Goal: Task Accomplishment & Management: Use online tool/utility

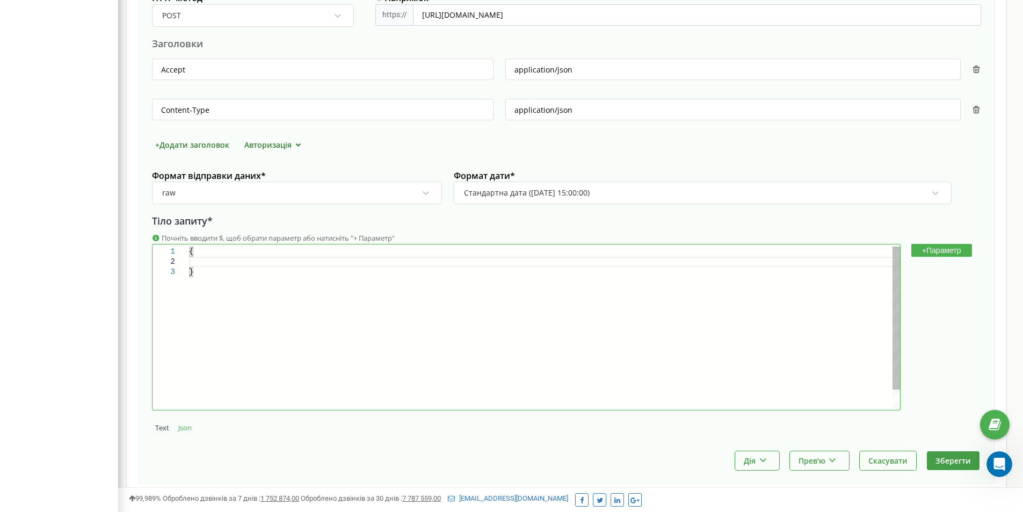
scroll to position [30, 3]
click at [950, 251] on button "+ Параметр" at bounding box center [941, 250] width 61 height 13
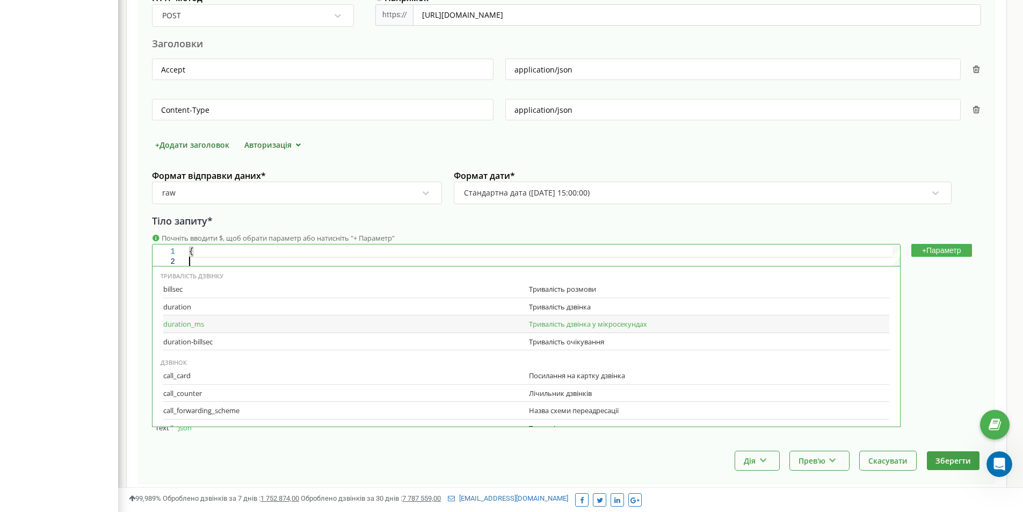
scroll to position [420, 0]
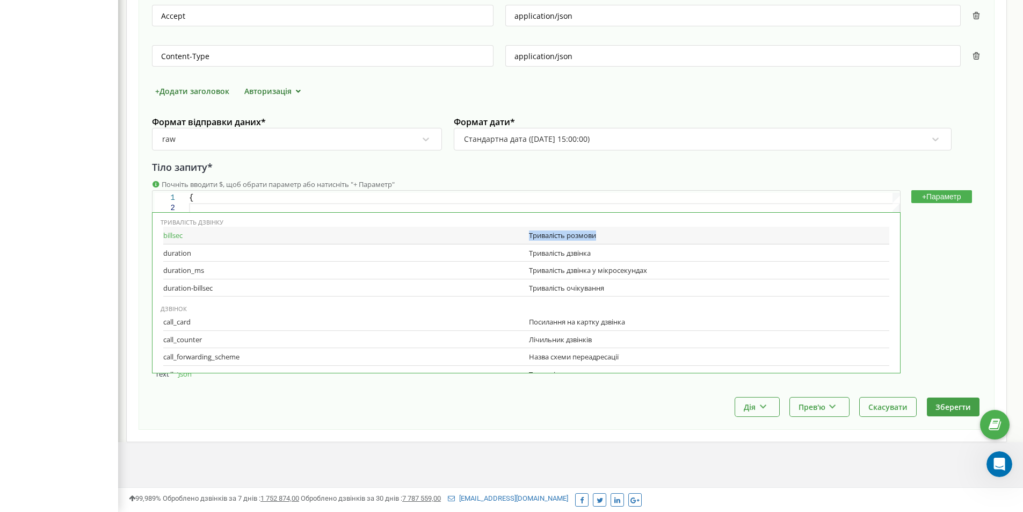
copy div "Тривалість розмови"
drag, startPoint x: 524, startPoint y: 235, endPoint x: 608, endPoint y: 232, distance: 83.2
click at [608, 232] on div "billsec Тривалість розмови" at bounding box center [526, 236] width 726 height 18
drag, startPoint x: 595, startPoint y: 254, endPoint x: 526, endPoint y: 252, distance: 68.7
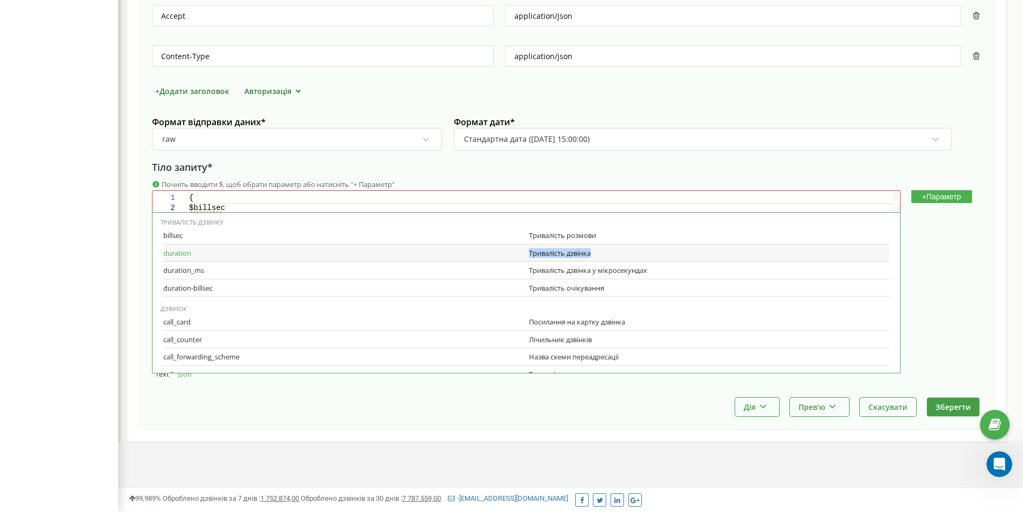
click at [529, 252] on div "Тривалість дзвінка" at bounding box center [709, 253] width 360 height 10
drag, startPoint x: 526, startPoint y: 253, endPoint x: 589, endPoint y: 256, distance: 62.9
click at [589, 256] on div "Тривалість дзвінка" at bounding box center [709, 253] width 360 height 10
copy div "Тривалість дзвінка"
drag, startPoint x: 590, startPoint y: 253, endPoint x: 524, endPoint y: 256, distance: 66.1
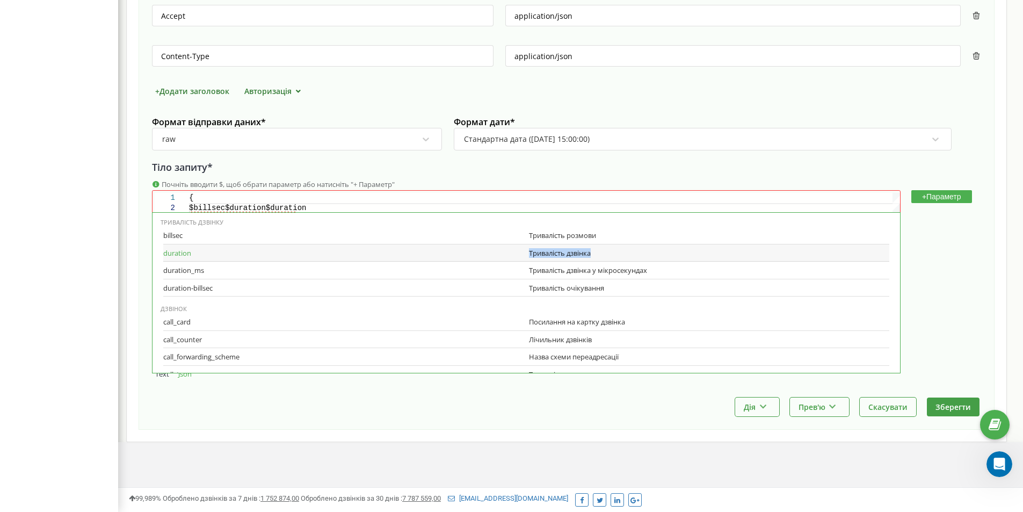
click at [524, 256] on div "duration Тривалість дзвінка" at bounding box center [526, 253] width 726 height 18
click at [551, 294] on div "duration-billsec Тривалість очікування" at bounding box center [526, 288] width 726 height 18
click at [579, 253] on div "Тривалість дзвінка" at bounding box center [709, 253] width 360 height 10
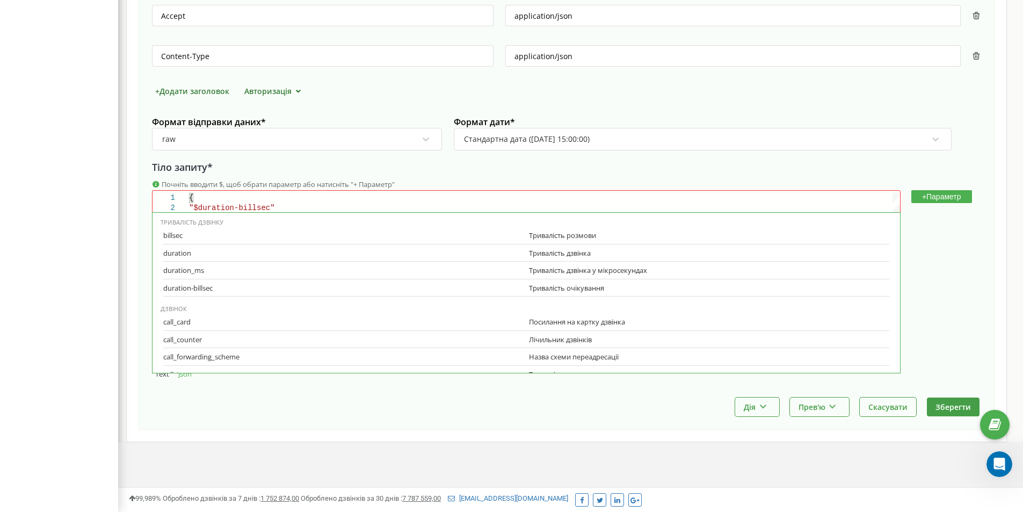
click at [390, 414] on div "Дія Зробити копію Змінити момент відправки Видалити Прев'ю Показати приклад Вик…" at bounding box center [566, 406] width 829 height 19
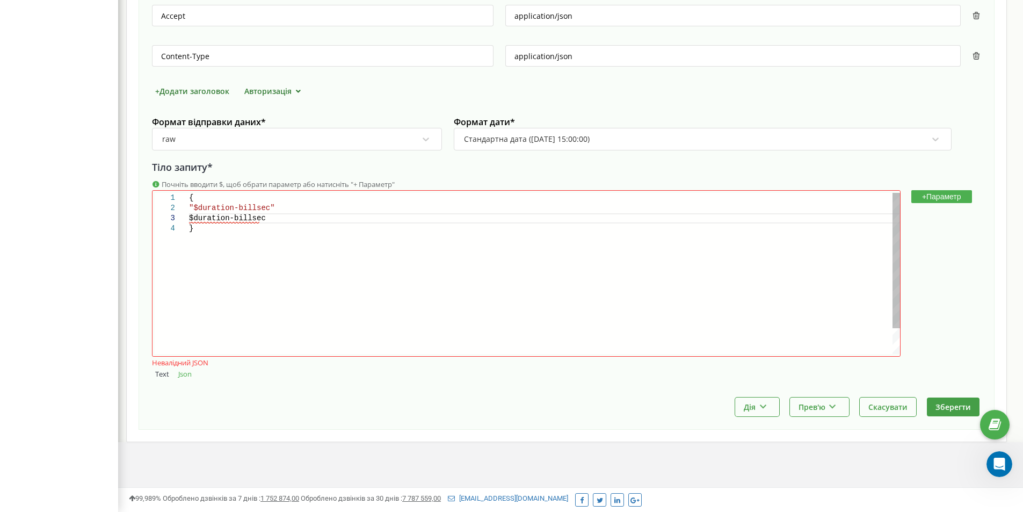
click at [296, 215] on div "$duration-billsec" at bounding box center [544, 218] width 711 height 10
click at [947, 196] on button "+ Параметр" at bounding box center [941, 196] width 61 height 13
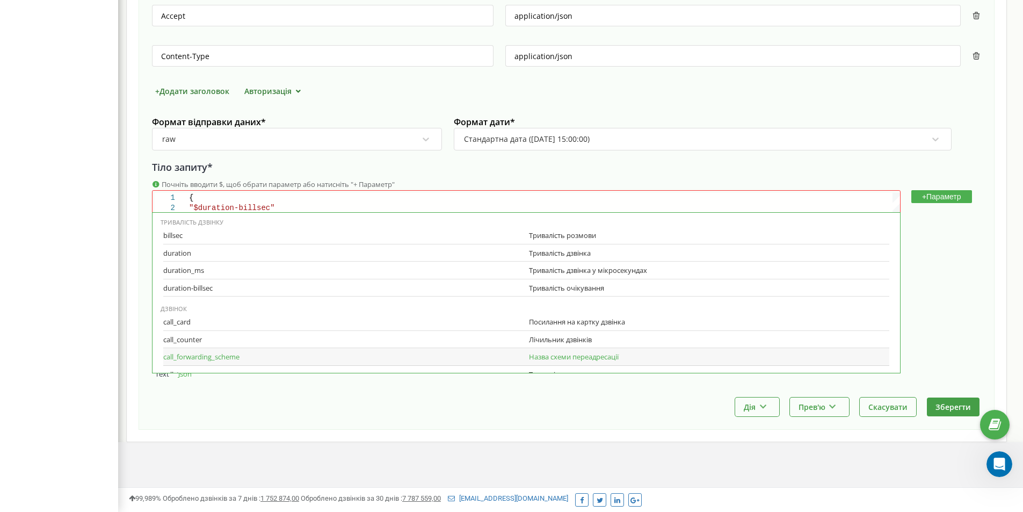
scroll to position [54, 0]
click at [353, 262] on div "call_card Посилання на картку дзвінка" at bounding box center [526, 268] width 726 height 18
click at [331, 289] on div "call_counter" at bounding box center [343, 286] width 360 height 10
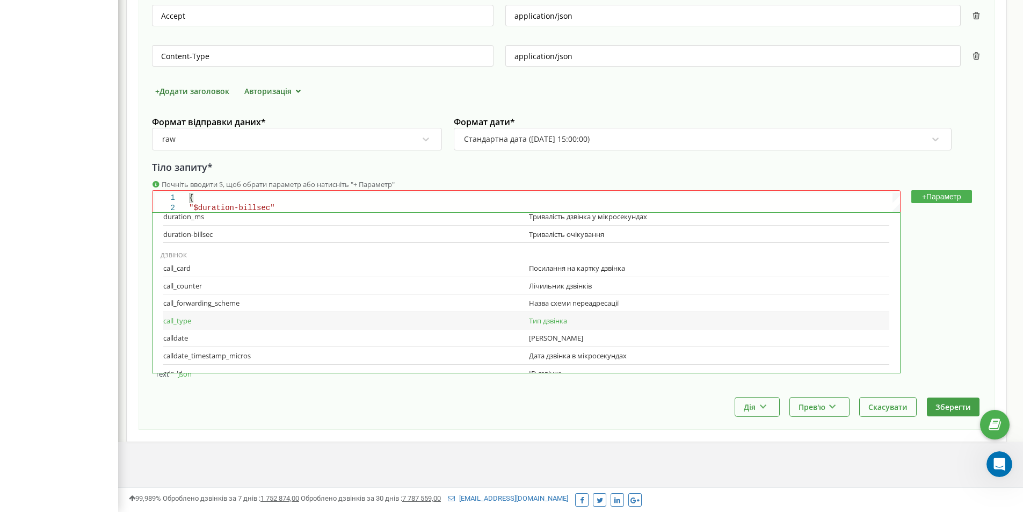
click at [323, 320] on div "call_type" at bounding box center [343, 321] width 360 height 10
click at [310, 339] on div "calldate" at bounding box center [343, 338] width 360 height 10
click at [314, 356] on div "calldate_timestamp_micros" at bounding box center [343, 356] width 360 height 10
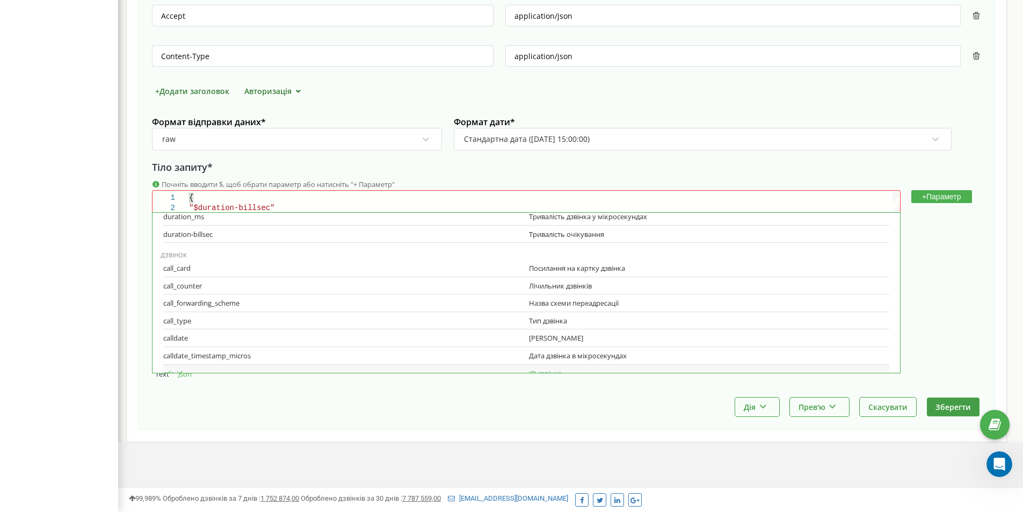
scroll to position [107, 0]
click at [320, 319] on div "cdr_id" at bounding box center [343, 320] width 360 height 10
click at [320, 335] on div "connected_with" at bounding box center [343, 337] width 360 height 10
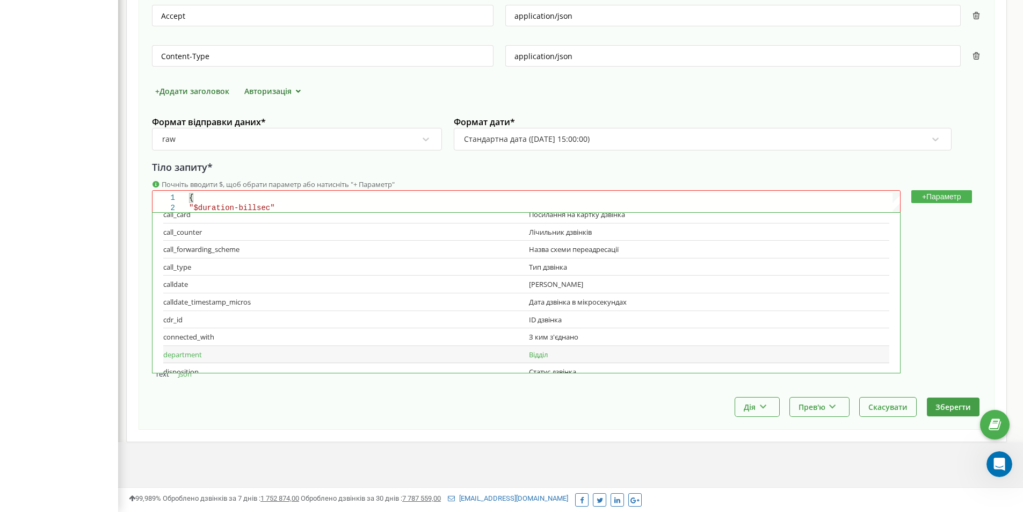
click at [322, 362] on div "department Відділ" at bounding box center [526, 355] width 726 height 18
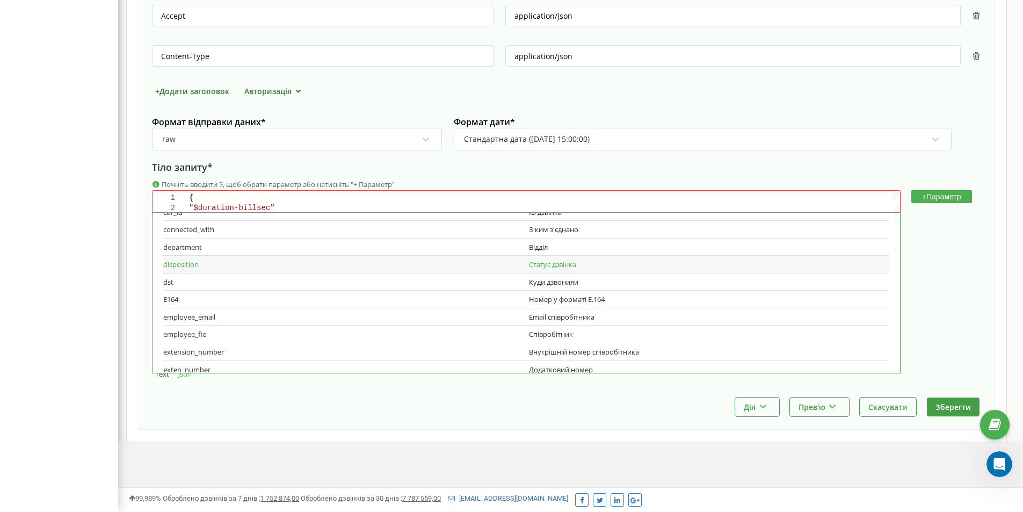
click at [307, 264] on div "disposition" at bounding box center [343, 264] width 360 height 10
click at [287, 281] on div "dst" at bounding box center [343, 282] width 360 height 10
click at [287, 293] on div "E164 Номер у форматі E.164" at bounding box center [526, 299] width 726 height 18
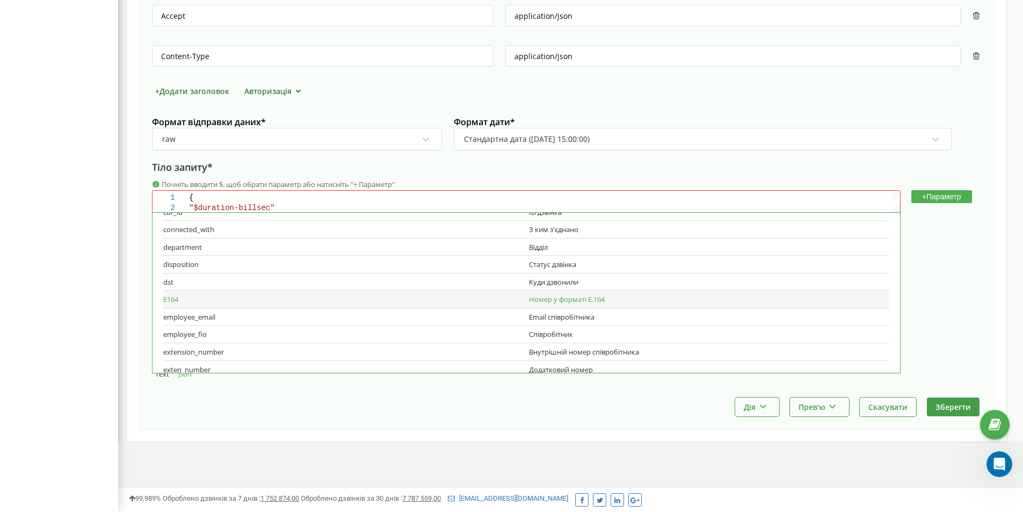
scroll to position [82, 3]
click at [280, 317] on div "employee_email" at bounding box center [343, 317] width 360 height 10
click at [278, 329] on div "employee_fio Співробітник" at bounding box center [526, 334] width 726 height 18
click at [276, 349] on div "extension_number" at bounding box center [343, 352] width 360 height 10
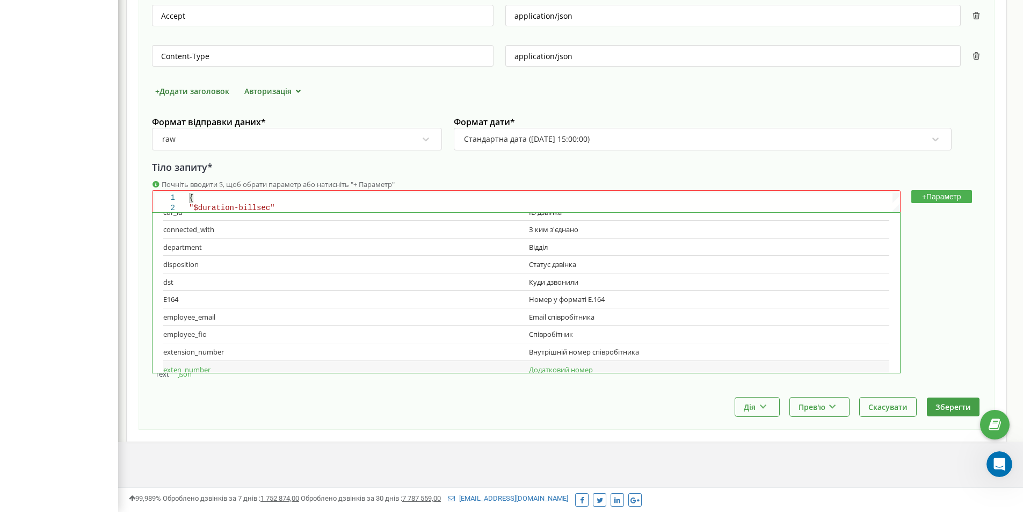
scroll to position [268, 0]
drag, startPoint x: 524, startPoint y: 315, endPoint x: 603, endPoint y: 318, distance: 79.0
click at [603, 318] on div "exten_number Додатковий номер" at bounding box center [526, 316] width 726 height 18
copy div "Додатковий номер"
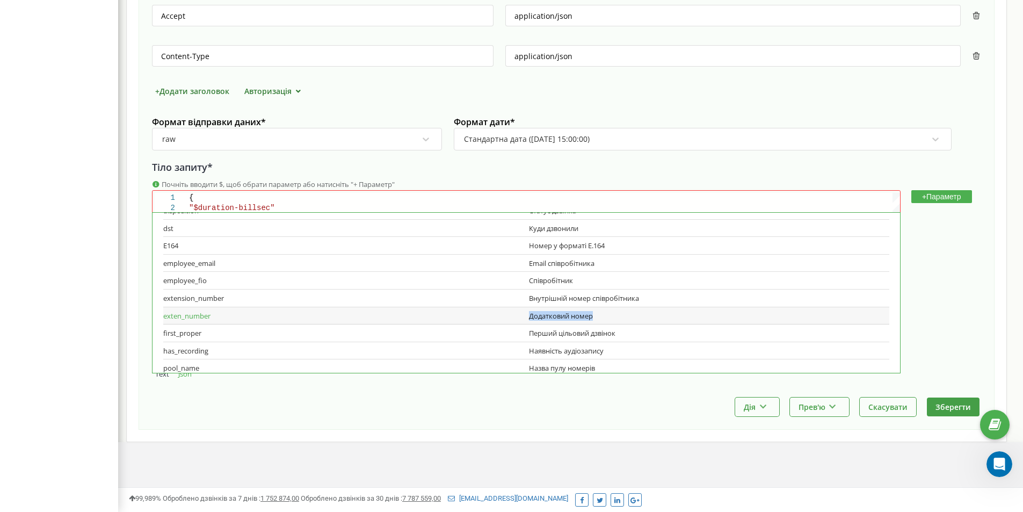
drag, startPoint x: 594, startPoint y: 315, endPoint x: 524, endPoint y: 316, distance: 69.3
click at [524, 316] on div "exten_number Додатковий номер" at bounding box center [526, 316] width 726 height 18
click at [637, 338] on div "first_proper Перший цільовий дзвінок" at bounding box center [526, 333] width 726 height 18
click at [630, 350] on div "Наявність аудіозапису" at bounding box center [709, 351] width 360 height 10
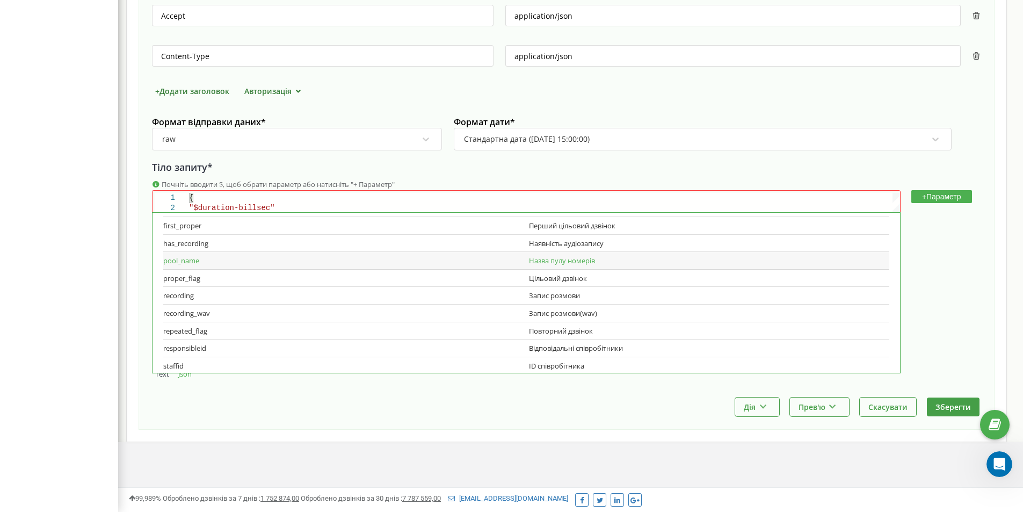
click at [622, 261] on div "Назва пулу номерів" at bounding box center [709, 261] width 360 height 10
click at [623, 278] on div "Цільовий дзвінок" at bounding box center [709, 278] width 360 height 10
click at [615, 292] on div "Запис розмови" at bounding box center [709, 295] width 360 height 10
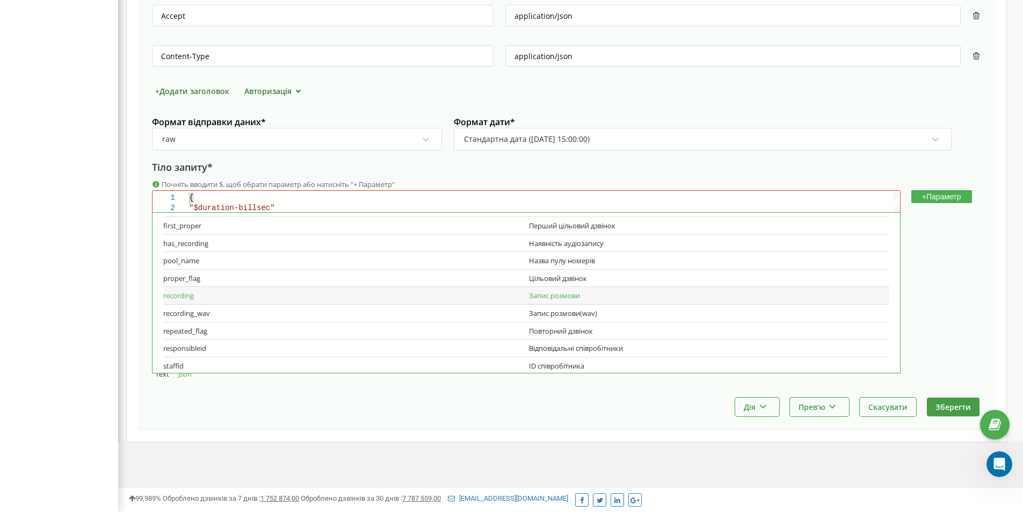
scroll to position [21, 0]
click at [602, 311] on div "Запис розмови(wav)" at bounding box center [709, 313] width 360 height 10
click at [603, 331] on div "Повторний дзвінок" at bounding box center [709, 331] width 360 height 10
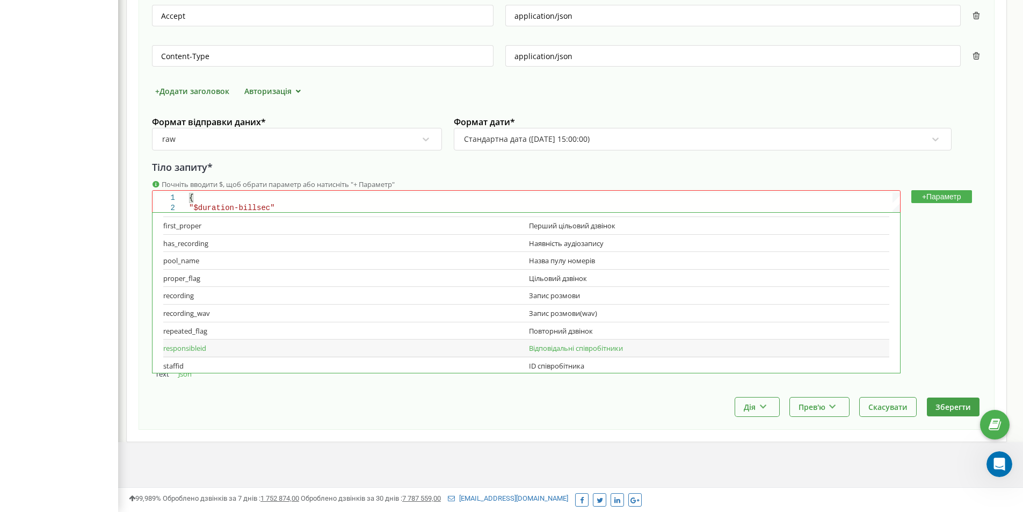
click at [611, 345] on div "Відповідальні співробітники" at bounding box center [709, 348] width 360 height 10
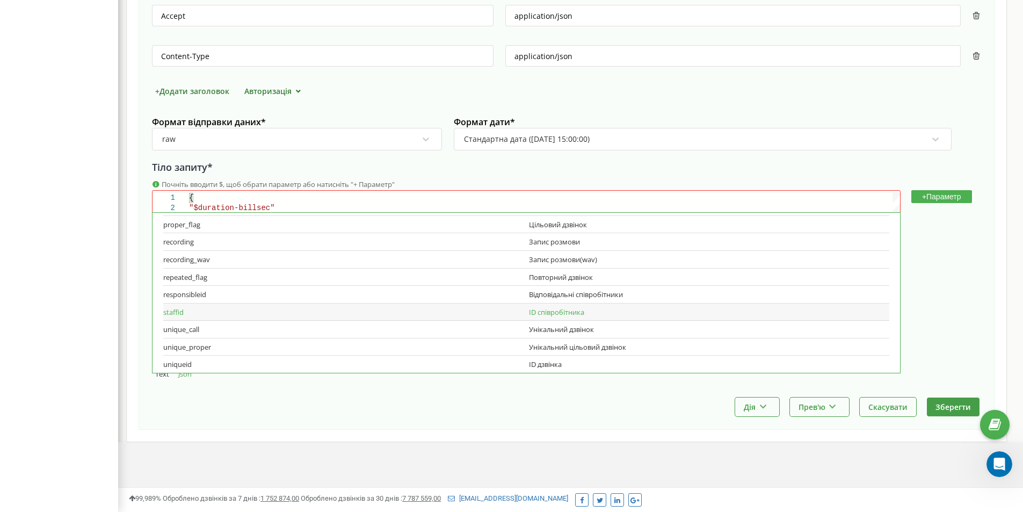
click at [606, 311] on div "ID співробітника" at bounding box center [709, 312] width 360 height 10
copy div "ID співробітника"
drag, startPoint x: 523, startPoint y: 257, endPoint x: 595, endPoint y: 261, distance: 72.1
click at [595, 261] on div "staffid ID співробітника" at bounding box center [526, 259] width 726 height 18
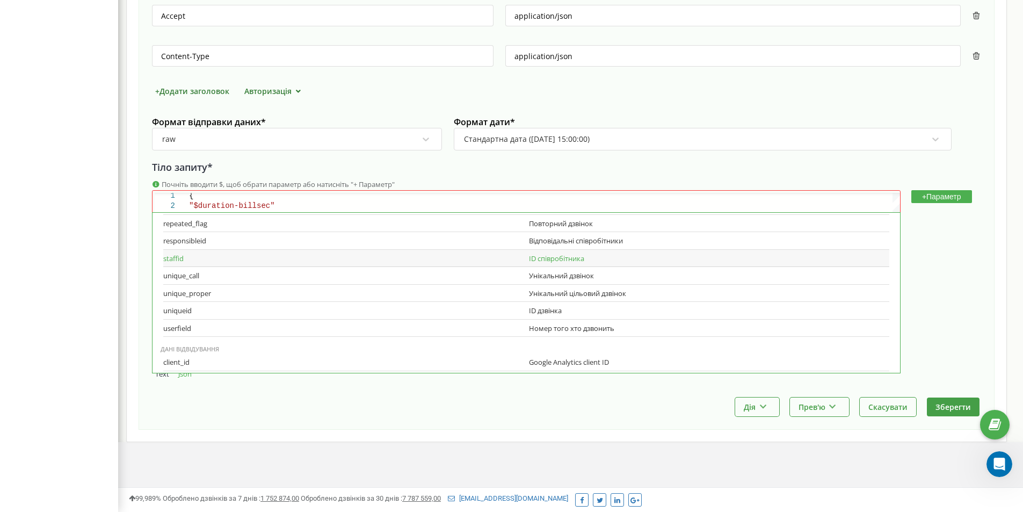
scroll to position [41, 3]
drag, startPoint x: 528, startPoint y: 274, endPoint x: 597, endPoint y: 277, distance: 69.8
click at [597, 277] on div "Унікальний дзвінок" at bounding box center [709, 276] width 360 height 10
copy div "Унікальний дзвінок"
drag, startPoint x: 527, startPoint y: 273, endPoint x: 602, endPoint y: 276, distance: 74.7
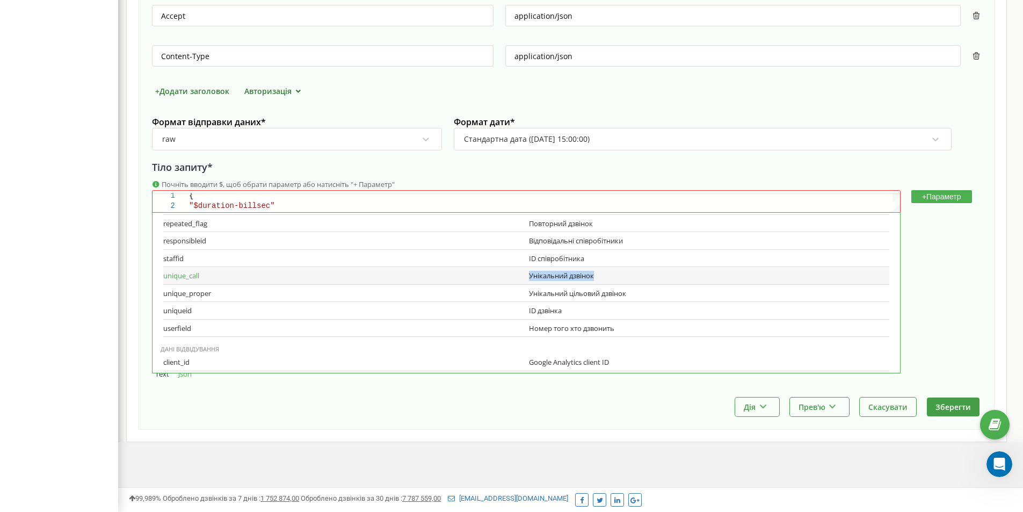
click at [602, 276] on div "Унікальний дзвінок" at bounding box center [709, 276] width 360 height 10
copy div "Номер того хто дзвонить"
drag, startPoint x: 527, startPoint y: 329, endPoint x: 614, endPoint y: 330, distance: 87.5
click at [614, 330] on div "Номер того хто дзвонить" at bounding box center [709, 328] width 360 height 10
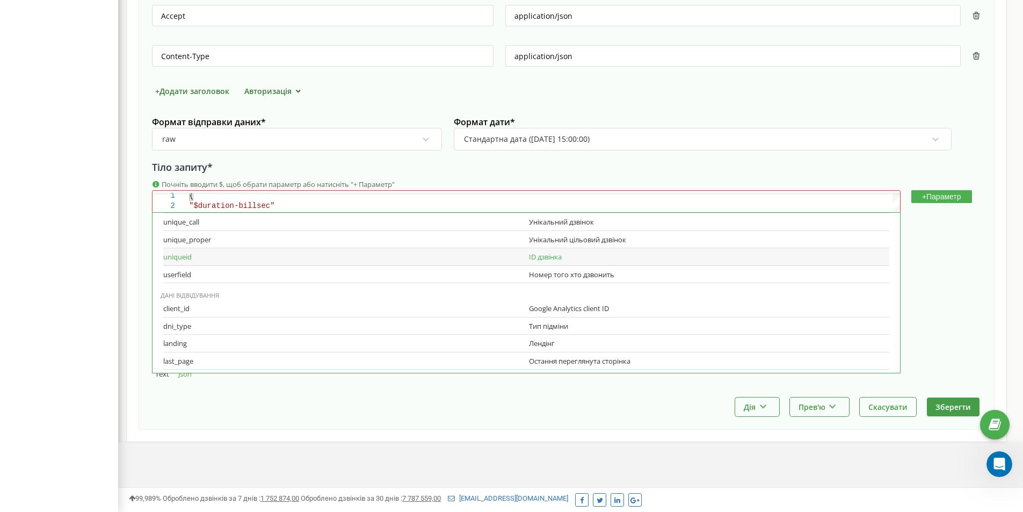
click at [560, 255] on div "ID дзвінка" at bounding box center [709, 257] width 360 height 10
click at [558, 274] on div "Номер того хто дзвонить" at bounding box center [709, 274] width 360 height 10
click at [917, 340] on div "2 1 3 4 5 6 7 8 9 10 11 12 13 14 15 16 "$duration-billsec" { $duration-billsec …" at bounding box center [566, 273] width 829 height 166
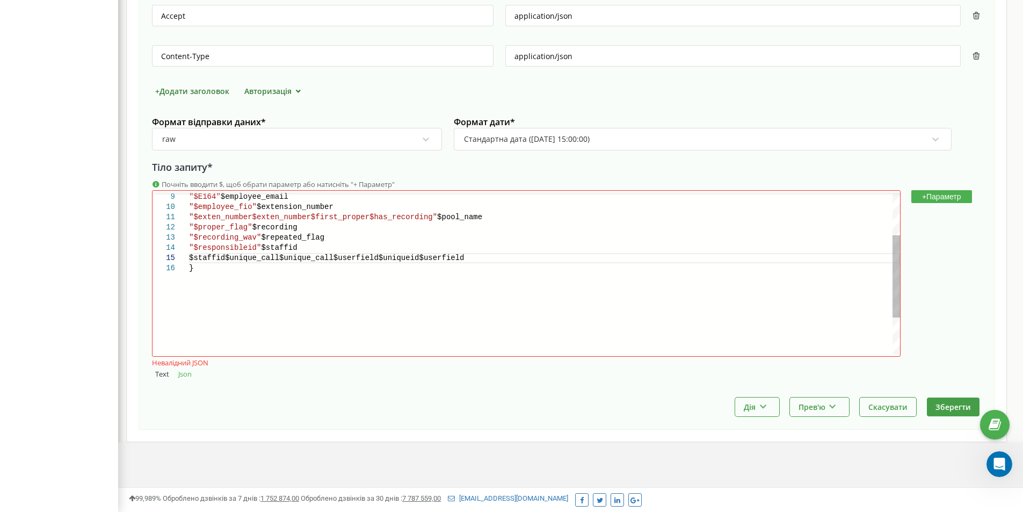
scroll to position [41, 251]
click at [363, 257] on span "$staffid$unique_call$unique_call$userfield$uniquei" at bounding box center [301, 257] width 225 height 9
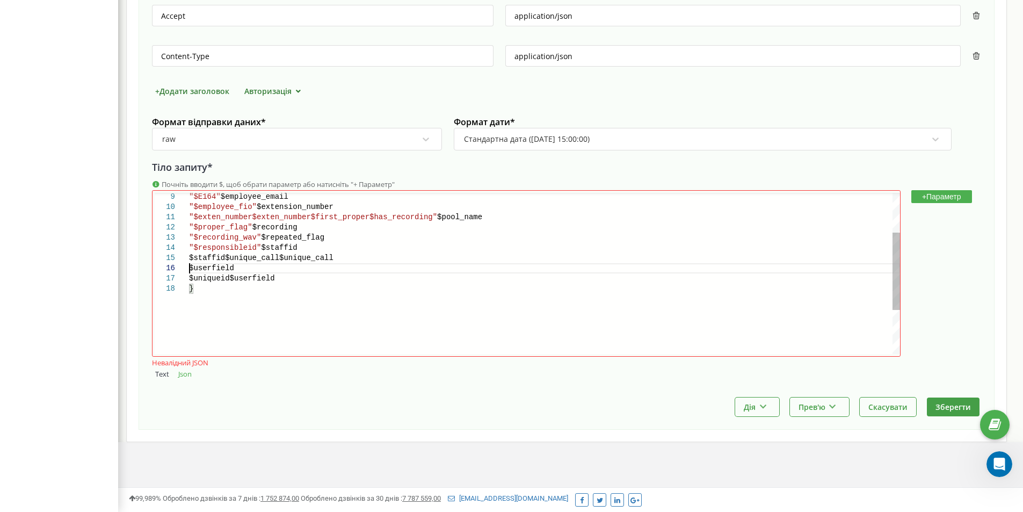
click at [253, 247] on span ""$responsibleid"" at bounding box center [225, 247] width 72 height 9
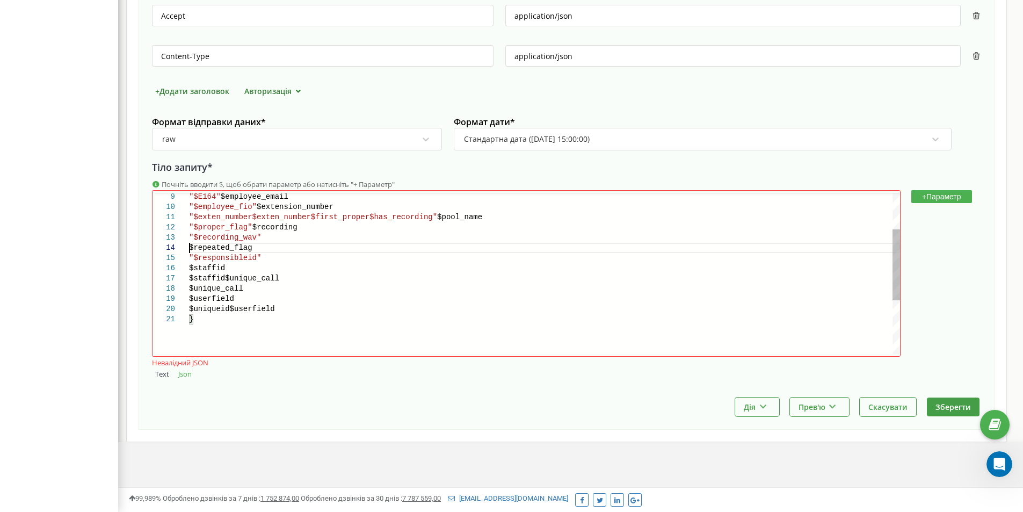
scroll to position [40, 0]
click at [252, 223] on span "$recording" at bounding box center [274, 227] width 45 height 9
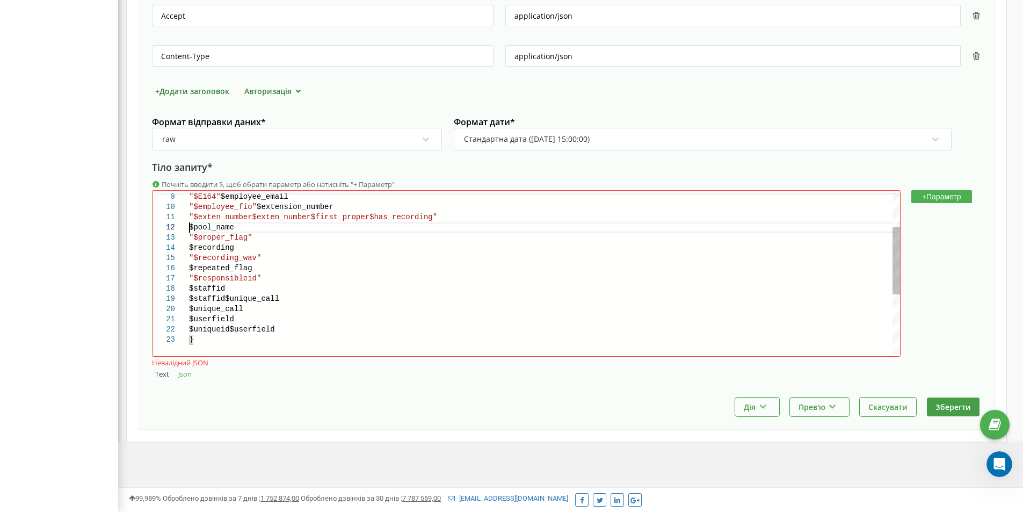
click at [246, 216] on span ""$exten_number$exten_number$first_proper$has_recor" at bounding box center [301, 217] width 225 height 9
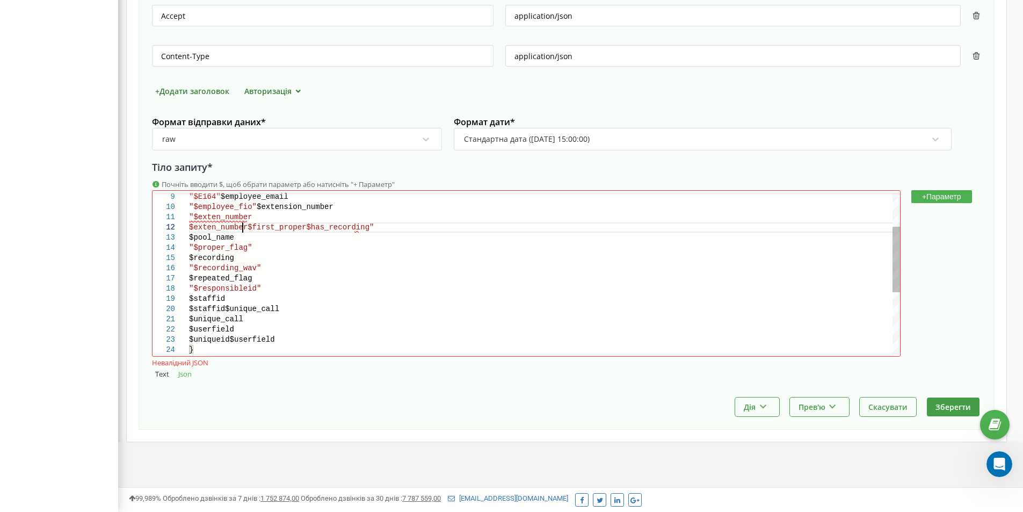
click at [242, 235] on span "$first_proper$has_recording"" at bounding box center [252, 237] width 126 height 9
click at [264, 246] on div "$has_recording"" at bounding box center [544, 248] width 711 height 10
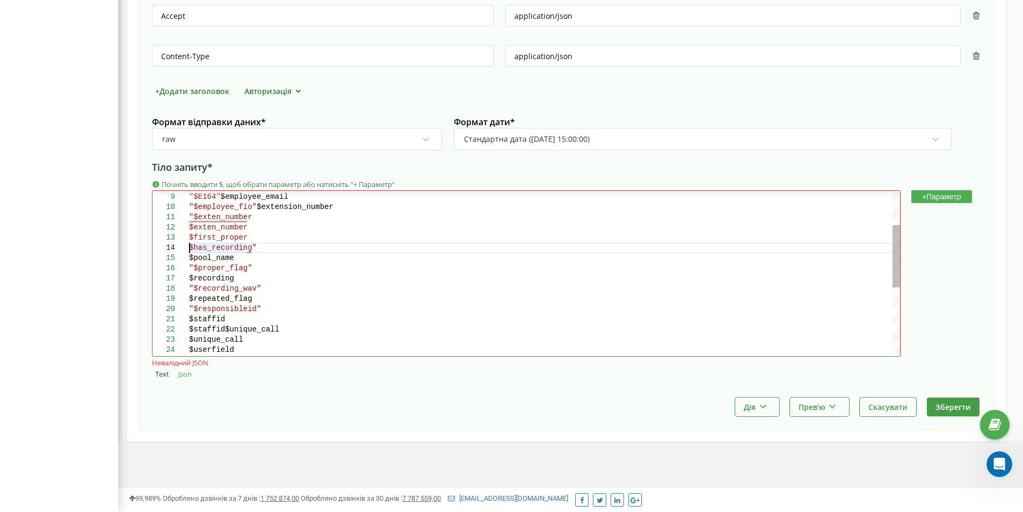
paste textarea """
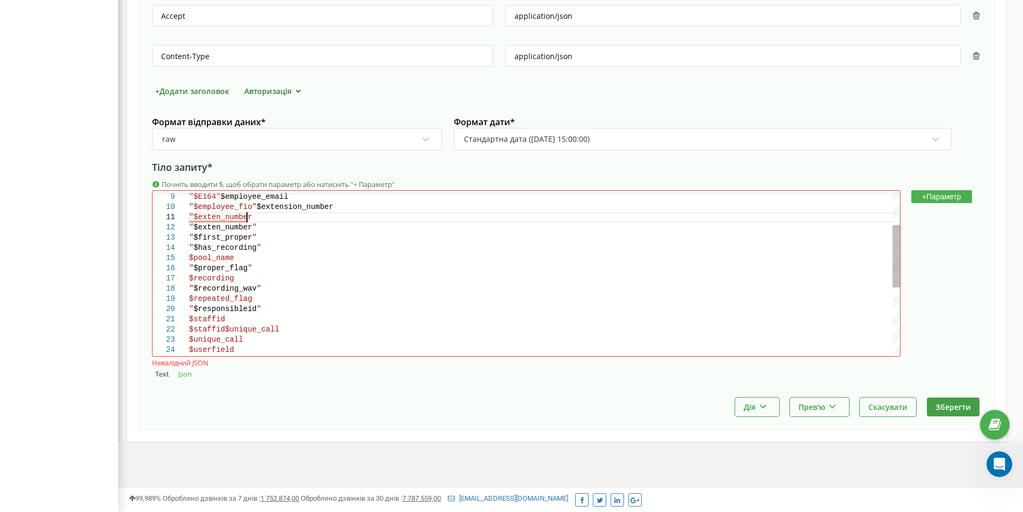
paste textarea """
click at [264, 246] on div ""$has_recording"" at bounding box center [544, 248] width 711 height 10
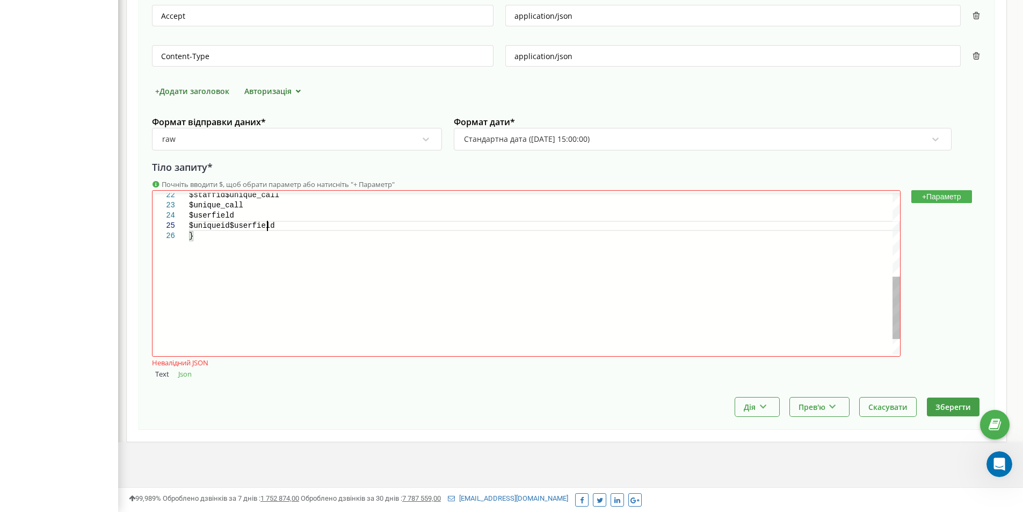
click at [346, 231] on div "}" at bounding box center [544, 236] width 711 height 10
click at [940, 194] on button "+ Параметр" at bounding box center [941, 196] width 61 height 13
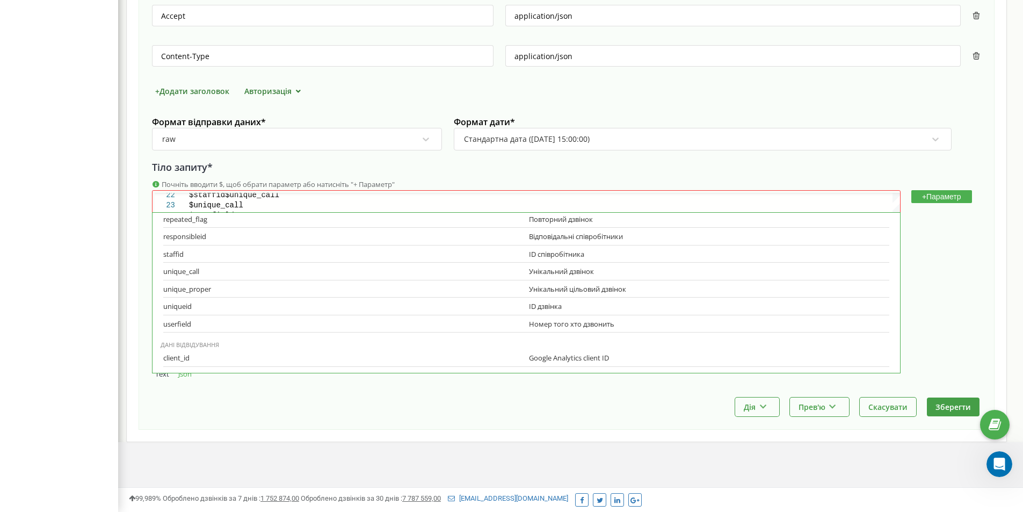
scroll to position [541, 0]
drag, startPoint x: 619, startPoint y: 303, endPoint x: 525, endPoint y: 303, distance: 94.5
click at [525, 303] on div "client_id Google Analytics client ID" at bounding box center [526, 304] width 726 height 18
click at [533, 303] on div "Google Analytics client ID" at bounding box center [709, 304] width 360 height 10
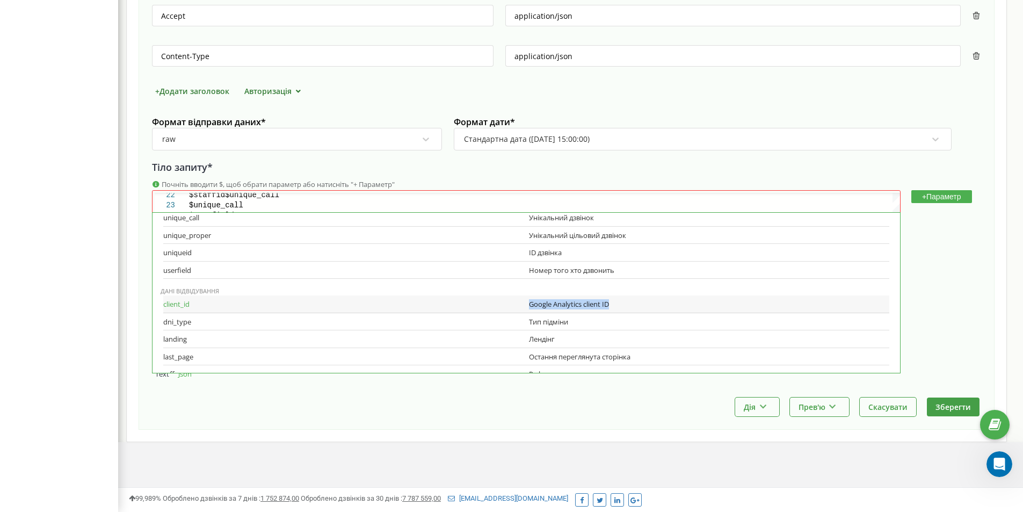
copy div "Google Analytics client ID"
drag, startPoint x: 528, startPoint y: 303, endPoint x: 619, endPoint y: 301, distance: 91.8
click at [619, 301] on div "Google Analytics client ID" at bounding box center [709, 304] width 360 height 10
copy div "Google Analytics client ID"
drag, startPoint x: 530, startPoint y: 303, endPoint x: 607, endPoint y: 303, distance: 77.3
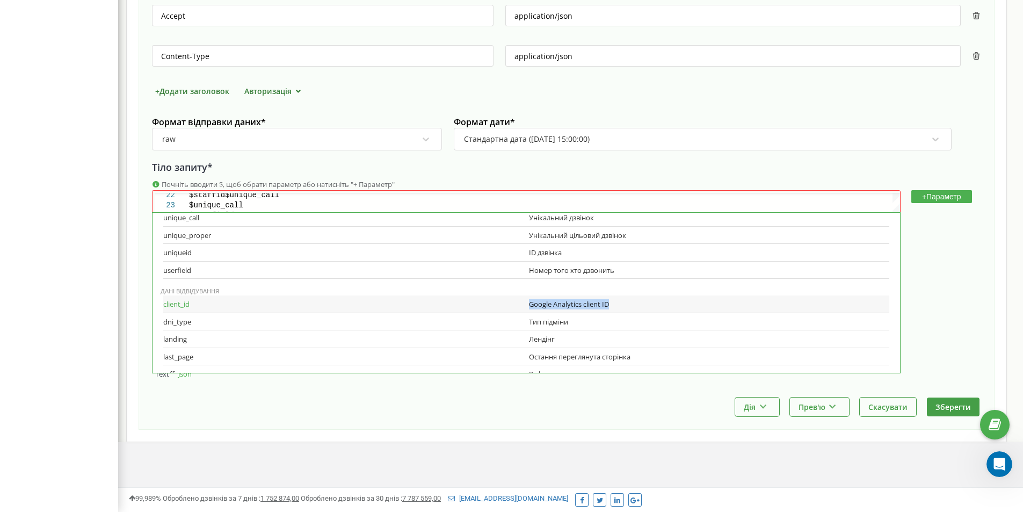
click at [607, 303] on div "Google Analytics client ID" at bounding box center [709, 304] width 360 height 10
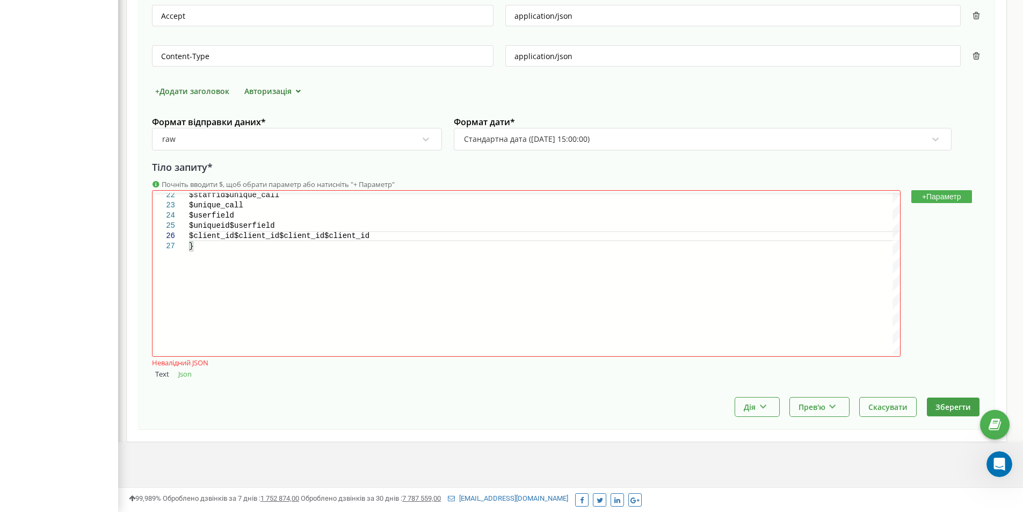
click at [404, 406] on div "Дія Зробити копію Змінити момент відправки Видалити Прев'ю Показати приклад Вик…" at bounding box center [566, 406] width 829 height 19
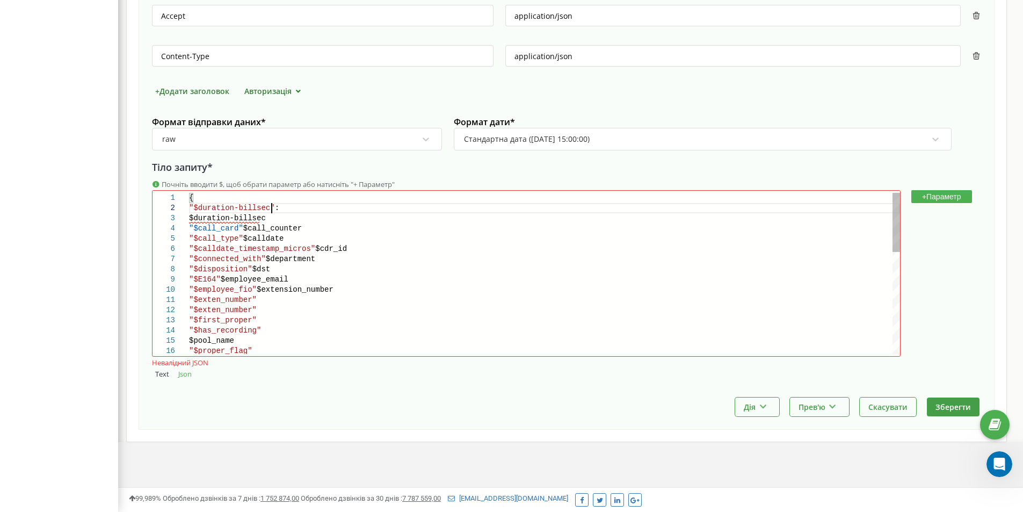
scroll to position [20, 86]
paste textarea "$duration-billsec"
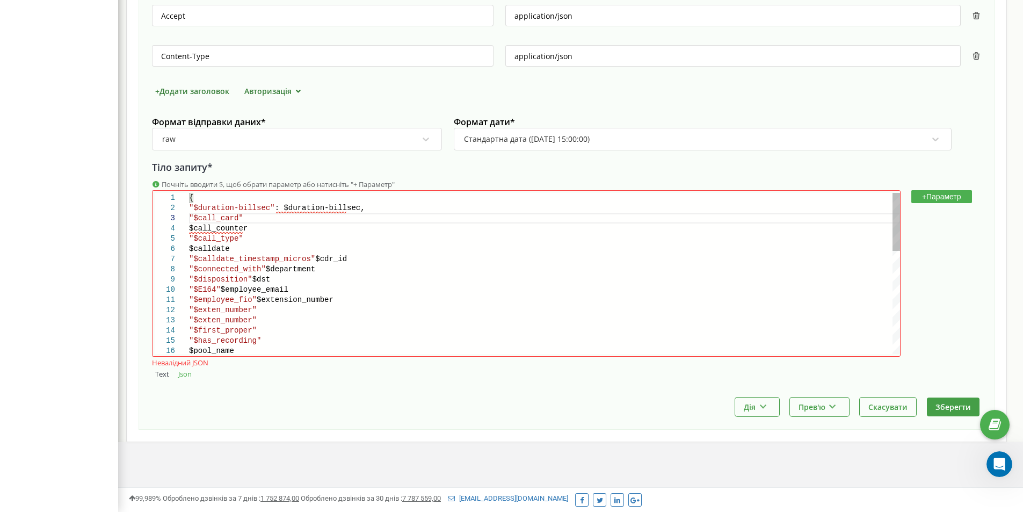
scroll to position [30, 53]
paste textarea ""$call_card""
paste textarea "$call_counter"
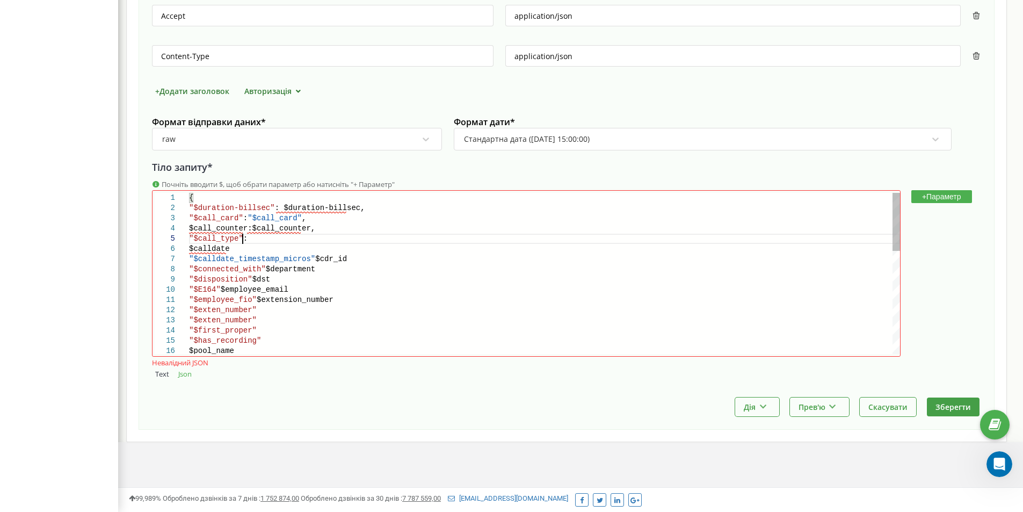
paste textarea ""$call_type""
paste textarea "$calldate"
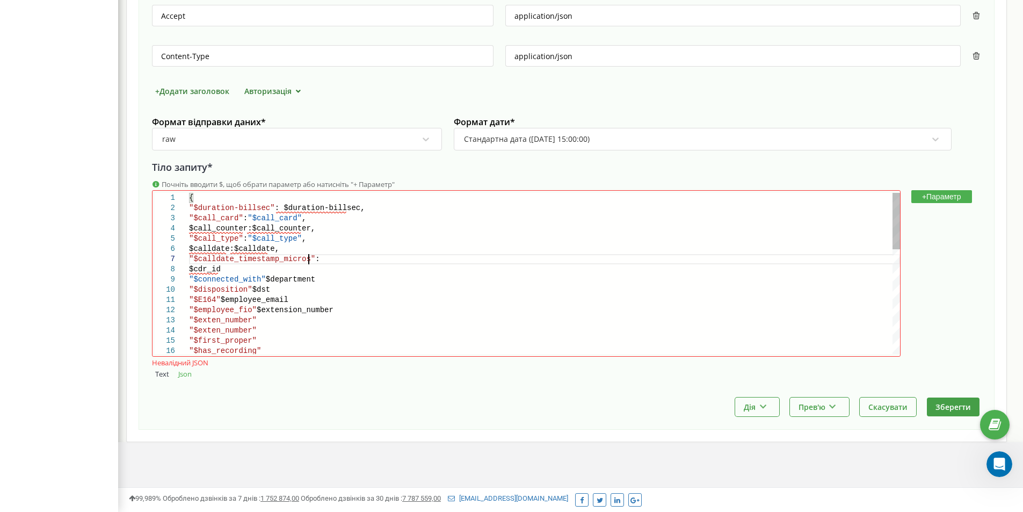
scroll to position [71, 119]
paste textarea ""$calldate_timestamp_micros""
paste textarea "$cdr_id"
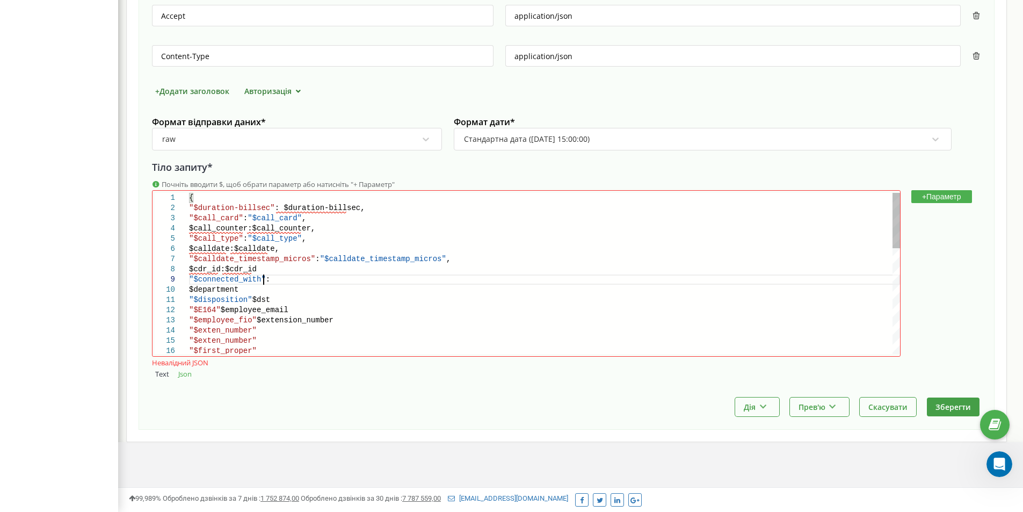
paste textarea ""$connected_with""
paste textarea "$department"
paste textarea ""$disposition""
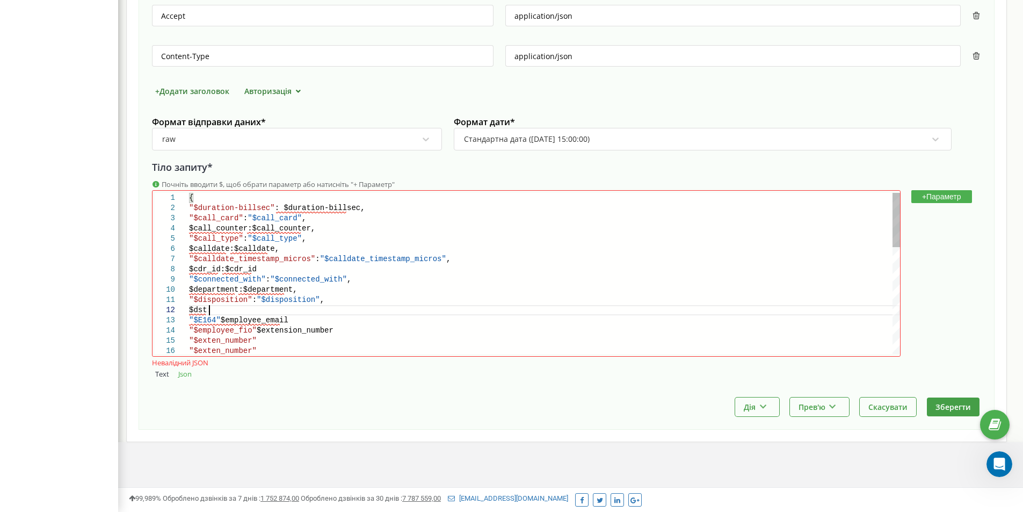
scroll to position [11, 20]
paste textarea "$dst"
paste textarea ""$E164""
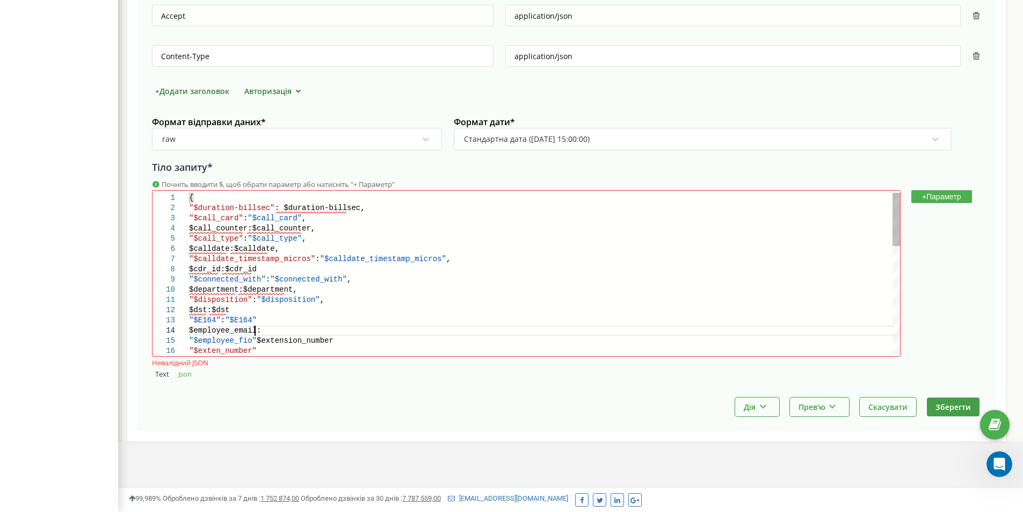
paste textarea "$employee_email"
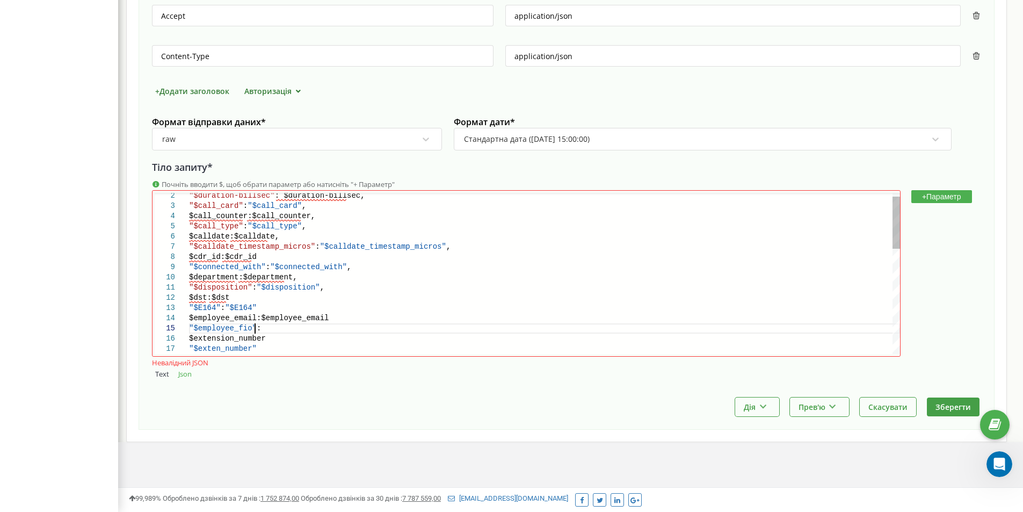
scroll to position [50, 65]
paste textarea ""$employee_fio""
paste textarea "$extension_number"
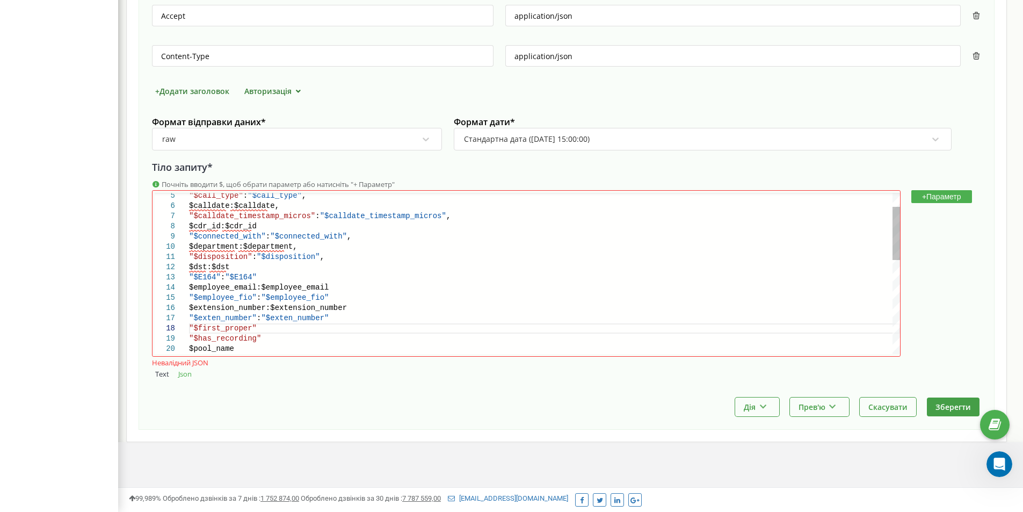
scroll to position [72, 65]
paste textarea ""$first_proper""
paste textarea ""$has_recording""
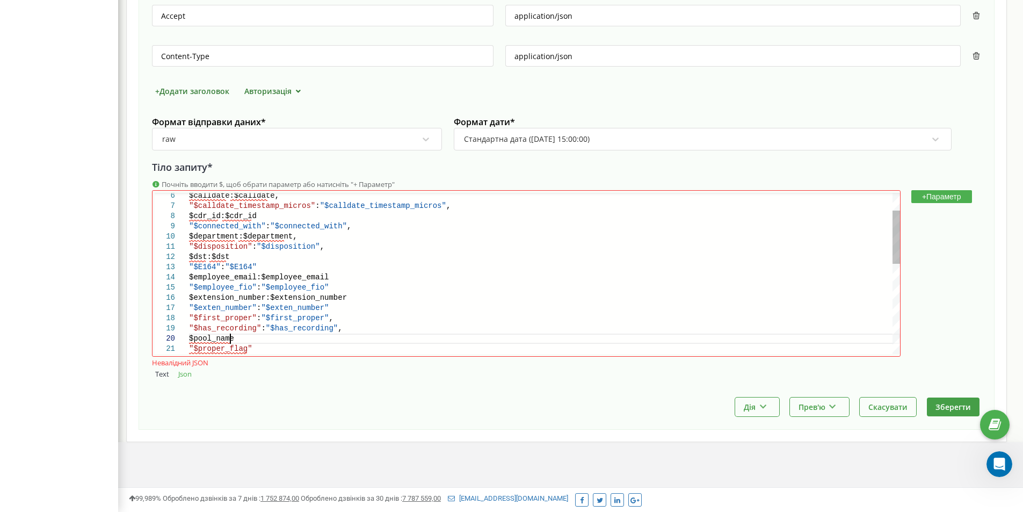
scroll to position [82, 82]
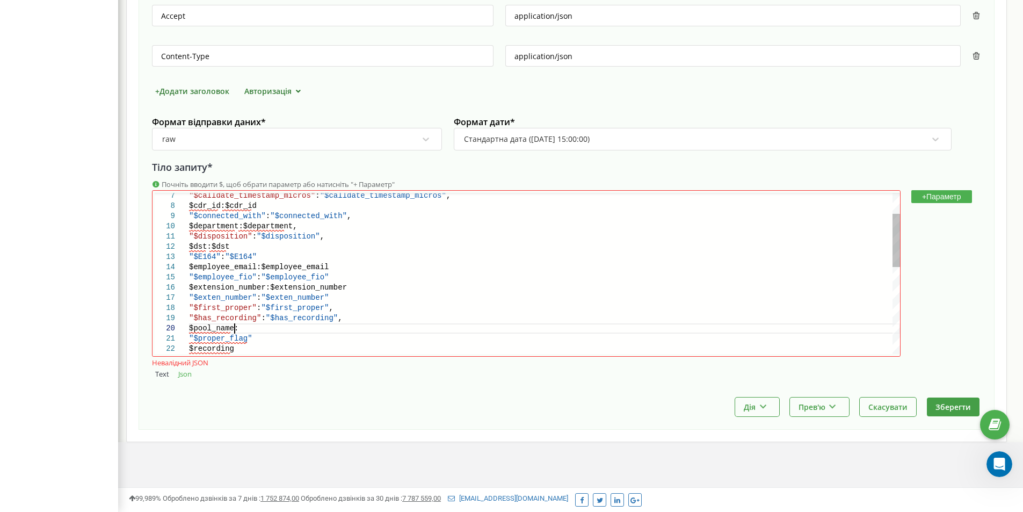
paste textarea "$pool_name"
paste textarea ""$proper_flag""
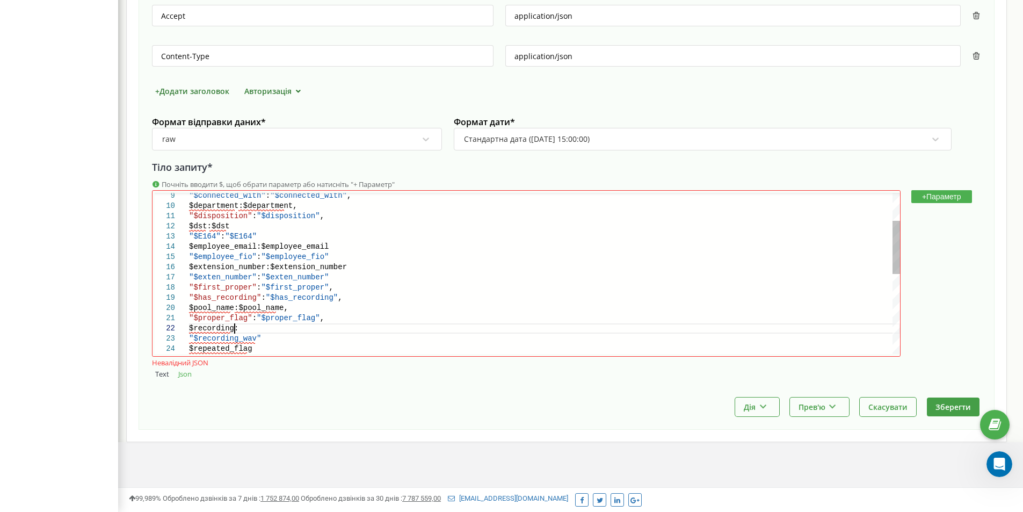
paste textarea "$recording"
paste textarea ""$recording_wav""
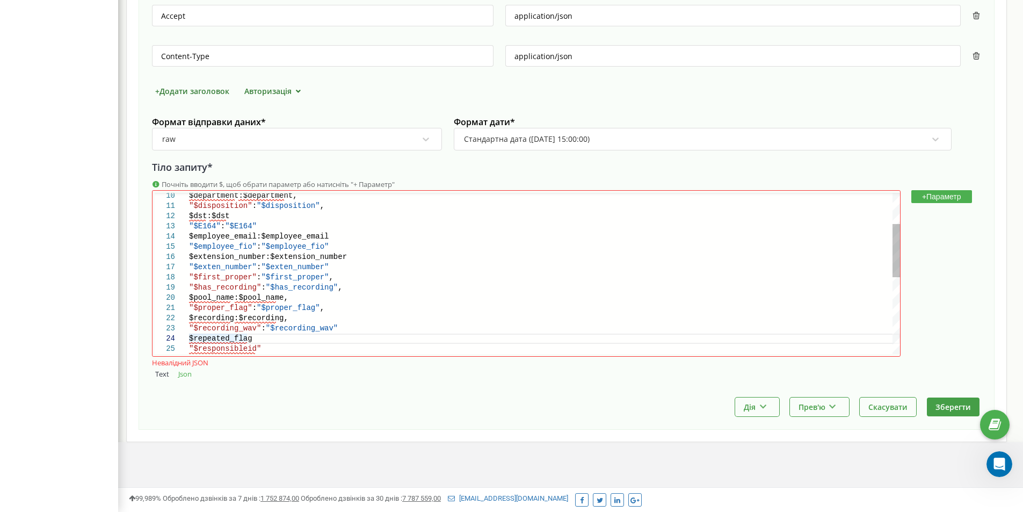
scroll to position [31, 61]
paste textarea "$repeated_flag"
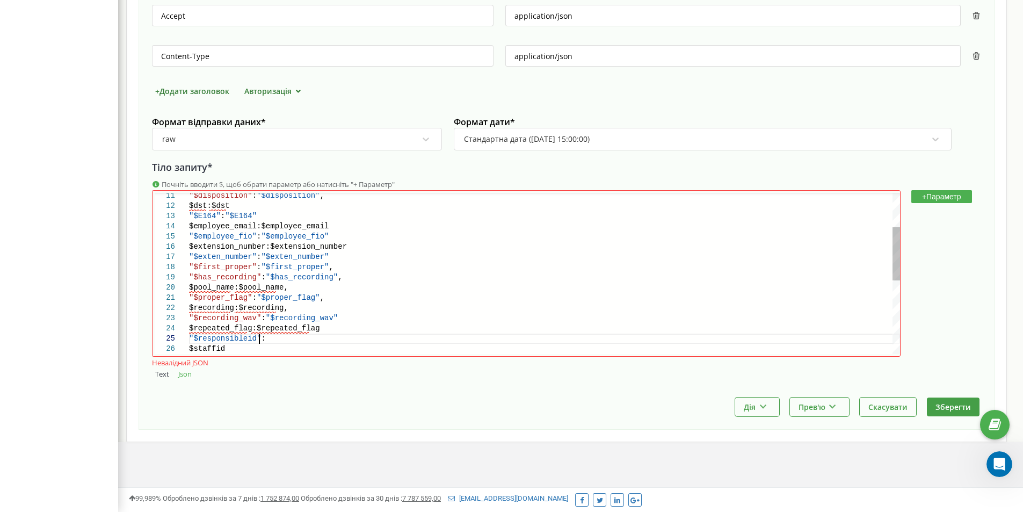
scroll to position [41, 69]
paste textarea ""$responsibleid""
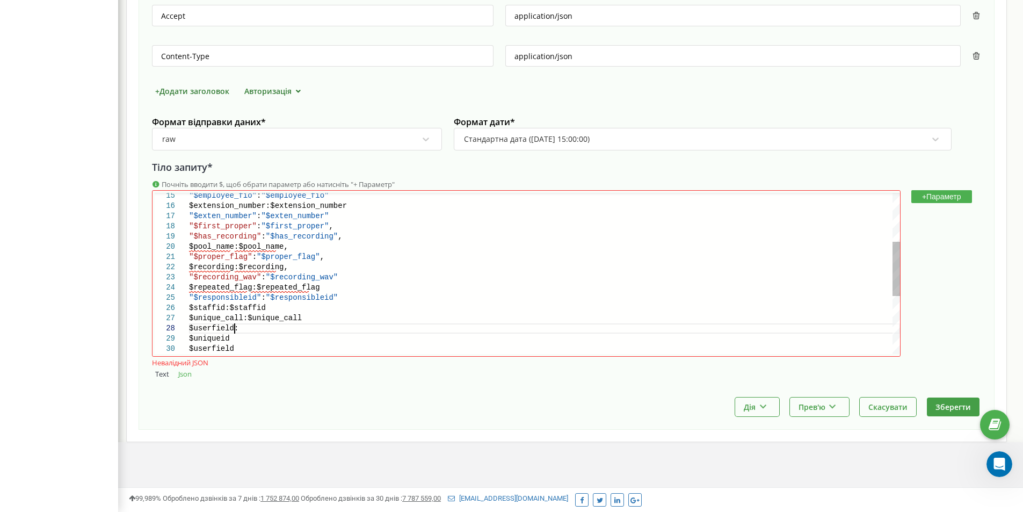
scroll to position [72, 45]
paste textarea "$userfield"
paste textarea "$uniqueid"
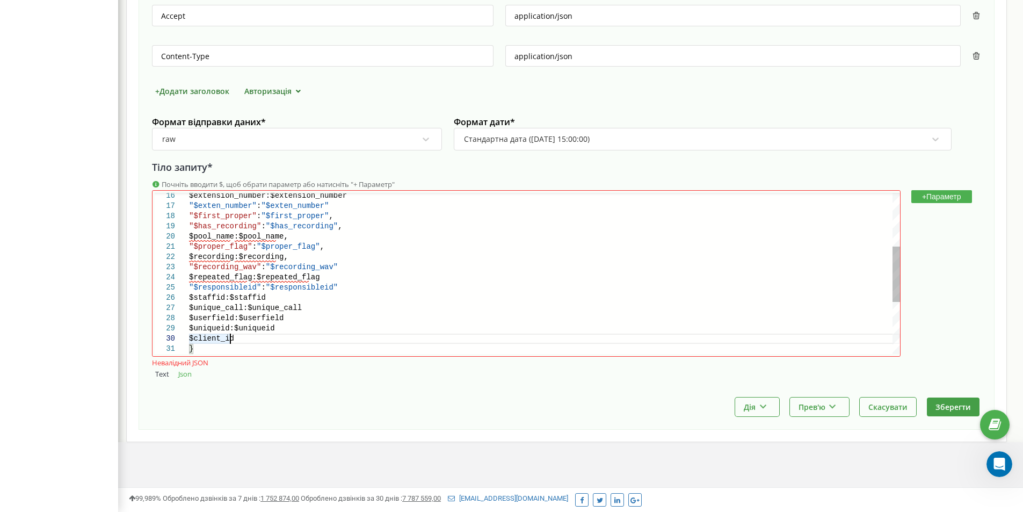
scroll to position [92, 45]
paste textarea "$client_id"
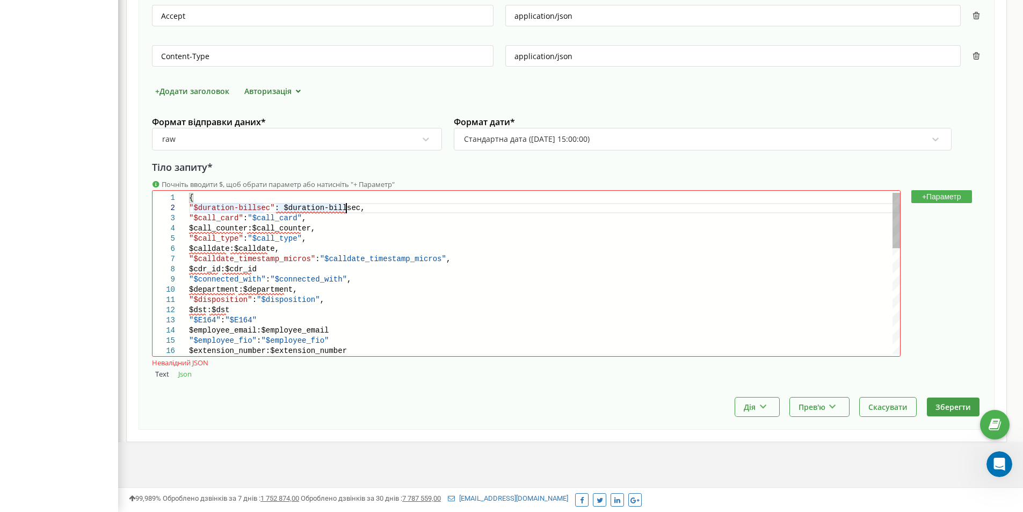
paste textarea """
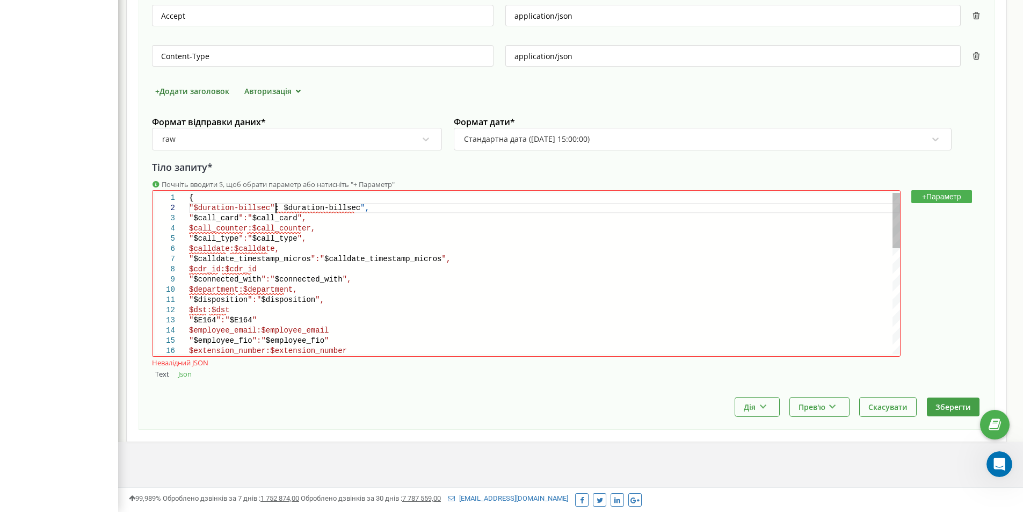
paste textarea """
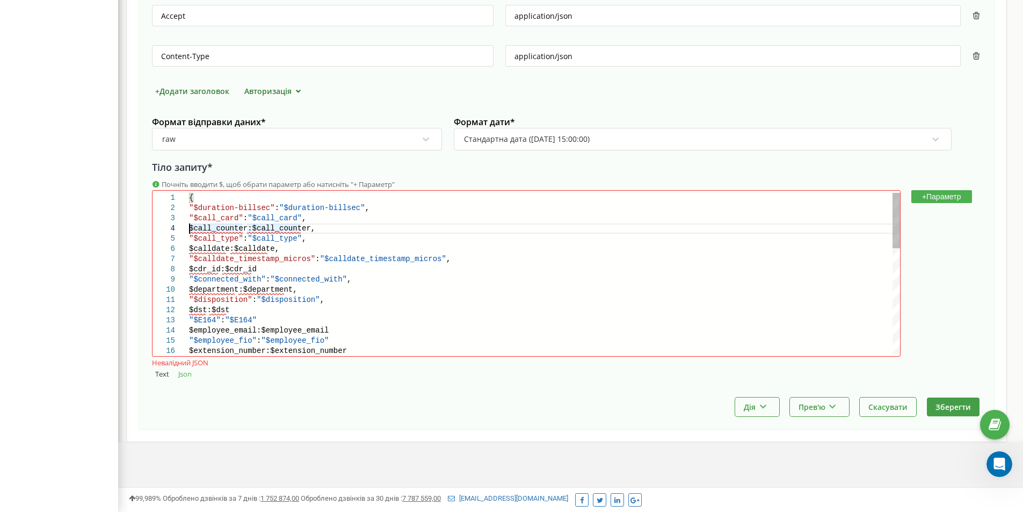
paste textarea """
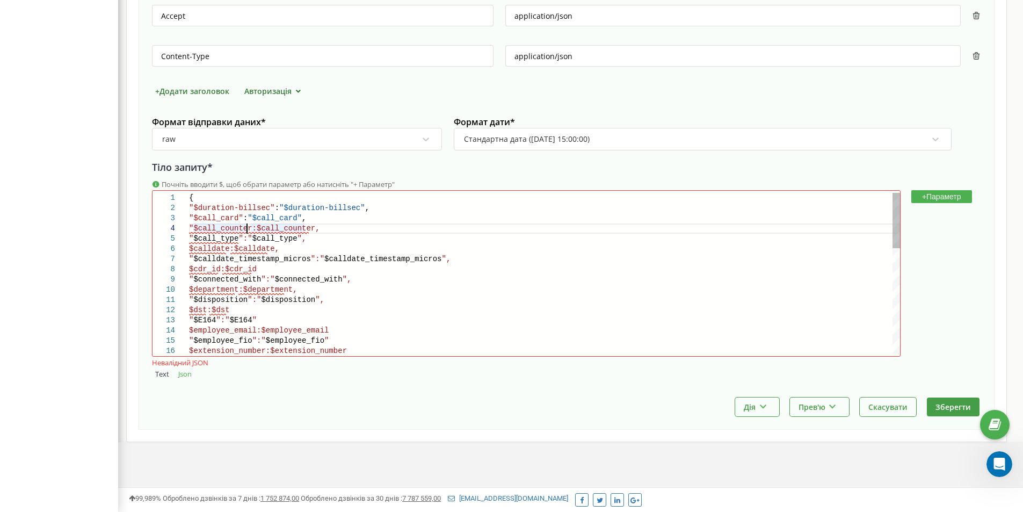
scroll to position [40, 62]
paste textarea """
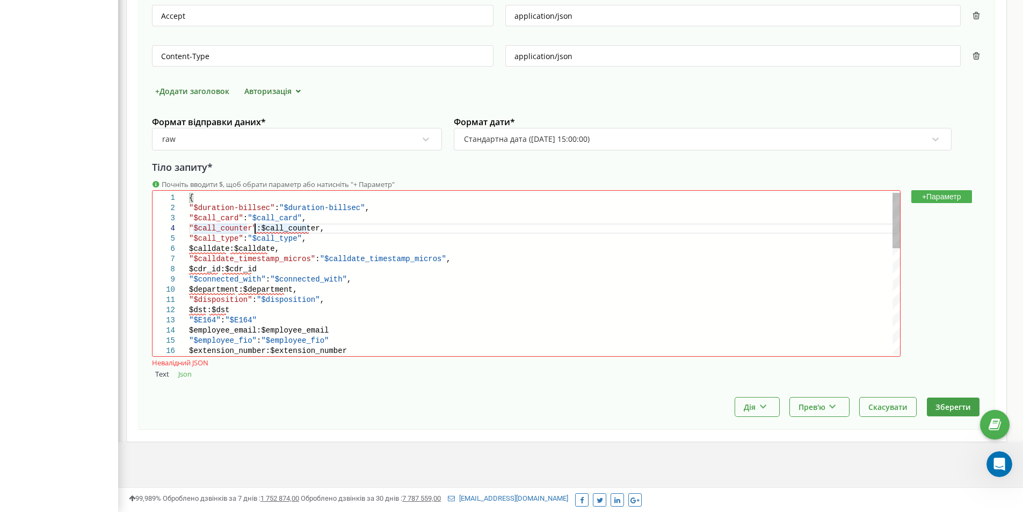
paste textarea """
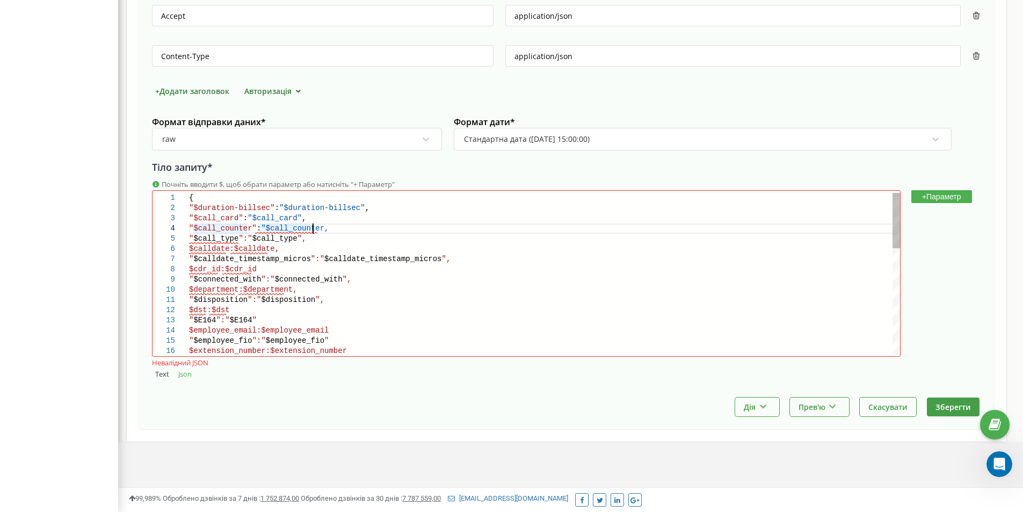
paste textarea """
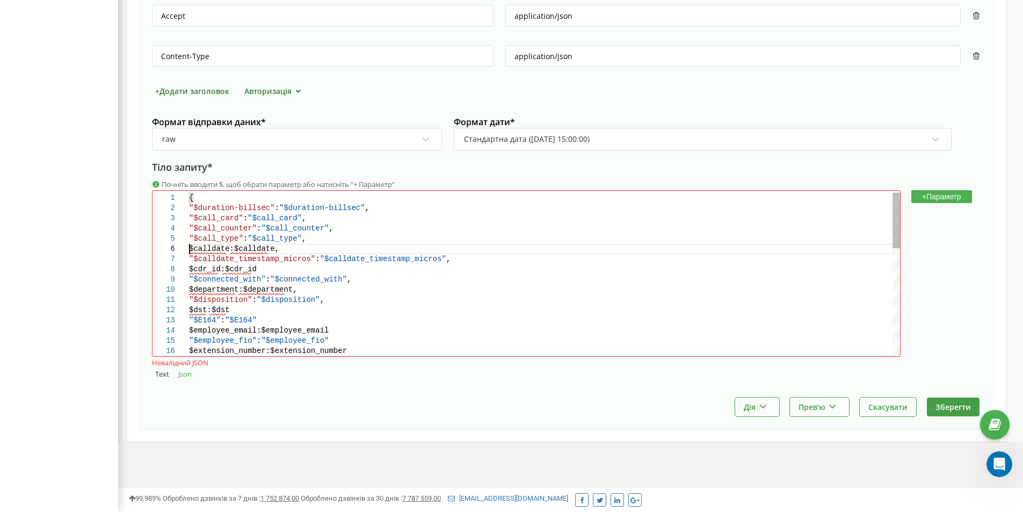
paste textarea """
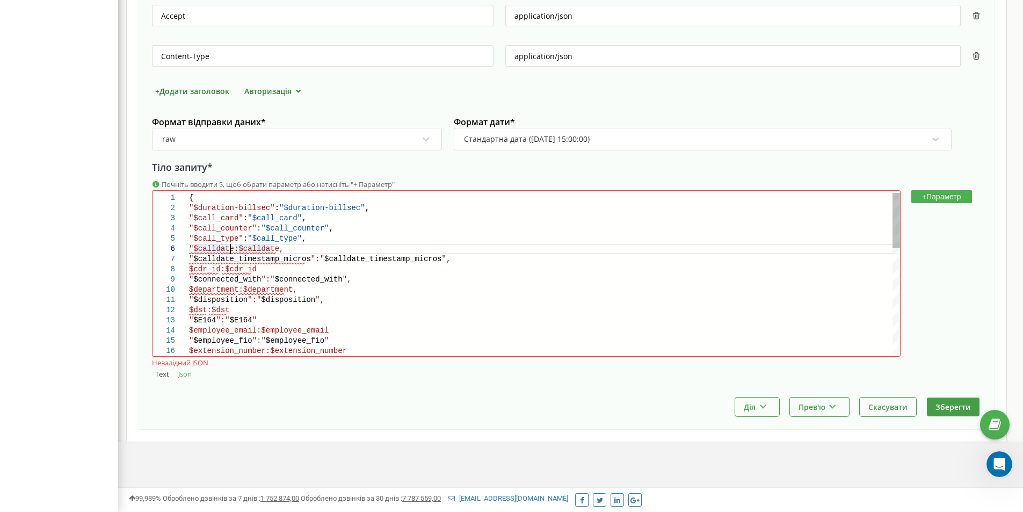
paste textarea """
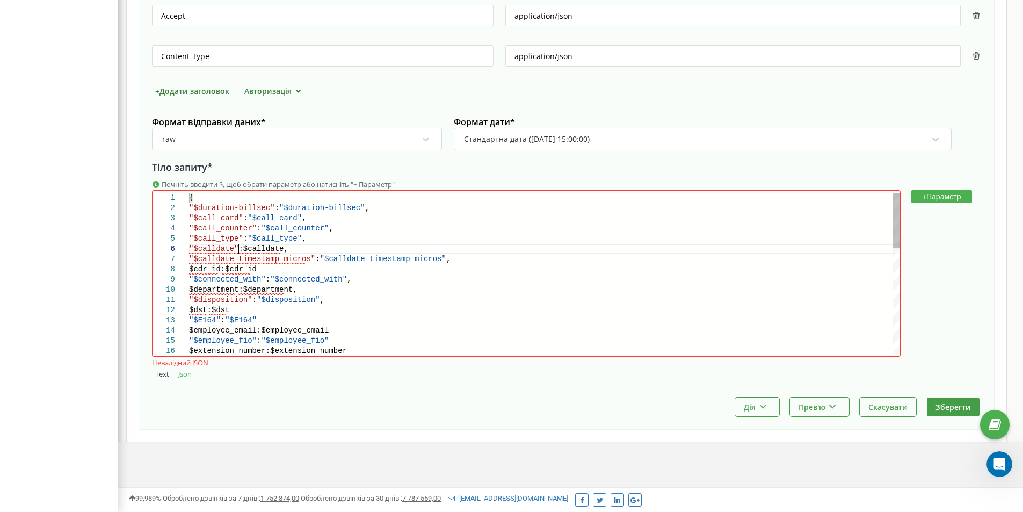
paste textarea """
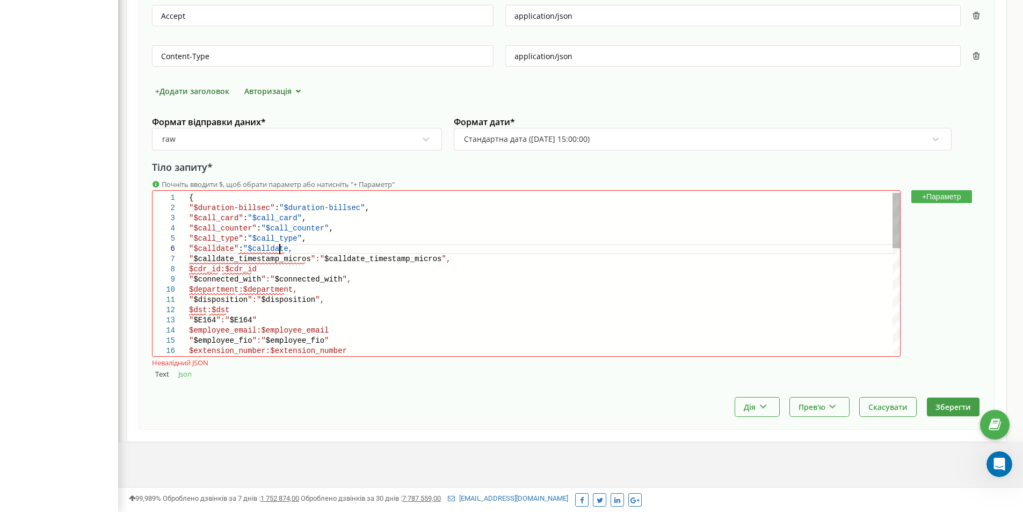
paste textarea """
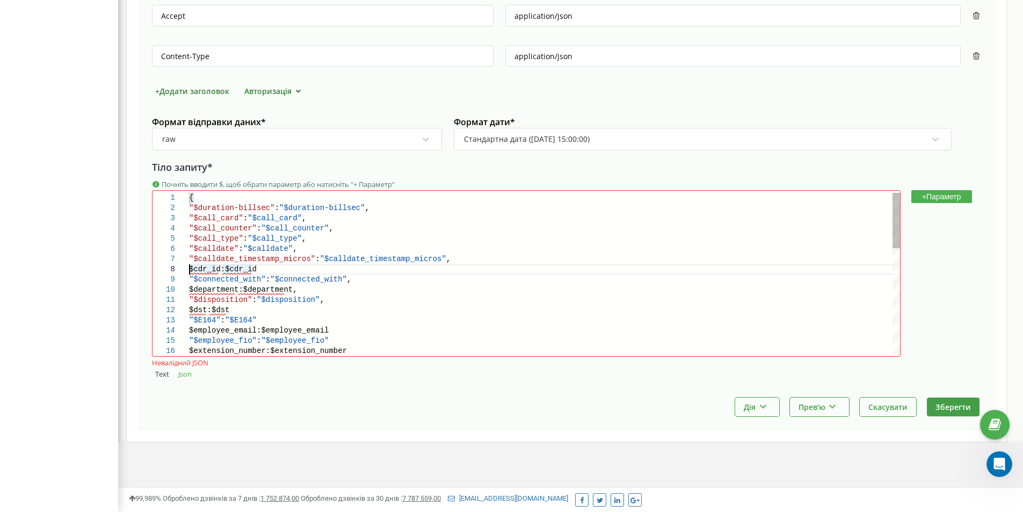
paste textarea """
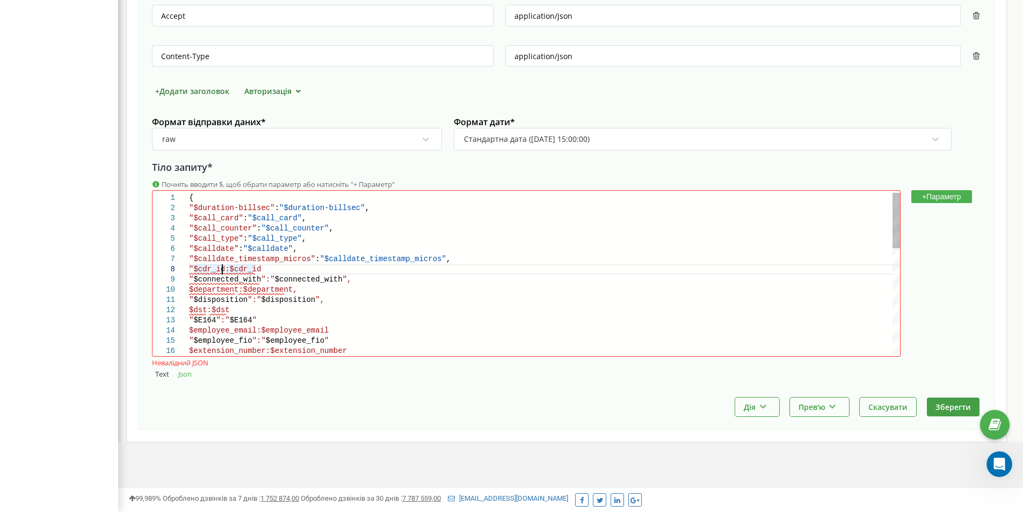
paste textarea """
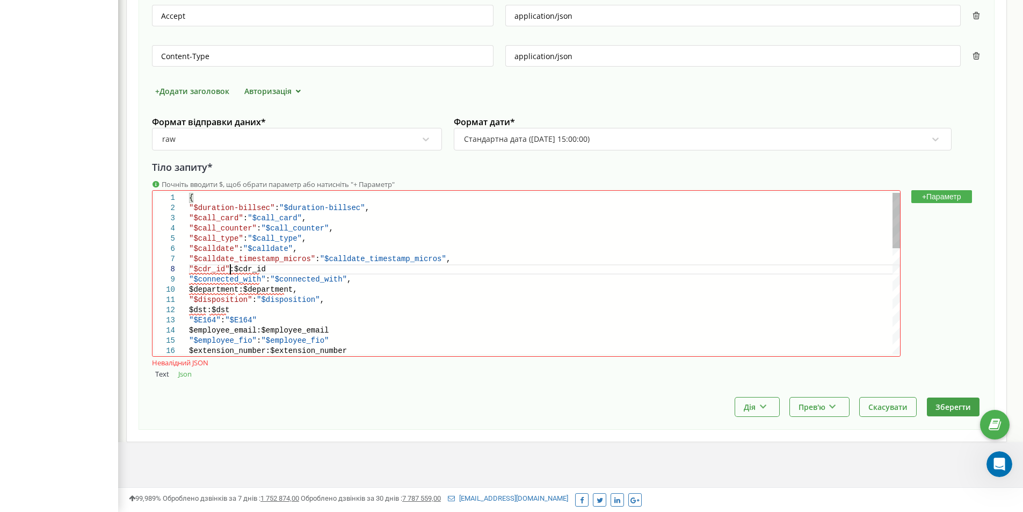
paste textarea """
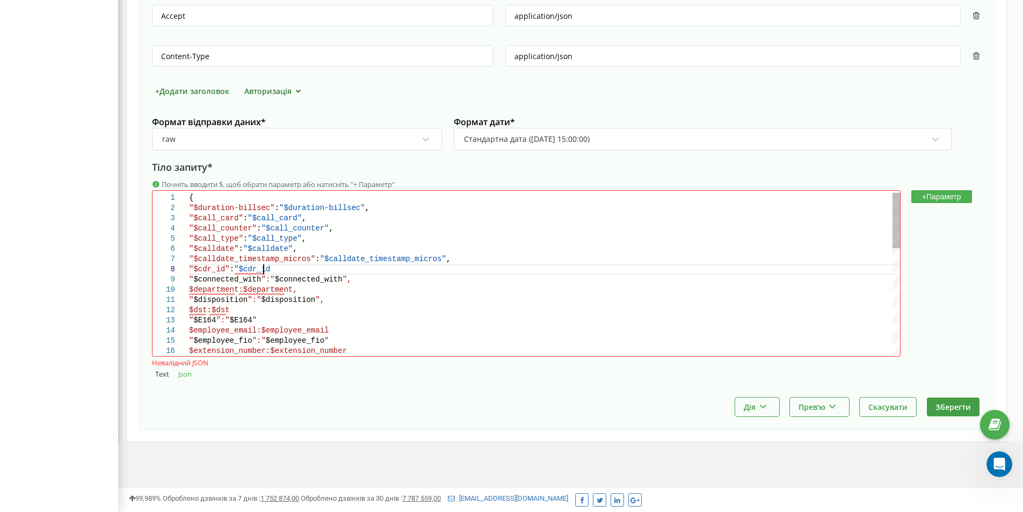
paste textarea """
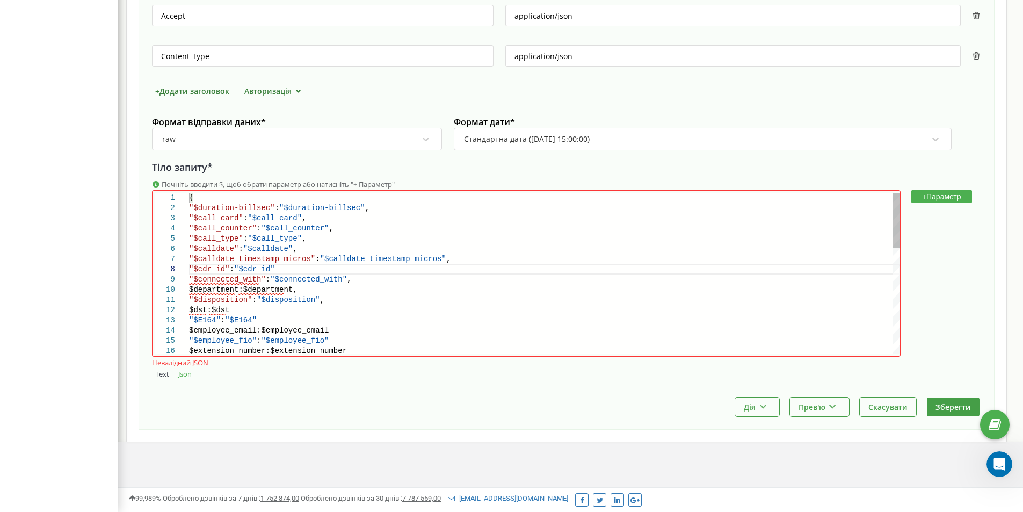
scroll to position [72, 82]
paste textarea """
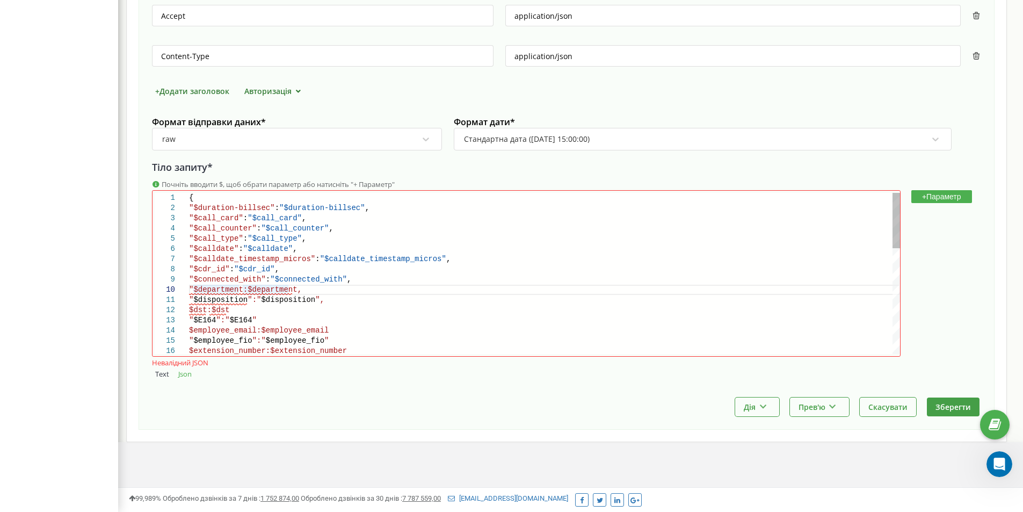
paste textarea """
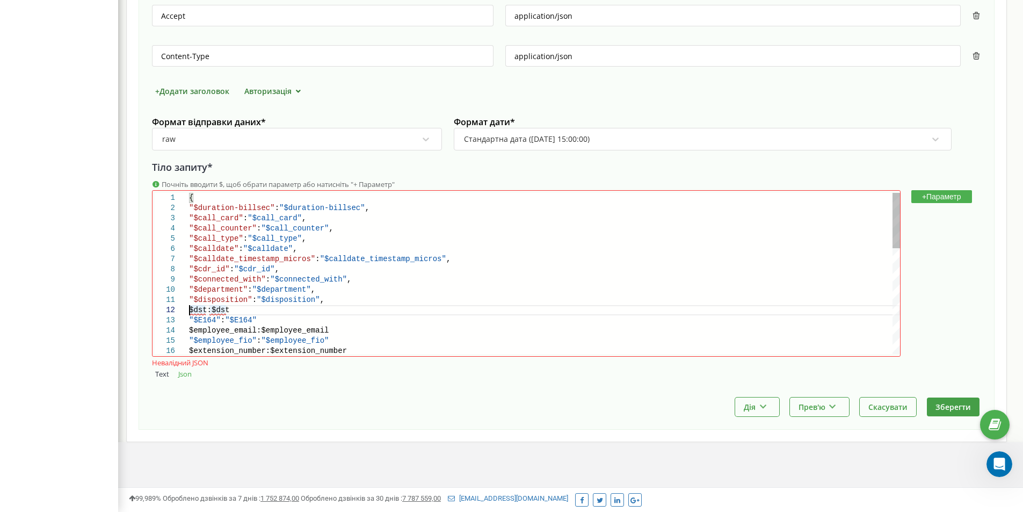
paste textarea """
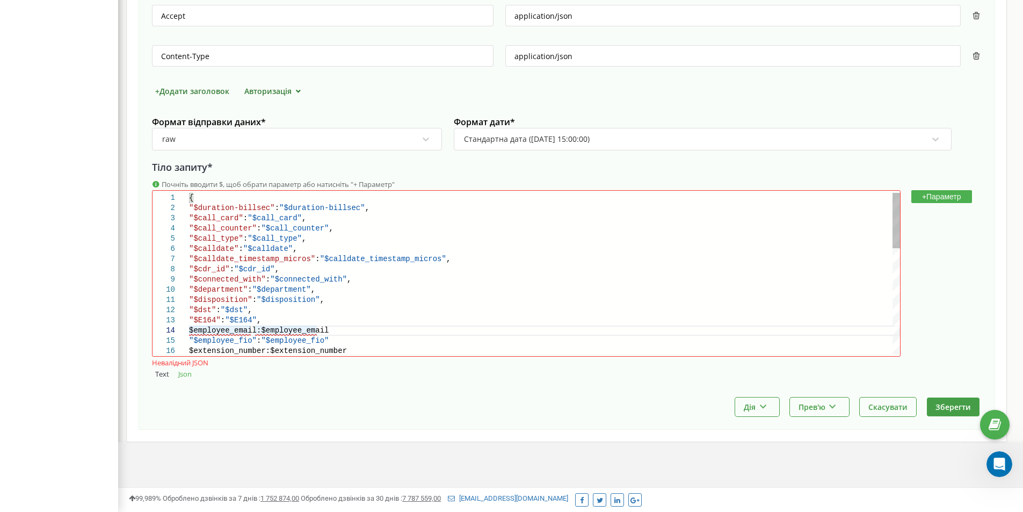
paste textarea """
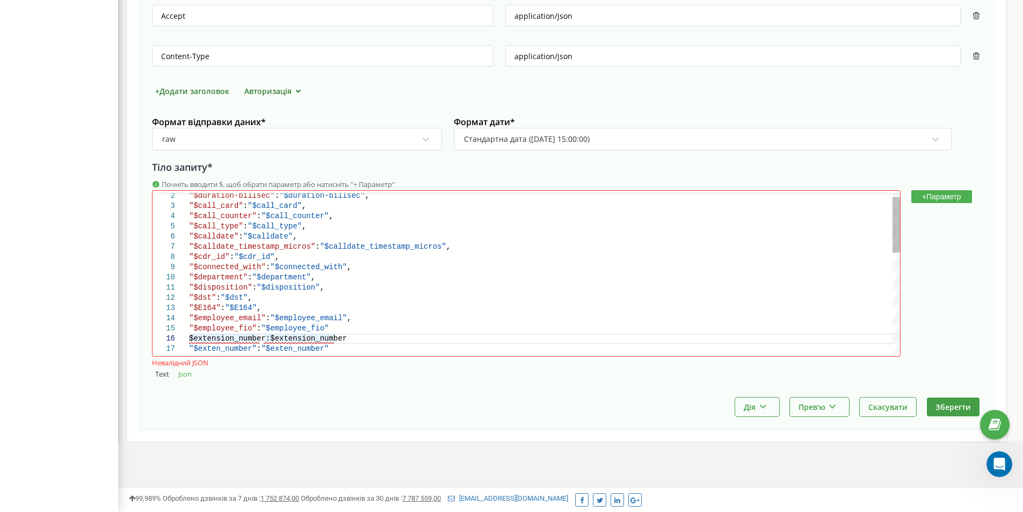
paste textarea """
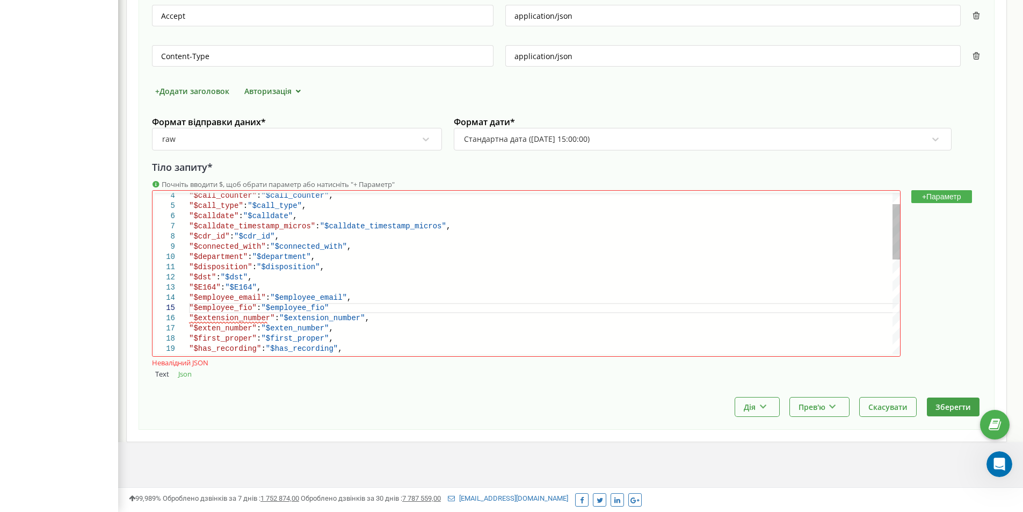
scroll to position [50, 132]
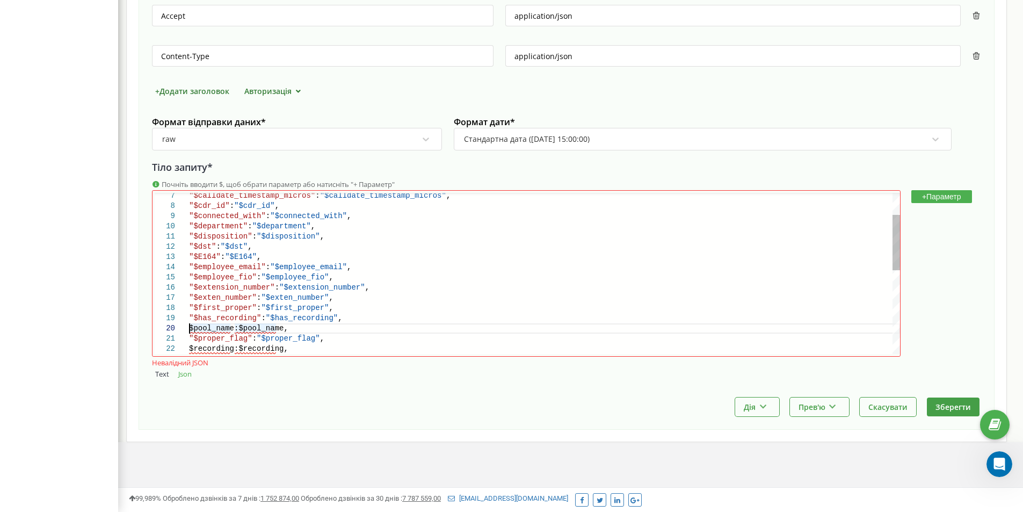
paste textarea """
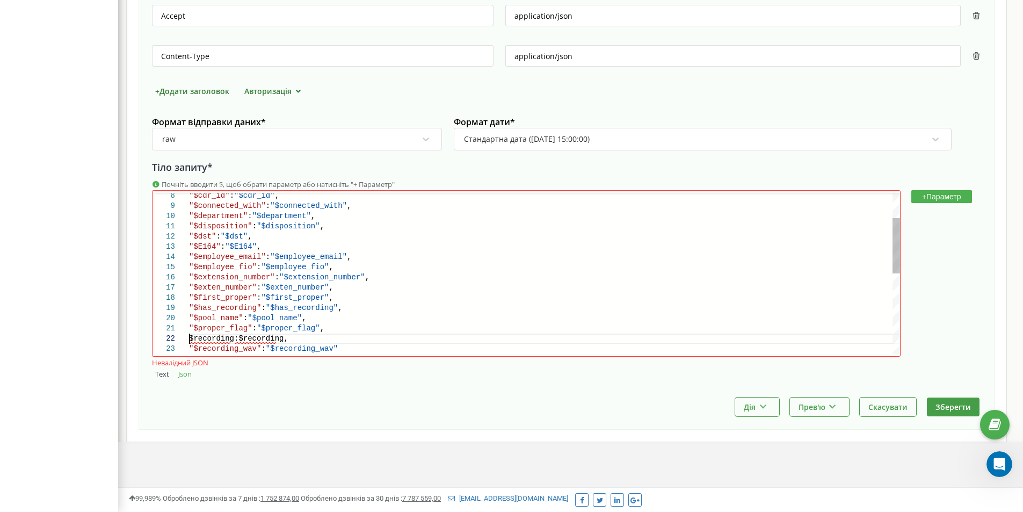
paste textarea """
paste
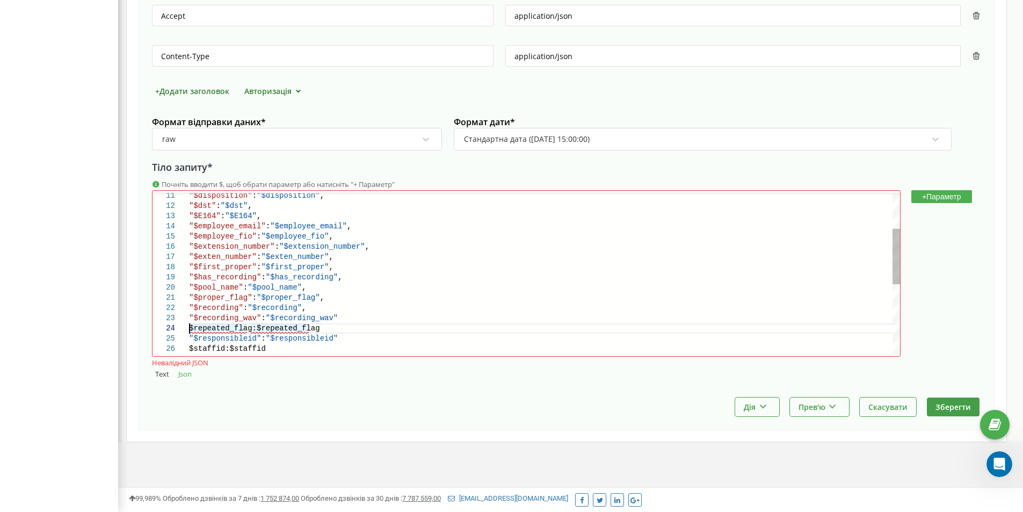
paste textarea """
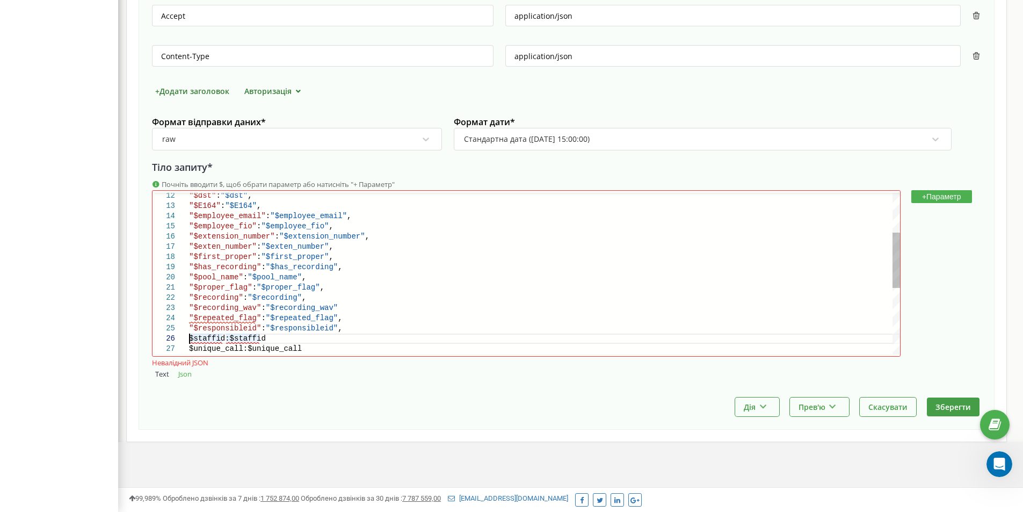
paste textarea """
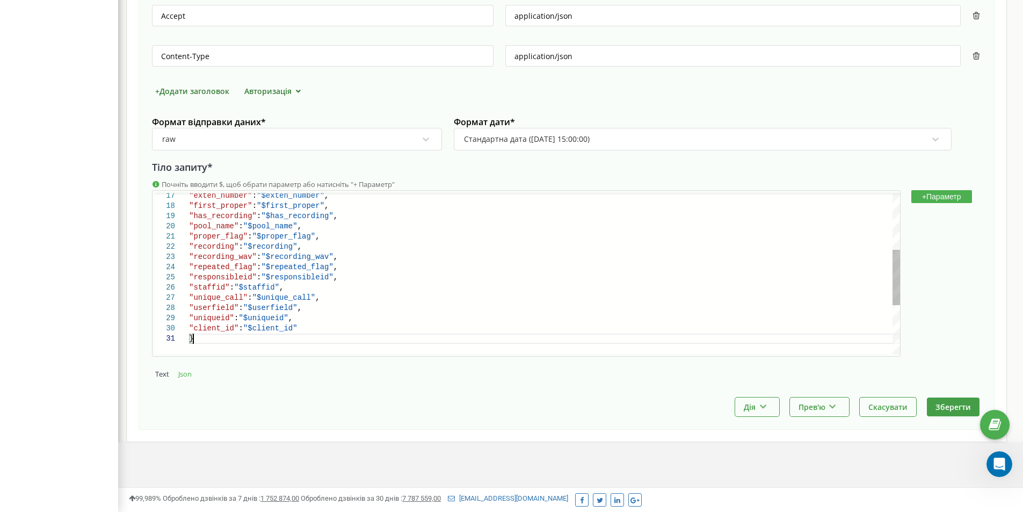
scroll to position [10, 4]
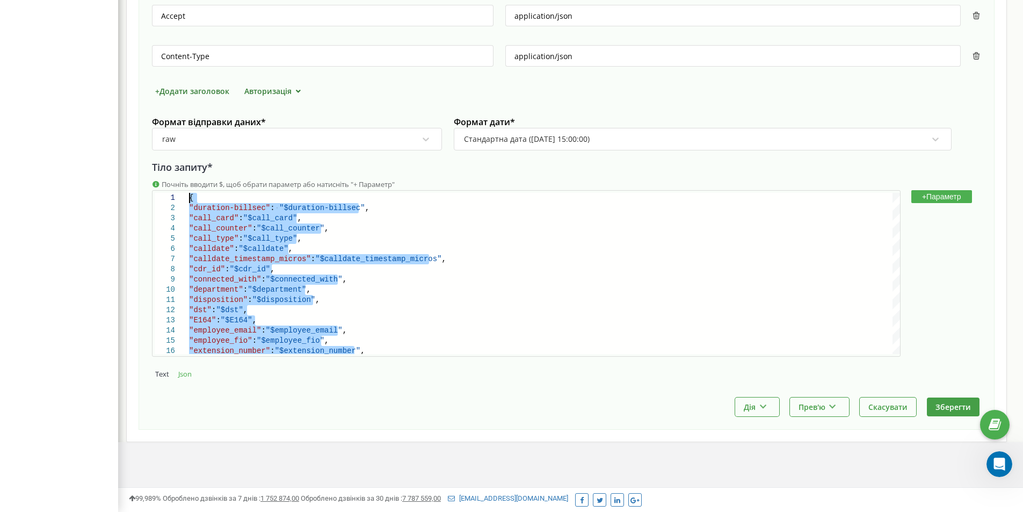
type textarea "{ "duration-billsec": "$duration-billsec", "call_card":"$call_card", "call_coun…"
click at [950, 399] on button "Зберегти" at bounding box center [953, 406] width 53 height 19
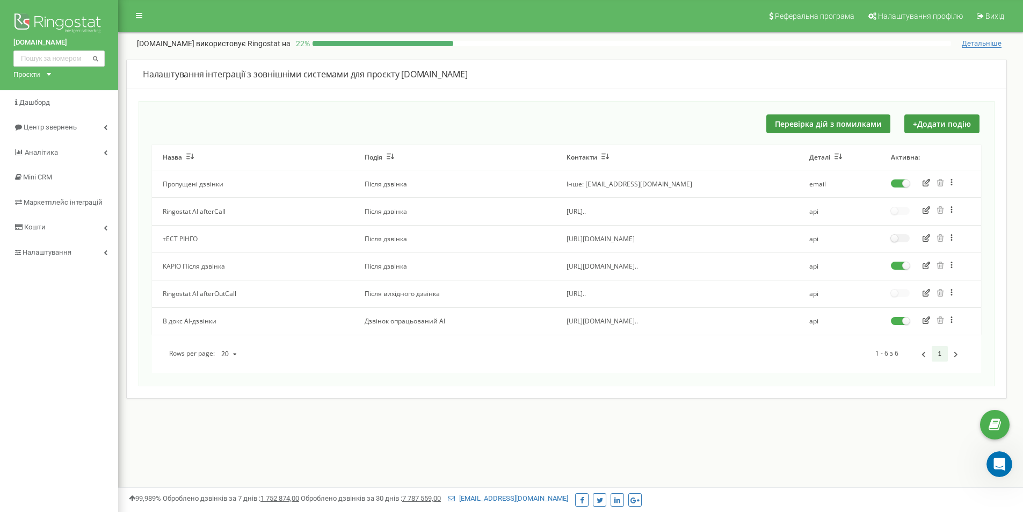
click at [928, 268] on icon "button" at bounding box center [926, 265] width 8 height 8
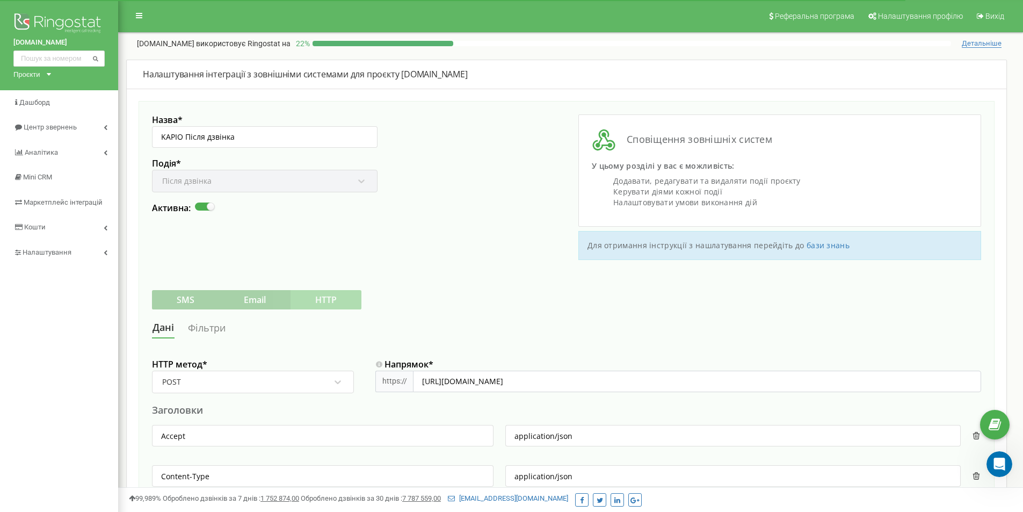
scroll to position [322, 0]
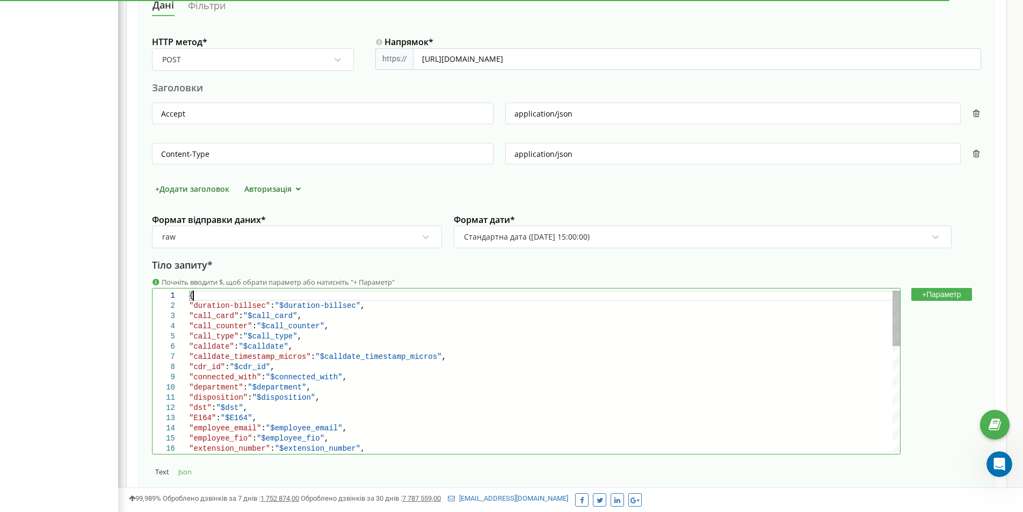
click at [472, 297] on div "{" at bounding box center [544, 295] width 711 height 10
click at [935, 286] on div "Почніть вводити $, щоб обрати параметр або натисніть "+ Параметр"" at bounding box center [566, 282] width 829 height 10
click at [931, 296] on button "+ Параметр" at bounding box center [941, 294] width 61 height 13
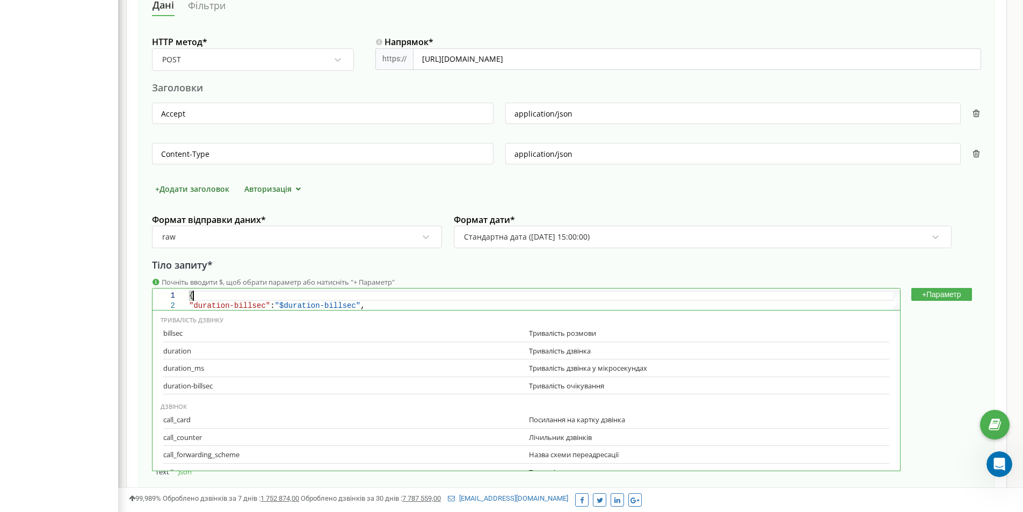
paste textarea "$duration_billsec"
drag, startPoint x: 527, startPoint y: 385, endPoint x: 609, endPoint y: 385, distance: 82.1
click at [609, 385] on div "Тривалість очікування" at bounding box center [709, 386] width 360 height 10
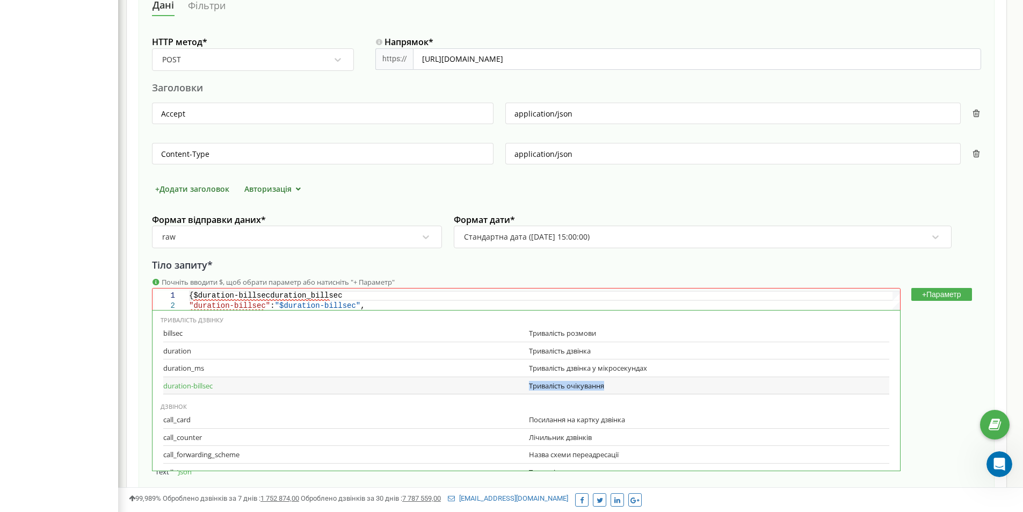
copy div "Тривалість очікування"
drag, startPoint x: 526, startPoint y: 388, endPoint x: 608, endPoint y: 386, distance: 82.1
click at [608, 386] on div "Тривалість очікування" at bounding box center [709, 386] width 360 height 10
copy div "Тривалість очікування"
drag, startPoint x: 603, startPoint y: 386, endPoint x: 528, endPoint y: 387, distance: 75.7
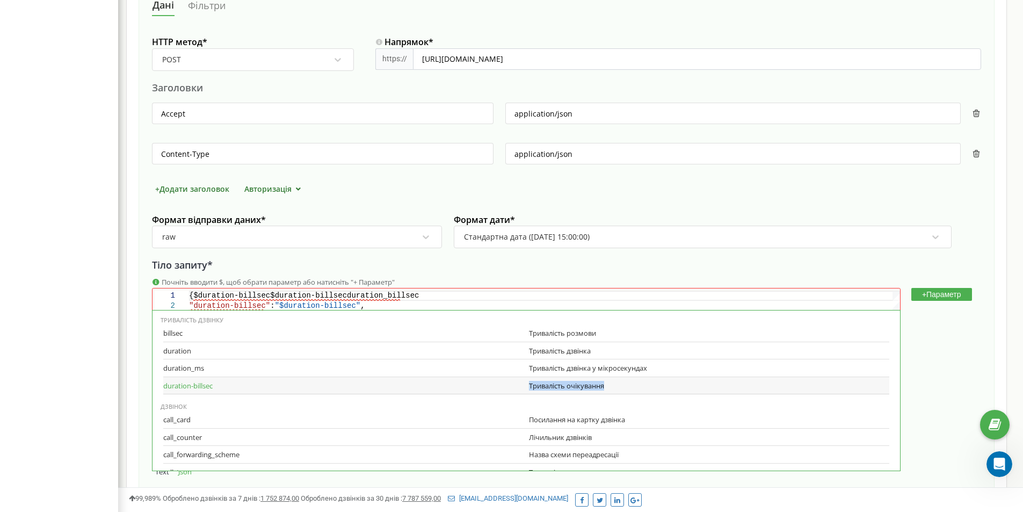
click at [529, 387] on div "Тривалість очікування" at bounding box center [709, 386] width 360 height 10
drag, startPoint x: 628, startPoint y: 420, endPoint x: 528, endPoint y: 420, distance: 99.8
click at [529, 420] on div "Посилання на картку дзвінка" at bounding box center [709, 419] width 360 height 10
drag, startPoint x: 523, startPoint y: 436, endPoint x: 603, endPoint y: 436, distance: 79.4
click at [603, 436] on div "call_counter Лічильник дзвінків" at bounding box center [526, 437] width 726 height 18
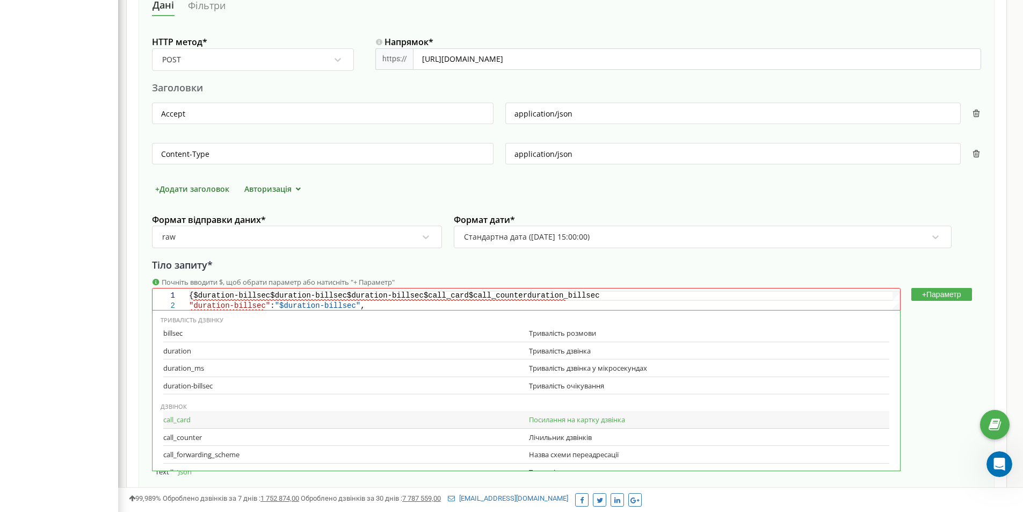
scroll to position [54, 0]
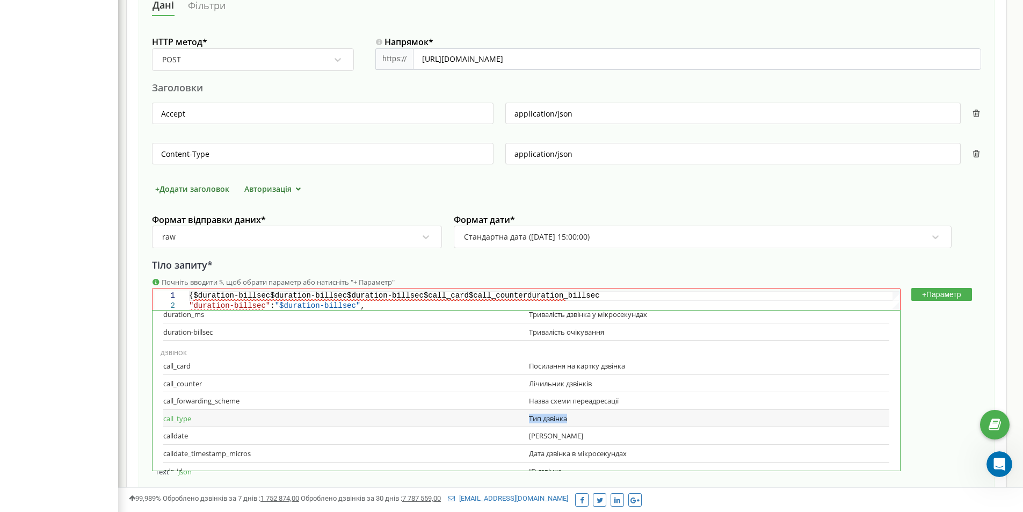
drag, startPoint x: 523, startPoint y: 419, endPoint x: 573, endPoint y: 415, distance: 50.6
click at [573, 415] on div "call_type Тип дзвінка" at bounding box center [526, 419] width 726 height 18
drag, startPoint x: 549, startPoint y: 434, endPoint x: 572, endPoint y: 435, distance: 22.6
click at [572, 435] on div "Дата дзвінка" at bounding box center [709, 436] width 360 height 10
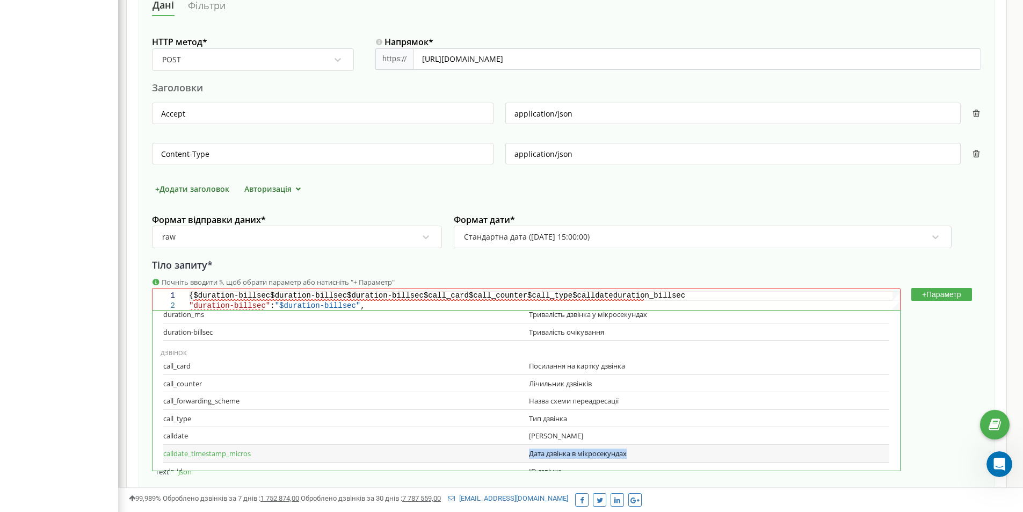
drag, startPoint x: 526, startPoint y: 454, endPoint x: 641, endPoint y: 456, distance: 116.0
click at [641, 456] on div "calldate_timestamp_micros Дата дзвінка в мікросекундах" at bounding box center [526, 453] width 726 height 18
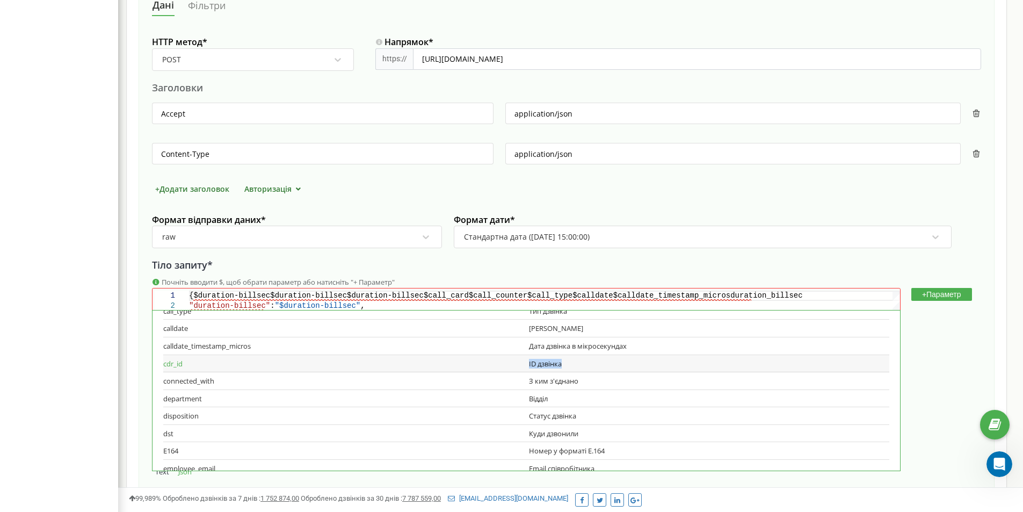
drag, startPoint x: 526, startPoint y: 364, endPoint x: 563, endPoint y: 363, distance: 36.5
click at [563, 363] on div "ID дзвінка" at bounding box center [709, 364] width 360 height 10
drag, startPoint x: 527, startPoint y: 381, endPoint x: 582, endPoint y: 379, distance: 55.9
click at [582, 379] on div "З ким з'єднано" at bounding box center [709, 381] width 360 height 10
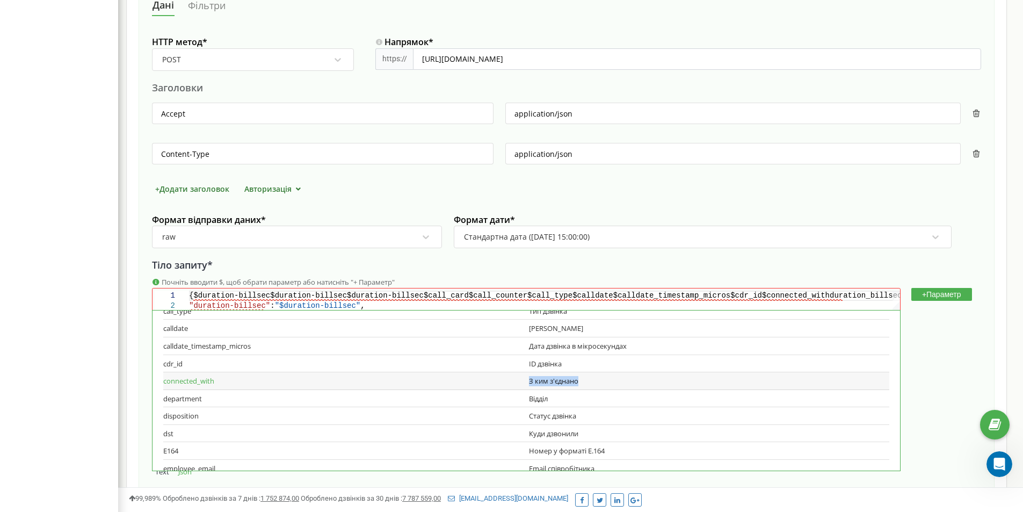
drag, startPoint x: 544, startPoint y: 381, endPoint x: 588, endPoint y: 382, distance: 44.0
click at [588, 382] on div "З ким з'єднано" at bounding box center [709, 381] width 360 height 10
drag, startPoint x: 526, startPoint y: 398, endPoint x: 556, endPoint y: 398, distance: 30.6
click at [556, 398] on div "department Відділ" at bounding box center [526, 399] width 726 height 18
drag, startPoint x: 526, startPoint y: 414, endPoint x: 574, endPoint y: 415, distance: 48.3
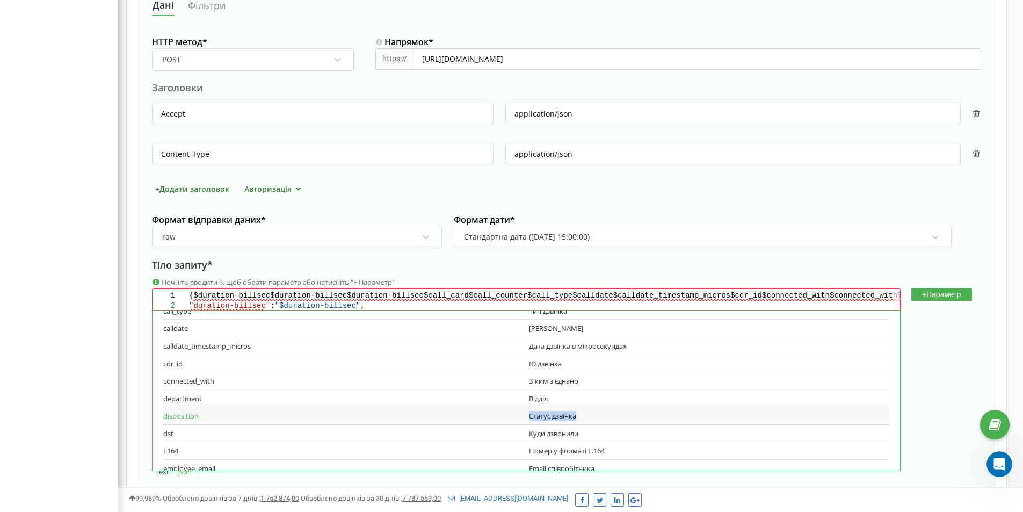
click at [574, 415] on div "disposition Статус дзвінка" at bounding box center [526, 416] width 726 height 18
drag, startPoint x: 536, startPoint y: 432, endPoint x: 583, endPoint y: 434, distance: 46.7
click at [583, 434] on div "dst Куди дзвонили" at bounding box center [526, 434] width 726 height 18
drag, startPoint x: 528, startPoint y: 450, endPoint x: 617, endPoint y: 450, distance: 88.6
click at [617, 450] on div "Номер у форматі E.164" at bounding box center [709, 451] width 360 height 10
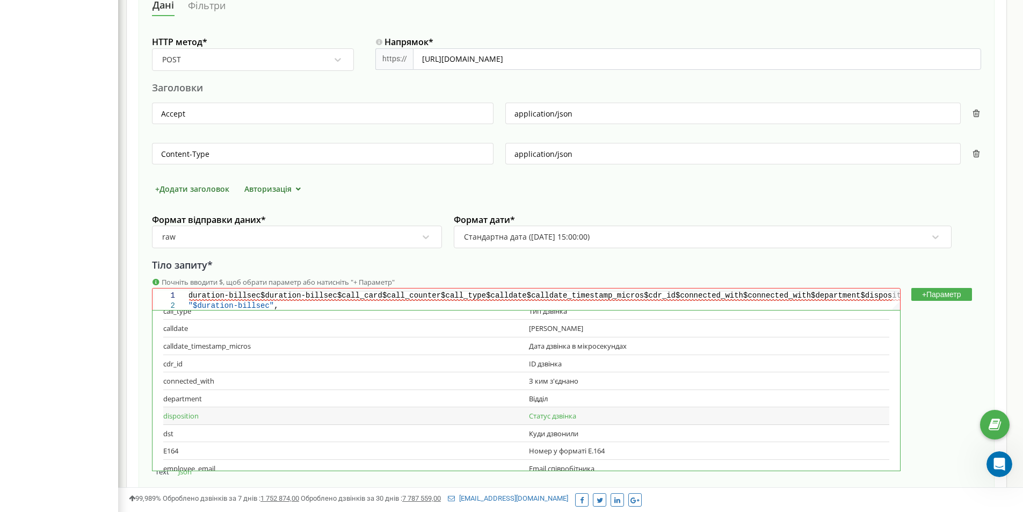
scroll to position [215, 0]
drag, startPoint x: 527, startPoint y: 417, endPoint x: 597, endPoint y: 412, distance: 70.5
click at [597, 412] on div "Email співробітника" at bounding box center [709, 415] width 360 height 10
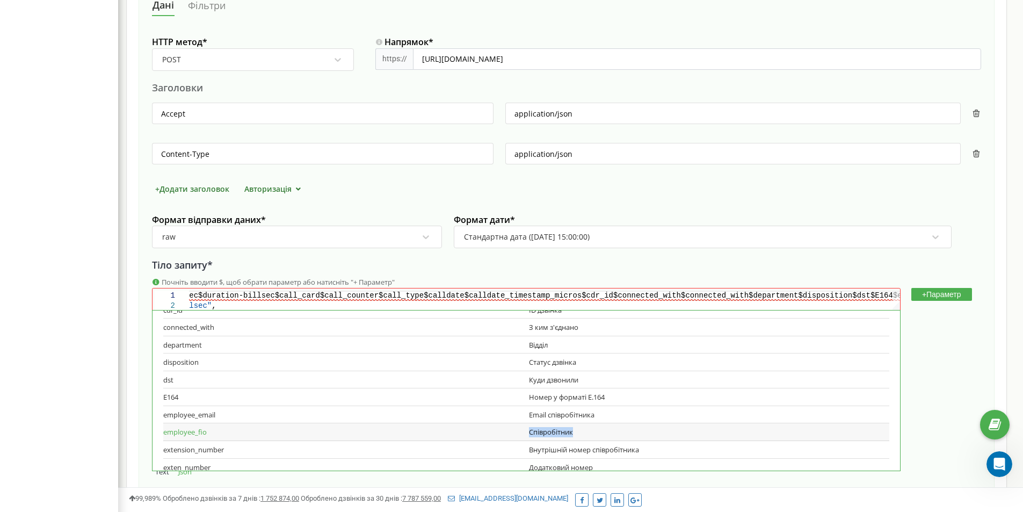
drag, startPoint x: 529, startPoint y: 432, endPoint x: 585, endPoint y: 433, distance: 55.9
click at [585, 433] on div "Співробітник" at bounding box center [709, 432] width 360 height 10
drag, startPoint x: 530, startPoint y: 434, endPoint x: 565, endPoint y: 433, distance: 34.9
click at [565, 433] on div "Співробітник" at bounding box center [709, 432] width 360 height 10
drag, startPoint x: 520, startPoint y: 433, endPoint x: 120, endPoint y: 300, distance: 421.8
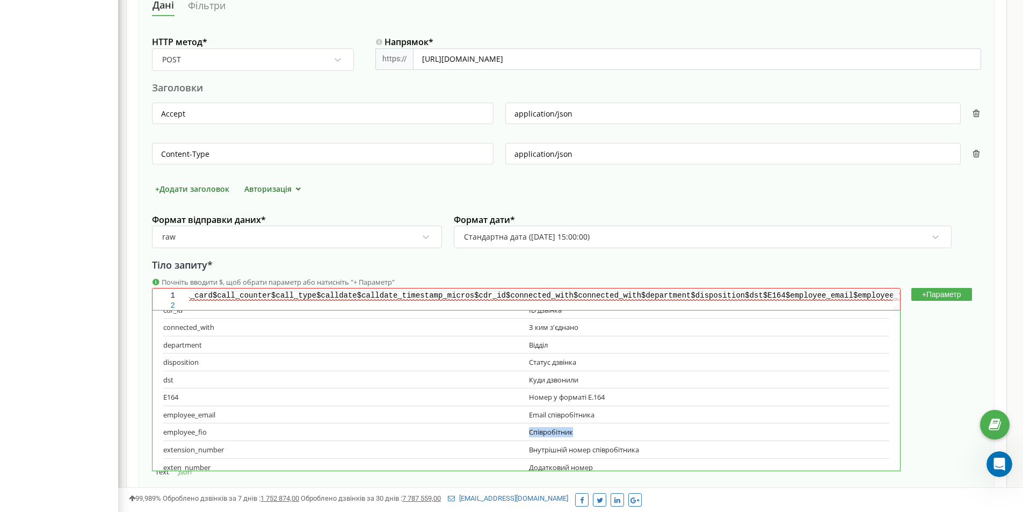
click at [588, 434] on div "employee_fio Співробітник" at bounding box center [526, 432] width 726 height 18
drag, startPoint x: 526, startPoint y: 451, endPoint x: 637, endPoint y: 453, distance: 111.1
click at [637, 453] on div "Внутрішній номер співробітника" at bounding box center [709, 449] width 360 height 10
drag, startPoint x: 527, startPoint y: 413, endPoint x: 592, endPoint y: 412, distance: 65.5
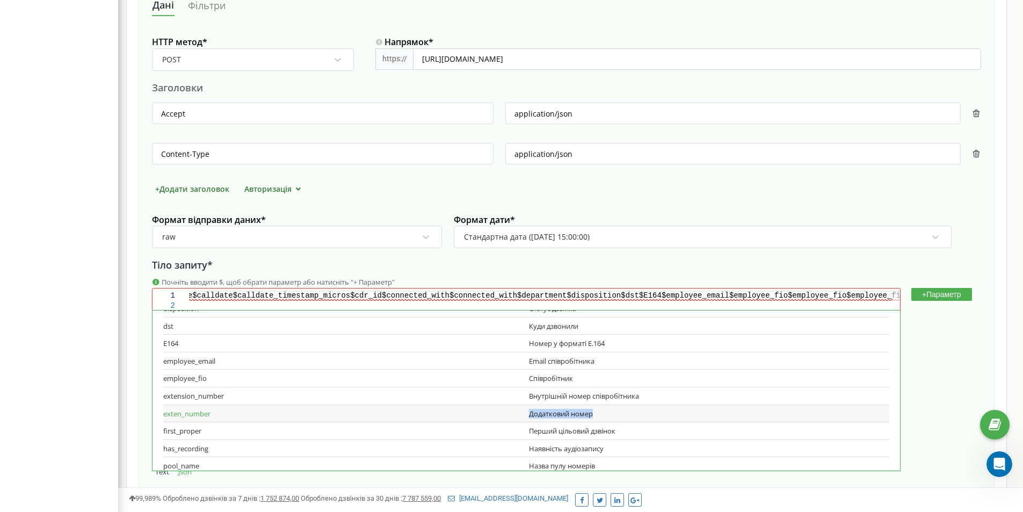
click at [592, 412] on div "Додатковий номер" at bounding box center [709, 414] width 360 height 10
drag, startPoint x: 526, startPoint y: 431, endPoint x: 634, endPoint y: 430, distance: 109.0
click at [634, 430] on div "first_proper Перший цільовий дзвінок" at bounding box center [526, 431] width 726 height 18
drag, startPoint x: 529, startPoint y: 450, endPoint x: 611, endPoint y: 453, distance: 82.2
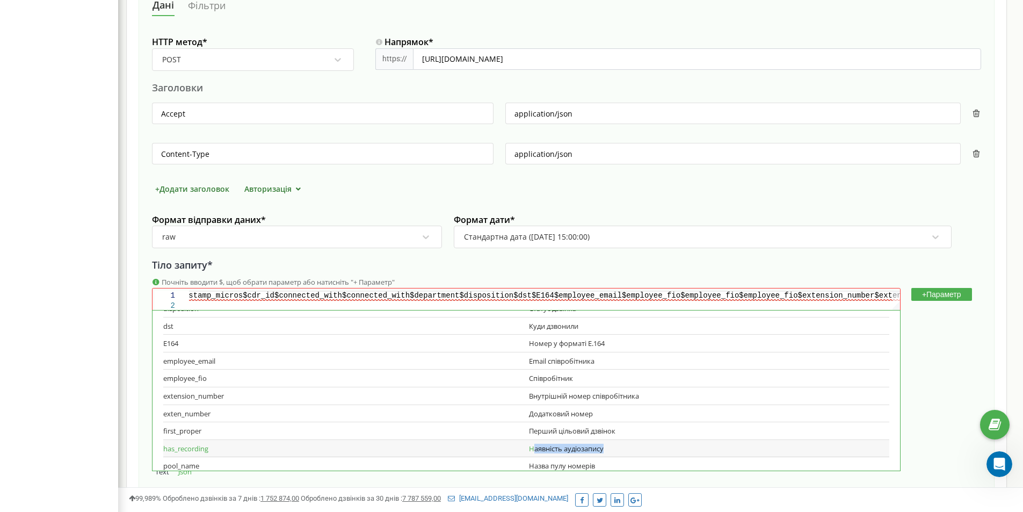
click at [611, 453] on div "Наявність аудіозапису" at bounding box center [709, 448] width 360 height 10
drag, startPoint x: 526, startPoint y: 448, endPoint x: 608, endPoint y: 448, distance: 81.6
click at [608, 448] on div "Наявність аудіозапису" at bounding box center [709, 448] width 360 height 10
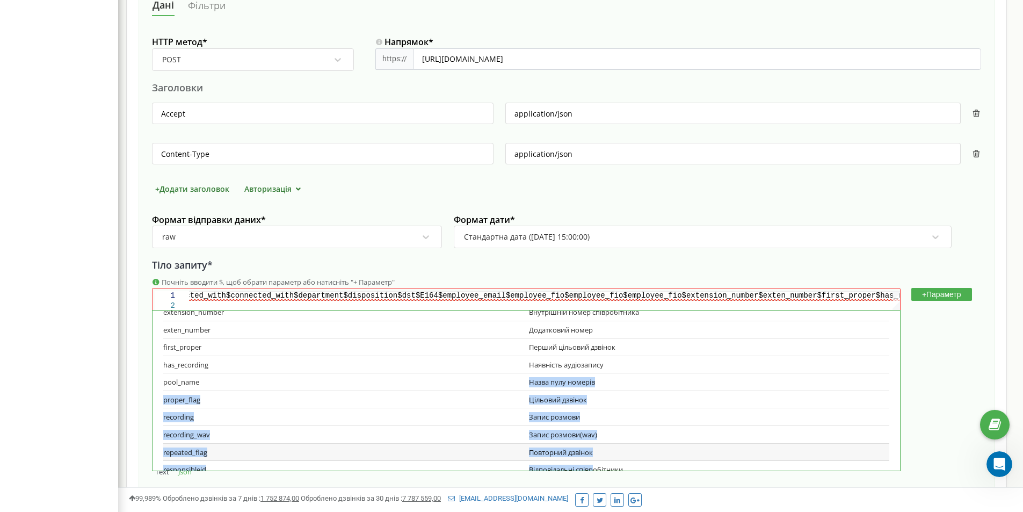
scroll to position [367, 0]
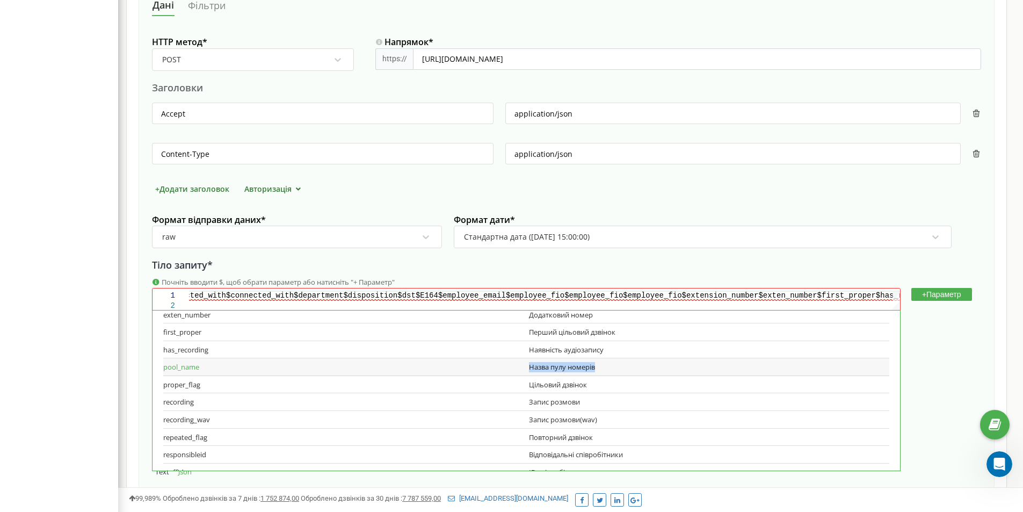
drag, startPoint x: 525, startPoint y: 464, endPoint x: 601, endPoint y: 369, distance: 121.8
click at [601, 369] on div "pool_name Назва пулу номерів" at bounding box center [526, 367] width 726 height 18
drag, startPoint x: 526, startPoint y: 384, endPoint x: 590, endPoint y: 384, distance: 65.0
click at [590, 384] on div "proper_flag Цільовий дзвінок" at bounding box center [526, 385] width 726 height 18
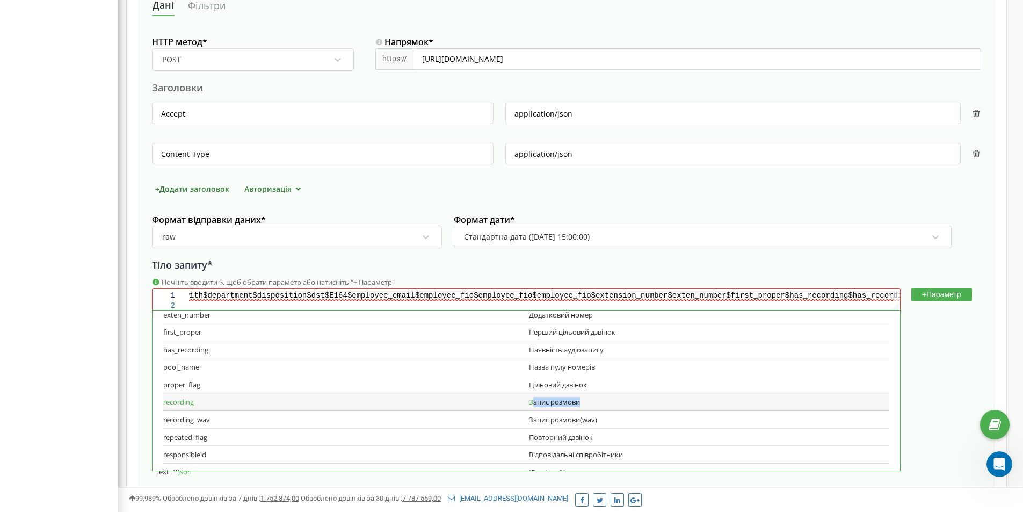
drag, startPoint x: 529, startPoint y: 403, endPoint x: 580, endPoint y: 404, distance: 51.5
click at [580, 404] on div "Запис розмови" at bounding box center [709, 402] width 360 height 10
drag, startPoint x: 526, startPoint y: 403, endPoint x: 589, endPoint y: 402, distance: 63.4
click at [589, 402] on div "recording Запис розмови" at bounding box center [526, 402] width 726 height 18
drag, startPoint x: 527, startPoint y: 421, endPoint x: 597, endPoint y: 423, distance: 70.9
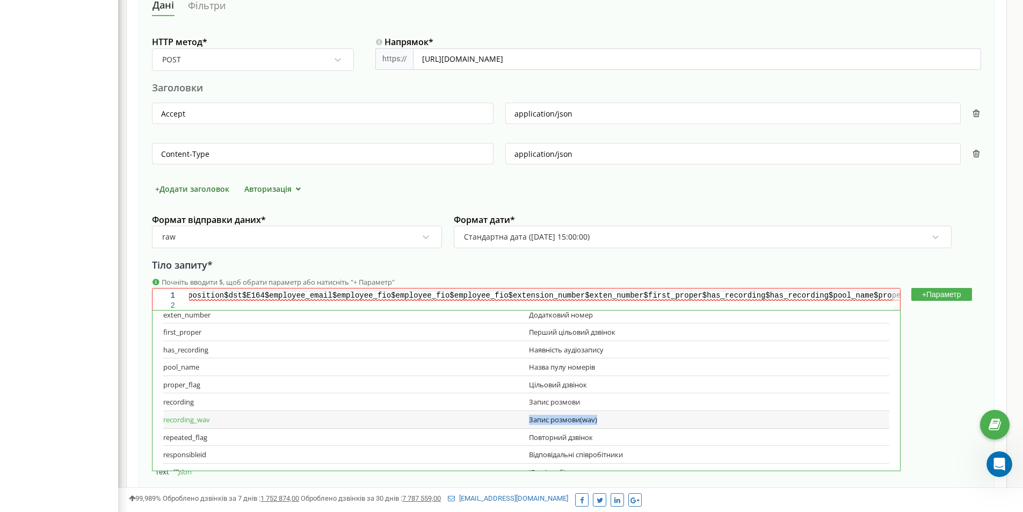
click at [597, 423] on div "Запис розмови(wav)" at bounding box center [709, 419] width 360 height 10
drag, startPoint x: 527, startPoint y: 435, endPoint x: 607, endPoint y: 435, distance: 80.0
click at [607, 435] on div "Повторний дзвінок" at bounding box center [709, 437] width 360 height 10
drag, startPoint x: 523, startPoint y: 453, endPoint x: 629, endPoint y: 455, distance: 106.3
click at [629, 455] on div "responsibleid Відповідальні співробітники" at bounding box center [526, 455] width 726 height 18
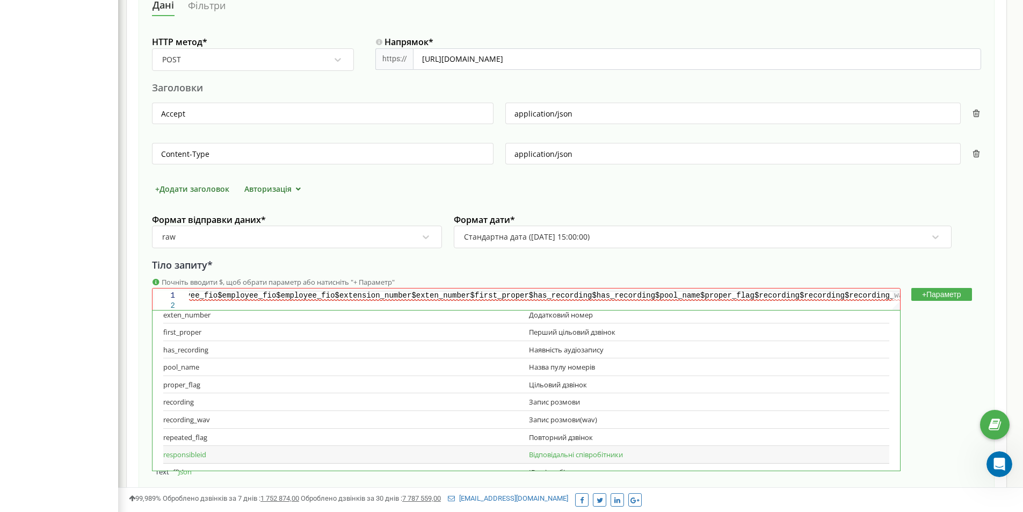
scroll to position [421, 0]
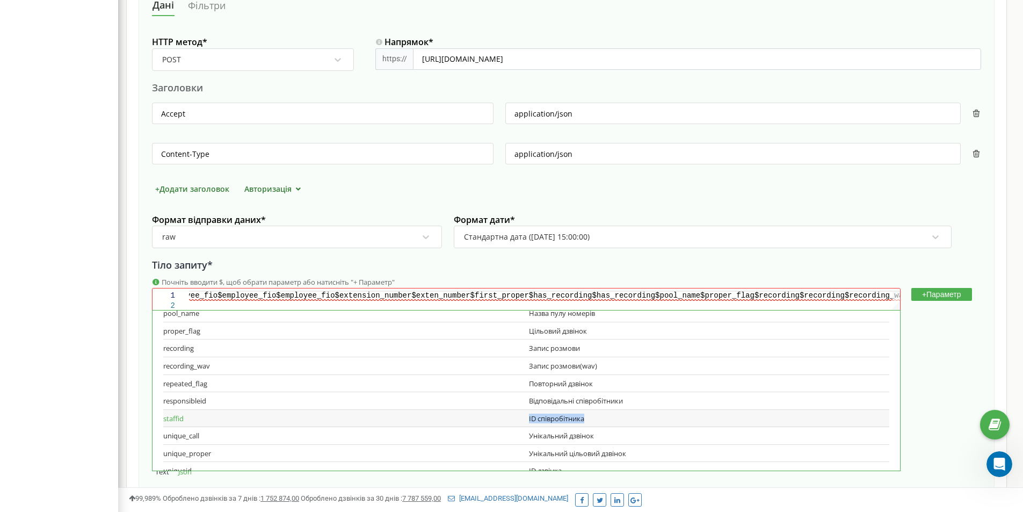
drag, startPoint x: 587, startPoint y: 420, endPoint x: 526, endPoint y: 418, distance: 61.2
click at [529, 418] on div "ID співробітника" at bounding box center [709, 418] width 360 height 10
drag, startPoint x: 527, startPoint y: 434, endPoint x: 597, endPoint y: 433, distance: 70.9
click at [597, 433] on div "Унікальний дзвінок" at bounding box center [709, 436] width 360 height 10
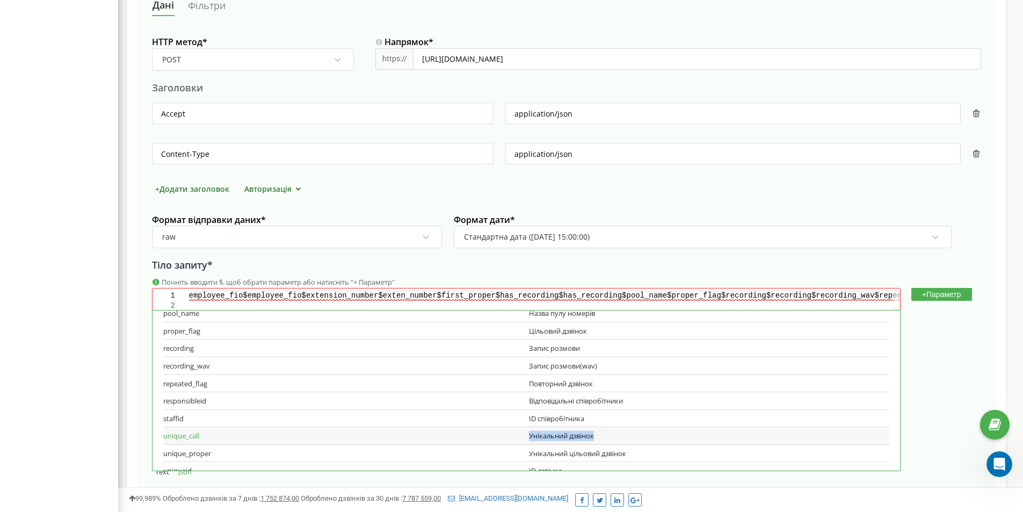
type textarea "{$duration-billsec$duration-billsec$duration-billsec$call_card$call_counter$cal…"
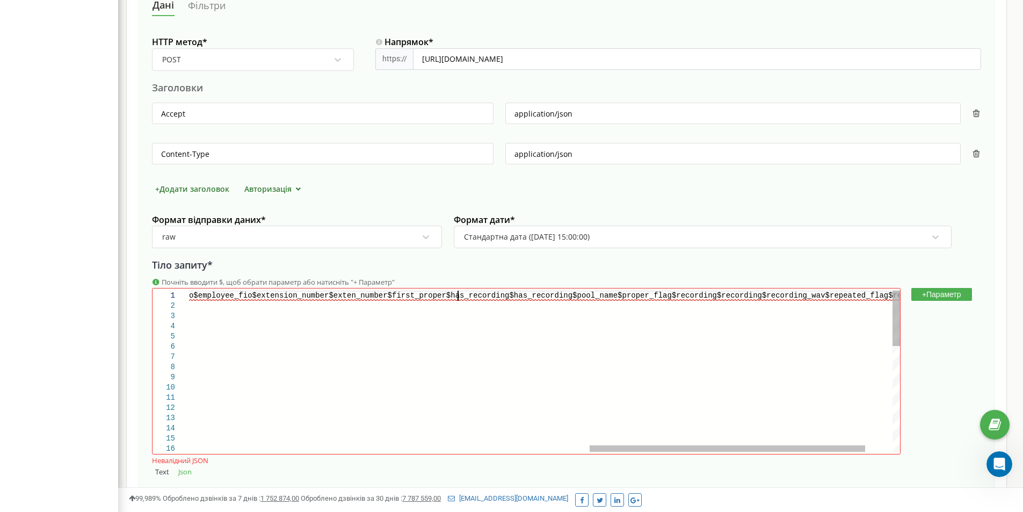
click at [509, 297] on span "$has_recording$pool_name$proper_flag$recording$rec" at bounding box center [621, 295] width 225 height 9
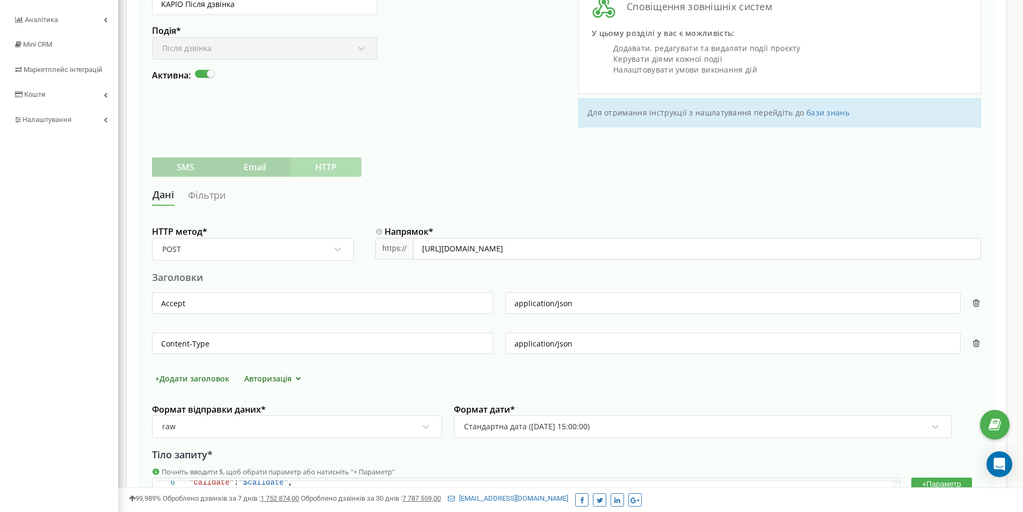
scroll to position [347, 0]
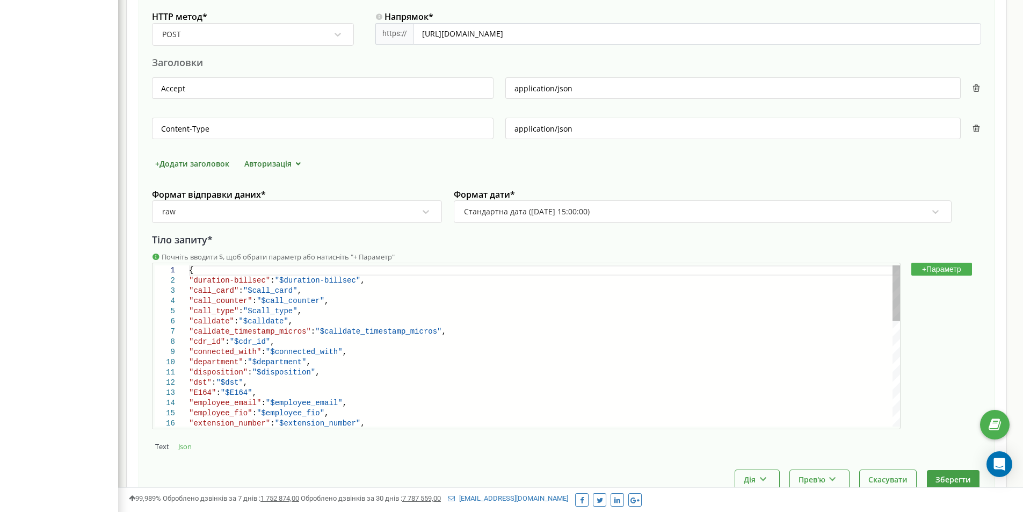
click at [359, 273] on div "{" at bounding box center [544, 270] width 711 height 10
click at [939, 263] on button "+ Параметр" at bounding box center [941, 268] width 61 height 13
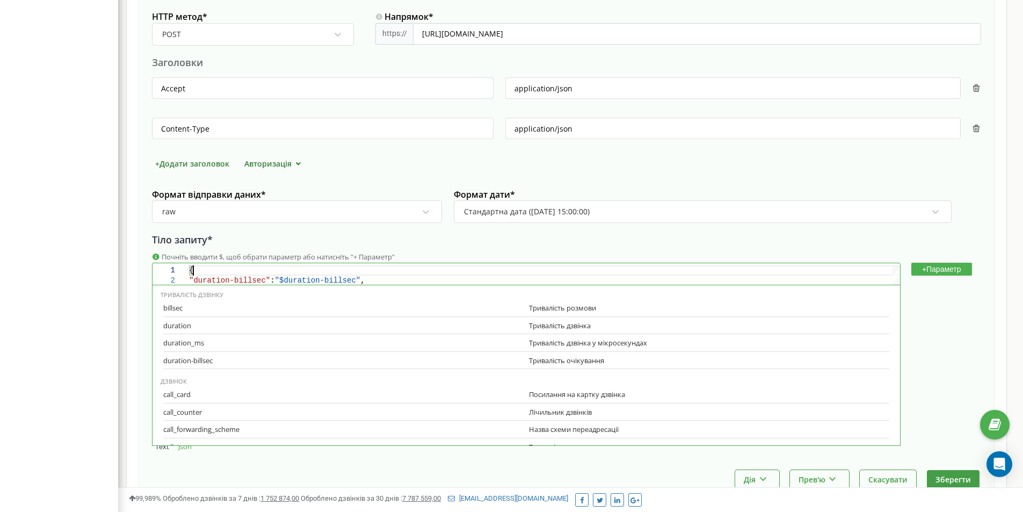
scroll to position [0, 3]
paste textarea "userfield"
click at [327, 346] on div "duration_ms" at bounding box center [343, 343] width 360 height 10
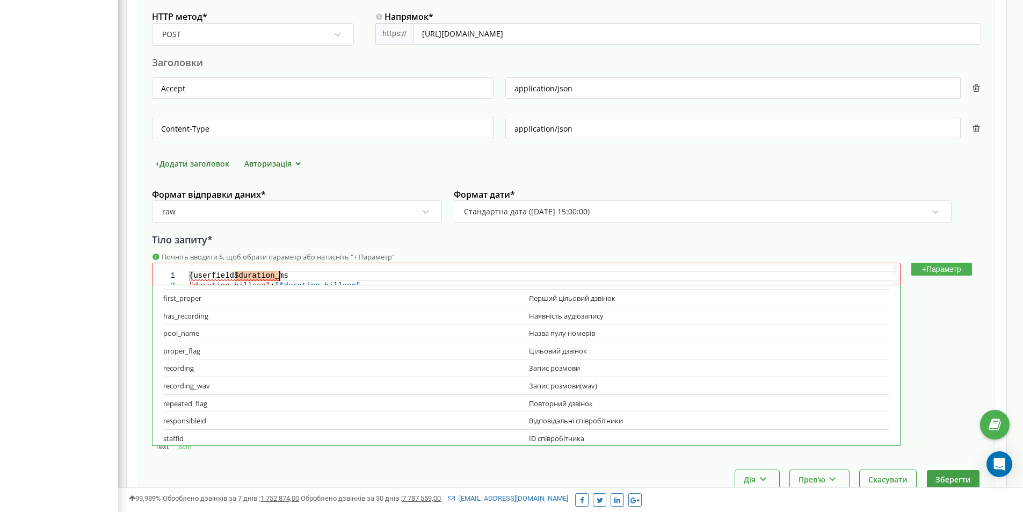
scroll to position [483, 0]
copy div "Номер того хто дзвонить"
drag, startPoint x: 526, startPoint y: 402, endPoint x: 618, endPoint y: 397, distance: 92.4
click at [618, 397] on div "userfield Номер того хто дзвонить" at bounding box center [526, 401] width 726 height 18
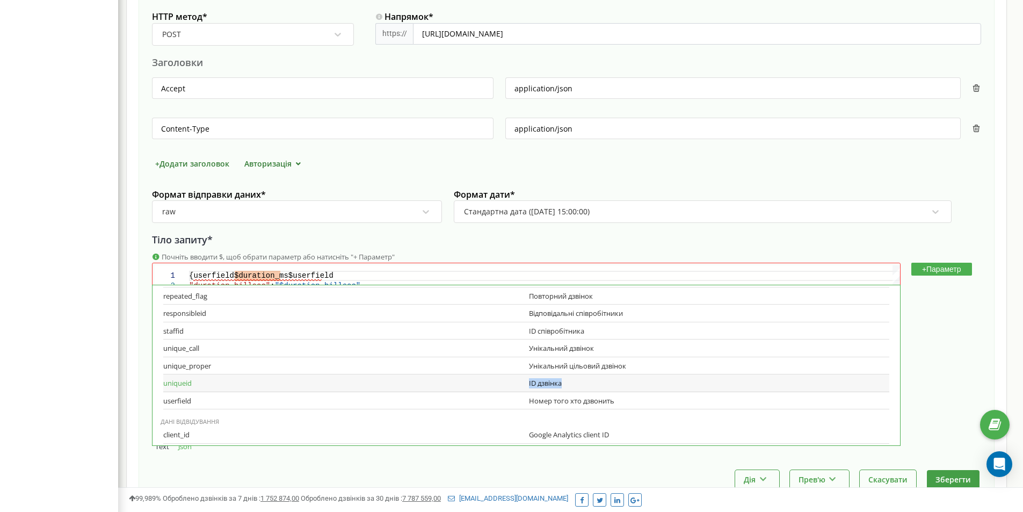
copy div "ID дзвінка"
drag, startPoint x: 523, startPoint y: 384, endPoint x: 574, endPoint y: 382, distance: 50.5
click at [574, 382] on div "uniqueid ID дзвінка" at bounding box center [526, 383] width 726 height 18
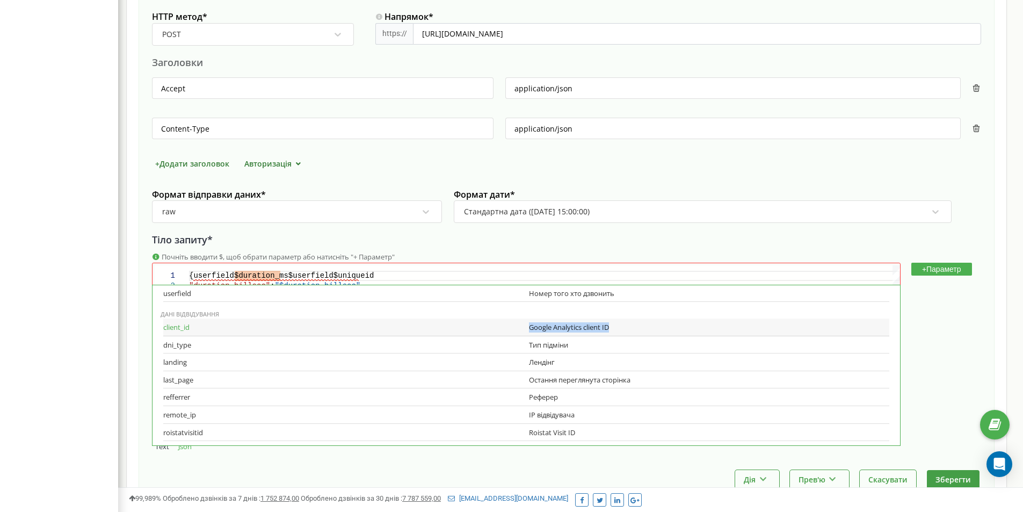
copy div "Google Analytics client ID"
drag, startPoint x: 522, startPoint y: 328, endPoint x: 609, endPoint y: 328, distance: 87.0
click at [609, 328] on div "client_id Google Analytics client ID" at bounding box center [526, 327] width 726 height 18
type textarea "{userfield$duration_ms$userfield$uniqueid$client_id "duration-billsec": "$durat…"
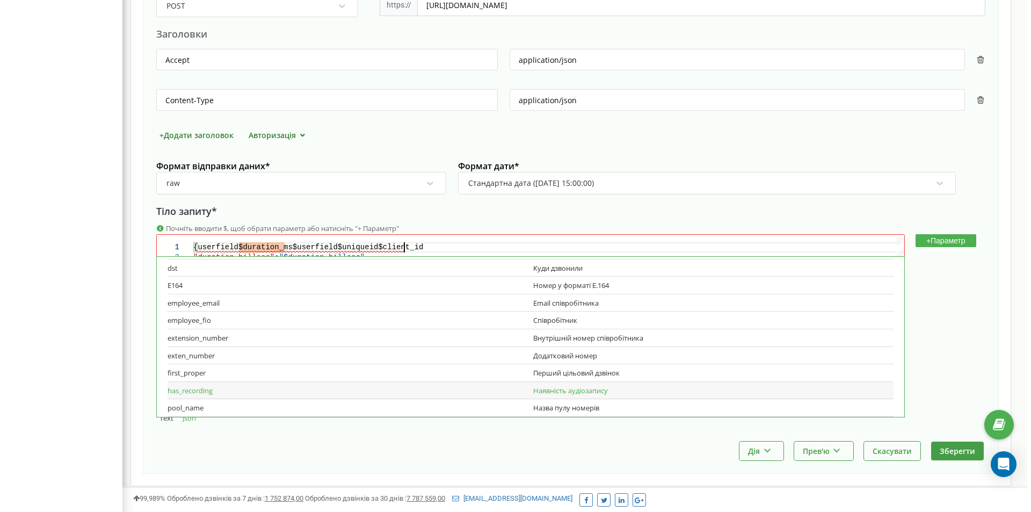
scroll to position [326, 0]
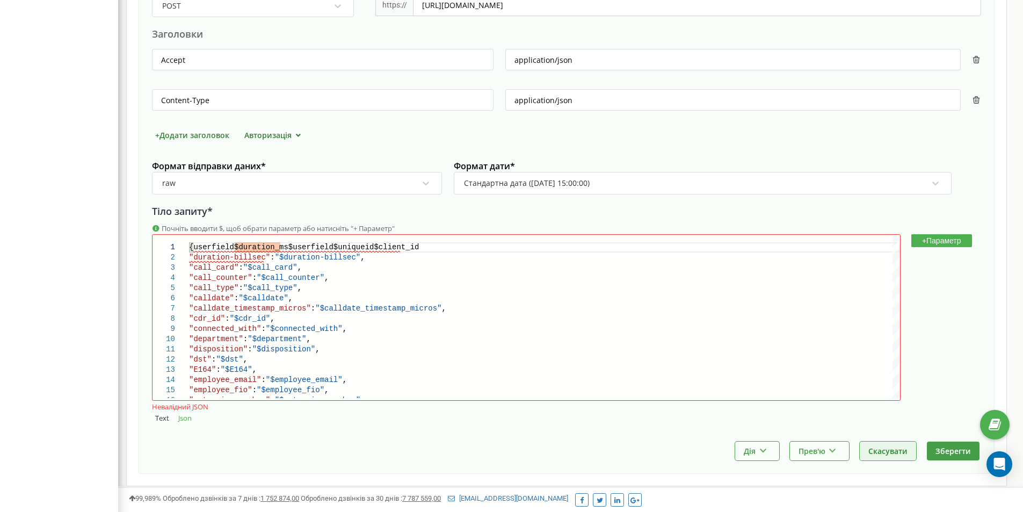
click at [882, 454] on button "Скасувати" at bounding box center [887, 450] width 56 height 19
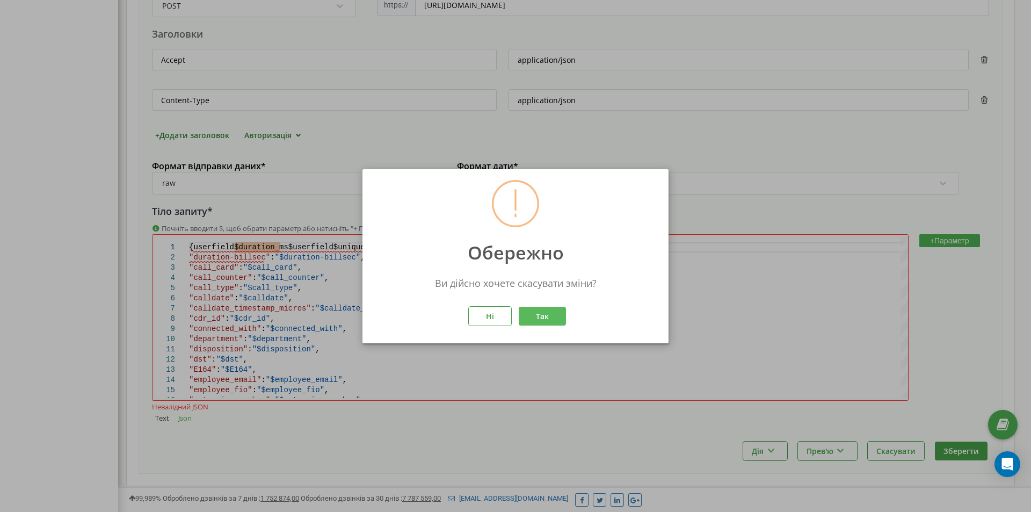
drag, startPoint x: 539, startPoint y: 313, endPoint x: 530, endPoint y: 312, distance: 9.2
click at [539, 312] on button "Так" at bounding box center [542, 315] width 47 height 19
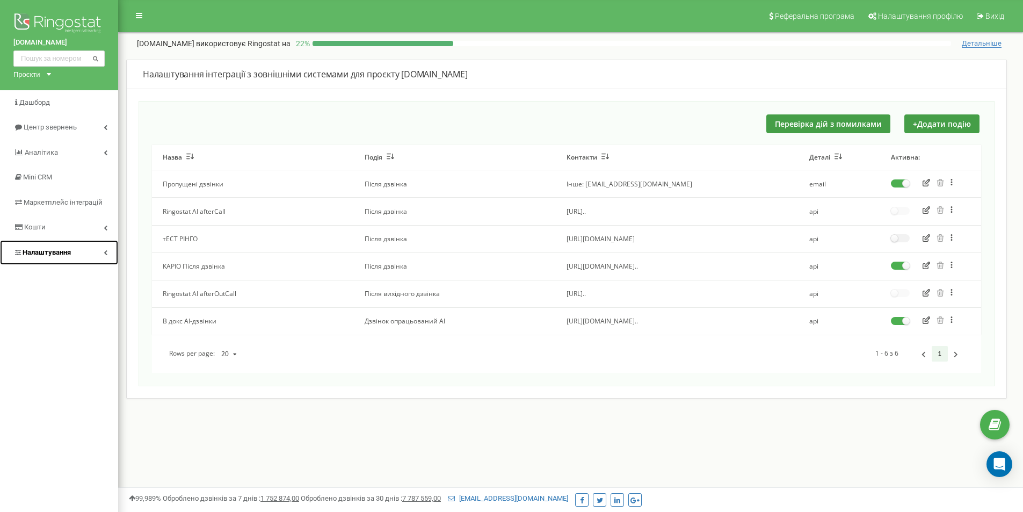
click at [95, 256] on link "Налаштування" at bounding box center [59, 252] width 118 height 25
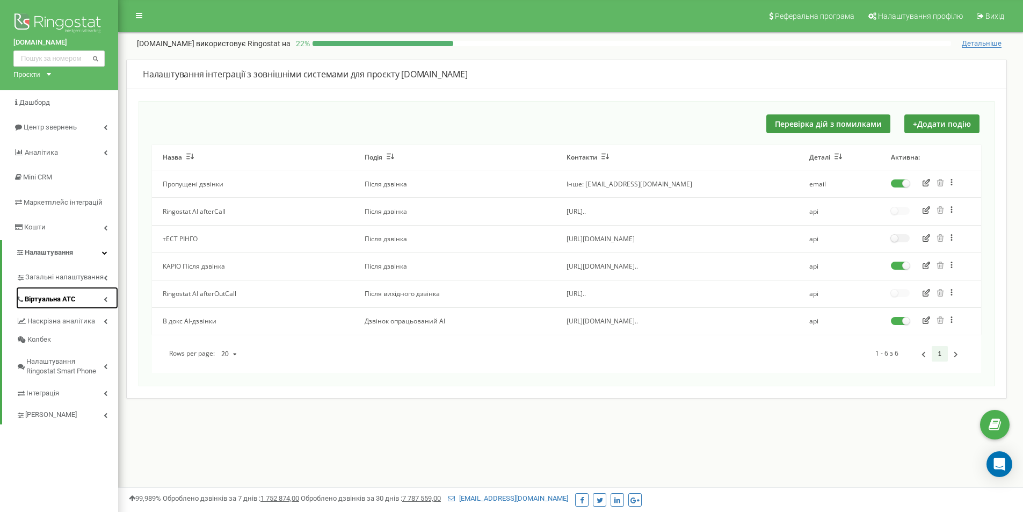
click at [105, 300] on icon at bounding box center [106, 298] width 4 height 5
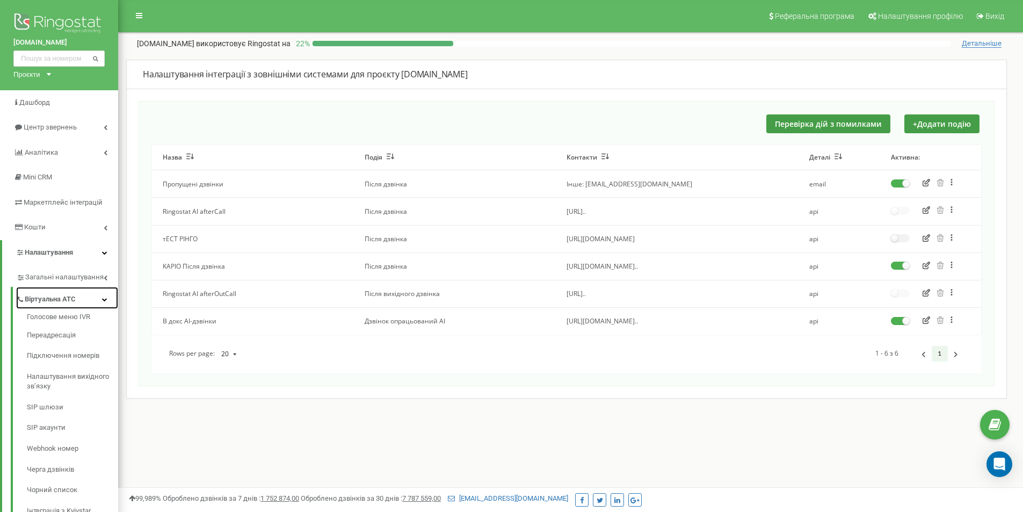
scroll to position [107, 0]
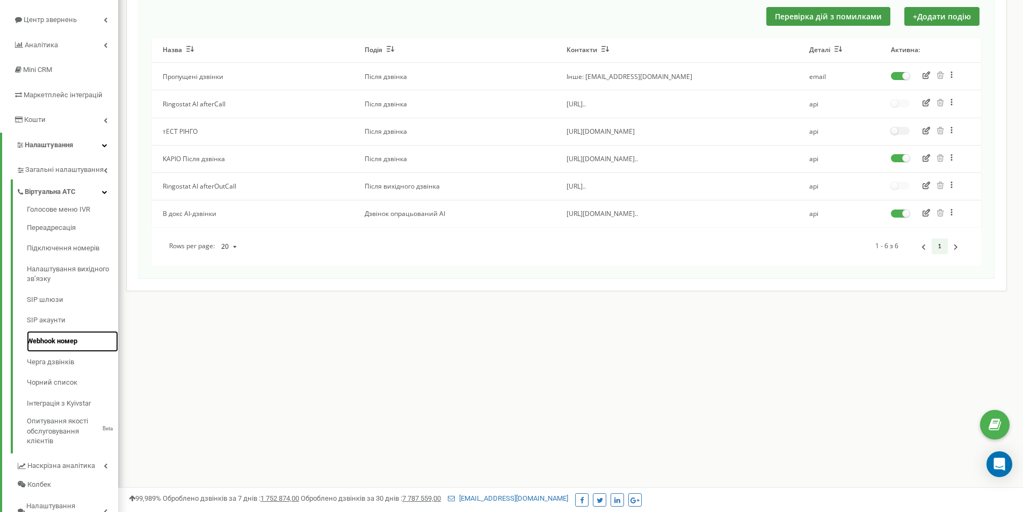
click at [70, 339] on link "Webhook номер" at bounding box center [72, 341] width 91 height 21
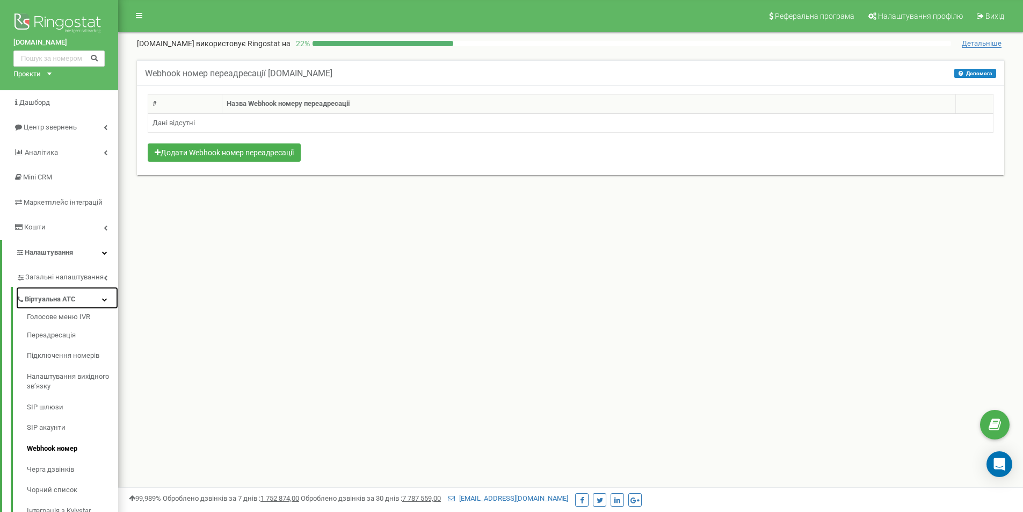
click at [80, 296] on link "Віртуальна АТС" at bounding box center [67, 298] width 102 height 22
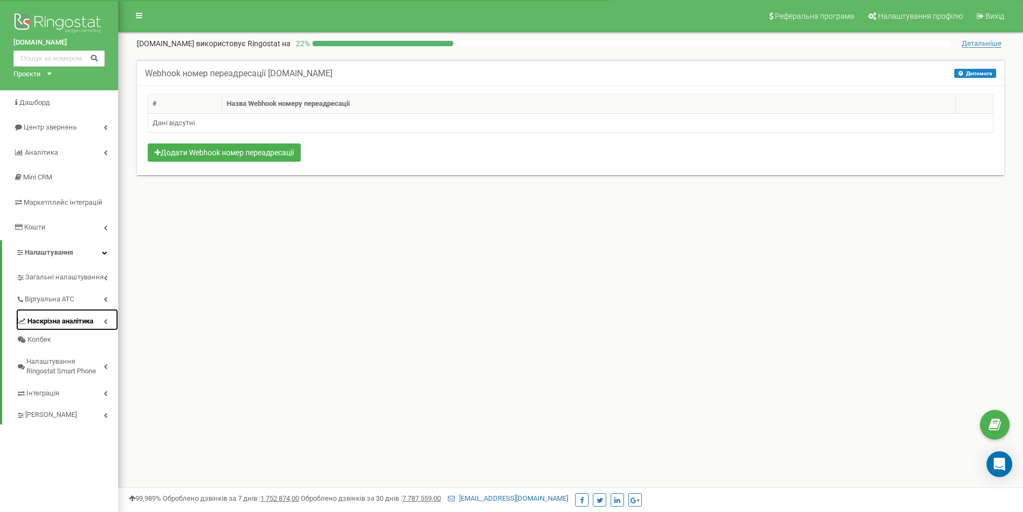
click at [96, 320] on link "Наскрізна аналітика" at bounding box center [67, 320] width 102 height 22
click at [92, 411] on link "[PERSON_NAME]" at bounding box center [67, 413] width 102 height 22
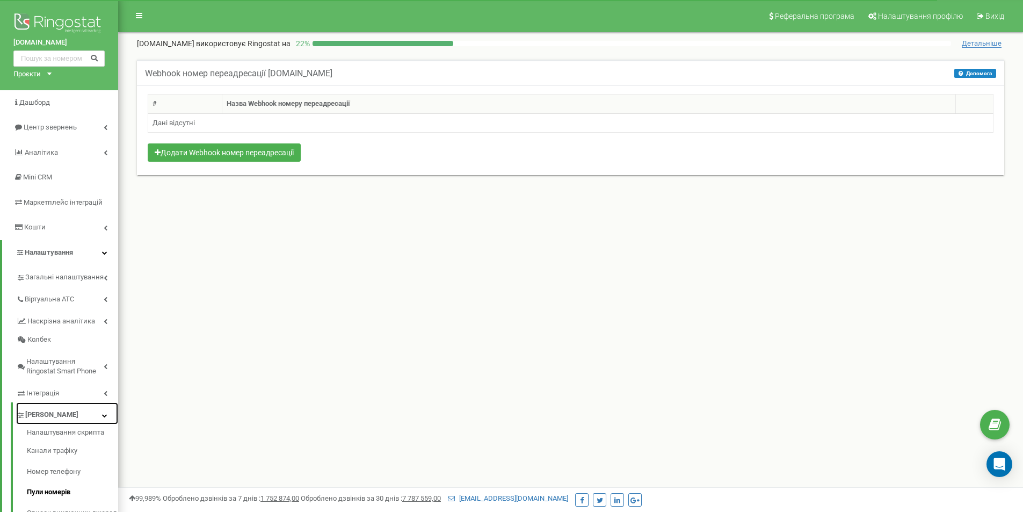
scroll to position [133, 0]
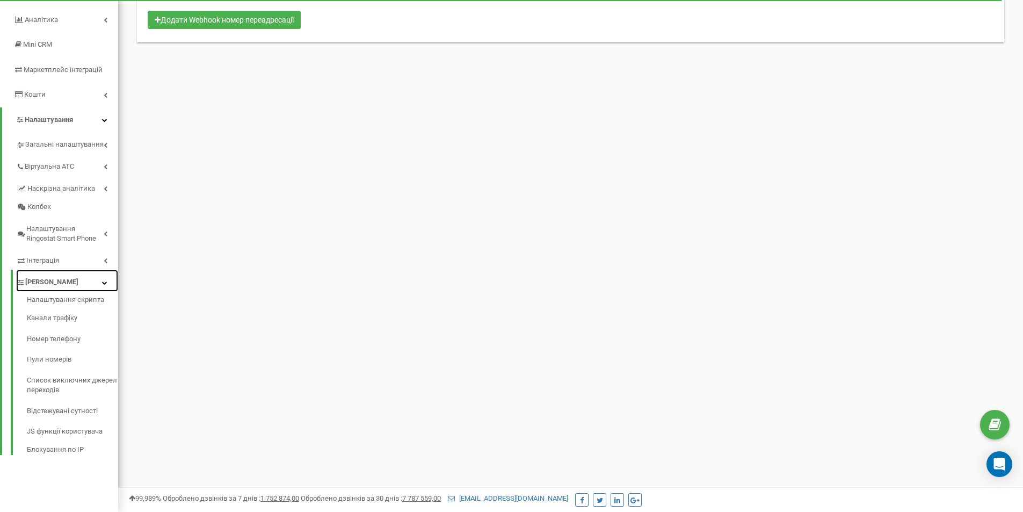
click at [87, 283] on link "[PERSON_NAME]" at bounding box center [67, 280] width 102 height 22
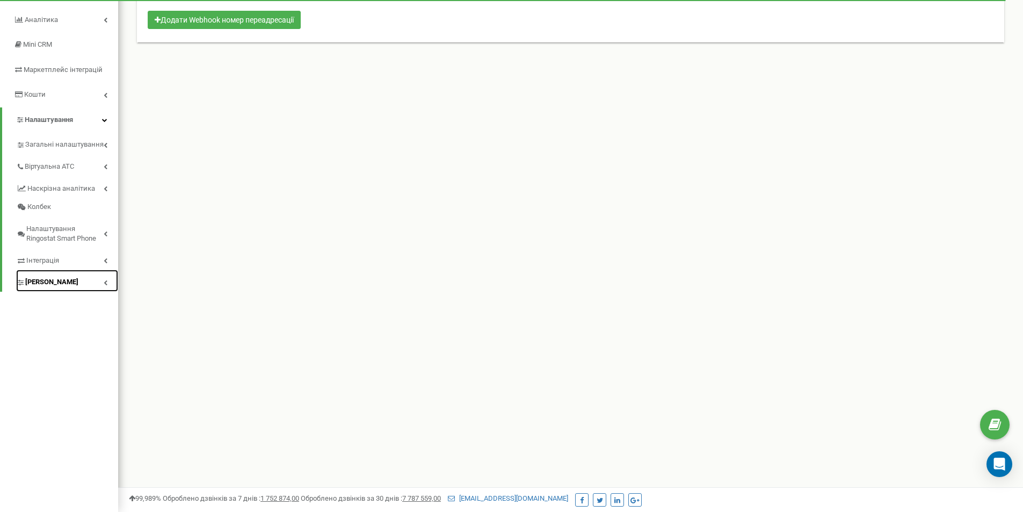
click at [87, 283] on link "[PERSON_NAME]" at bounding box center [67, 280] width 102 height 22
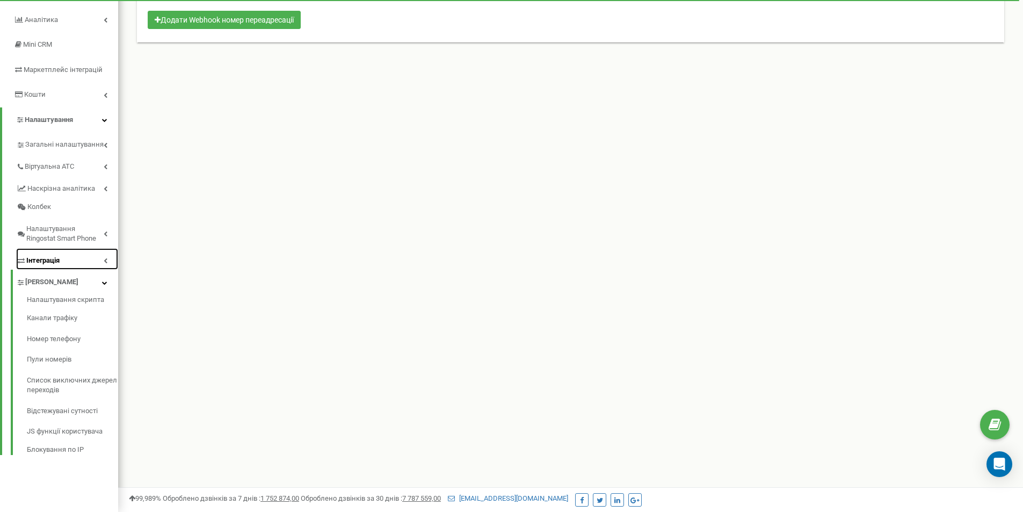
click at [85, 260] on link "Інтеграція" at bounding box center [67, 259] width 102 height 22
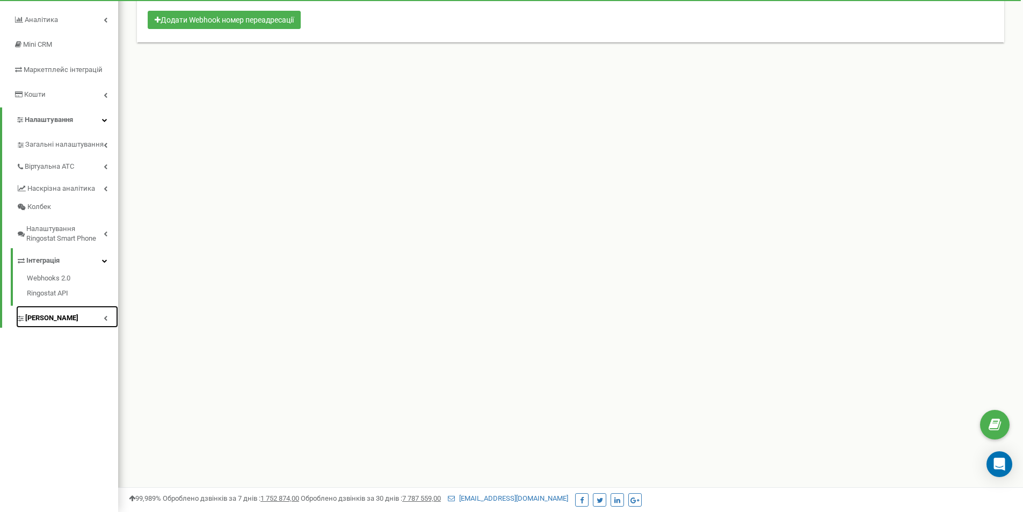
click at [91, 319] on link "[PERSON_NAME]" at bounding box center [67, 316] width 102 height 22
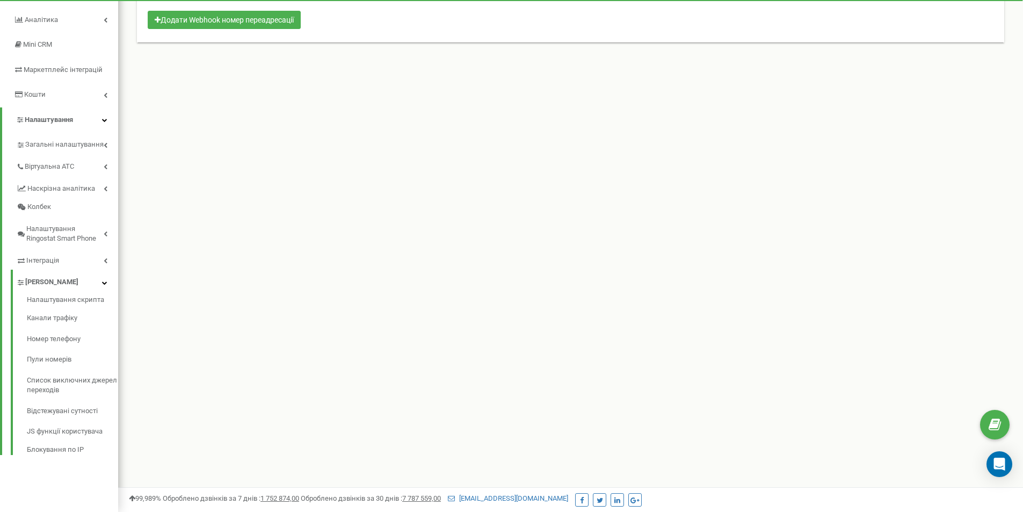
click at [62, 486] on div "market-dveri.ua Проєкти market-dveri.ua Дашборд Центр звернень Аналiтика Mini C…" at bounding box center [59, 189] width 118 height 644
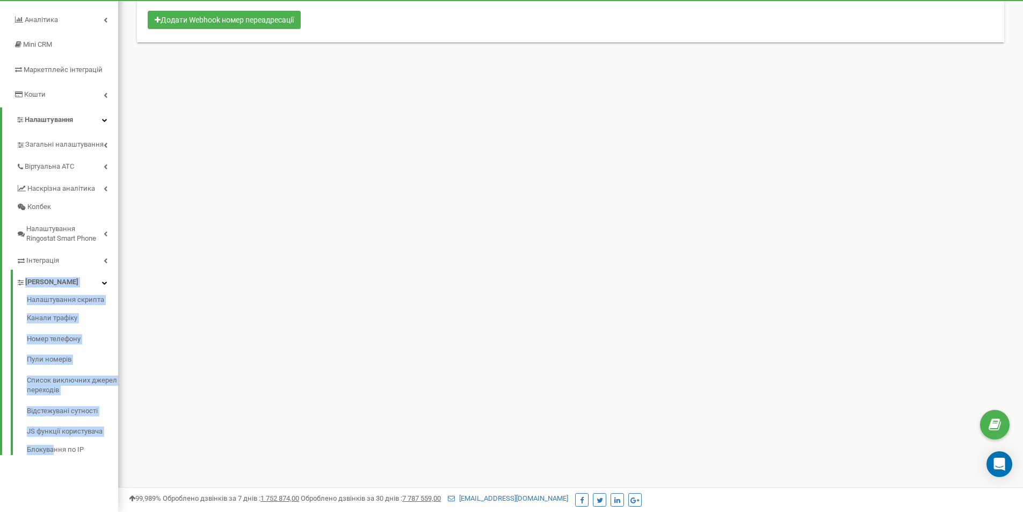
drag, startPoint x: 55, startPoint y: 484, endPoint x: 12, endPoint y: 271, distance: 217.0
click at [12, 271] on div "market-dveri.ua Проєкти market-dveri.ua Дашборд Центр звернень Аналiтика Mini C…" at bounding box center [59, 189] width 118 height 644
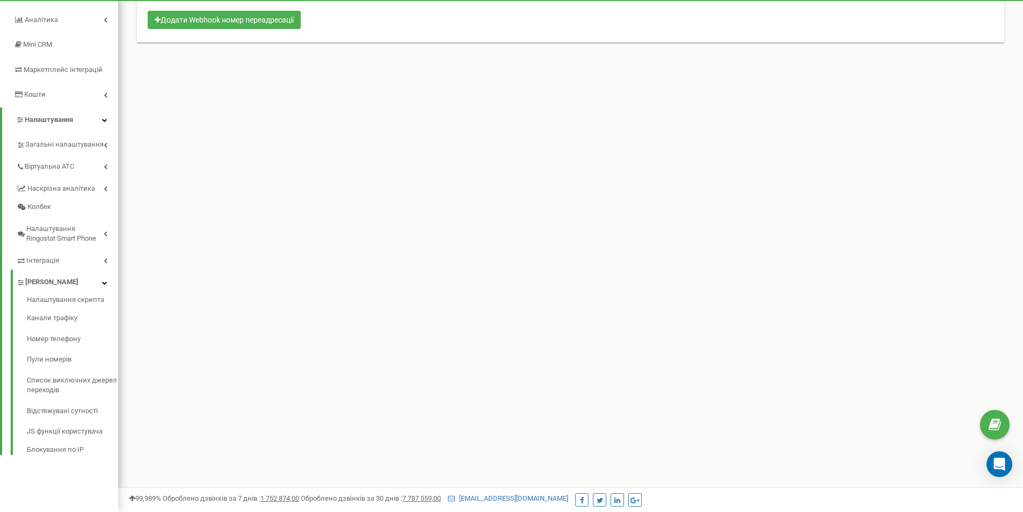
click at [211, 336] on div "Реферальна програма Налаштування профілю Вихід market-dveri.ua використовує Rin…" at bounding box center [570, 189] width 905 height 644
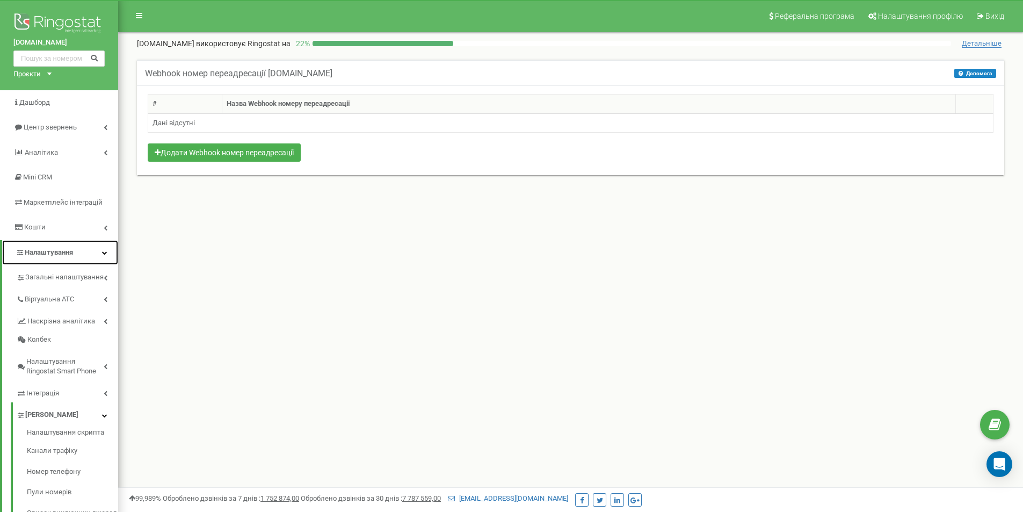
click at [104, 251] on icon at bounding box center [104, 252] width 5 height 5
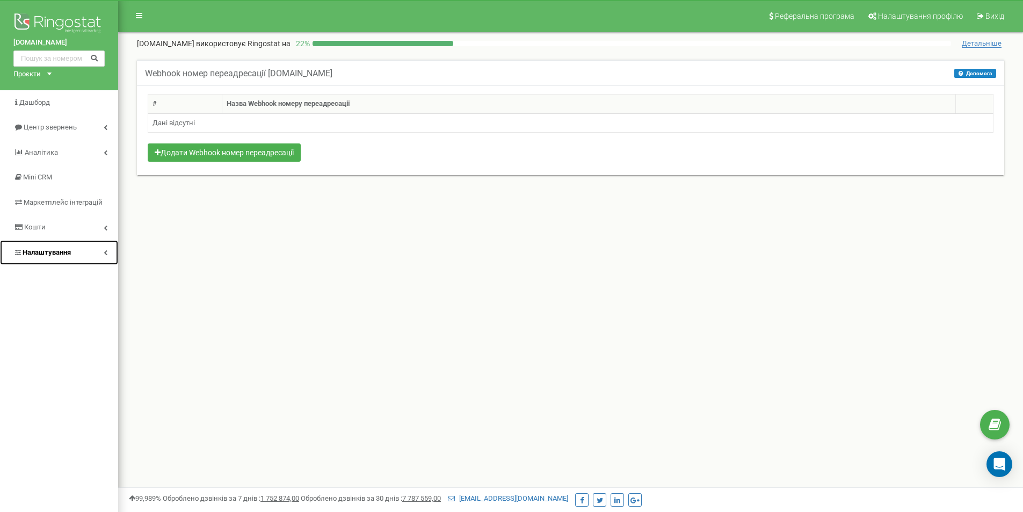
click at [104, 251] on icon at bounding box center [106, 252] width 4 height 5
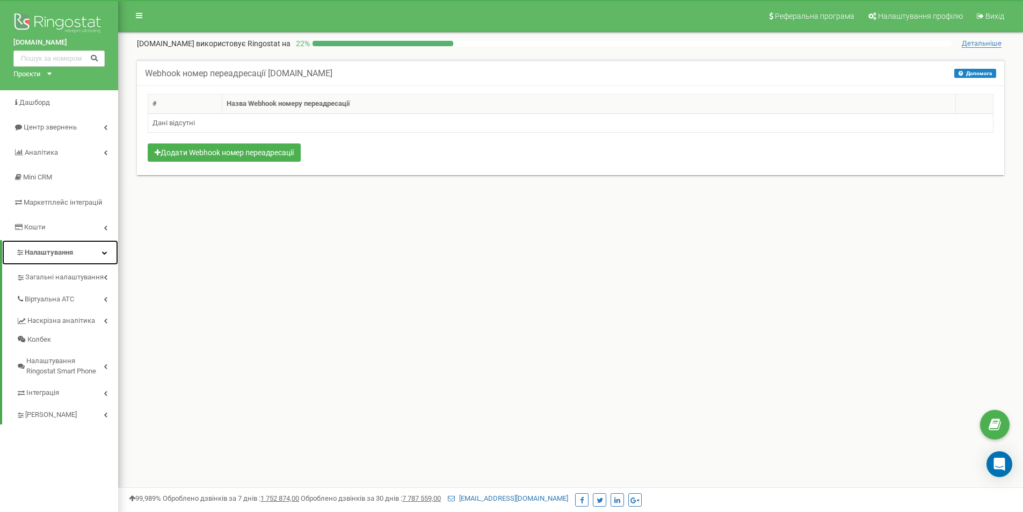
click at [104, 251] on icon at bounding box center [104, 252] width 5 height 5
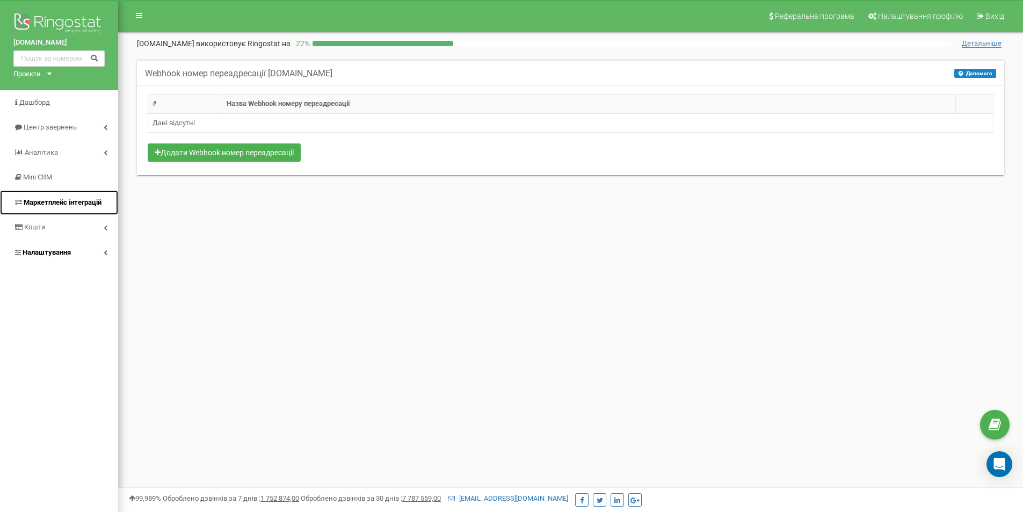
click at [85, 203] on span "Маркетплейс інтеграцій" at bounding box center [63, 202] width 78 height 8
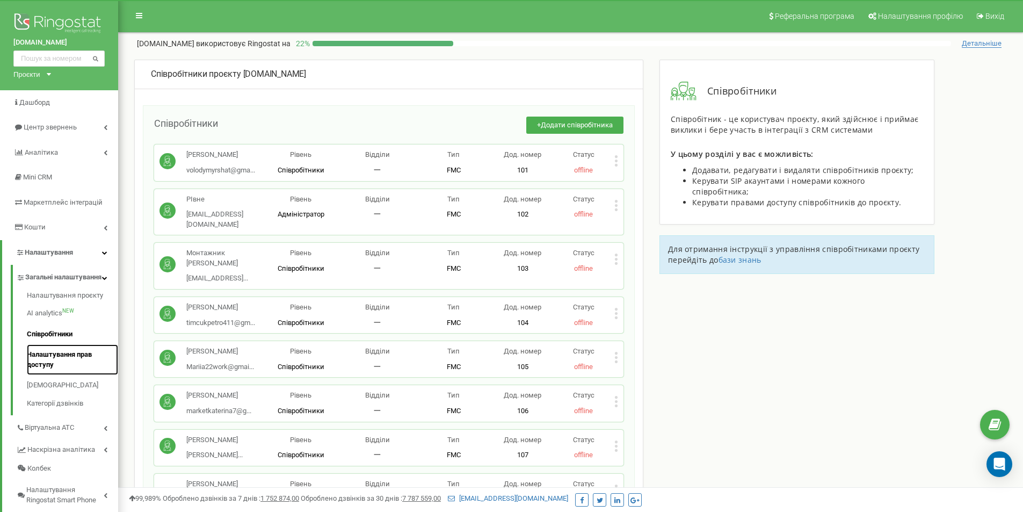
click at [65, 361] on link "Налаштування прав доступу" at bounding box center [72, 359] width 91 height 31
click at [619, 158] on div "Володимир Шатайло volodymyrshat@gma... volodymyrshat@gmail.com Рівень Співробіт…" at bounding box center [388, 162] width 469 height 36
click at [616, 161] on icon at bounding box center [616, 160] width 3 height 3
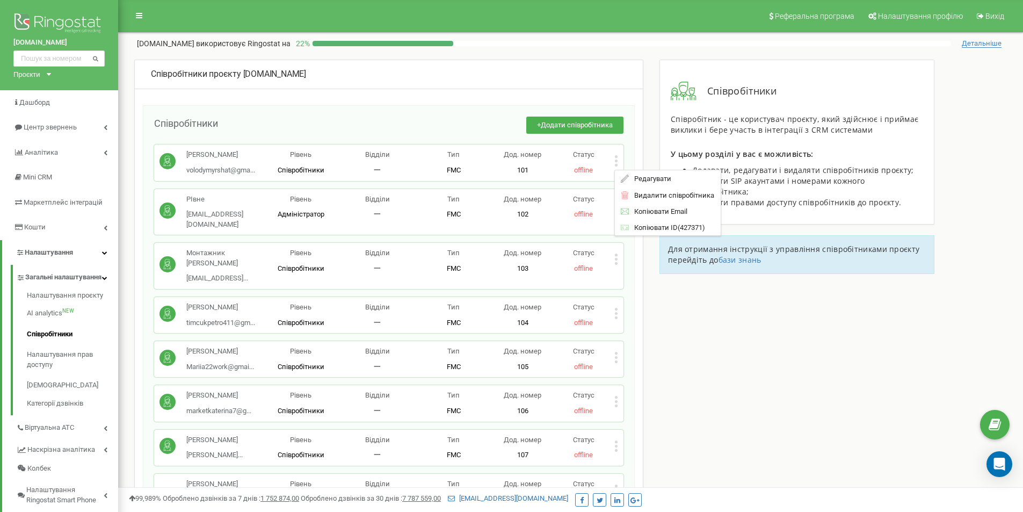
click at [618, 158] on div "Володимир Шатайло volodymyrshat@gma... volodymyrshat@gmail.com Рівень Співробіт…" at bounding box center [388, 162] width 469 height 36
click at [615, 161] on icon at bounding box center [616, 160] width 3 height 3
click at [626, 178] on icon at bounding box center [625, 178] width 8 height 8
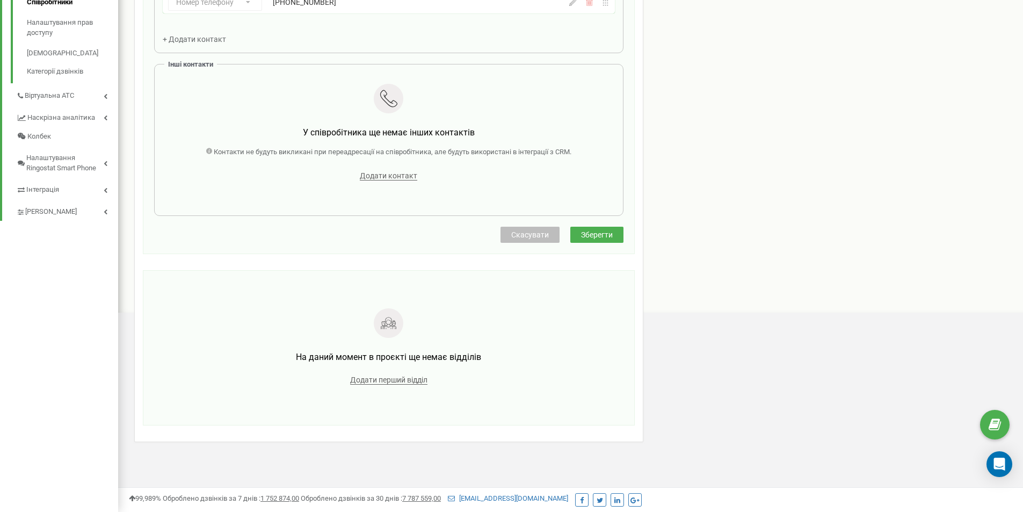
scroll to position [64, 0]
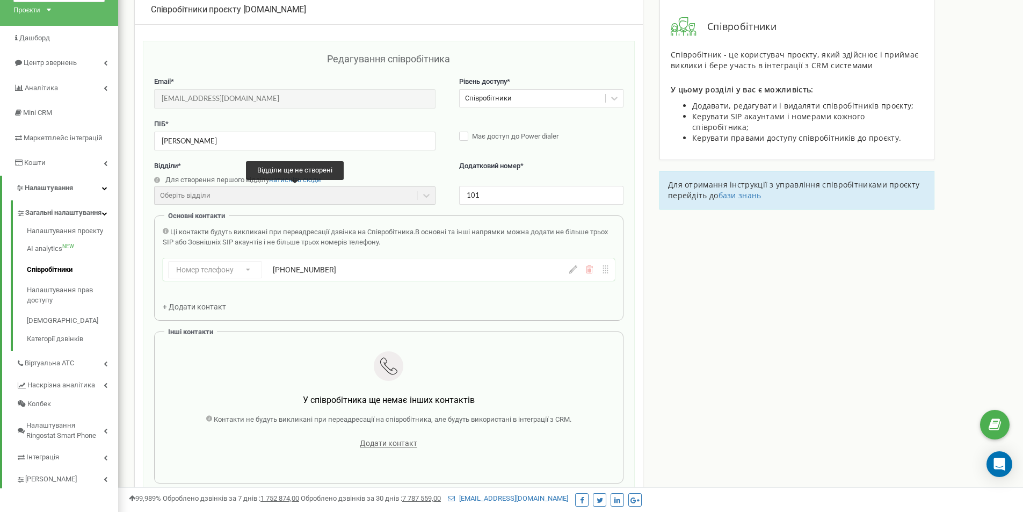
click at [198, 198] on div "Оберіть відділи" at bounding box center [294, 195] width 281 height 18
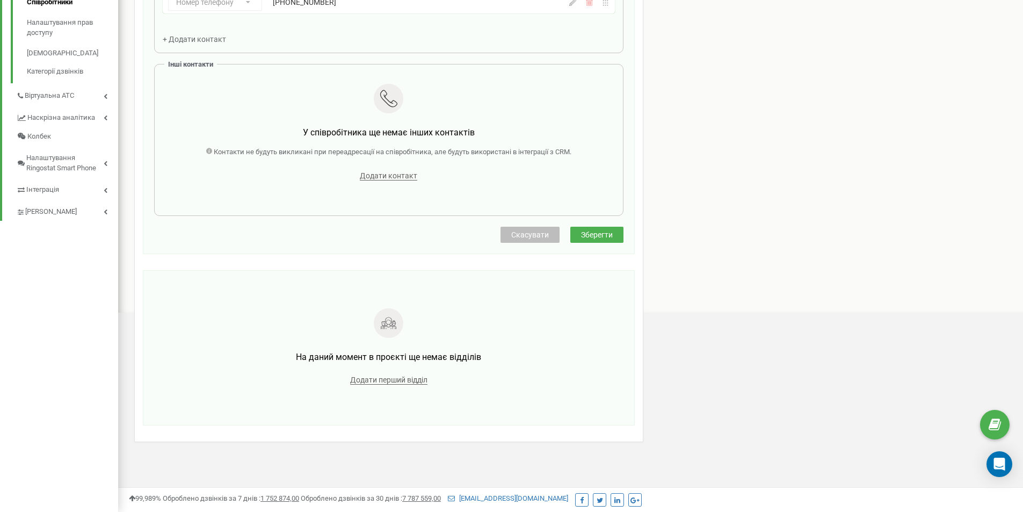
scroll to position [0, 0]
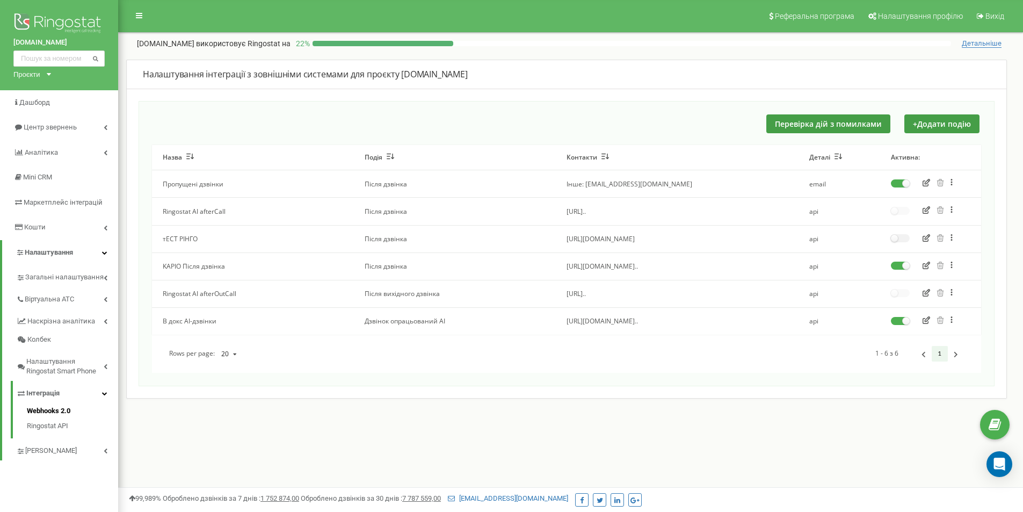
click at [924, 264] on icon "button" at bounding box center [926, 265] width 8 height 8
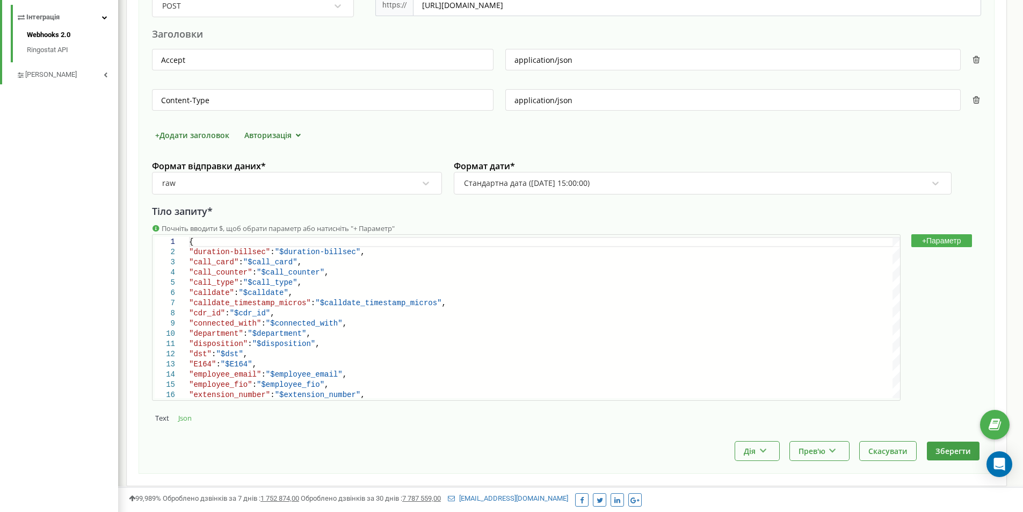
scroll to position [420, 0]
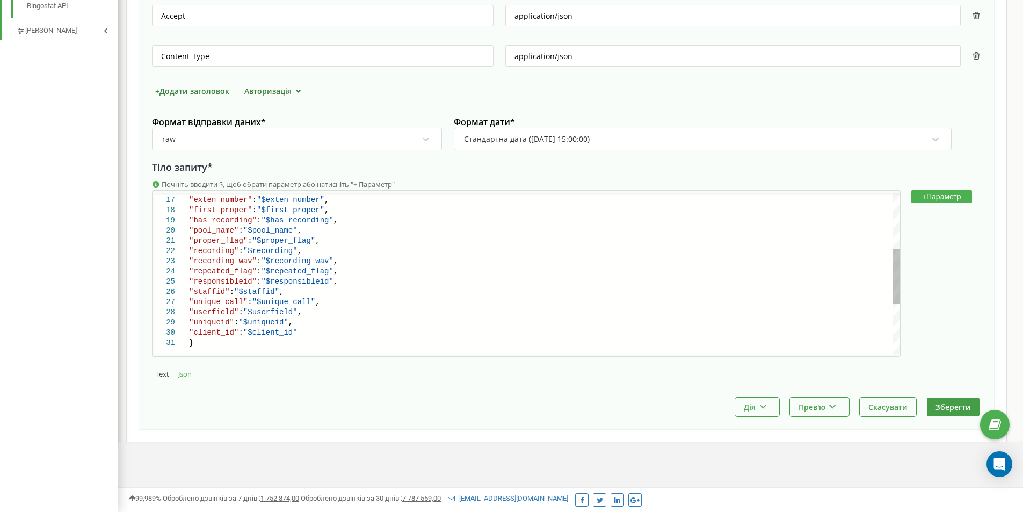
type textarea ""proper_flag":"$proper_flag", "recording":"$recording", "recording_wav":"$recor…"
click at [249, 289] on span ""$staffid"" at bounding box center [256, 291] width 45 height 9
click at [287, 374] on div "Text Json" at bounding box center [566, 373] width 829 height 11
click at [1002, 465] on icon "Open Intercom Messenger" at bounding box center [999, 464] width 12 height 14
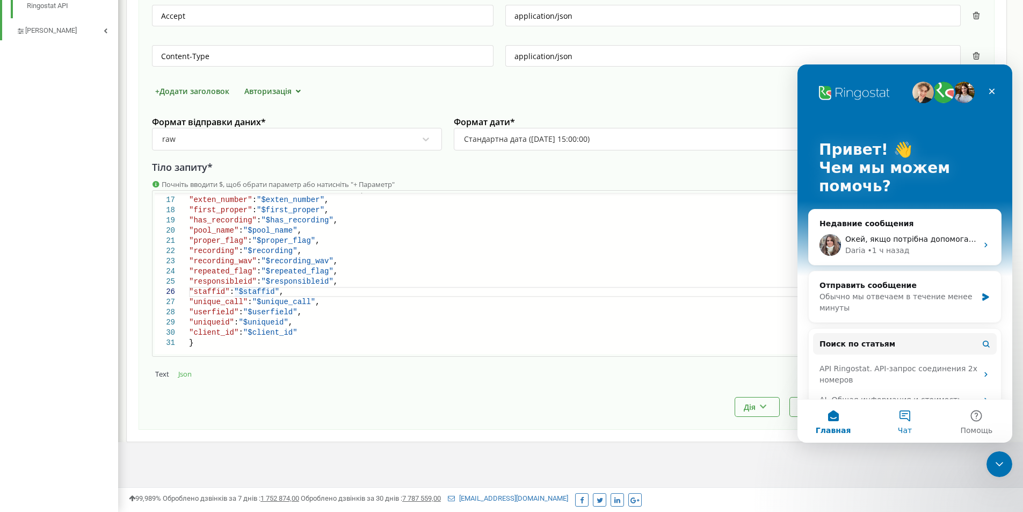
click at [903, 422] on button "Чат" at bounding box center [904, 420] width 71 height 43
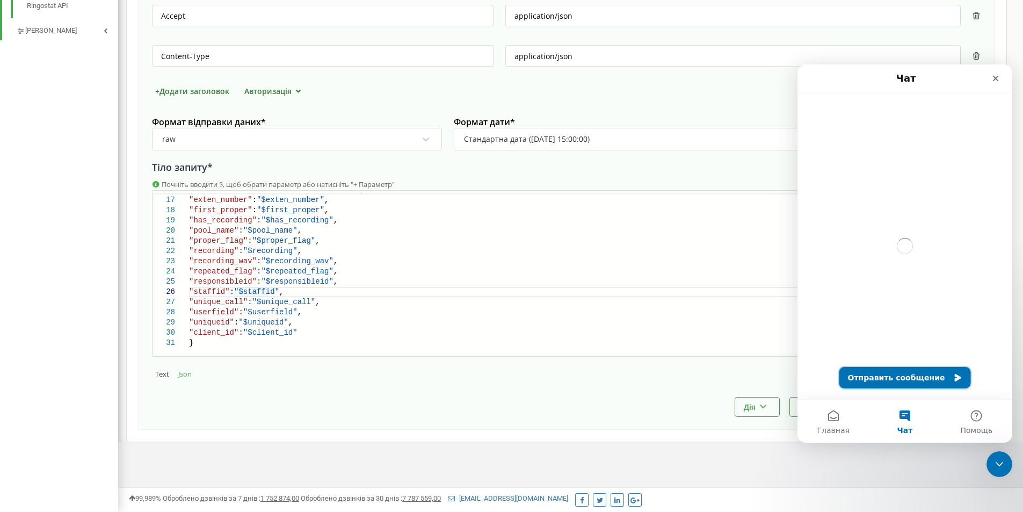
click at [900, 384] on button "Отправить сообщение" at bounding box center [905, 377] width 132 height 21
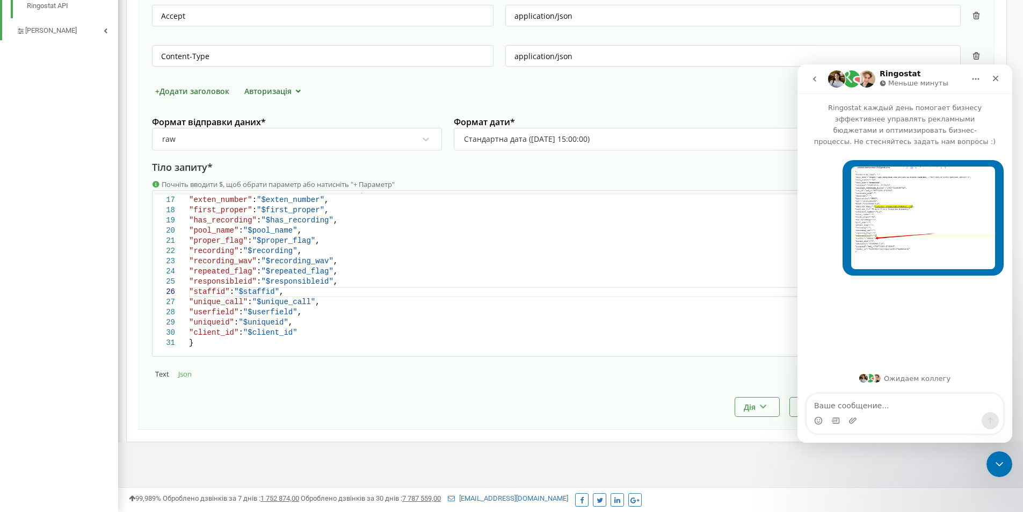
click at [203, 291] on span ""staffid"" at bounding box center [209, 291] width 41 height 9
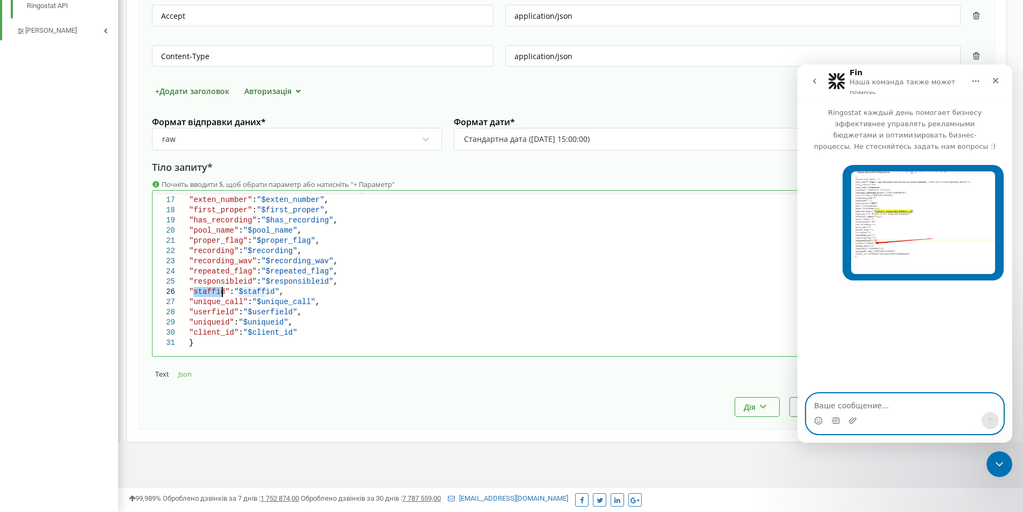
click at [841, 405] on textarea "Ваше сообщение..." at bounding box center [904, 402] width 196 height 18
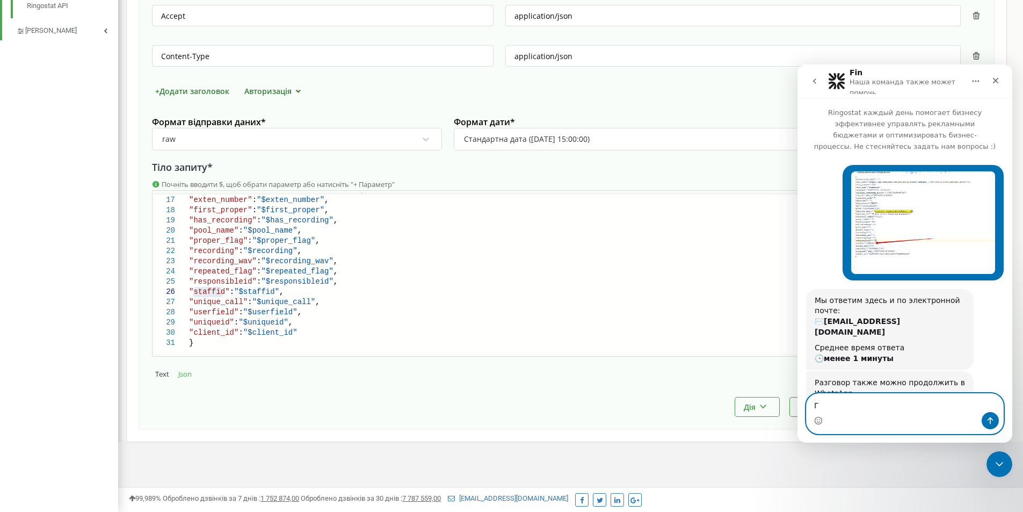
scroll to position [65, 0]
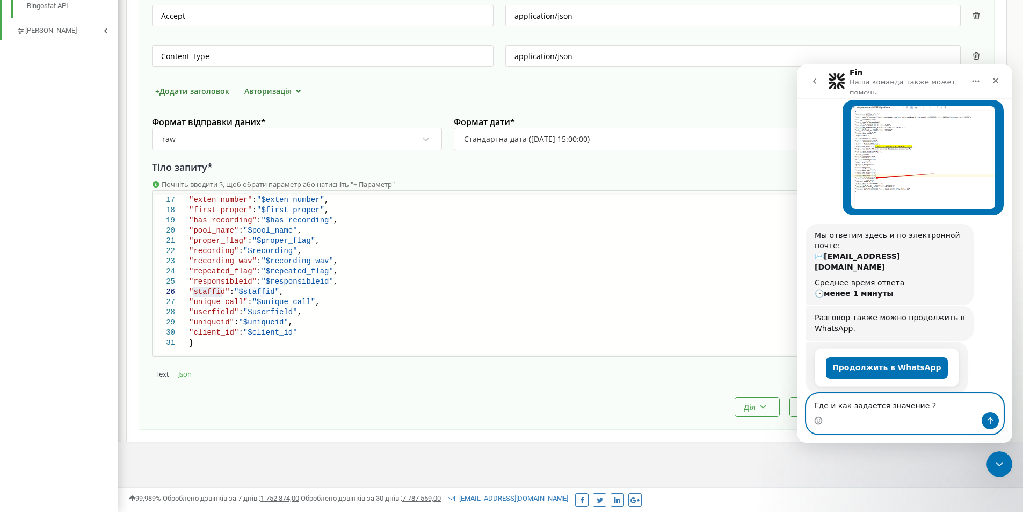
type textarea "Где и как задается значение staffid?"
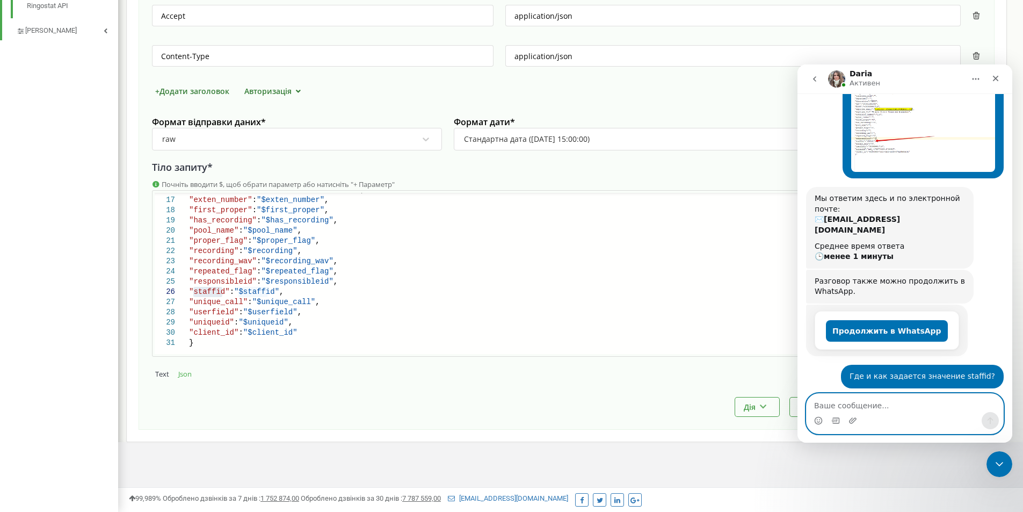
scroll to position [253, 0]
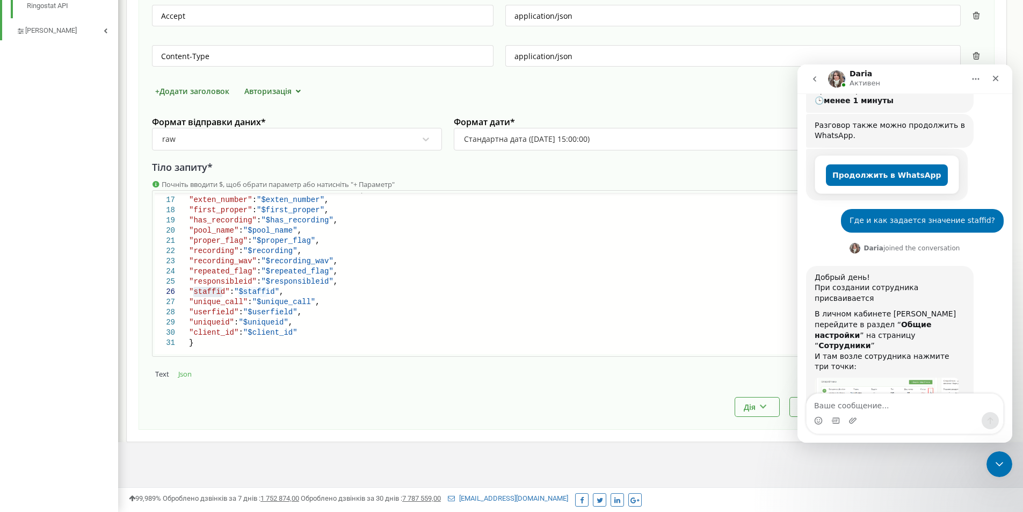
click at [899, 377] on img "Daria говорит…" at bounding box center [886, 392] width 144 height 30
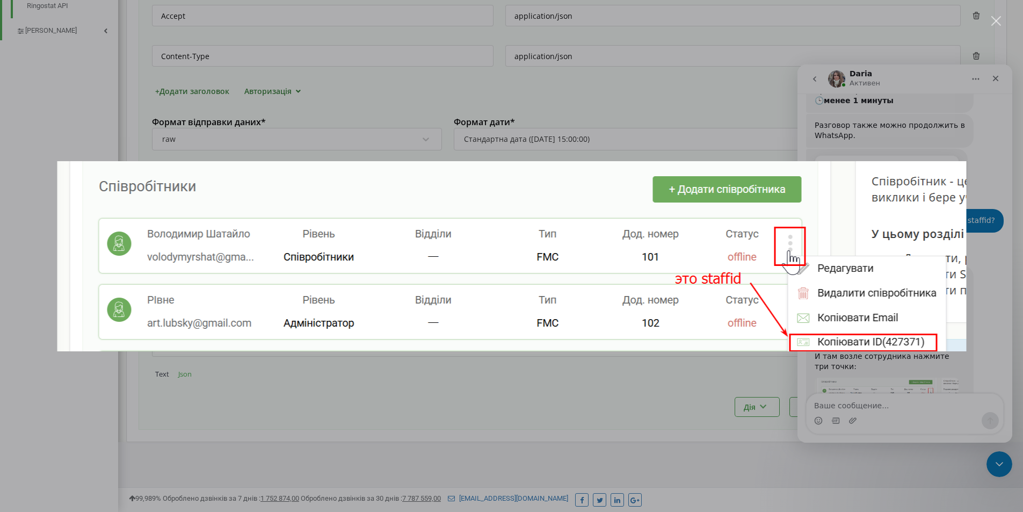
click at [347, 406] on div "Мессенджер Intercom" at bounding box center [511, 256] width 1023 height 512
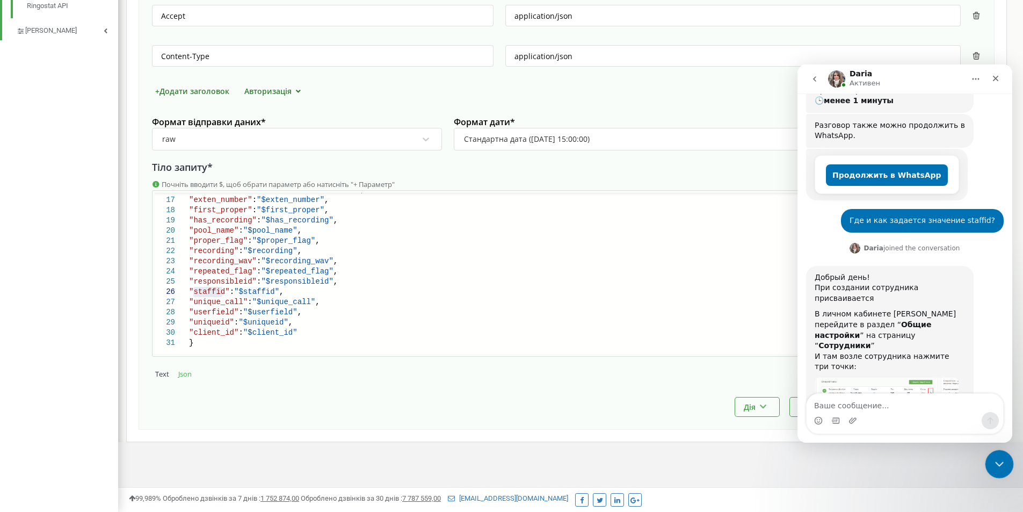
drag, startPoint x: 1001, startPoint y: 462, endPoint x: 990, endPoint y: 459, distance: 10.9
click at [1000, 462] on icon "Закрыть службу сообщений Intercom" at bounding box center [997, 462] width 13 height 13
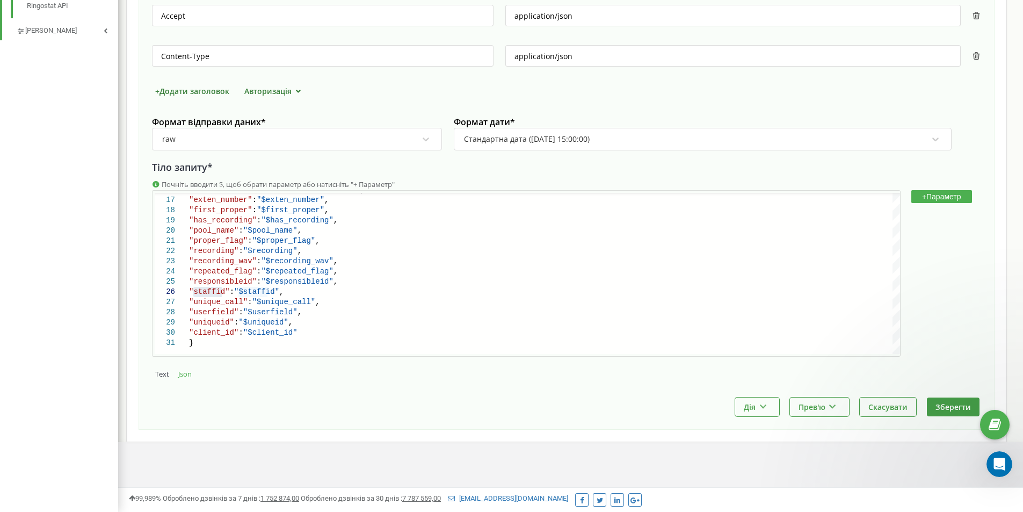
scroll to position [253, 0]
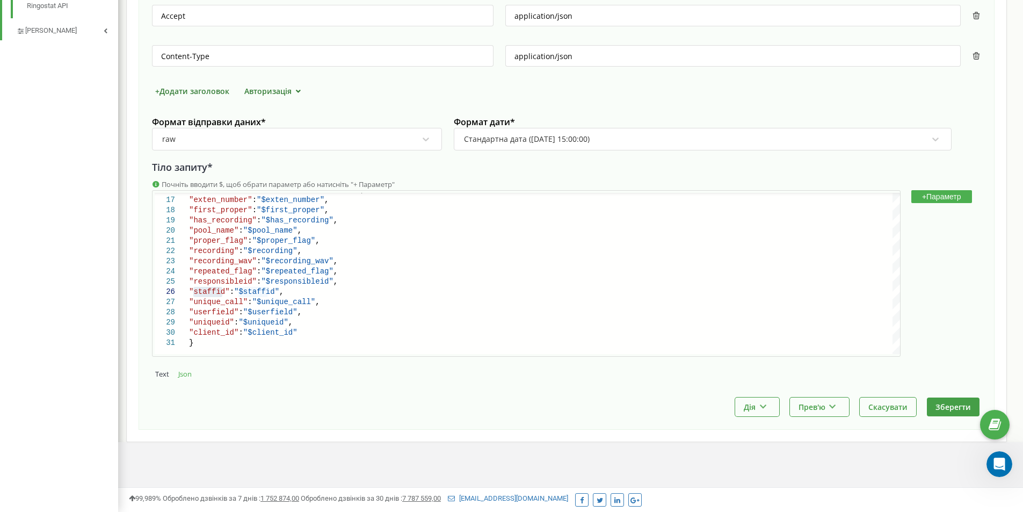
click at [950, 193] on button "+ Параметр" at bounding box center [941, 196] width 61 height 13
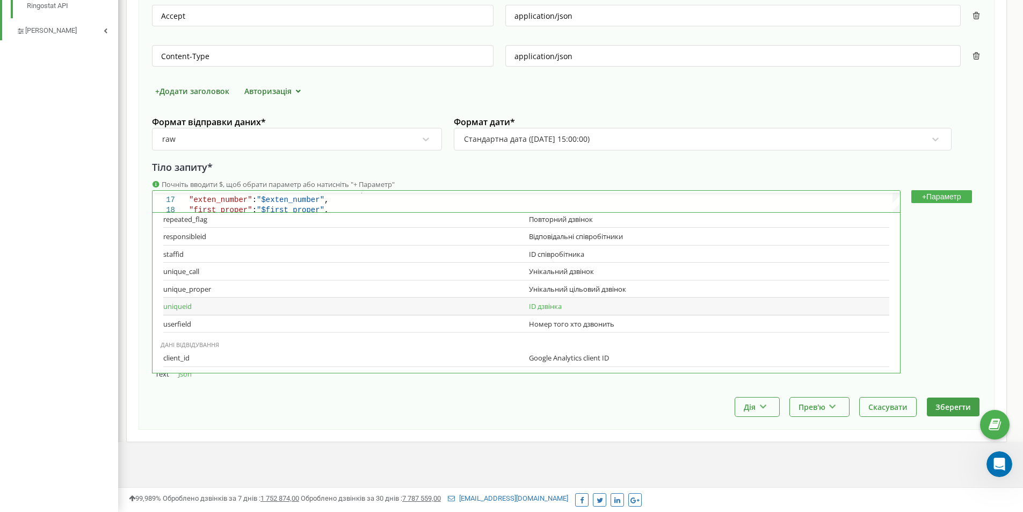
scroll to position [434, 0]
copy div "ID співробітника"
drag, startPoint x: 593, startPoint y: 307, endPoint x: 524, endPoint y: 311, distance: 68.8
click at [524, 311] on div "staffid ID співробітника" at bounding box center [526, 308] width 726 height 18
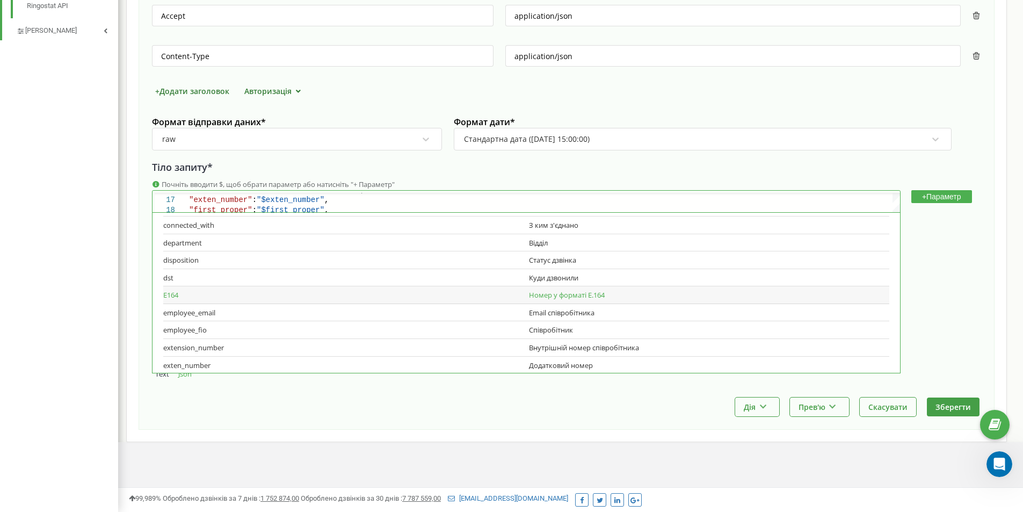
scroll to position [273, 0]
drag, startPoint x: 224, startPoint y: 293, endPoint x: 541, endPoint y: 290, distance: 316.7
click at [528, 288] on div "extension_number Внутрішній номер співробітника" at bounding box center [526, 294] width 726 height 18
copy div "Внутрішній номер співробітника"
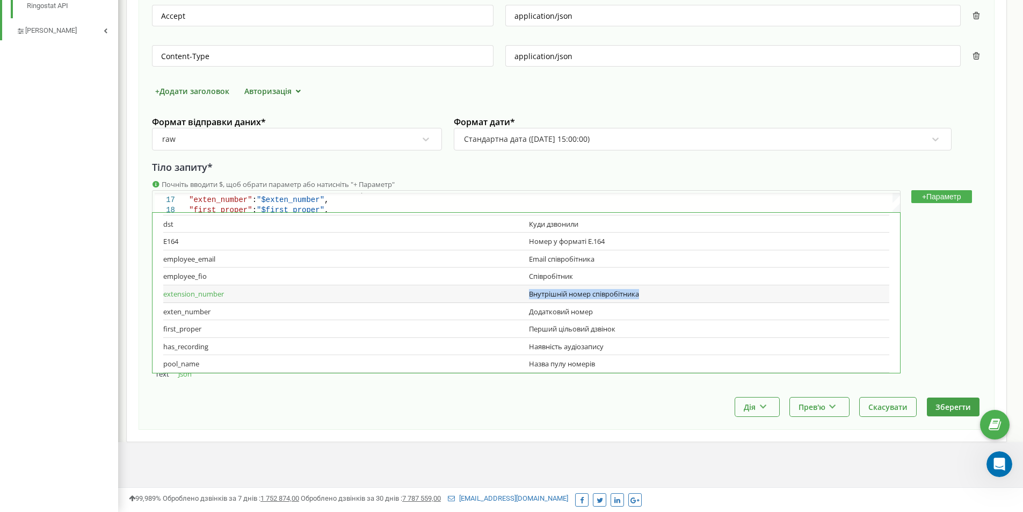
drag, startPoint x: 527, startPoint y: 294, endPoint x: 664, endPoint y: 295, distance: 137.4
click at [664, 295] on div "Внутрішній номер співробітника" at bounding box center [709, 294] width 360 height 10
type textarea ""proper_flag":"$proper_flag", "recording":"$recording", "recording_wav":"$recor…"
copy div "extension_number"
drag, startPoint x: 228, startPoint y: 295, endPoint x: 163, endPoint y: 293, distance: 65.5
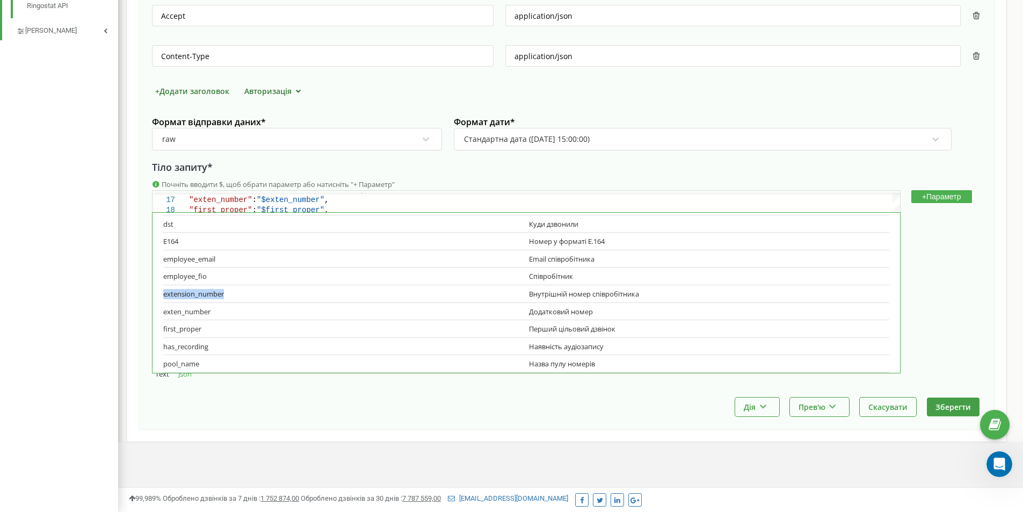
click at [163, 293] on div "Тривалість дзвінку billsec Тривалість розмови duration Тривалість дзвінка durat…" at bounding box center [526, 292] width 748 height 161
click at [1001, 458] on icon "Открыть службу сообщений Intercom" at bounding box center [998, 463] width 18 height 18
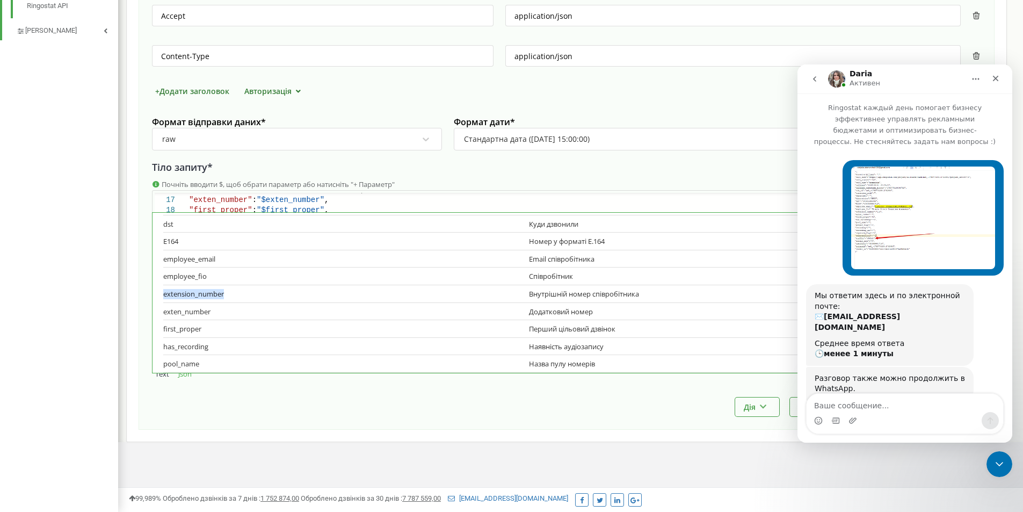
scroll to position [253, 0]
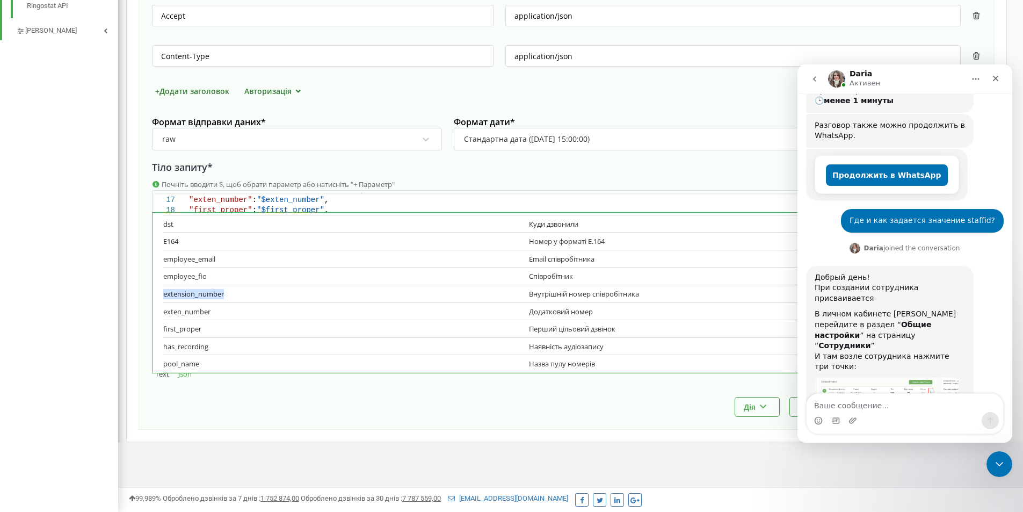
click at [866, 410] on textarea "Ваше сообщение..." at bounding box center [904, 402] width 196 height 18
type textarea "Чем отличается от extension_number?"
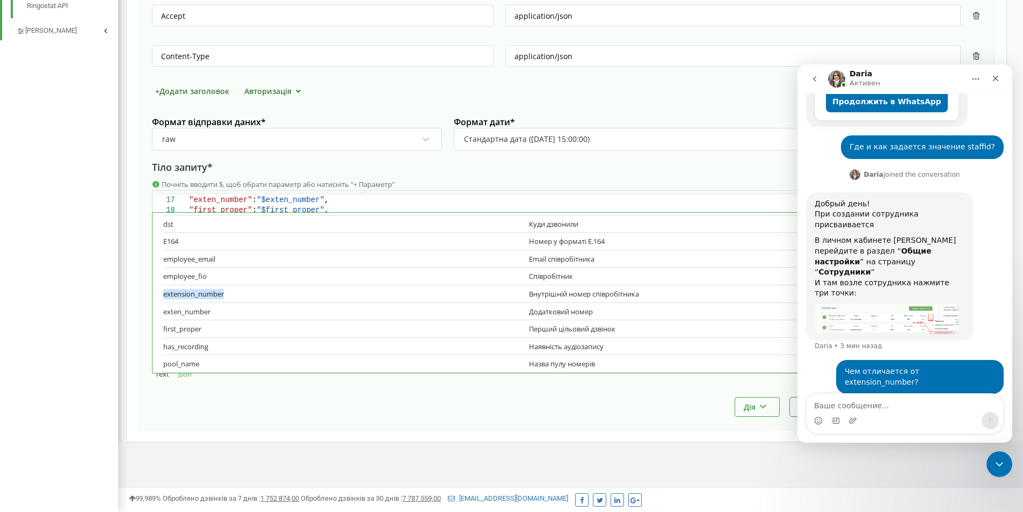
scroll to position [285, 0]
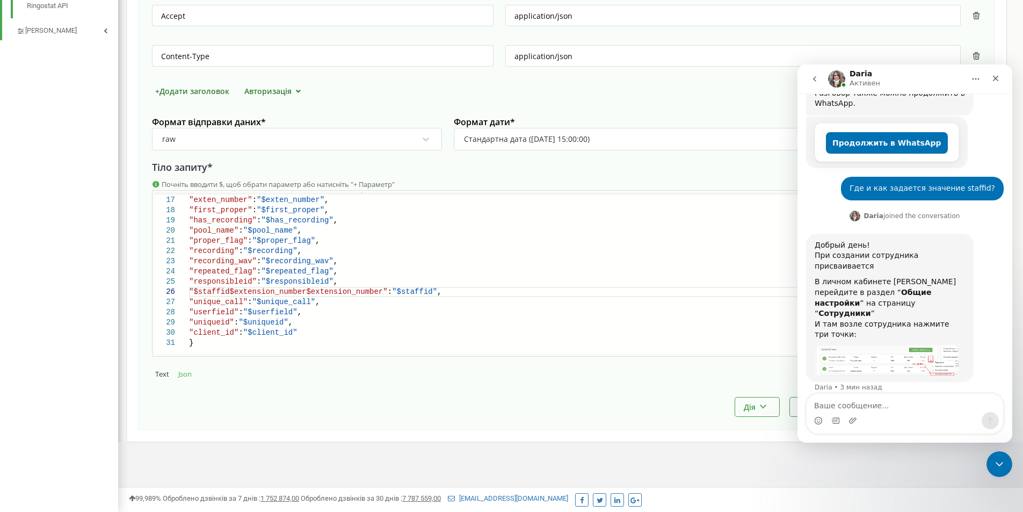
click at [71, 211] on div "[DOMAIN_NAME] Проєкти [DOMAIN_NAME] Дашборд Центр звернень Аналiтика Mini CRM М…" at bounding box center [59, 45] width 118 height 931
click at [352, 295] on span ""$staffid$extension_number$extension_number"" at bounding box center [288, 291] width 199 height 9
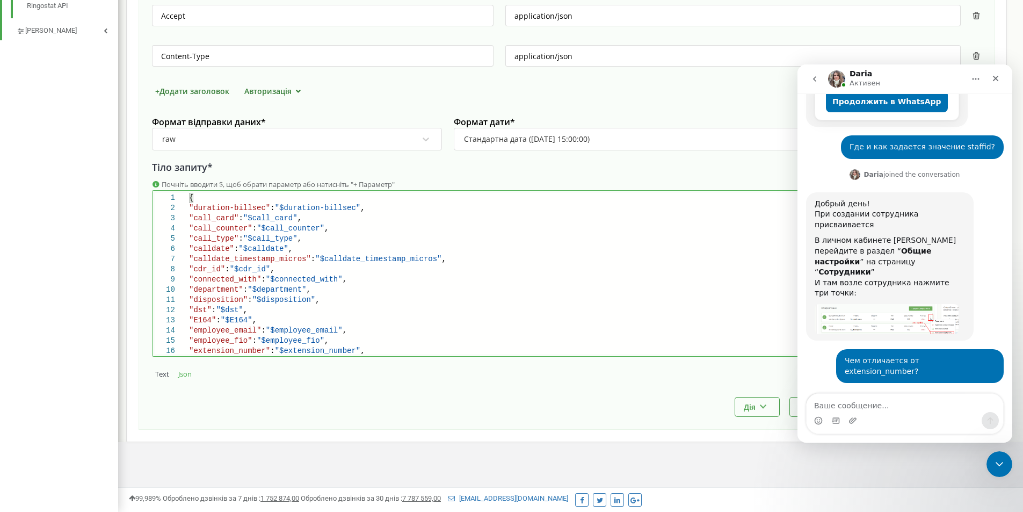
scroll to position [500, 0]
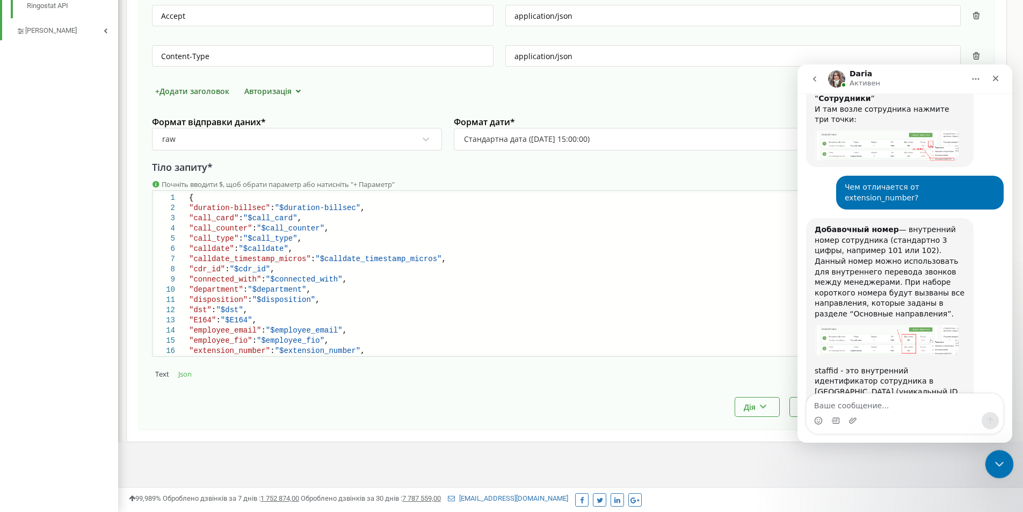
click at [998, 462] on icon "Закрыть службу сообщений Intercom" at bounding box center [997, 462] width 13 height 13
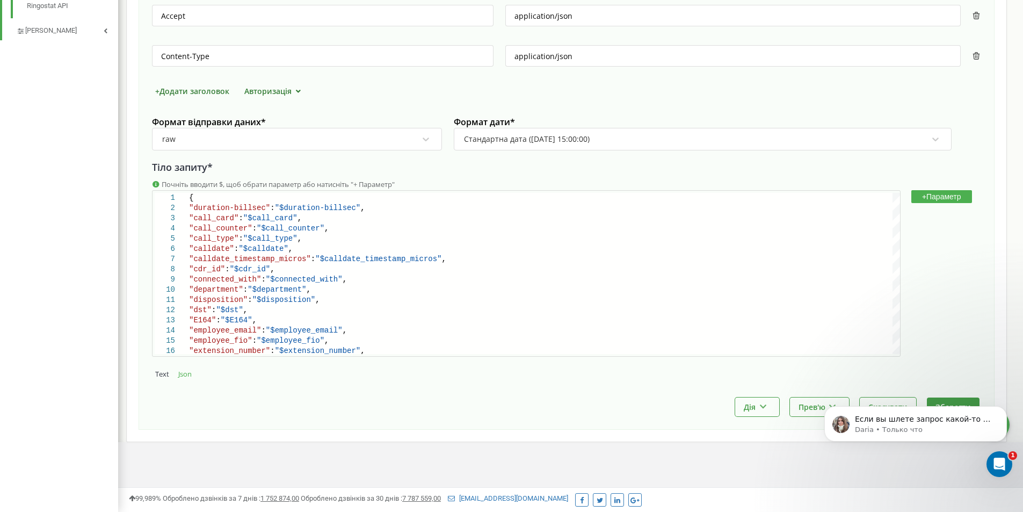
scroll to position [687, 0]
click at [915, 426] on p "Daria • Только что" at bounding box center [924, 430] width 138 height 10
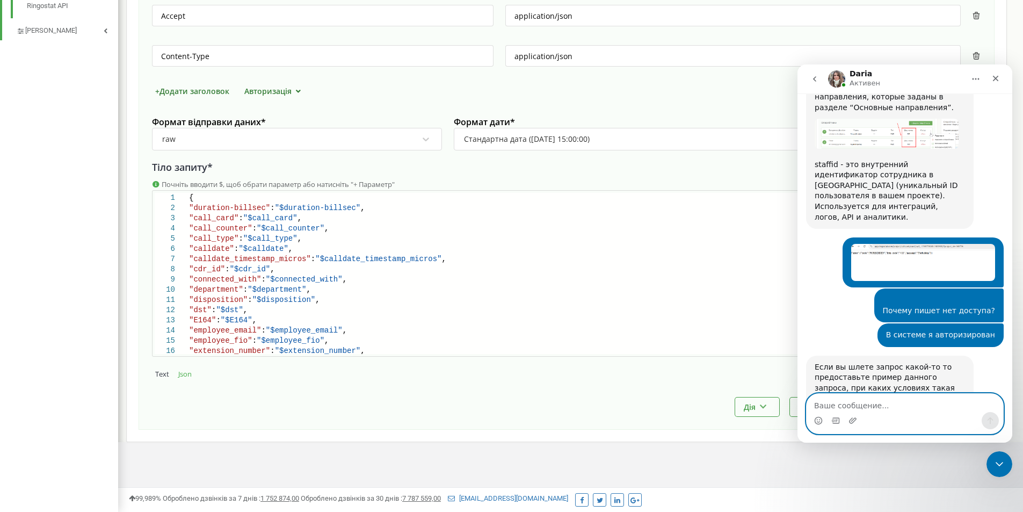
scroll to position [1237, 0]
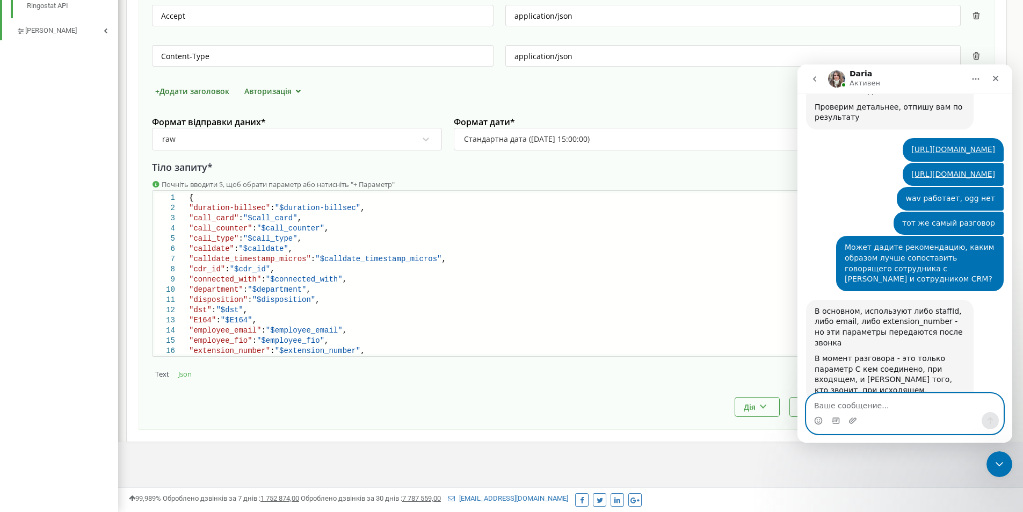
click at [907, 406] on textarea "Ваше сообщение..." at bounding box center [904, 402] width 196 height 18
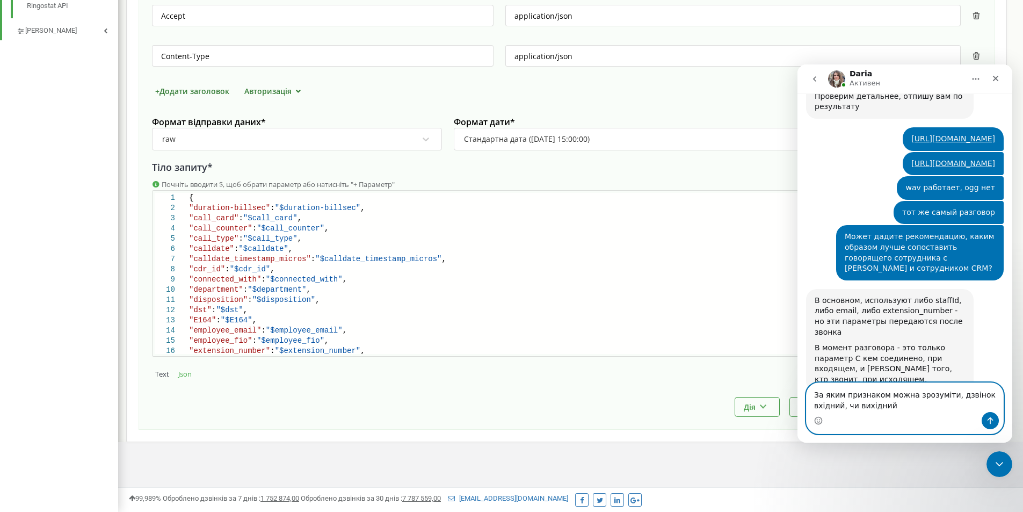
type textarea "За яким признаком можна зрозуміти, дзвінок вхідний, чи вихідний?"
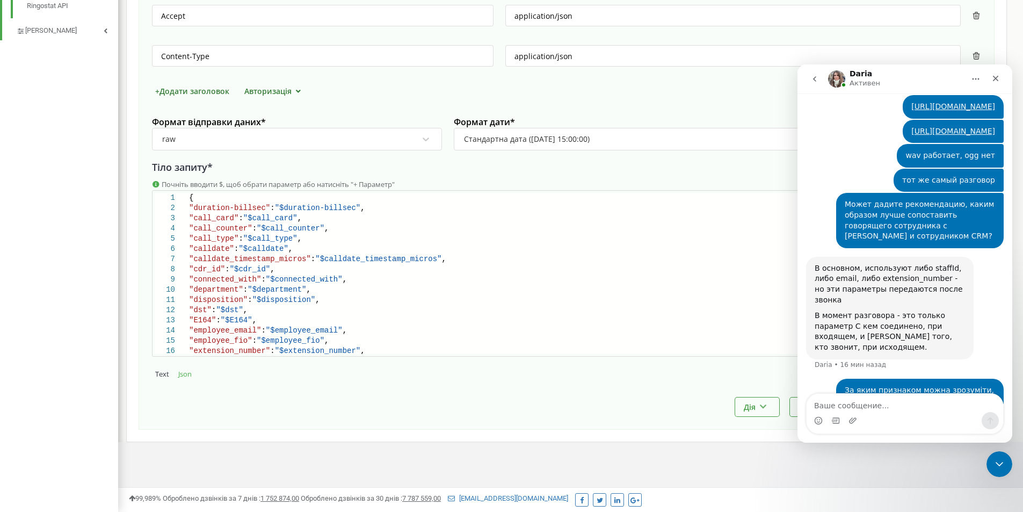
click at [982, 385] on div "За яким признаком можна зрозуміти, дзвінок вхідний, чи вихідний?" at bounding box center [919, 395] width 150 height 21
click at [875, 417] on div "Мессенджер Intercom" at bounding box center [904, 420] width 196 height 17
click at [895, 397] on textarea "Ваше сообщение..." at bounding box center [904, 402] width 196 height 18
type textarea "Всьо, поняв"
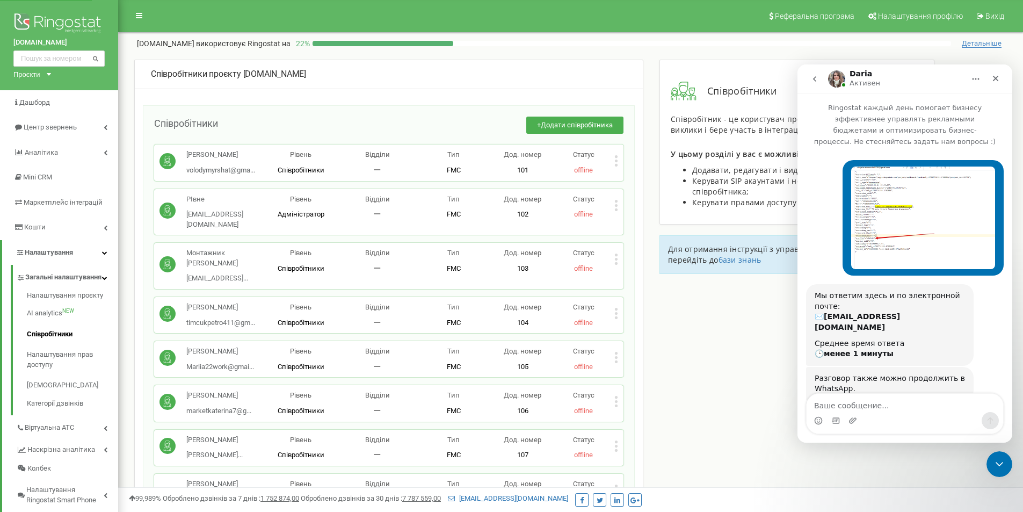
scroll to position [500, 0]
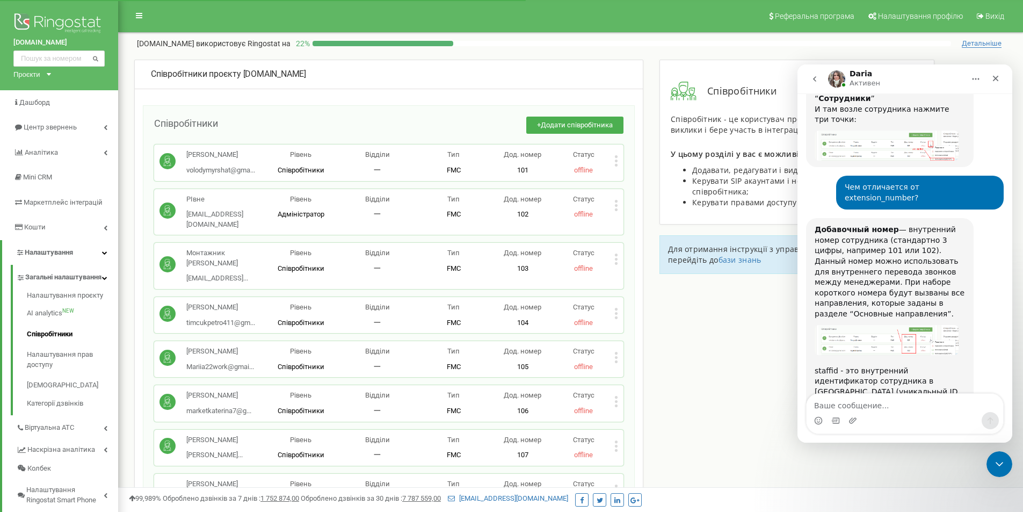
click at [618, 160] on div "Володимир Шатайло volodymyrshat@gma... volodymyrshat@gmail.com Рівень Співробіт…" at bounding box center [388, 162] width 469 height 36
click at [615, 162] on icon at bounding box center [616, 160] width 3 height 3
click at [634, 176] on span "Редагувати" at bounding box center [650, 178] width 42 height 7
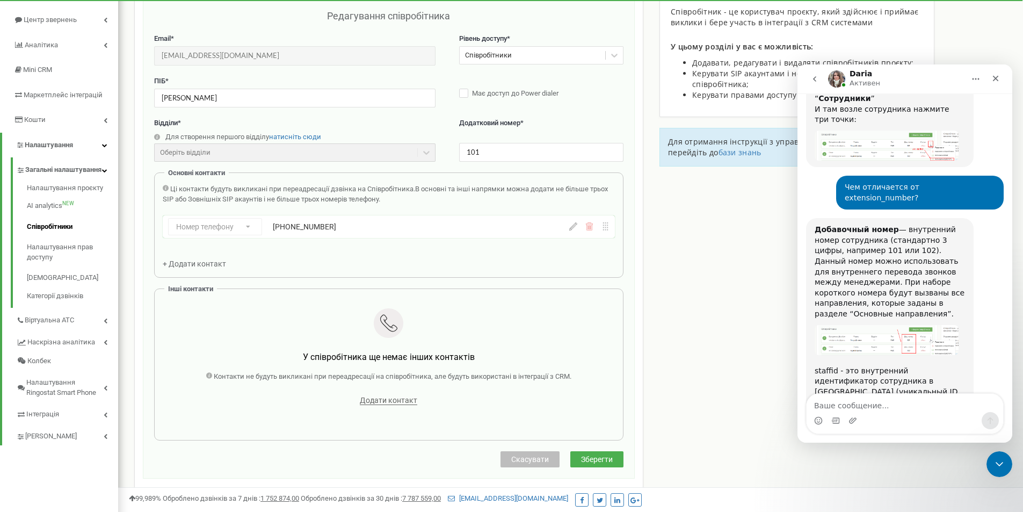
click at [531, 461] on span "Скасувати" at bounding box center [530, 459] width 38 height 9
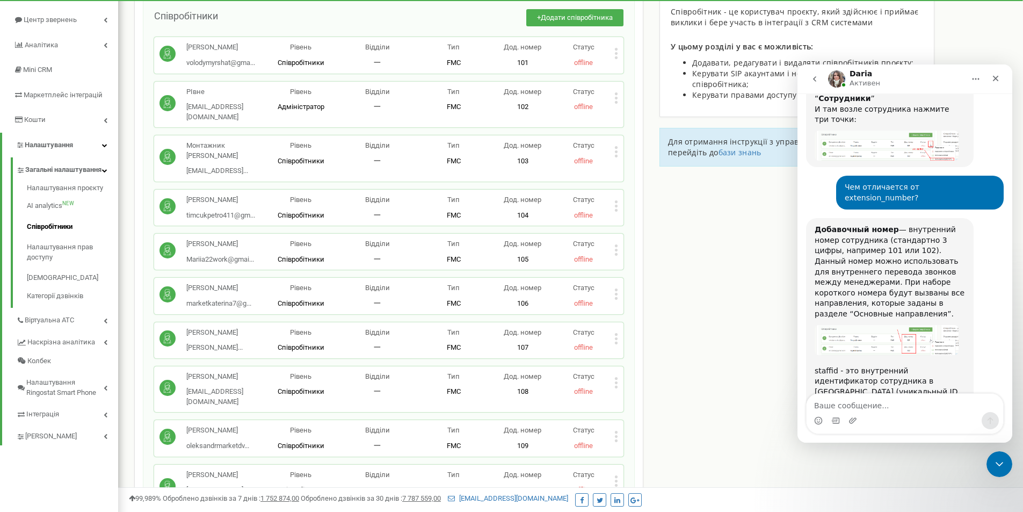
click at [617, 244] on icon at bounding box center [616, 249] width 4 height 11
click at [631, 264] on span "Редагувати" at bounding box center [650, 267] width 42 height 7
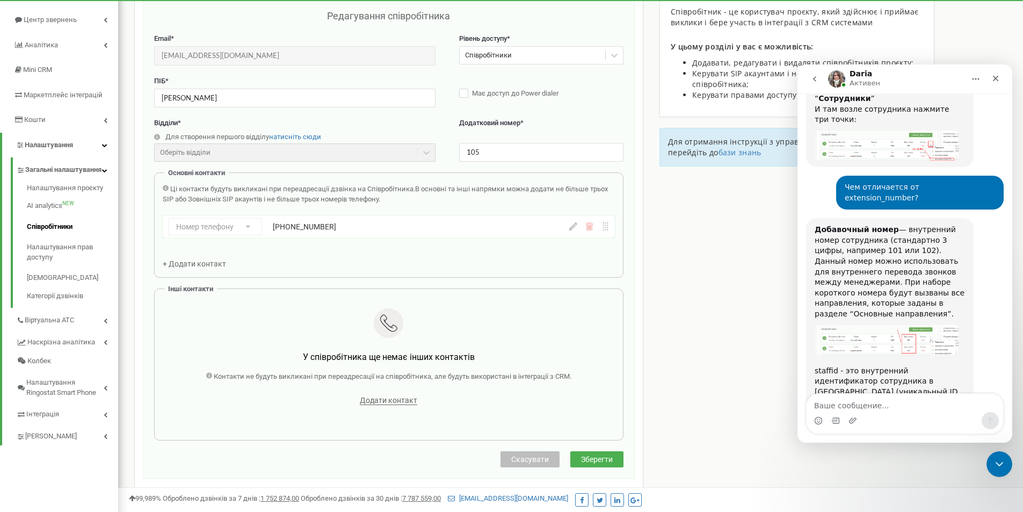
click at [536, 457] on span "Скасувати" at bounding box center [530, 459] width 38 height 9
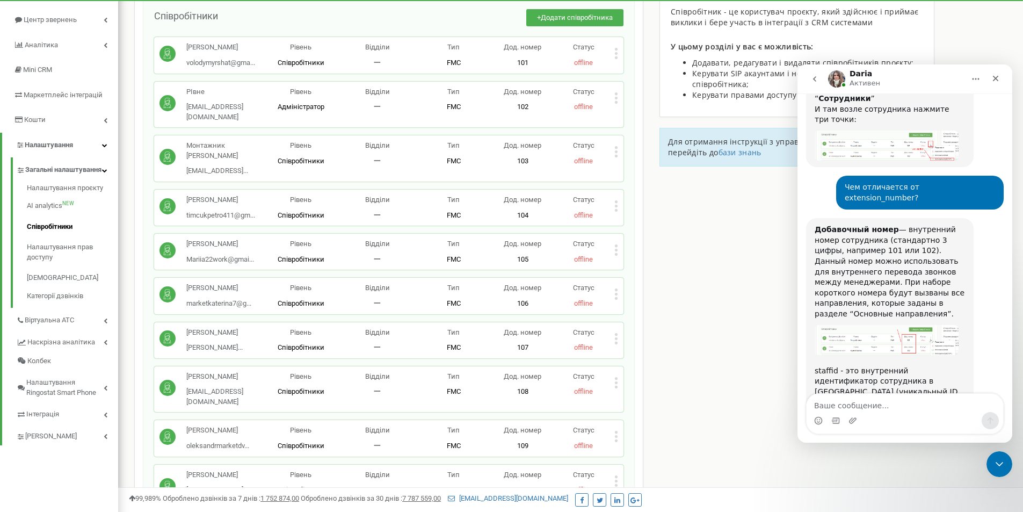
click at [616, 479] on icon at bounding box center [616, 480] width 3 height 3
click at [634, 414] on span "Редагувати" at bounding box center [650, 417] width 42 height 7
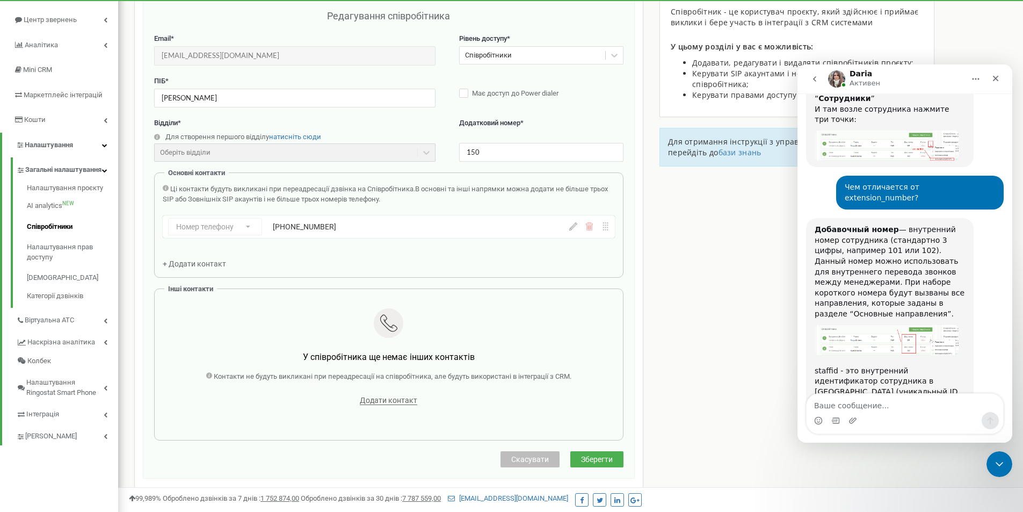
click at [529, 455] on span "Скасувати" at bounding box center [530, 459] width 38 height 9
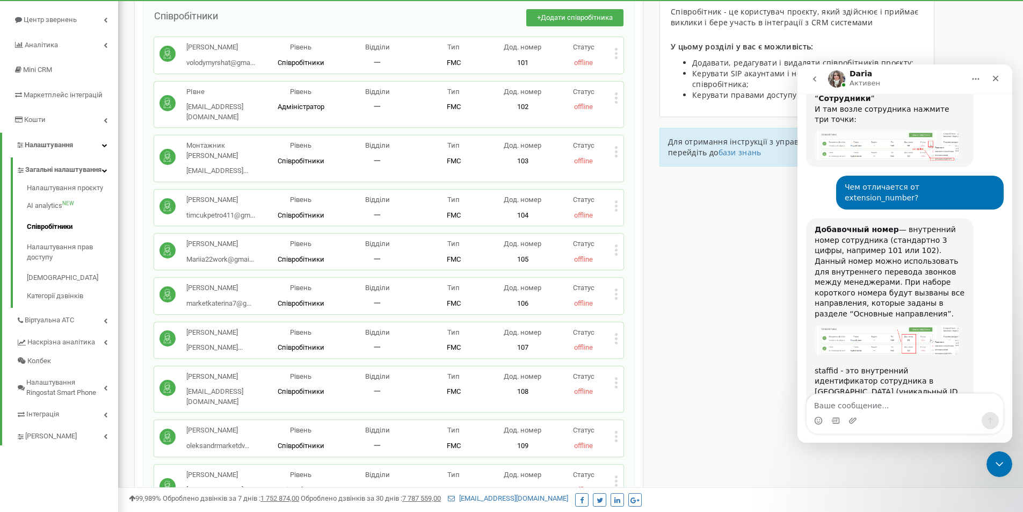
scroll to position [0, 0]
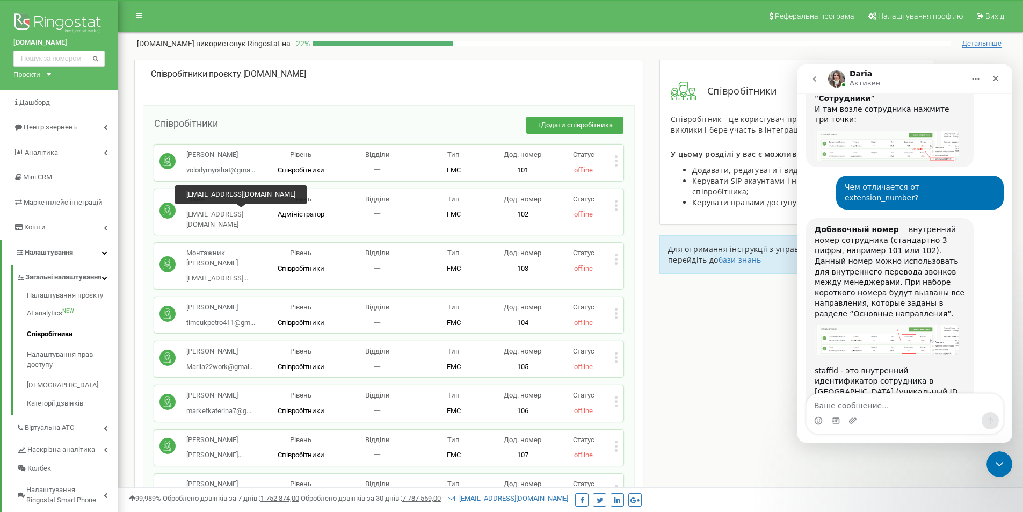
click at [213, 212] on span "[EMAIL_ADDRESS][DOMAIN_NAME]" at bounding box center [214, 219] width 57 height 18
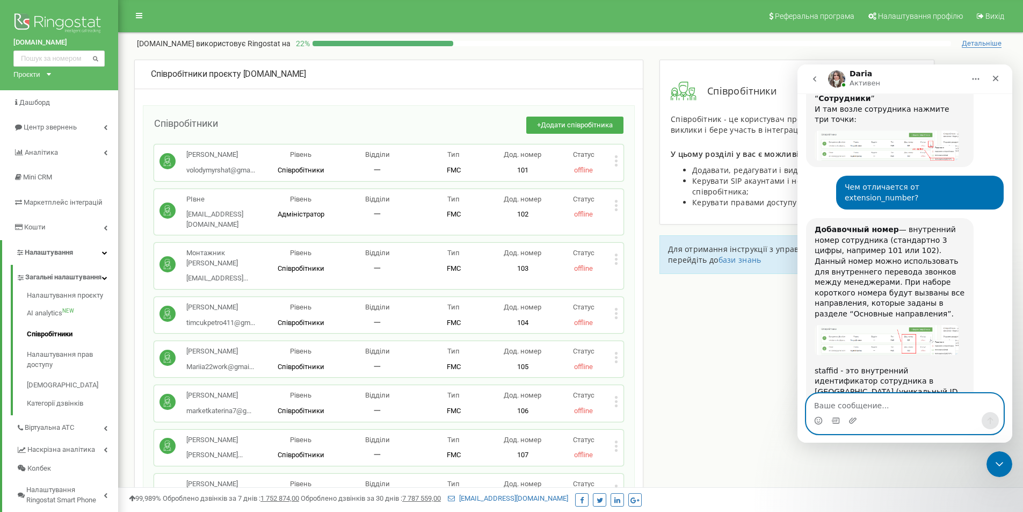
click at [882, 405] on textarea "Ваше сообщение..." at bounding box center [904, 402] width 196 height 18
paste textarea "Ваше сообщение..."
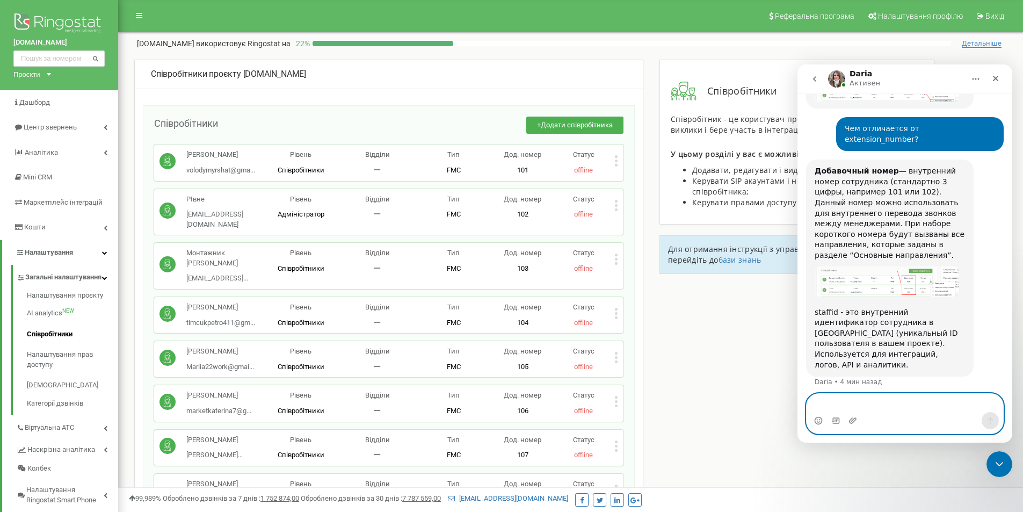
scroll to position [569, 0]
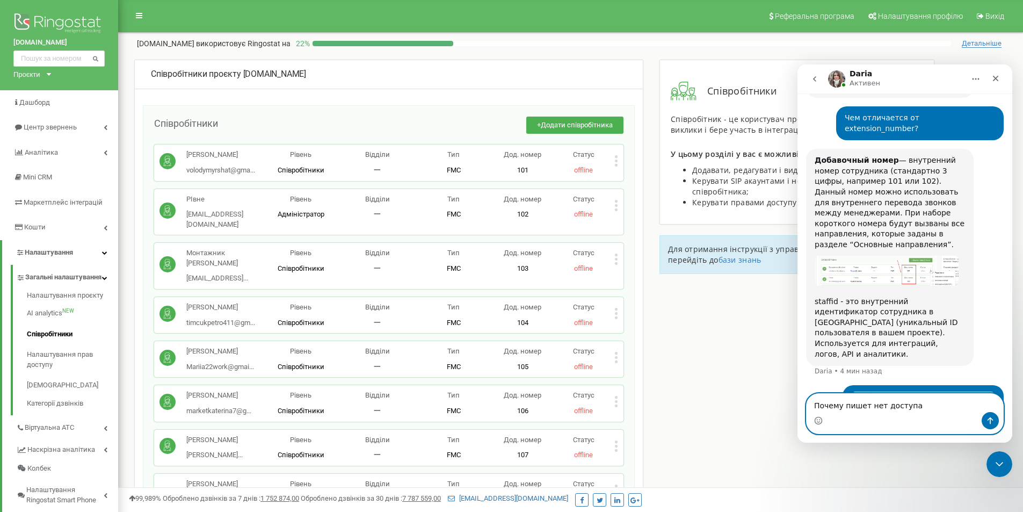
type textarea "Почему пишет нет доступа?"
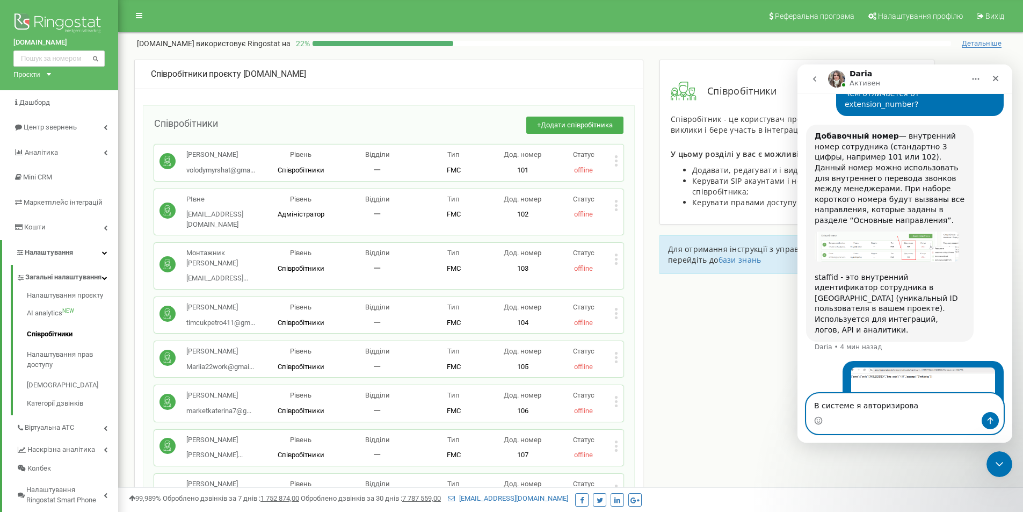
type textarea "В системе я авторизирован"
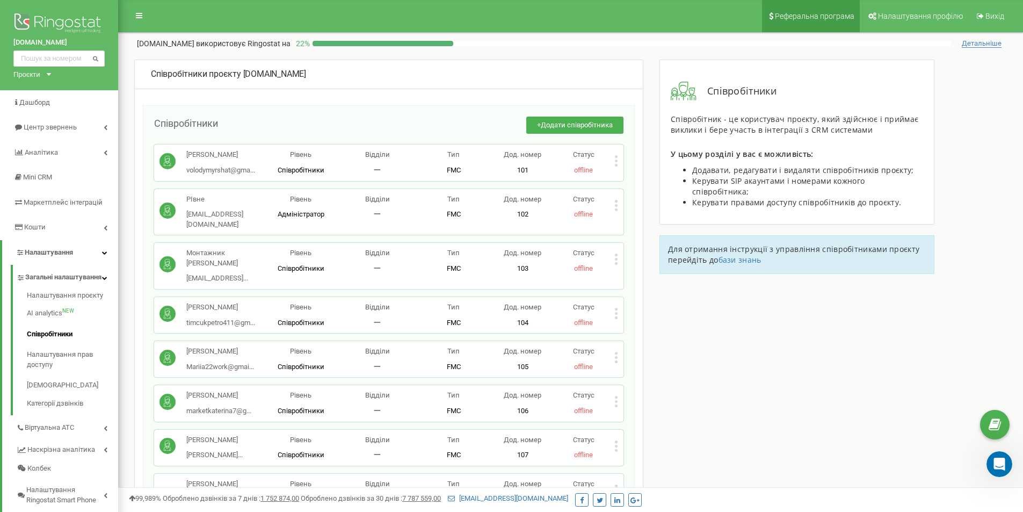
scroll to position [687, 0]
click at [995, 464] on icon "Открыть службу сообщений Intercom" at bounding box center [998, 462] width 8 height 9
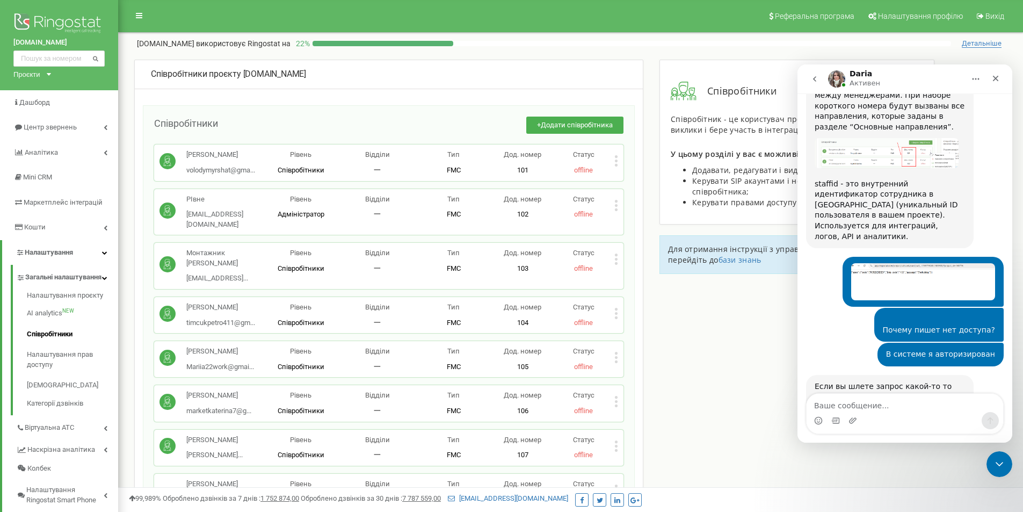
click at [891, 403] on textarea "Ваше сообщение..." at bounding box center [904, 402] width 196 height 18
type textarea "[URL][DOMAIN_NAME]"
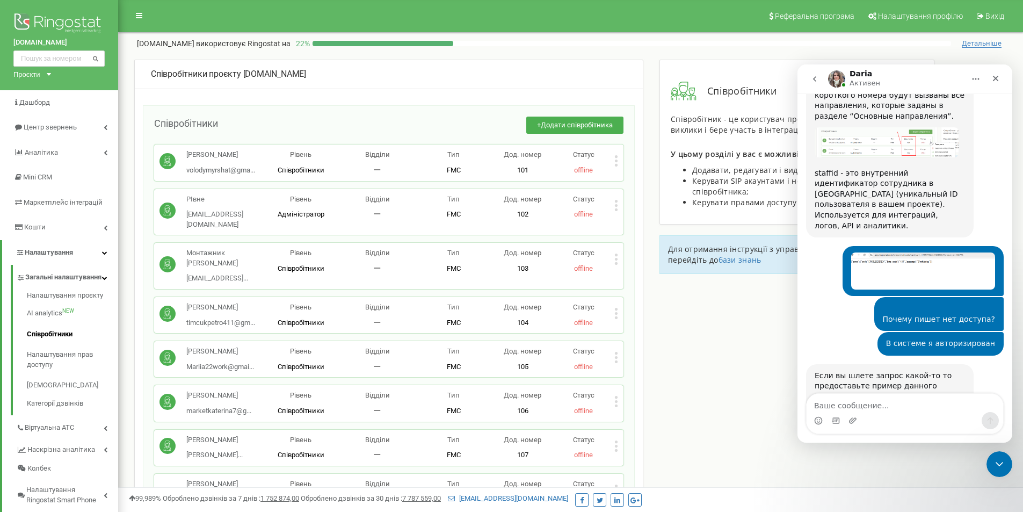
scroll to position [740, 0]
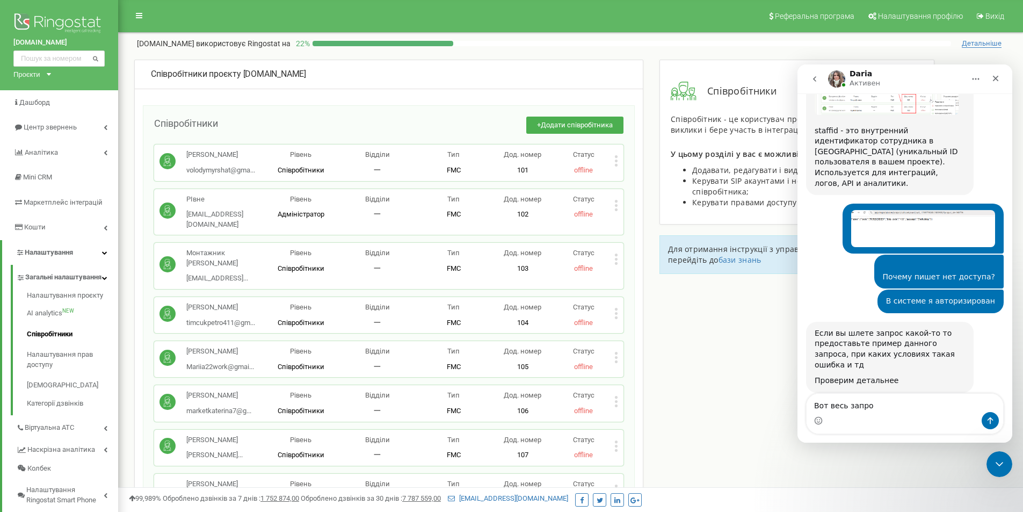
type textarea "Вот весь запрос"
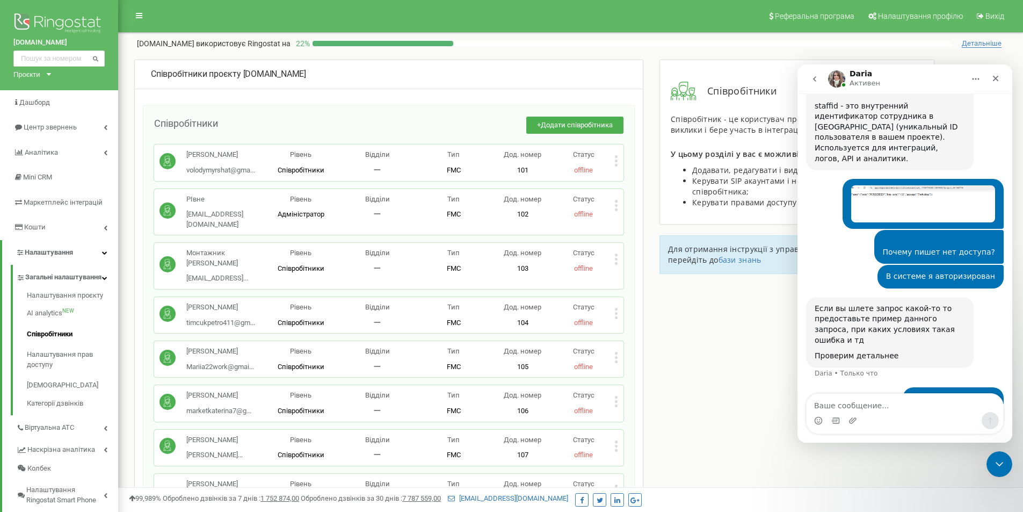
type textarea "ж"
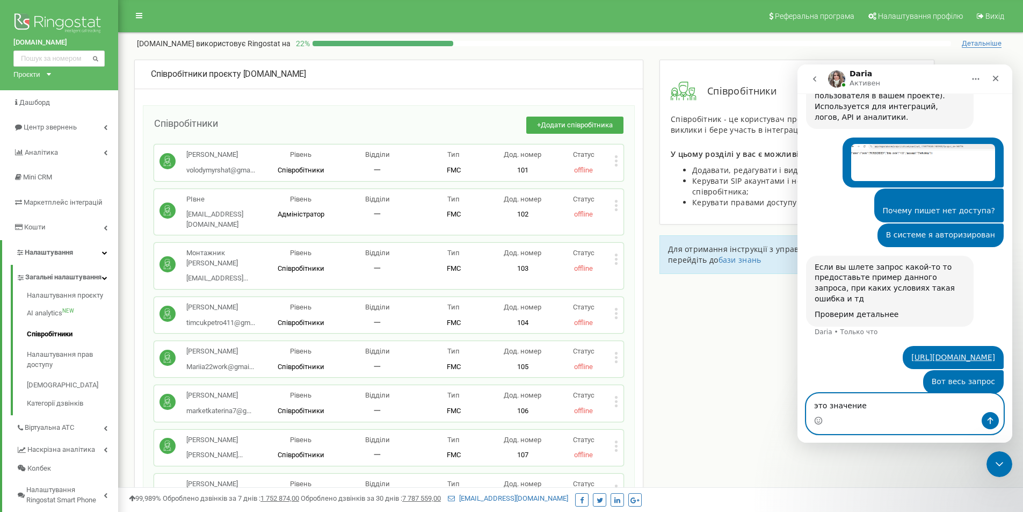
click at [902, 407] on textarea "это значение" at bounding box center [904, 402] width 196 height 18
paste textarea "call_card"
type textarea "это значение call_card вебхука"
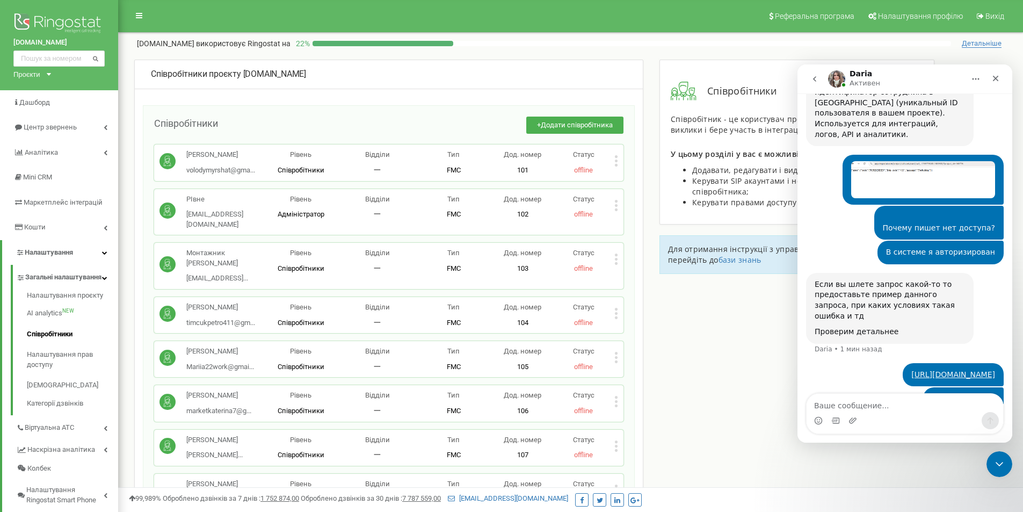
scroll to position [830, 0]
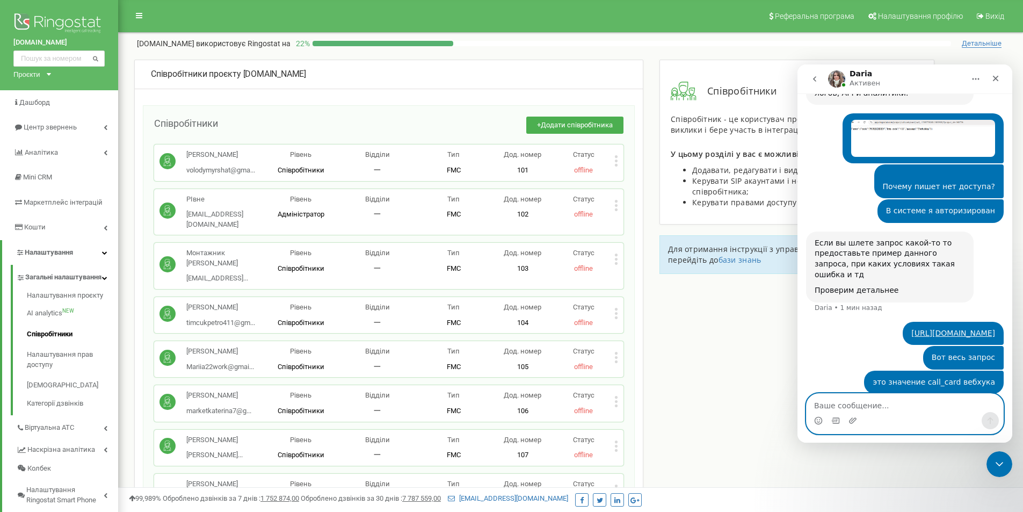
click at [853, 403] on textarea "Ваше сообщение..." at bounding box center [904, 402] width 196 height 18
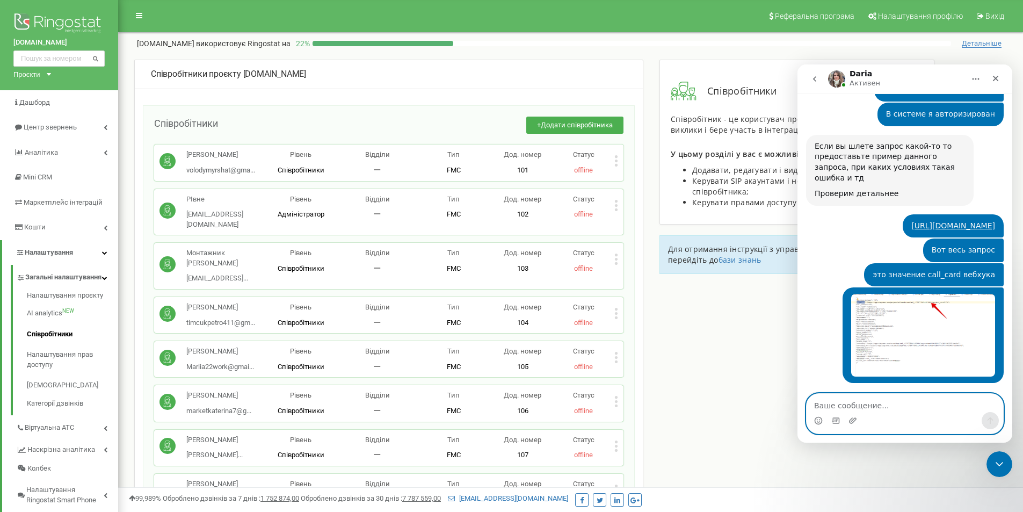
scroll to position [944, 0]
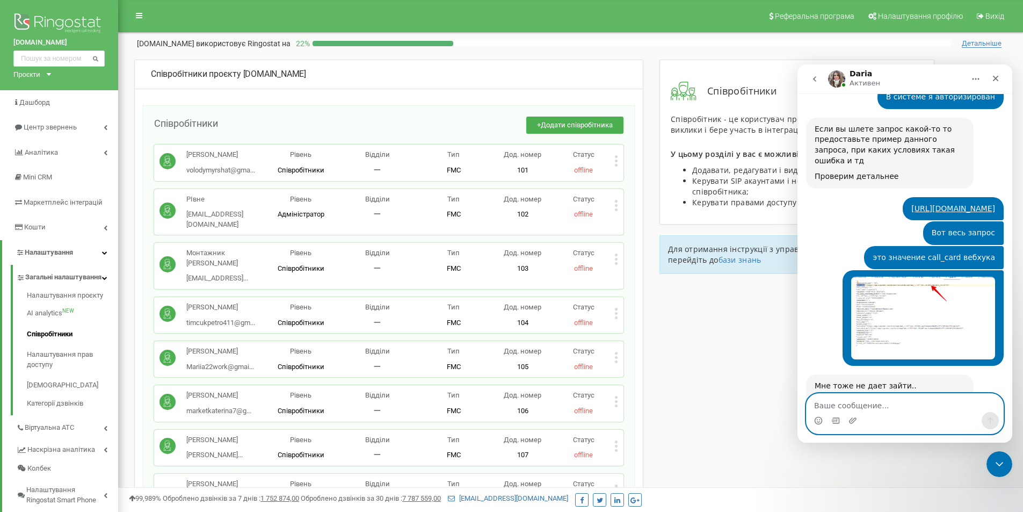
paste textarea "[URL][DOMAIN_NAME]"
type textarea "[URL][DOMAIN_NAME]"
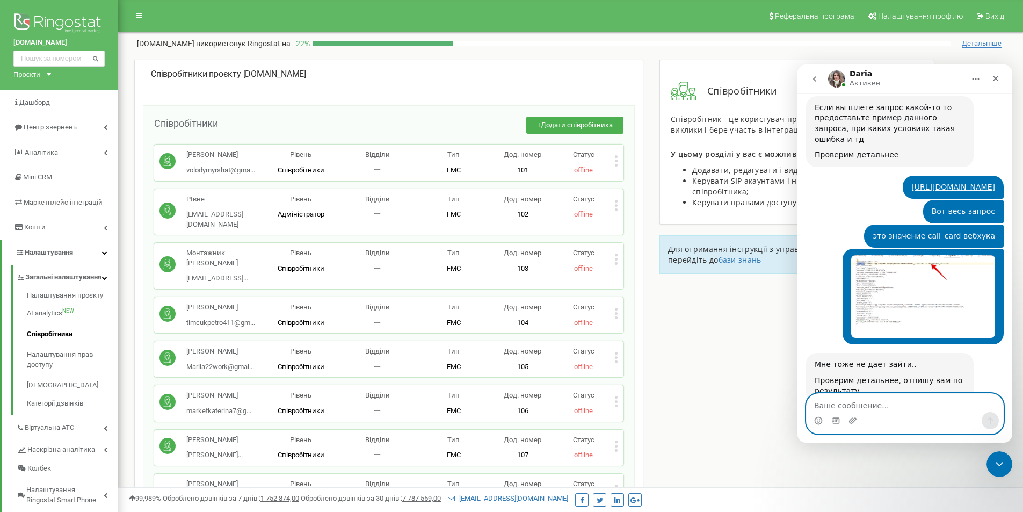
scroll to position [996, 0]
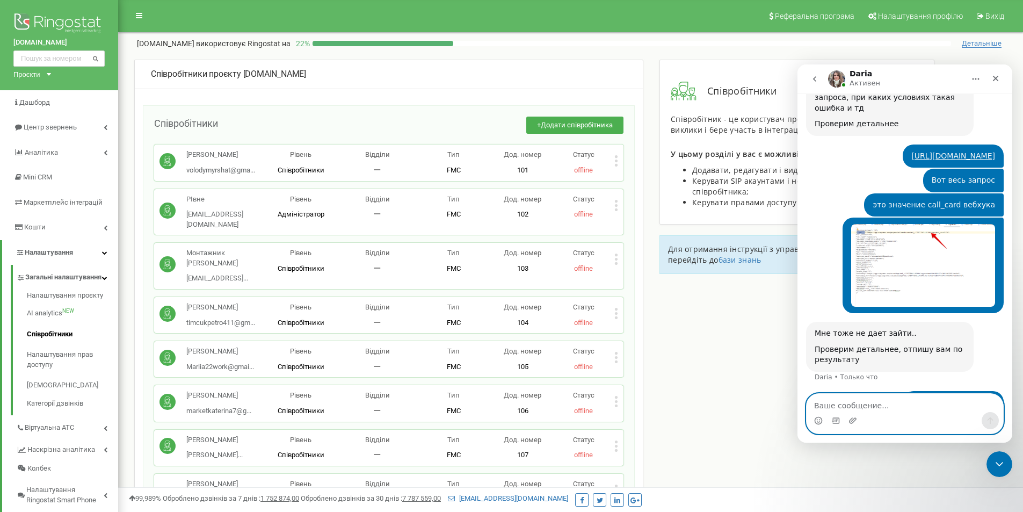
paste textarea "[URL][DOMAIN_NAME]"
type textarea "[URL][DOMAIN_NAME]"
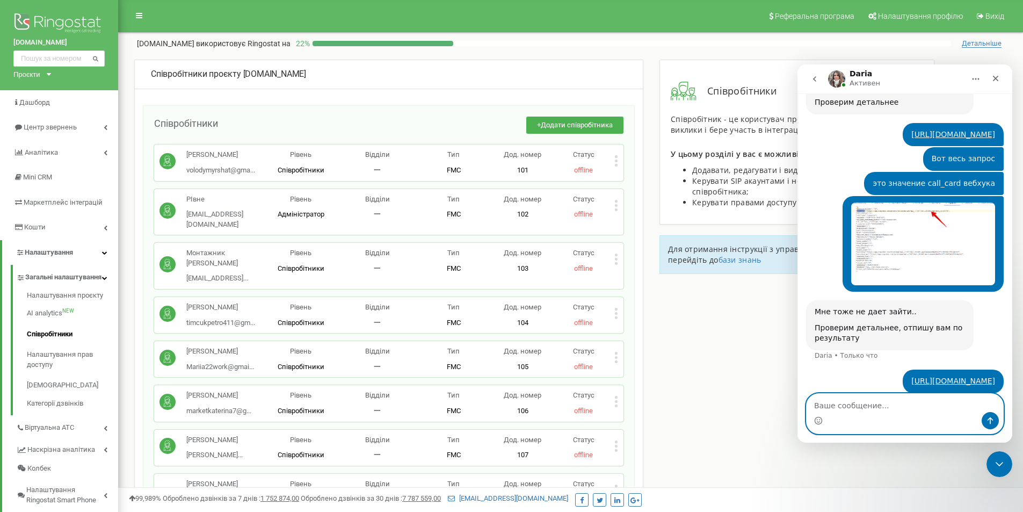
scroll to position [1042, 0]
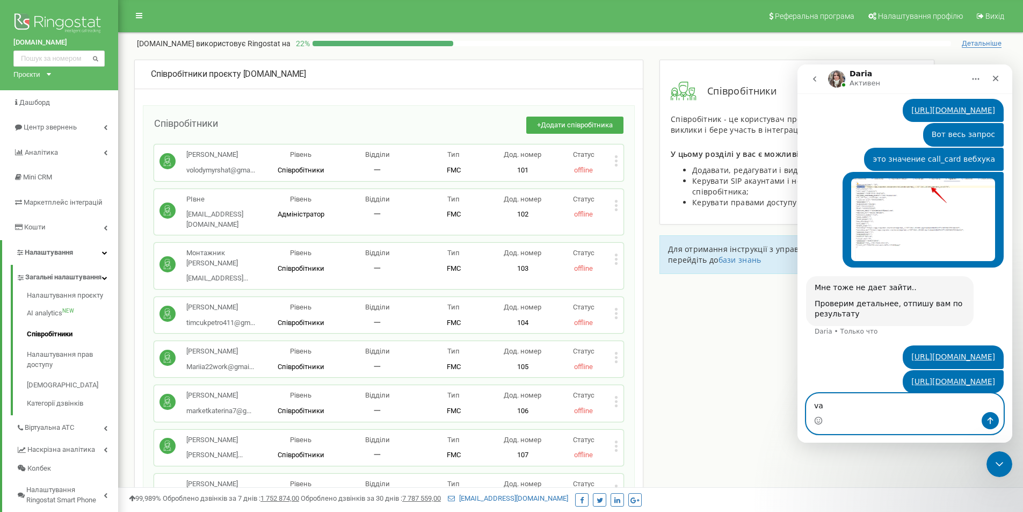
type textarea "v"
type textarea "wav работает, ogg нет"
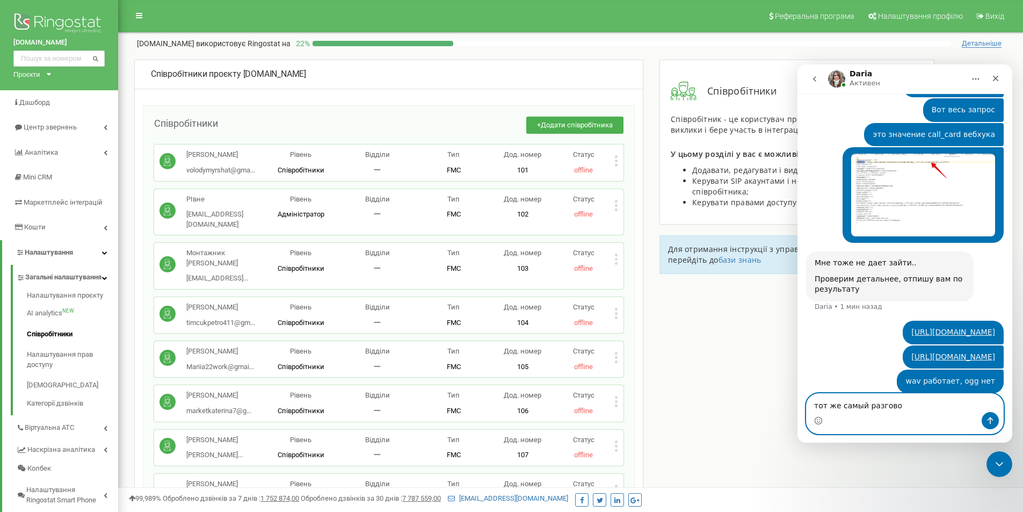
type textarea "тот же самый разговор"
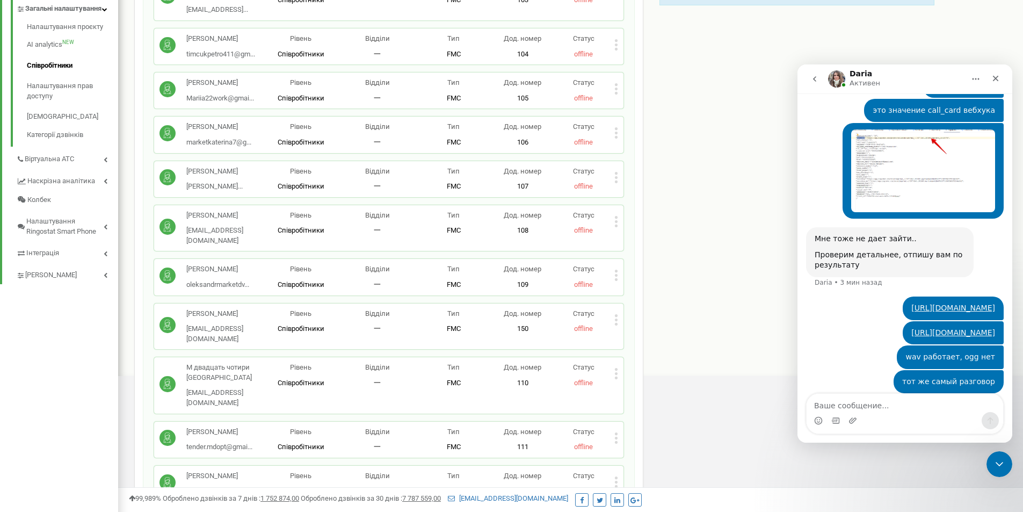
scroll to position [0, 0]
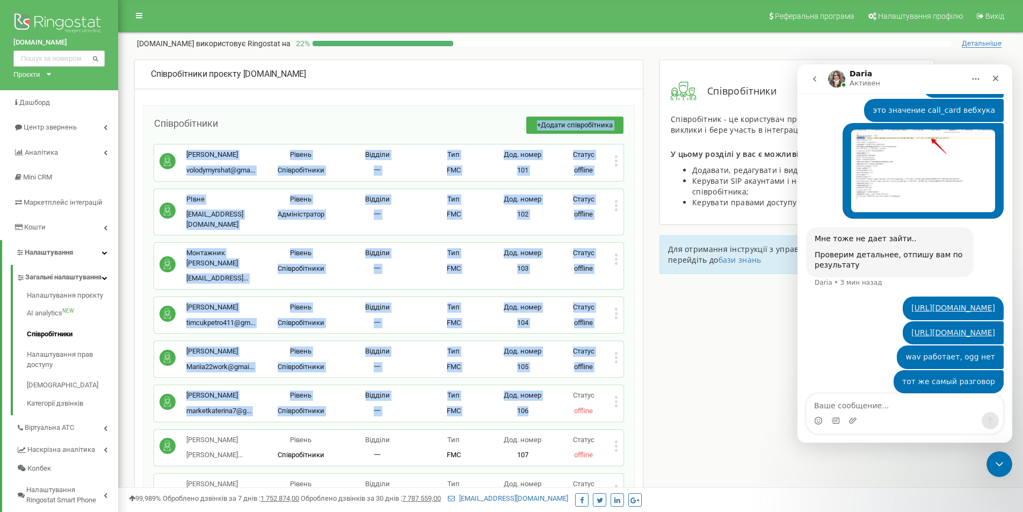
drag, startPoint x: 538, startPoint y: 390, endPoint x: 389, endPoint y: 136, distance: 294.2
click at [389, 134] on div "+ Додати співробітника" at bounding box center [420, 130] width 405 height 28
drag, startPoint x: 396, startPoint y: 138, endPoint x: 533, endPoint y: 420, distance: 313.1
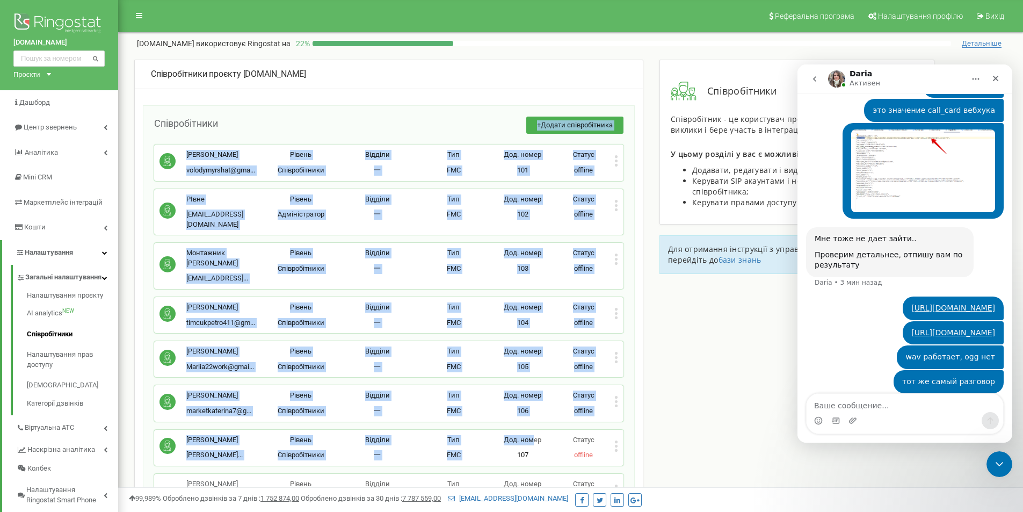
click at [533, 435] on span "Дод. номер" at bounding box center [523, 439] width 38 height 8
drag, startPoint x: 540, startPoint y: 436, endPoint x: 321, endPoint y: 128, distance: 377.6
click at [321, 128] on div "+ Додати співробітника" at bounding box center [420, 130] width 405 height 28
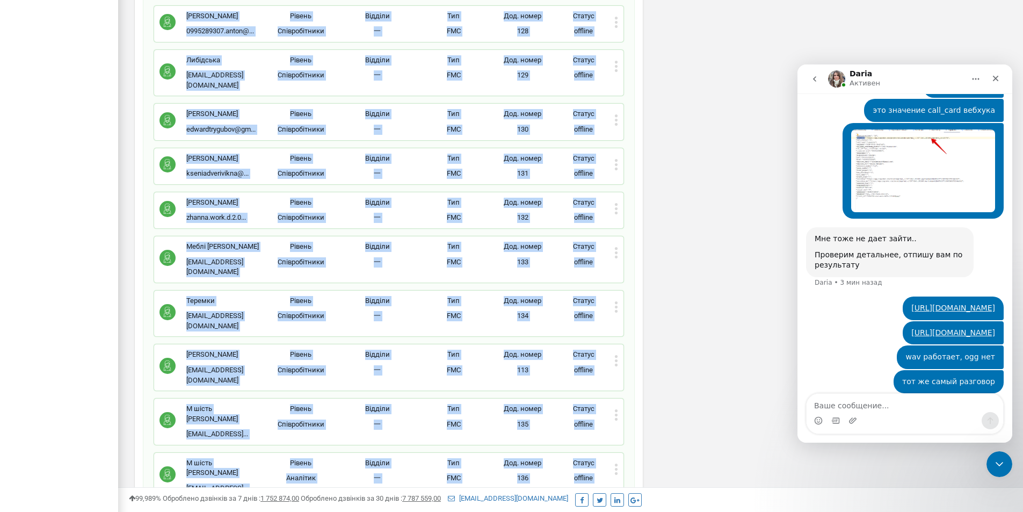
scroll to position [1503, 0]
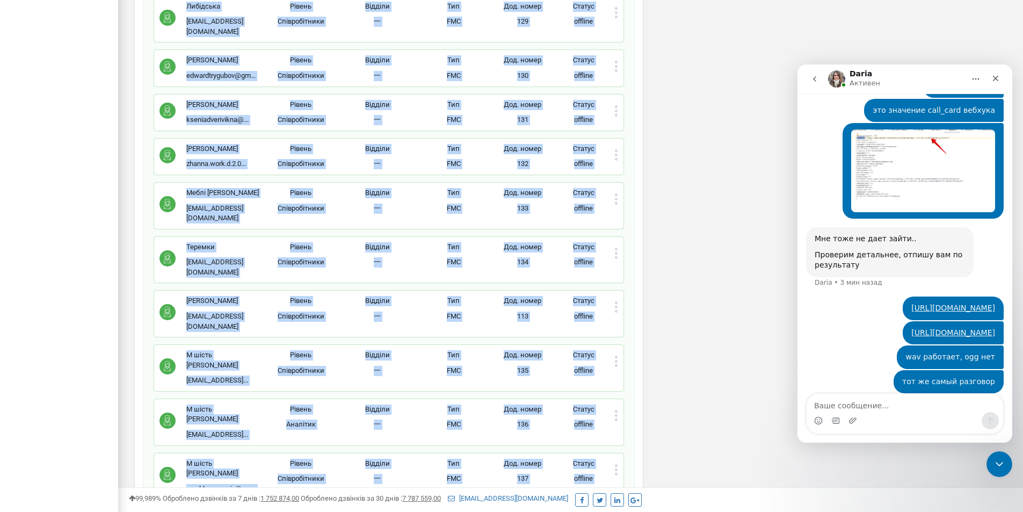
drag, startPoint x: 321, startPoint y: 128, endPoint x: 506, endPoint y: 405, distance: 332.7
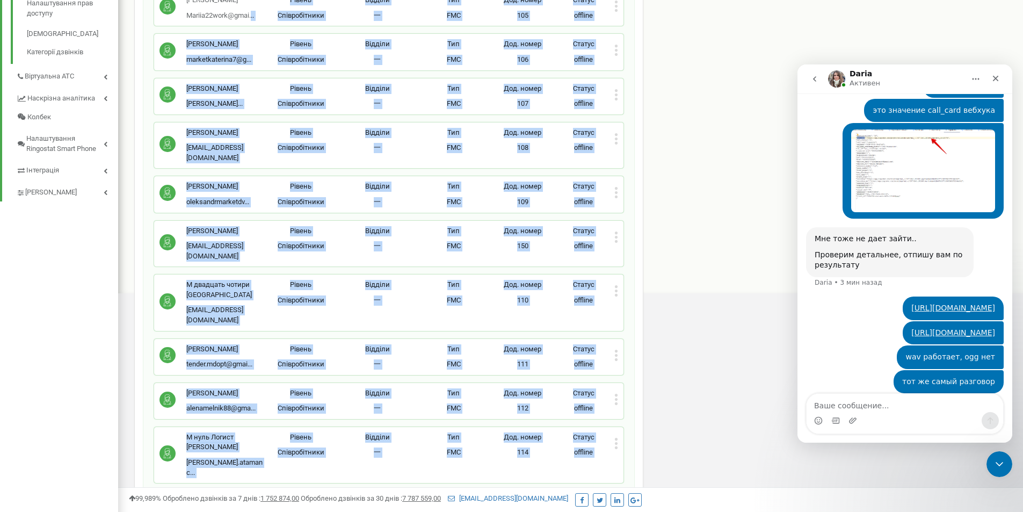
scroll to position [0, 0]
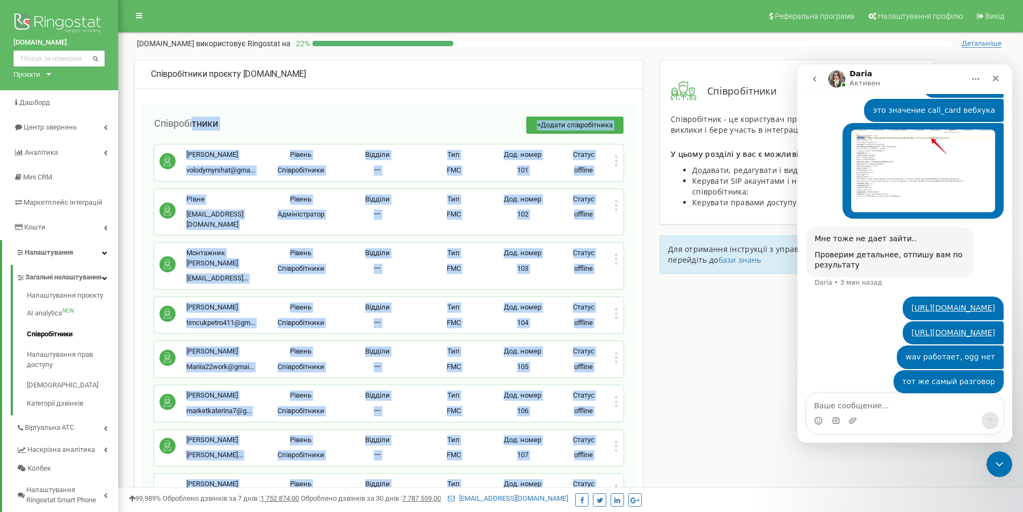
drag, startPoint x: 605, startPoint y: 240, endPoint x: 193, endPoint y: 128, distance: 426.6
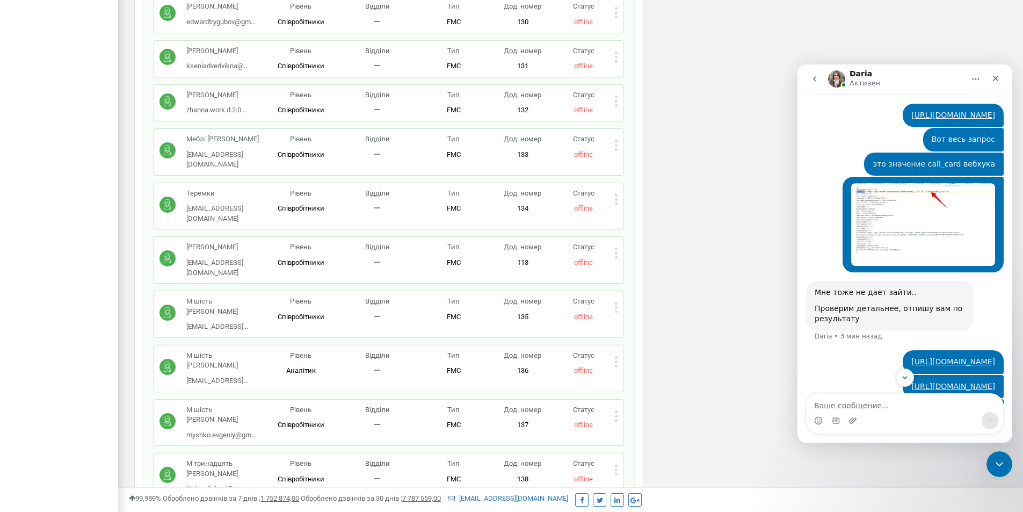
scroll to position [1800, 0]
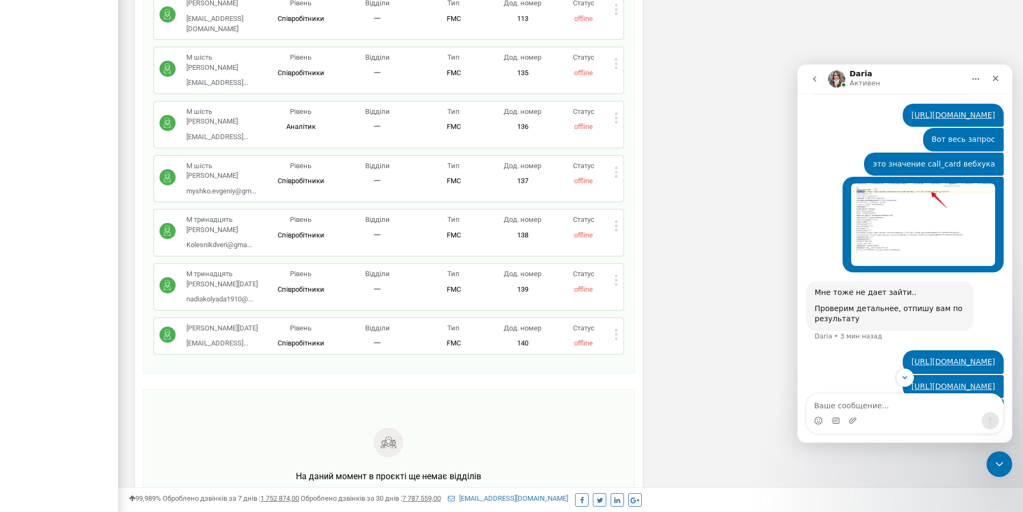
click at [617, 329] on icon at bounding box center [616, 334] width 4 height 11
click at [631, 343] on div "Редагувати" at bounding box center [668, 351] width 106 height 17
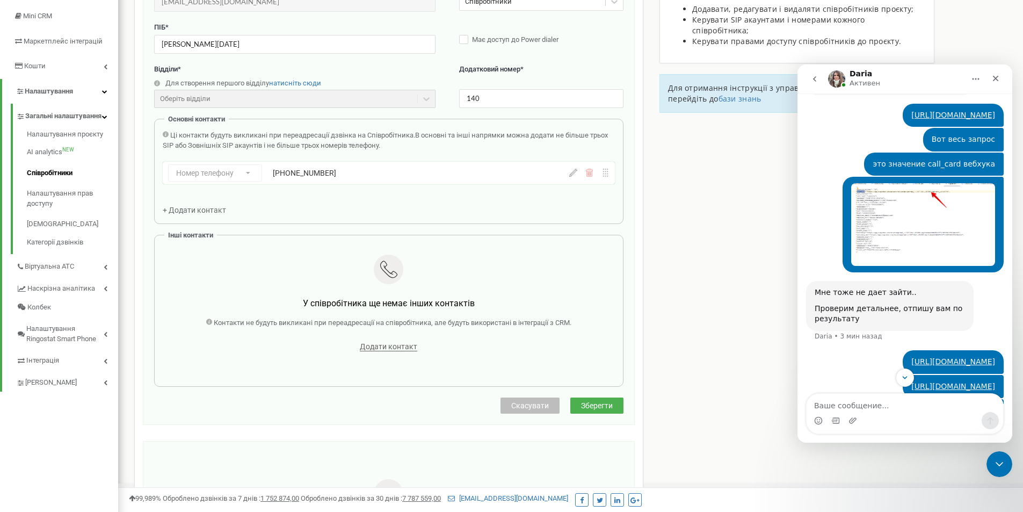
scroll to position [0, 0]
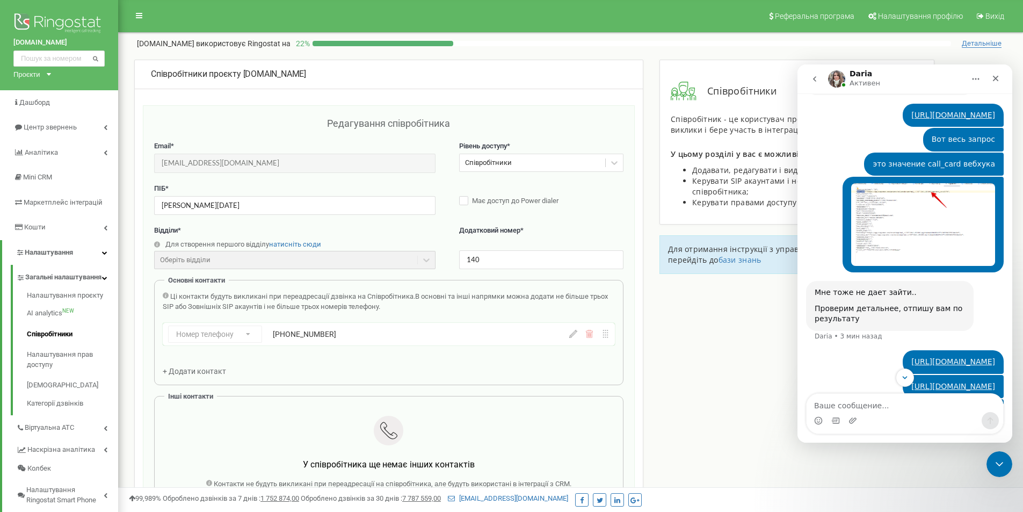
click at [358, 312] on div "Ці контакти будуть викликані при переадресації дзвінка на Співробітника. В осно…" at bounding box center [389, 306] width 452 height 31
click at [347, 337] on div "+380631691203" at bounding box center [385, 334] width 225 height 11
click at [572, 335] on icon at bounding box center [573, 334] width 8 height 8
drag, startPoint x: 370, startPoint y: 332, endPoint x: 291, endPoint y: 332, distance: 78.9
click at [291, 332] on div "Ukraine (Україна) + 380 Afghanistan (‫افغانستان‬‎) + 93 Albania (Shqipëri) + 35…" at bounding box center [385, 333] width 225 height 17
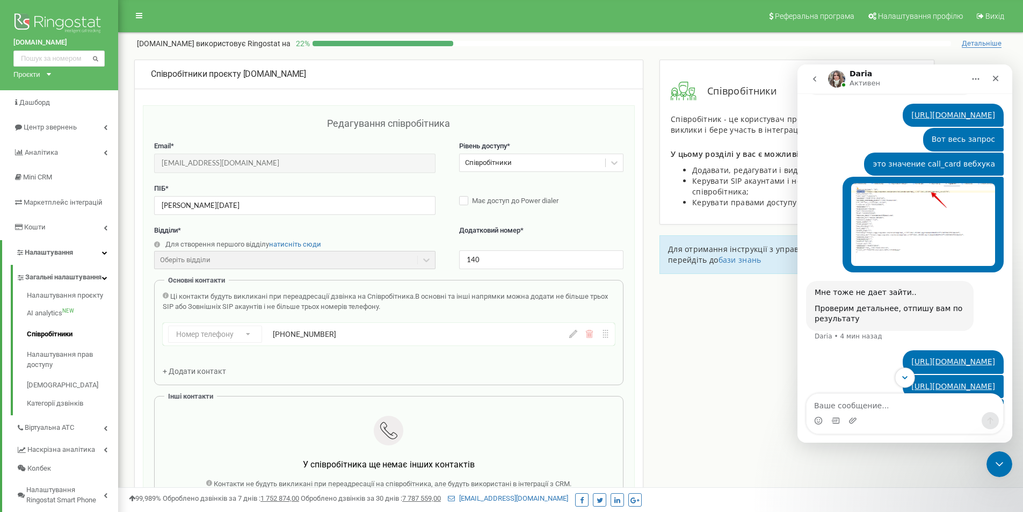
click at [905, 375] on icon "Scroll to bottom" at bounding box center [905, 378] width 10 height 10
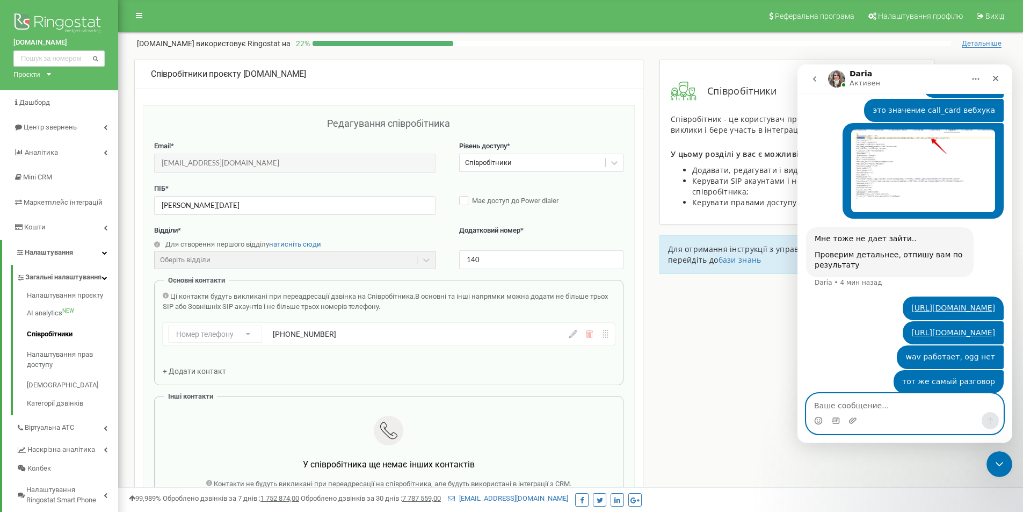
click at [880, 401] on textarea "Ваше сообщение..." at bounding box center [904, 402] width 196 height 18
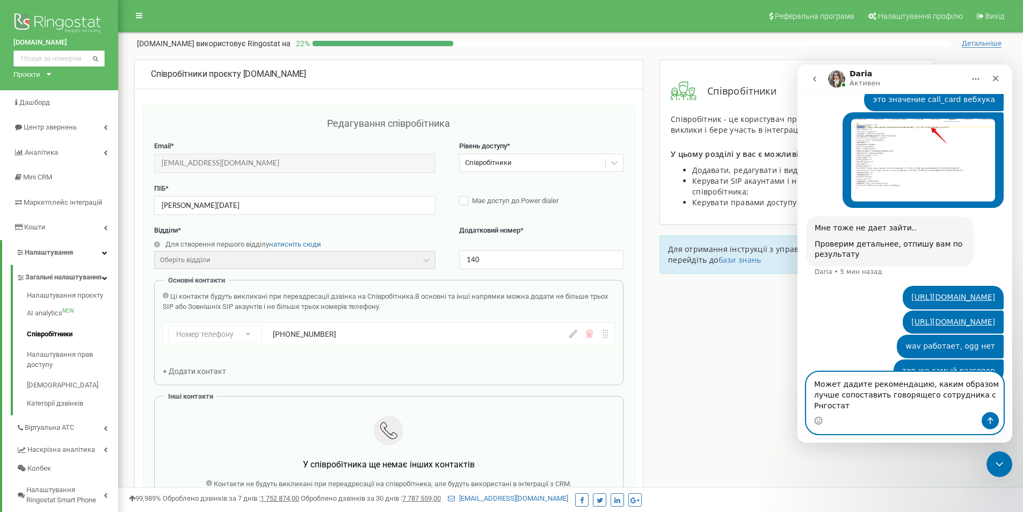
scroll to position [1112, 0]
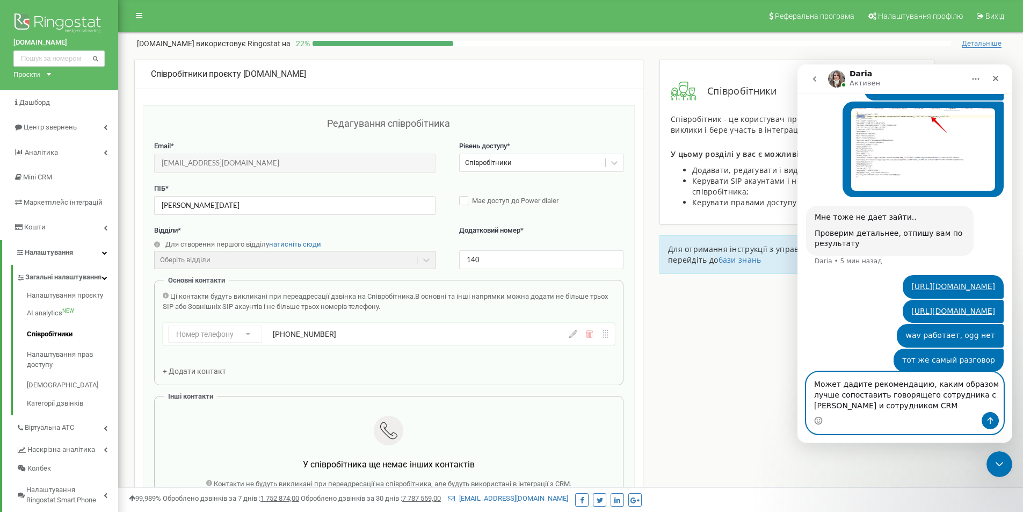
type textarea "Может дадите рекомендацию, каким образом лучше сопоставить говорящего сотрудник…"
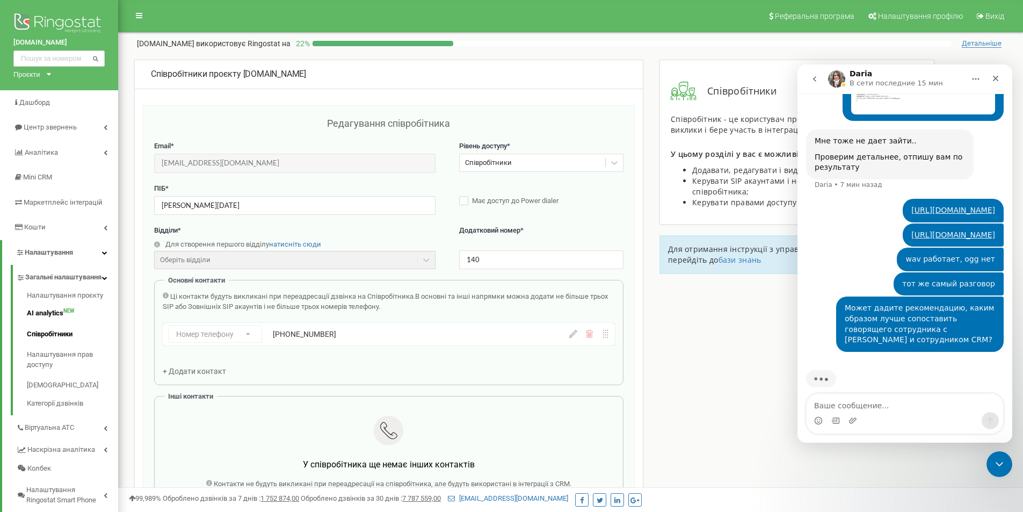
scroll to position [1147, 0]
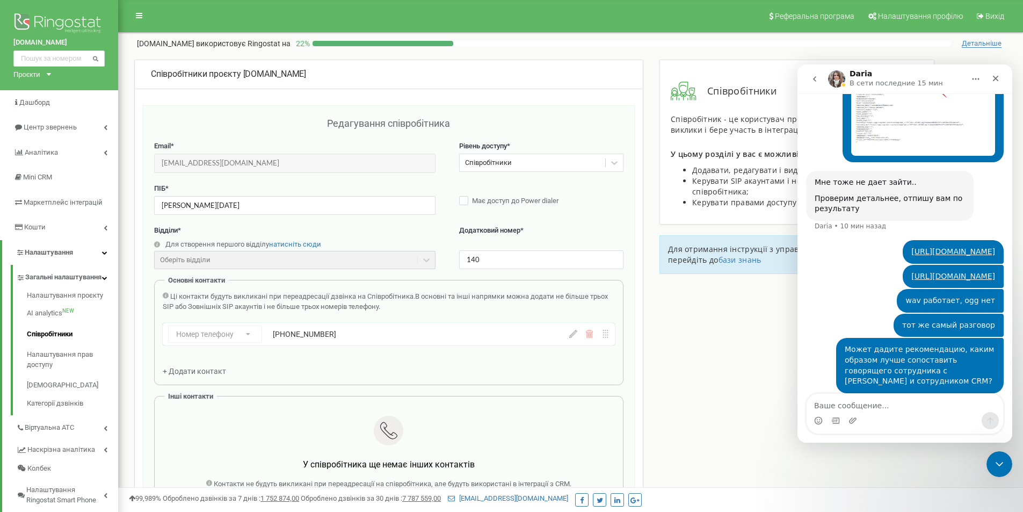
click at [342, 378] on div "Основні контакти Ці контакти будуть викликані при переадресації дзвінка на Спів…" at bounding box center [388, 332] width 469 height 105
click at [762, 372] on div "Співробітники проєкту market-dveri.ua Редагування співробітника Email * k066821…" at bounding box center [570, 452] width 888 height 784
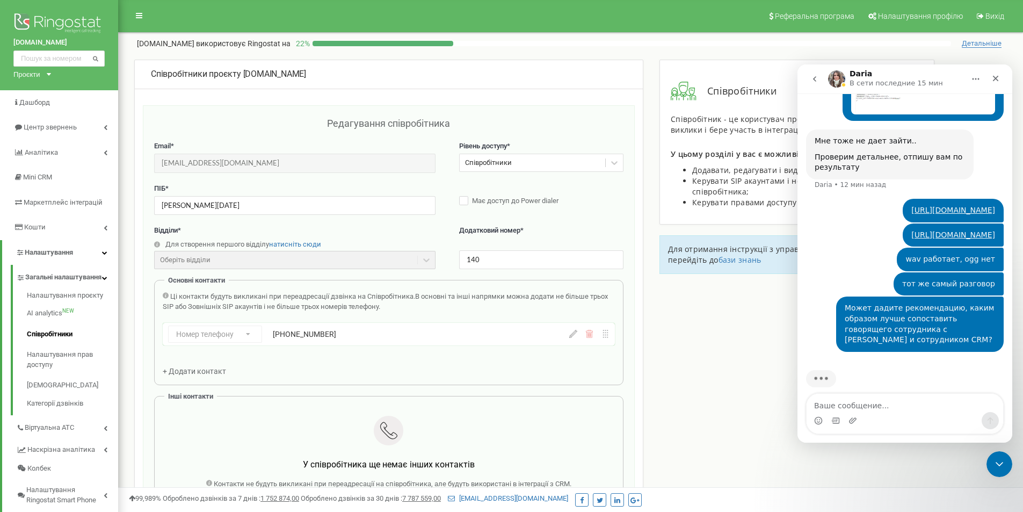
click at [716, 312] on div "Співробітники проєкту market-dveri.ua Редагування співробітника Email * k066821…" at bounding box center [570, 452] width 888 height 784
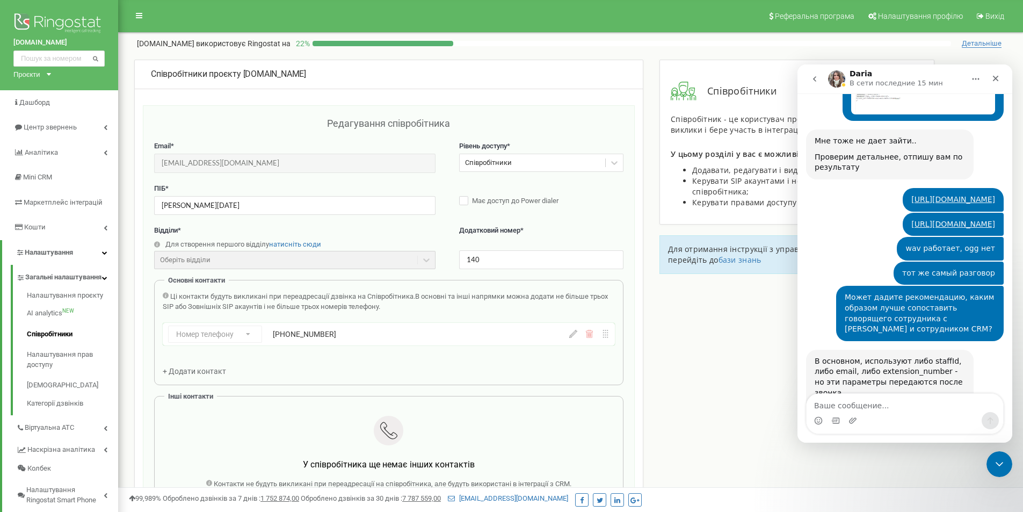
scroll to position [1237, 0]
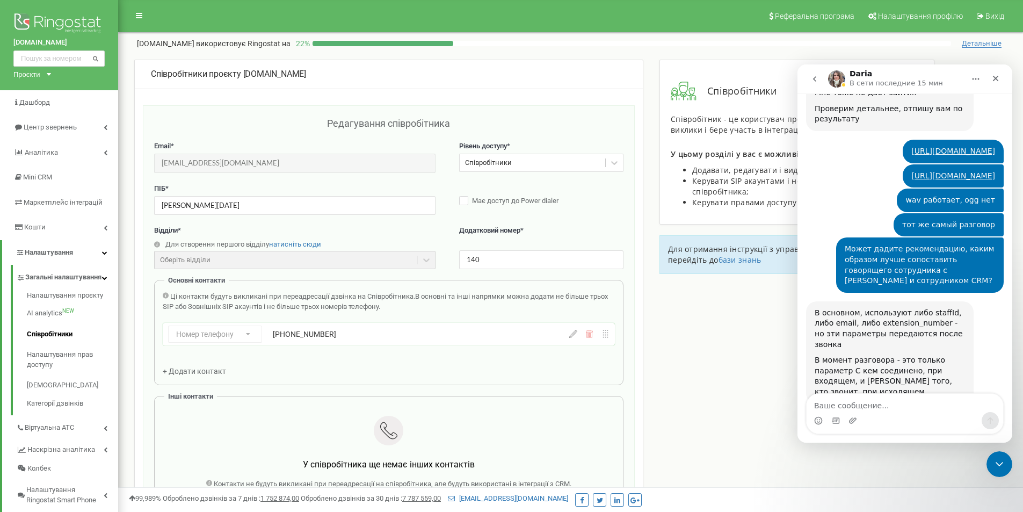
click at [637, 315] on div "Співробітники проєкту market-dveri.ua Редагування співробітника Email * k066821…" at bounding box center [388, 417] width 509 height 714
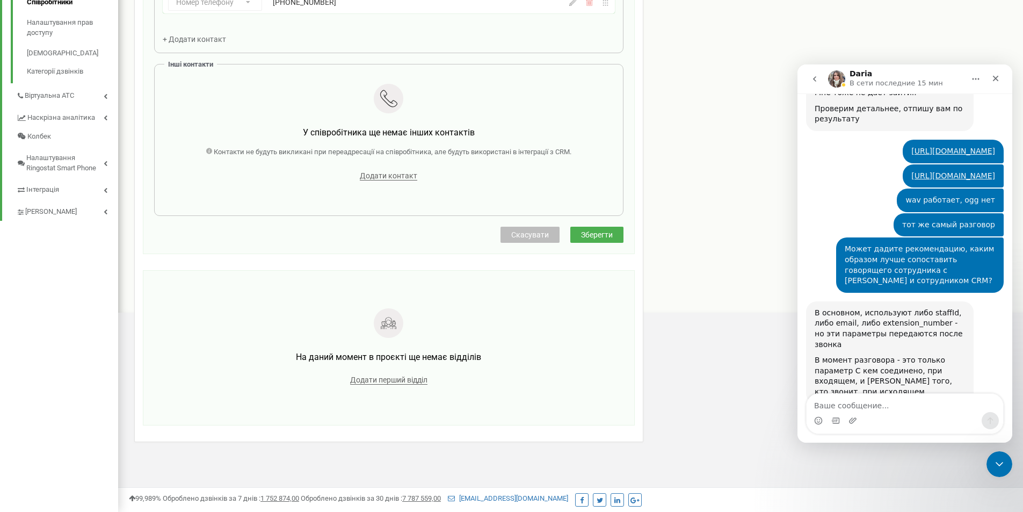
scroll to position [0, 0]
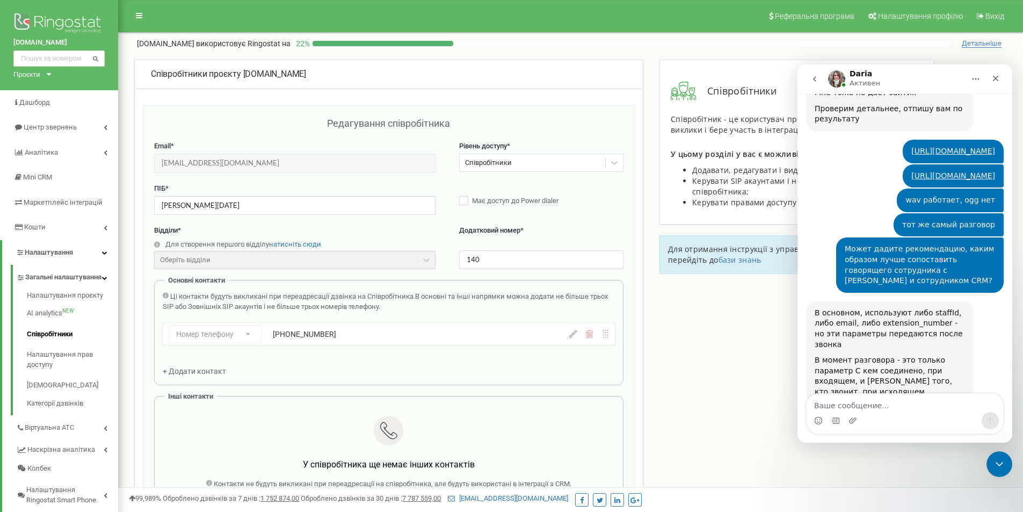
click at [686, 482] on div "Співробітники проєкту market-dveri.ua Редагування співробітника Email * k066821…" at bounding box center [570, 452] width 888 height 784
drag, startPoint x: 996, startPoint y: 464, endPoint x: 988, endPoint y: 464, distance: 8.6
click at [996, 464] on icon "Закрыть службу сообщений Intercom" at bounding box center [997, 462] width 13 height 13
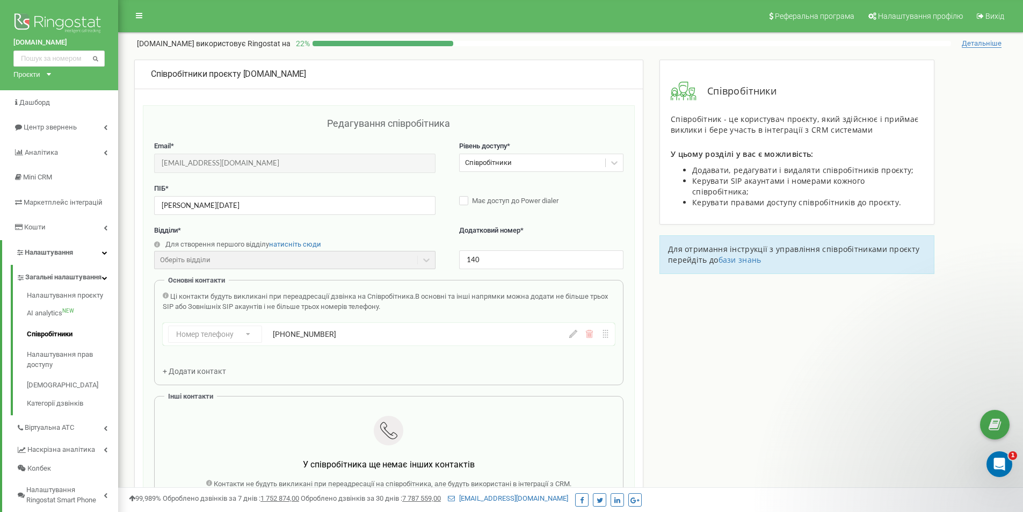
click at [774, 424] on div "Співробітники проєкту market-dveri.ua Редагування співробітника Email * k066821…" at bounding box center [570, 452] width 888 height 784
click at [753, 352] on div "Співробітники проєкту market-dveri.ua Редагування співробітника Email * k066821…" at bounding box center [570, 452] width 888 height 784
click at [954, 421] on p "Оцініть бесіду" at bounding box center [924, 419] width 138 height 11
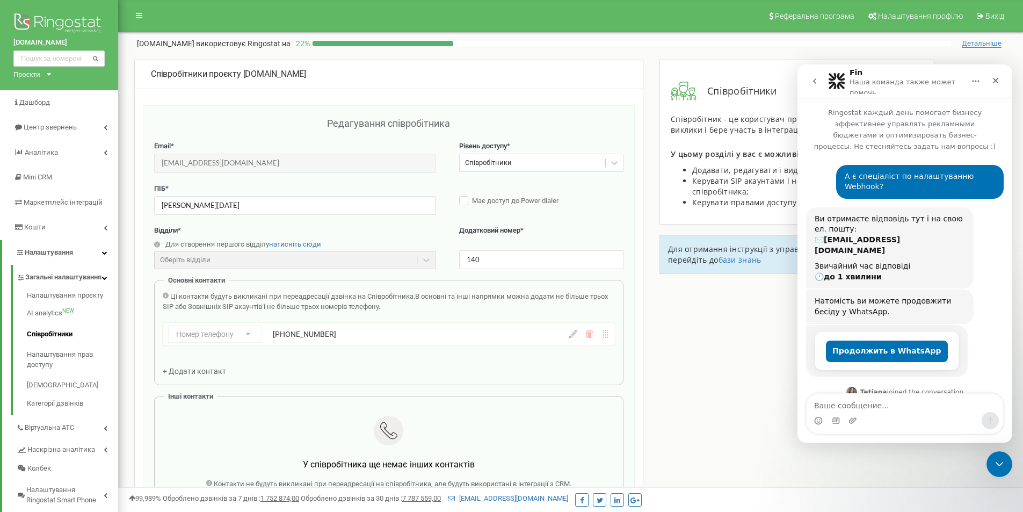
scroll to position [843, 0]
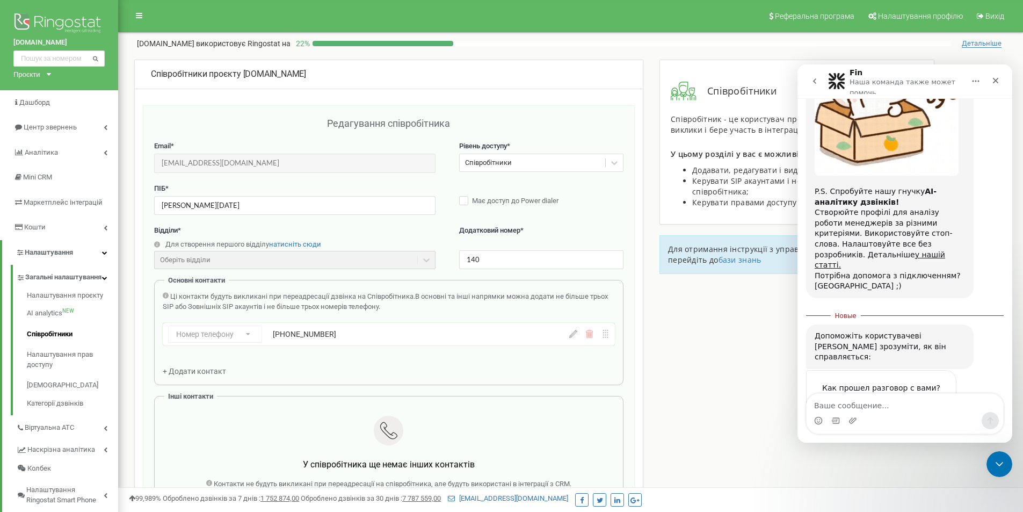
click at [901, 331] on div "Допоможіть користувачеві Tetiana зрозуміти, як він справляється:" at bounding box center [889, 347] width 150 height 32
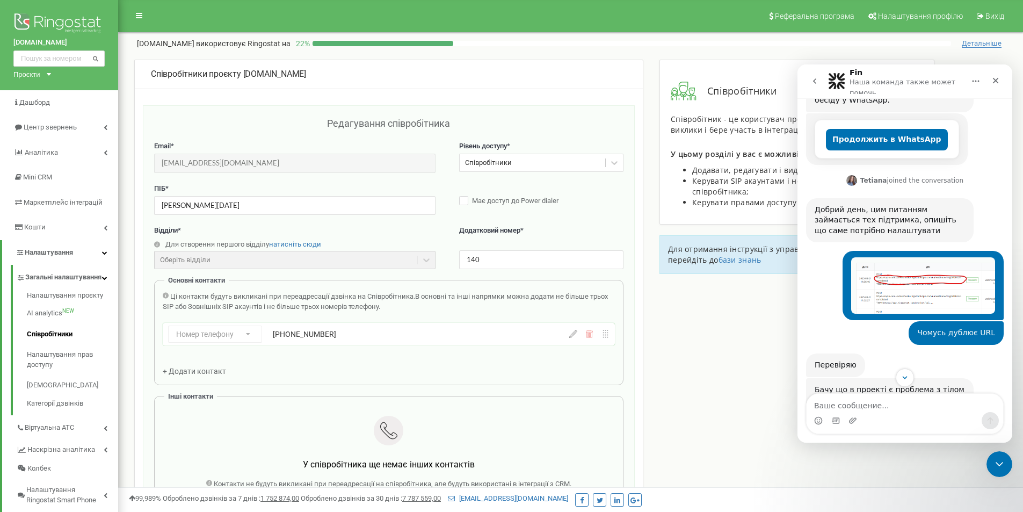
scroll to position [54, 0]
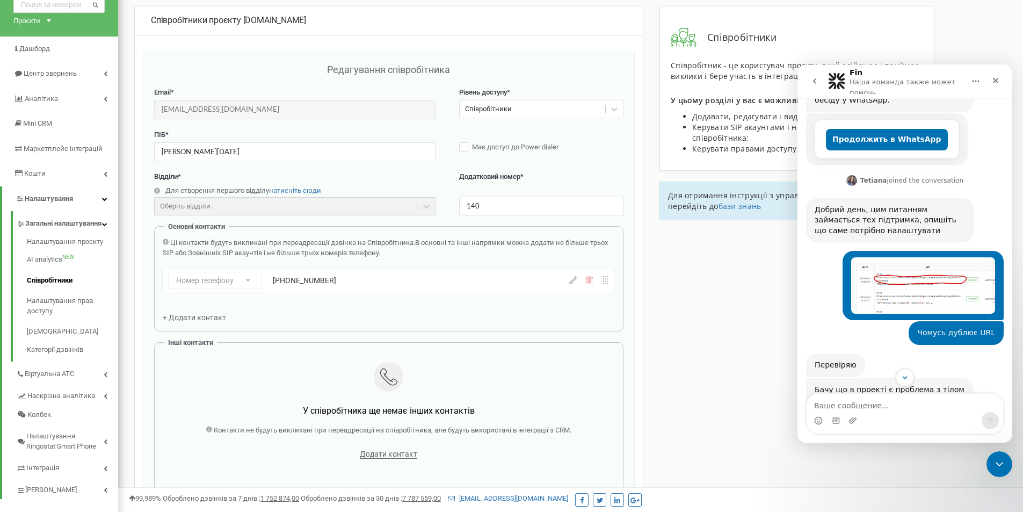
click at [839, 382] on div "Мессенджер Intercom" at bounding box center [904, 377] width 215 height 18
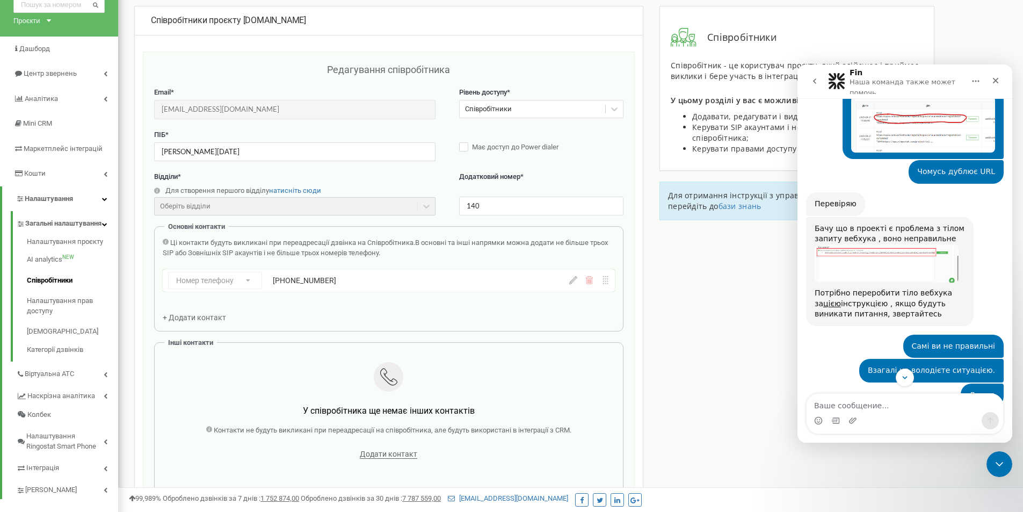
click at [873, 244] on img "Tetiana говорит…" at bounding box center [886, 263] width 144 height 38
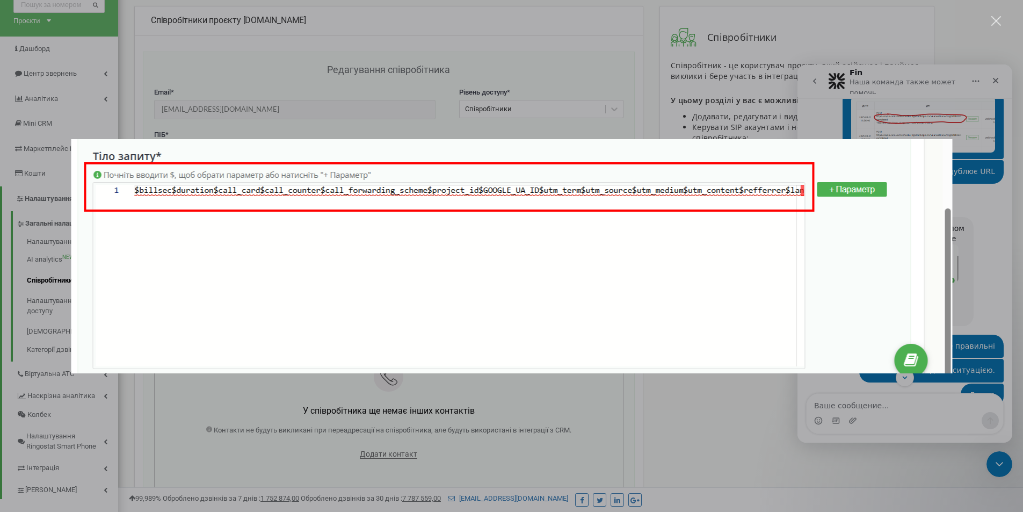
click at [765, 417] on div "Мессенджер Intercom" at bounding box center [511, 256] width 1023 height 512
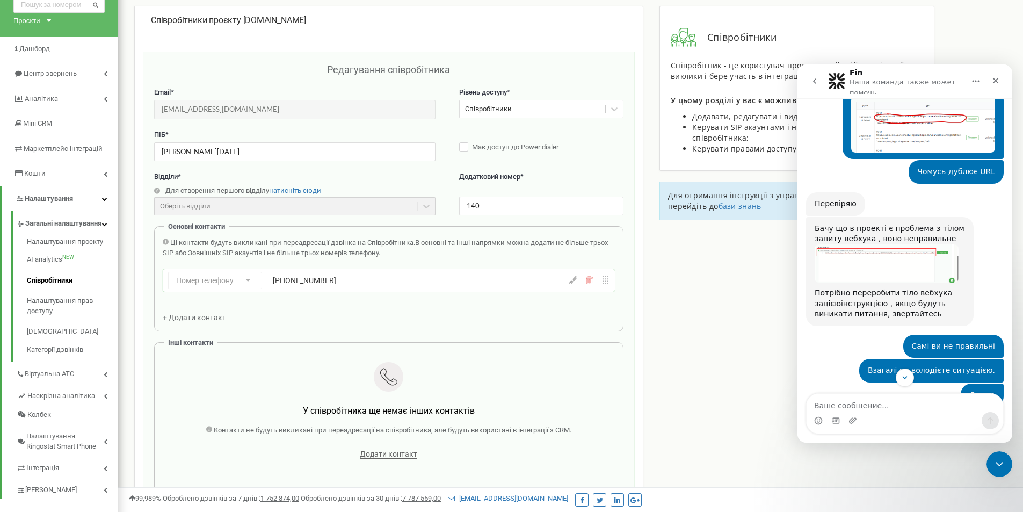
scroll to position [264, 0]
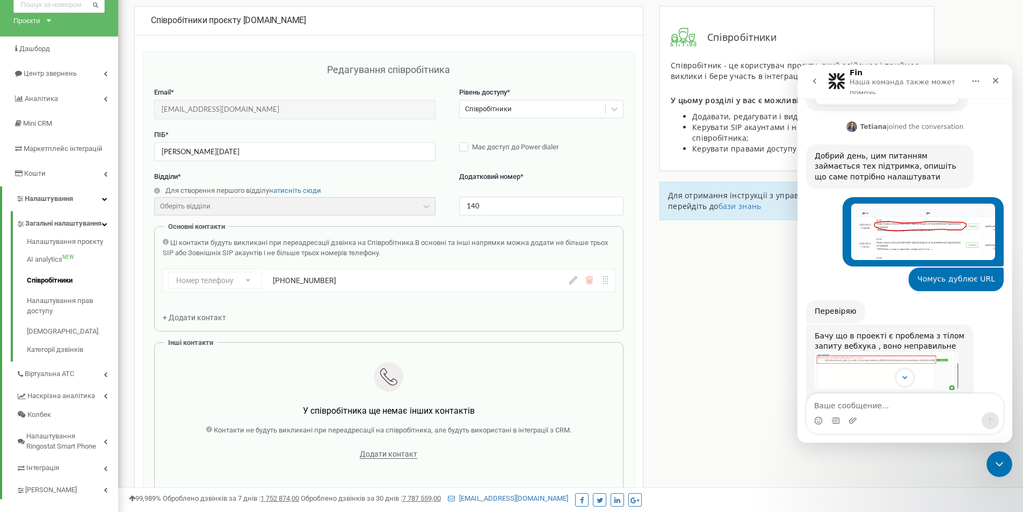
click at [901, 197] on div "Артем • 3 ч назад" at bounding box center [922, 231] width 161 height 69
click at [901, 203] on img "Артем говорит…" at bounding box center [923, 231] width 144 height 56
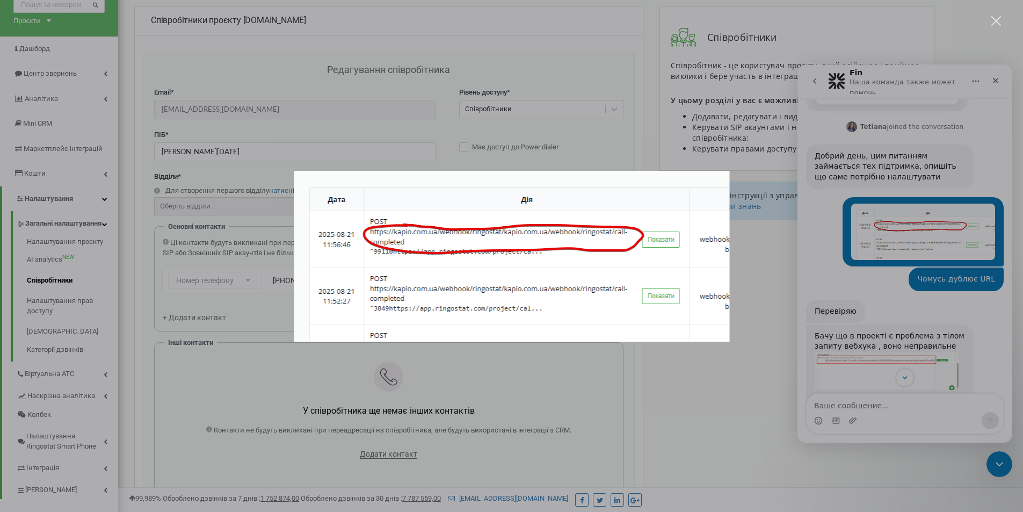
click at [899, 310] on div "Мессенджер Intercom" at bounding box center [511, 256] width 1023 height 512
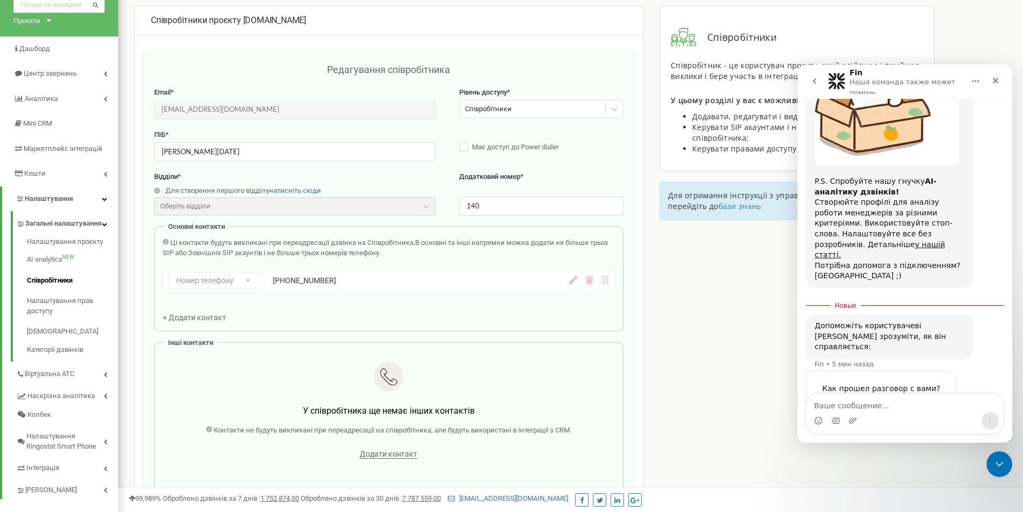
click at [830, 400] on span "Ужасно" at bounding box center [830, 409] width 19 height 19
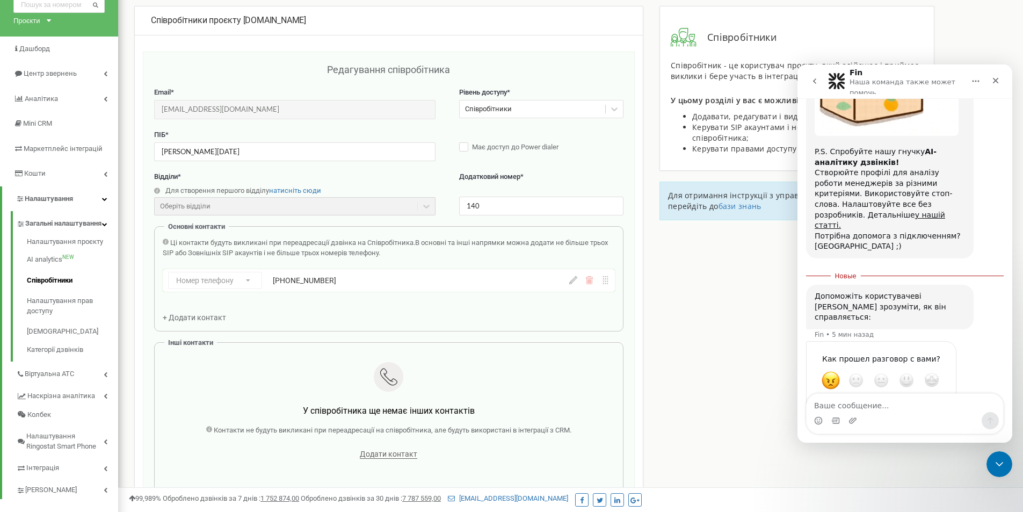
drag, startPoint x: 938, startPoint y: 363, endPoint x: 933, endPoint y: 386, distance: 24.2
click at [938, 408] on div "Отправить" at bounding box center [936, 418] width 21 height 21
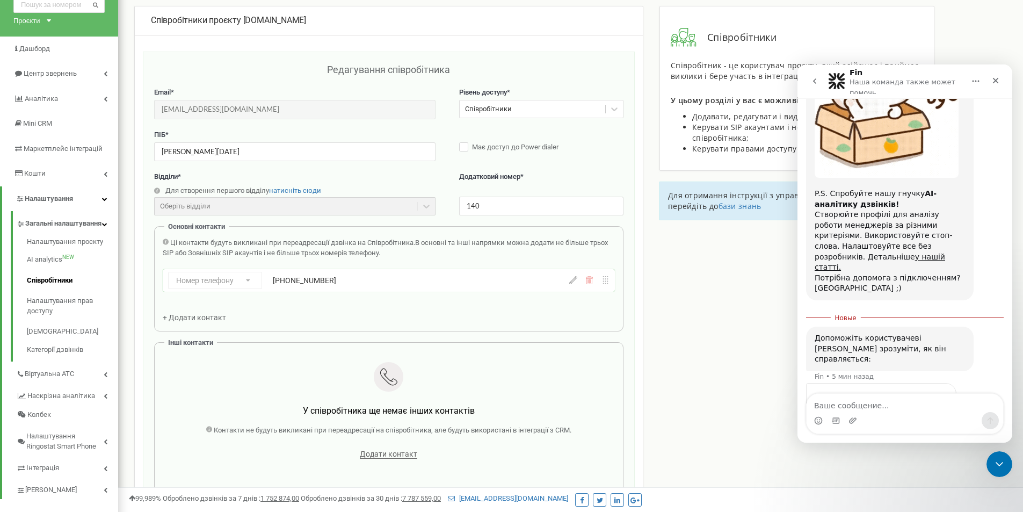
click at [819, 79] on button "go back" at bounding box center [814, 81] width 20 height 20
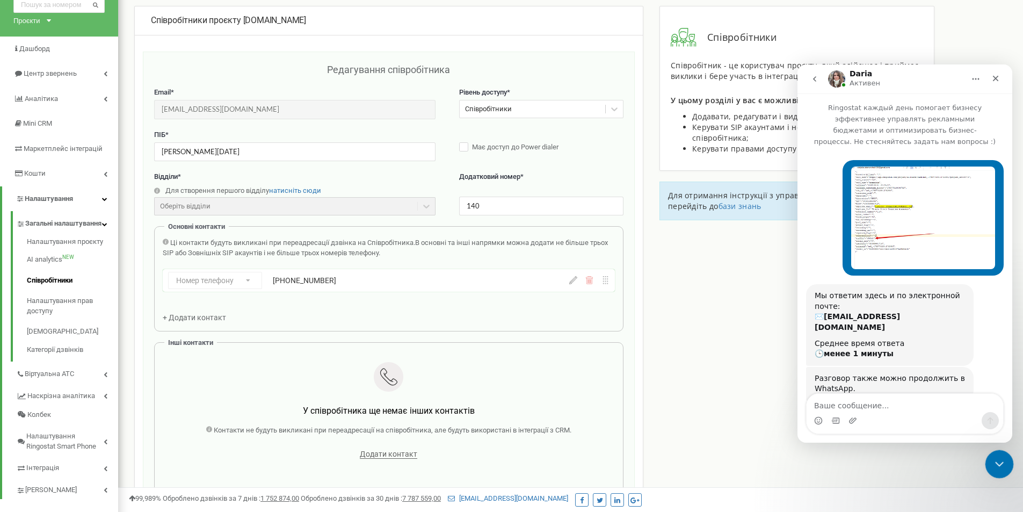
scroll to position [1237, 0]
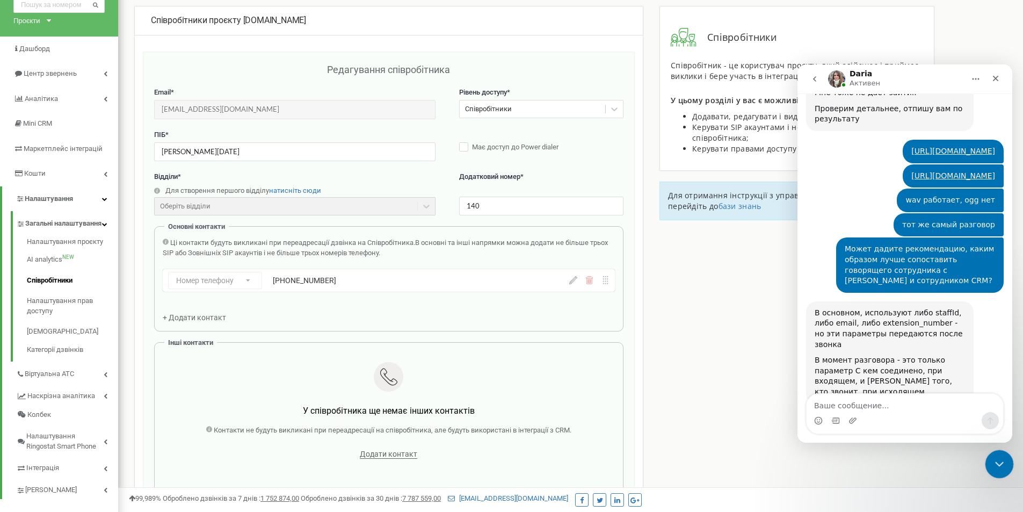
drag, startPoint x: 996, startPoint y: 456, endPoint x: 988, endPoint y: 456, distance: 8.1
click at [995, 456] on icon "Закрыть службу сообщений Intercom" at bounding box center [997, 462] width 13 height 13
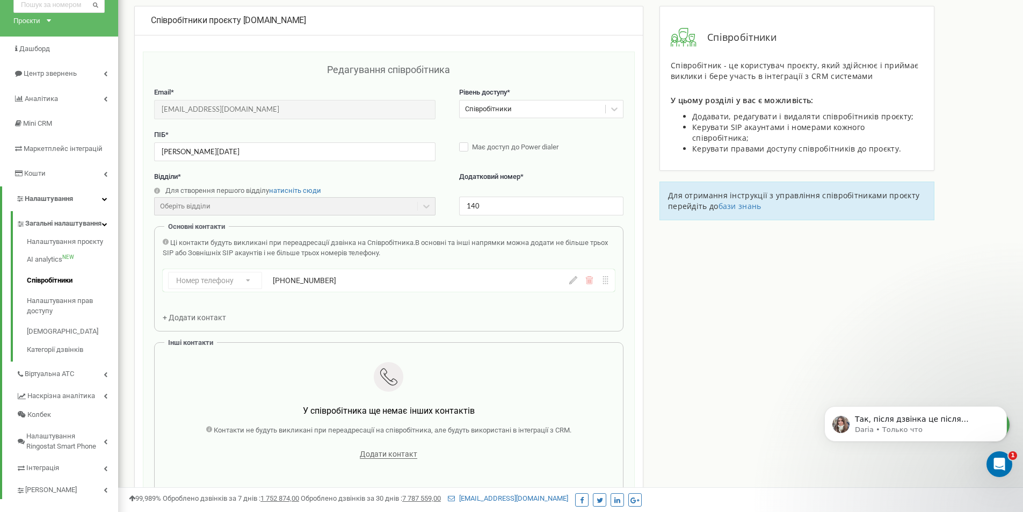
scroll to position [1574, 0]
click at [912, 418] on p "Так, після дзвінка це після вхідного" at bounding box center [924, 419] width 138 height 11
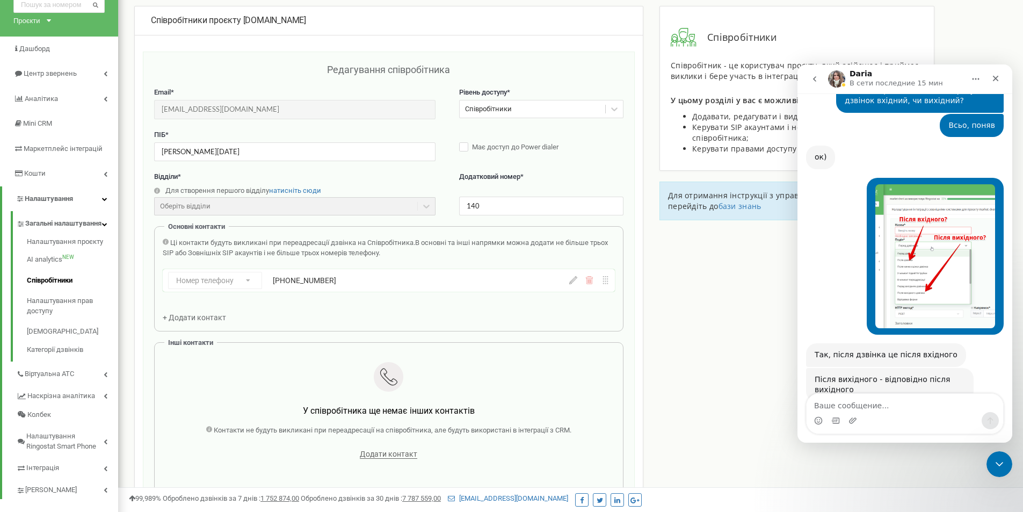
scroll to position [1569, 0]
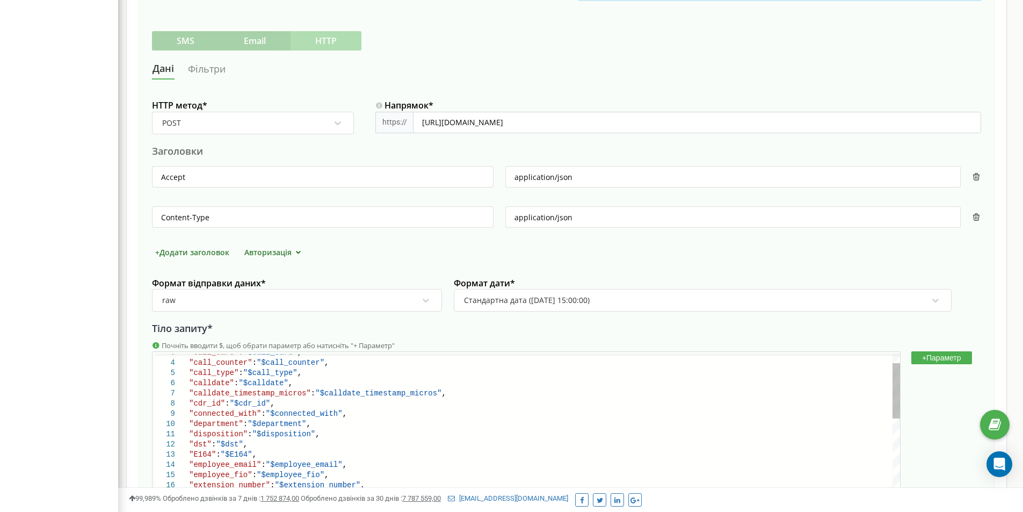
scroll to position [151, 0]
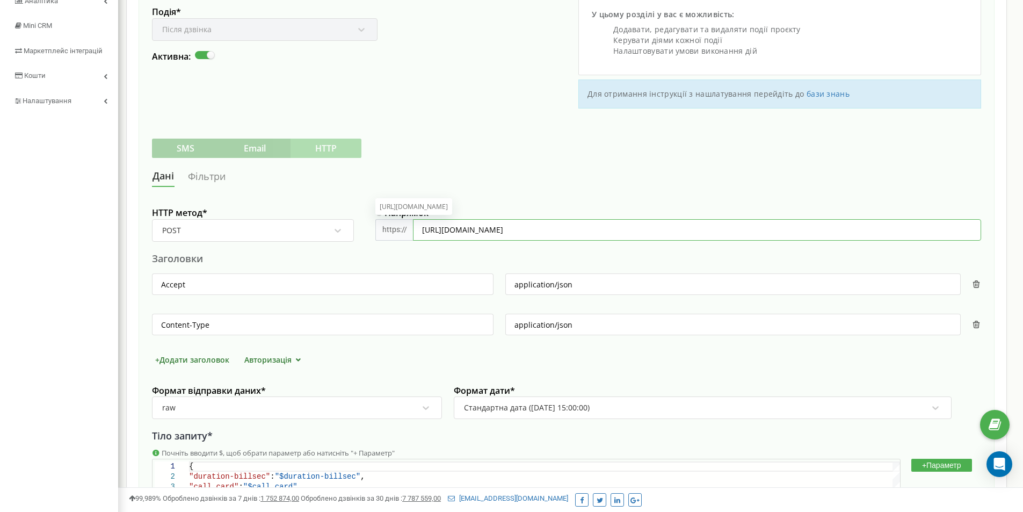
click at [575, 228] on input "[URL][DOMAIN_NAME]" at bounding box center [697, 229] width 568 height 21
drag, startPoint x: 575, startPoint y: 228, endPoint x: 626, endPoint y: 229, distance: 50.5
click at [626, 229] on input "[URL][DOMAIN_NAME]" at bounding box center [697, 229] width 568 height 21
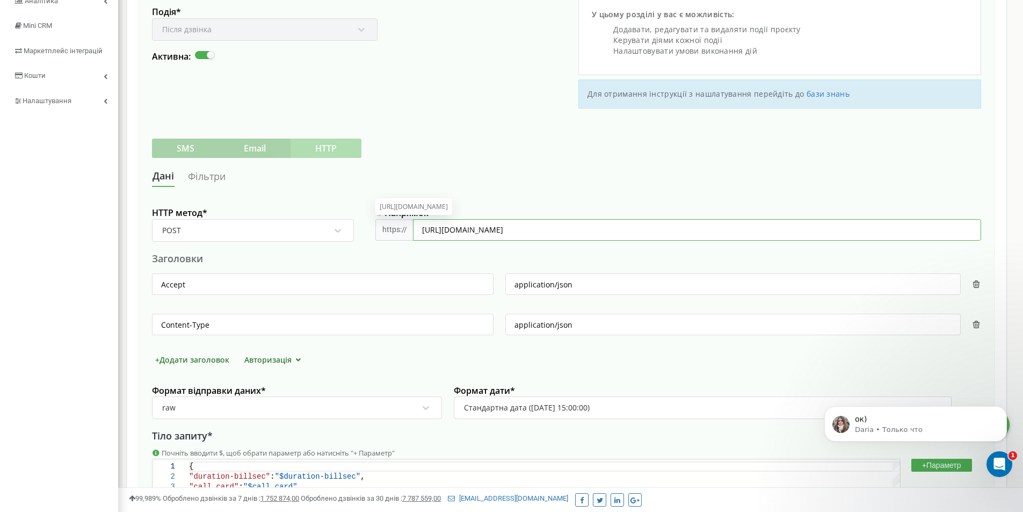
scroll to position [0, 0]
paste input "income_call_"
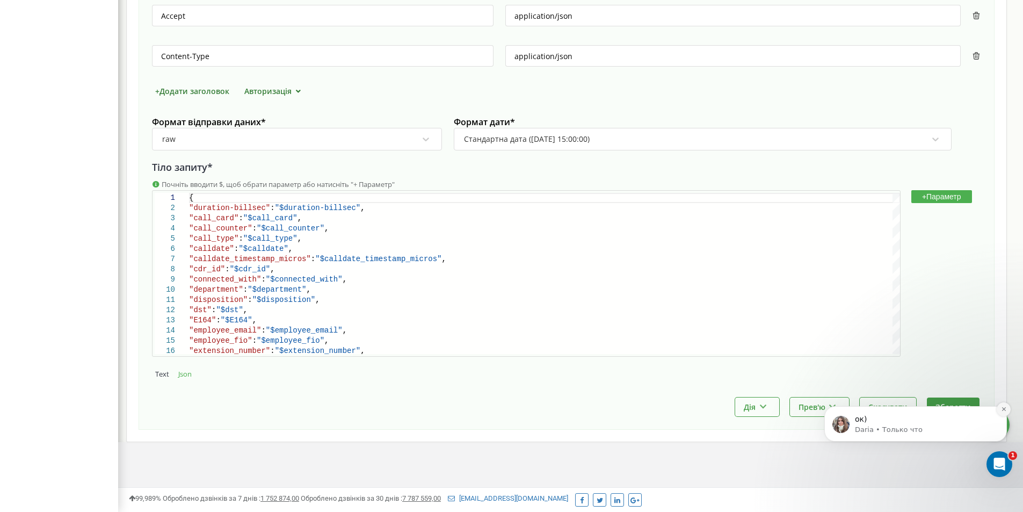
type input "[URL][DOMAIN_NAME]"
click at [1001, 409] on icon "Dismiss notification" at bounding box center [1004, 409] width 6 height 6
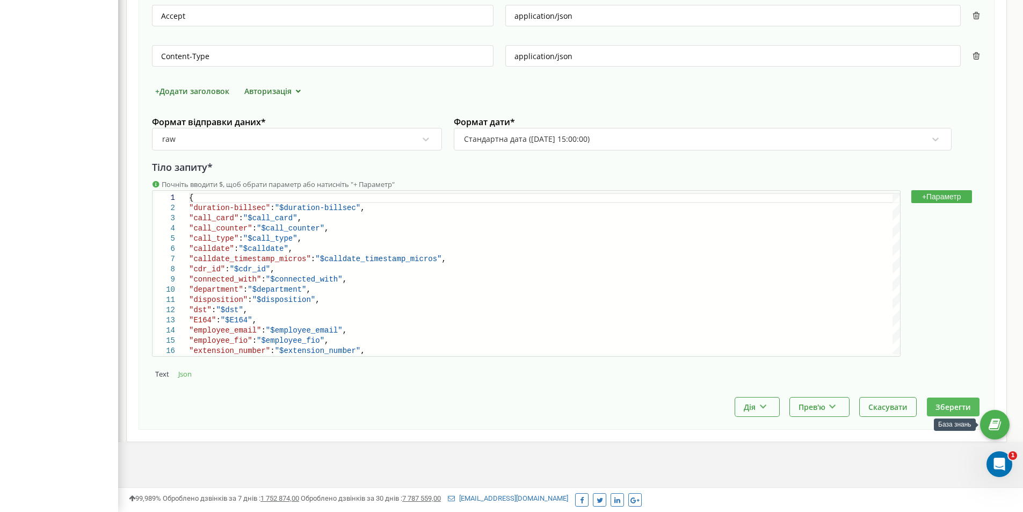
click at [931, 409] on button "Зберегти" at bounding box center [953, 406] width 53 height 19
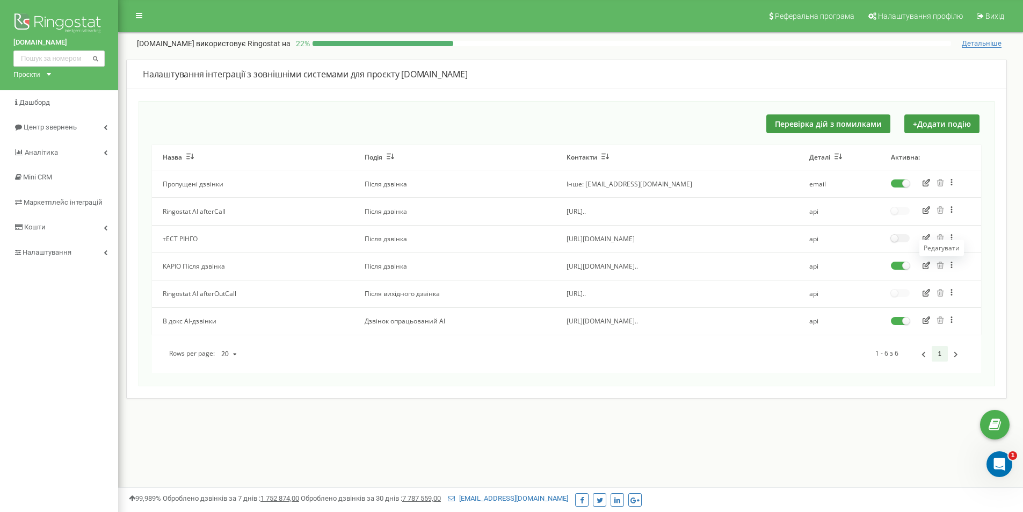
click at [924, 265] on icon "button" at bounding box center [926, 265] width 8 height 8
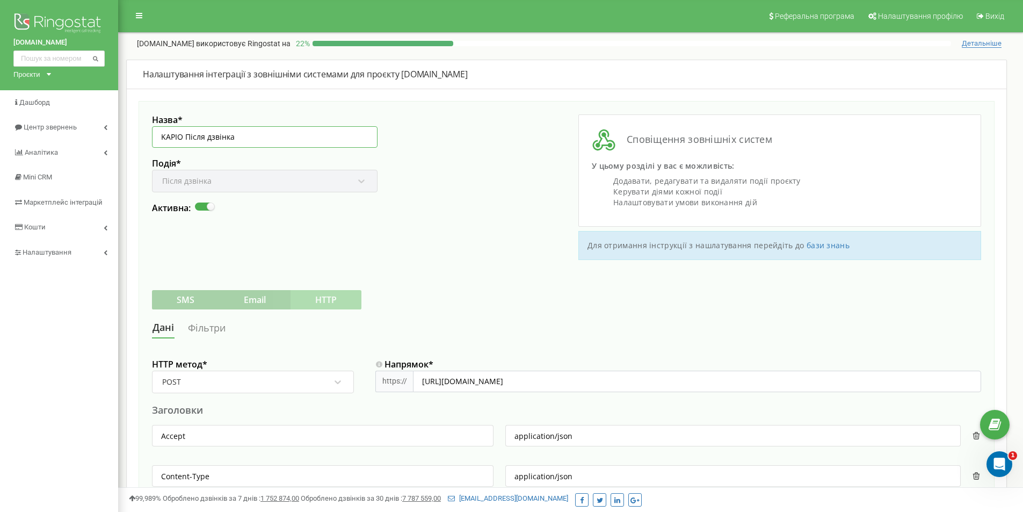
drag, startPoint x: 262, startPoint y: 137, endPoint x: 255, endPoint y: 137, distance: 7.0
click at [262, 137] on input "KAPIO Після дзвінка" at bounding box center [264, 136] width 225 height 21
click at [205, 136] on input "KAPIO Після дзвінка" at bounding box center [264, 136] width 225 height 21
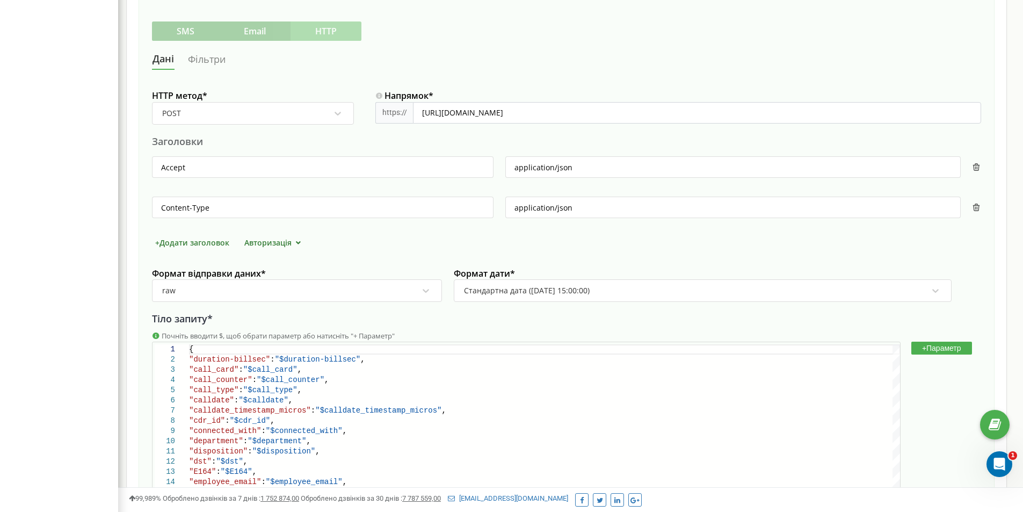
scroll to position [322, 0]
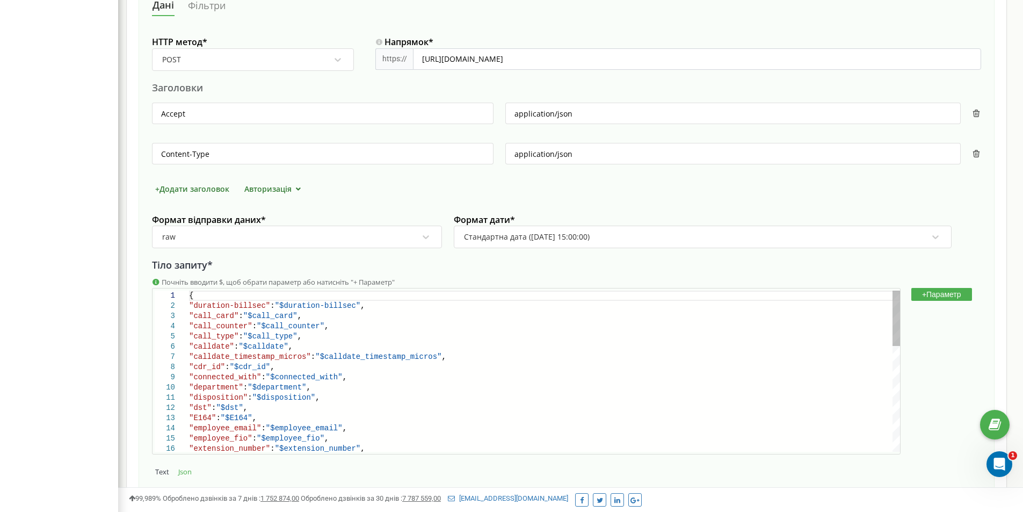
type input "KAPIO Після вхідного дзвінка"
click at [340, 391] on div ""department" : "$department" ," at bounding box center [544, 387] width 711 height 10
type textarea "{ "duration-billsec": "$duration-billsec", "call_card":"$call_card", "call_coun…"
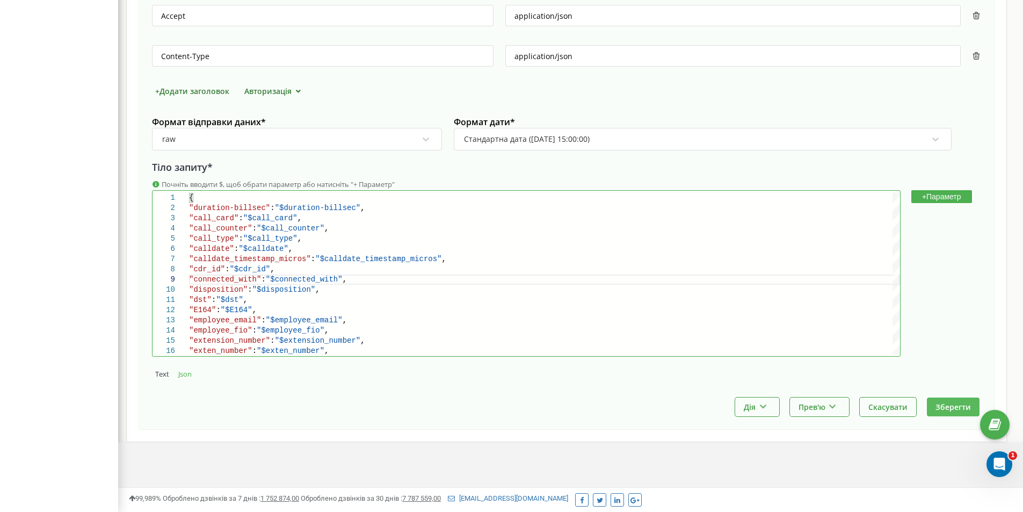
click at [940, 412] on button "Зберегти" at bounding box center [953, 406] width 53 height 19
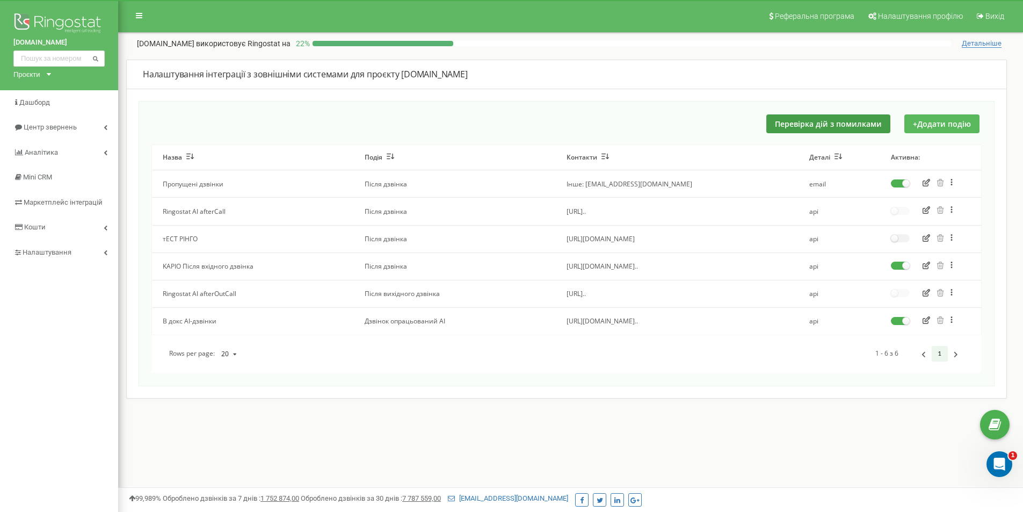
click at [933, 125] on button "+ Додати подію" at bounding box center [941, 123] width 75 height 19
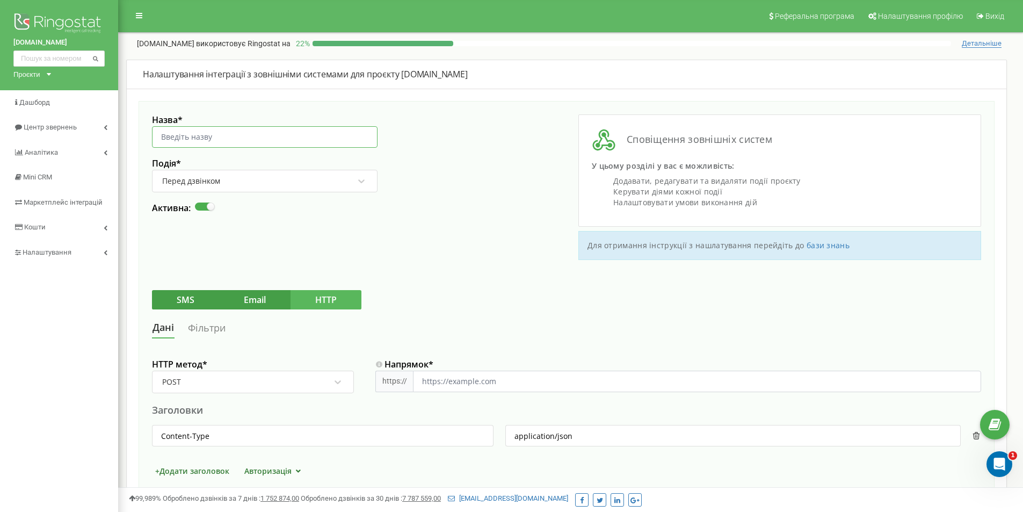
click at [283, 140] on input "Назва *" at bounding box center [264, 136] width 225 height 21
click at [483, 207] on div "Активна:" at bounding box center [359, 208] width 414 height 12
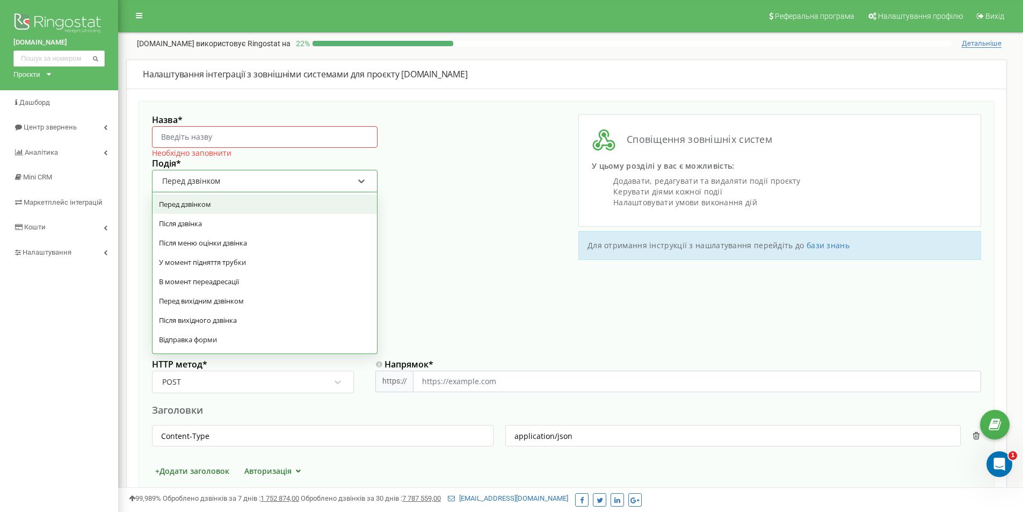
click at [313, 180] on div "Перед дзвінком" at bounding box center [257, 181] width 193 height 18
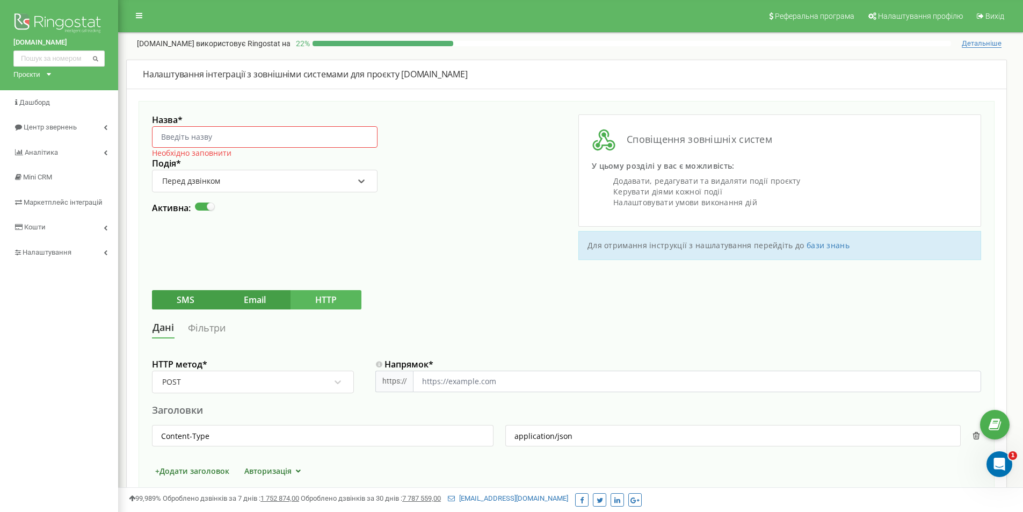
click at [259, 179] on div "Перед дзвінком" at bounding box center [257, 181] width 193 height 18
click at [991, 464] on icon "Открыть службу сообщений Intercom" at bounding box center [998, 463] width 18 height 18
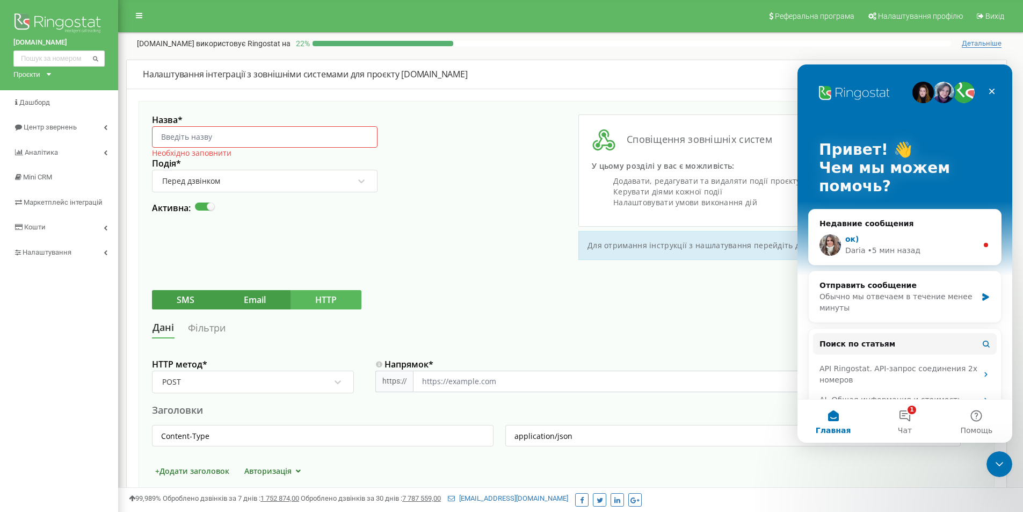
click at [873, 241] on div "ок)" at bounding box center [911, 239] width 132 height 11
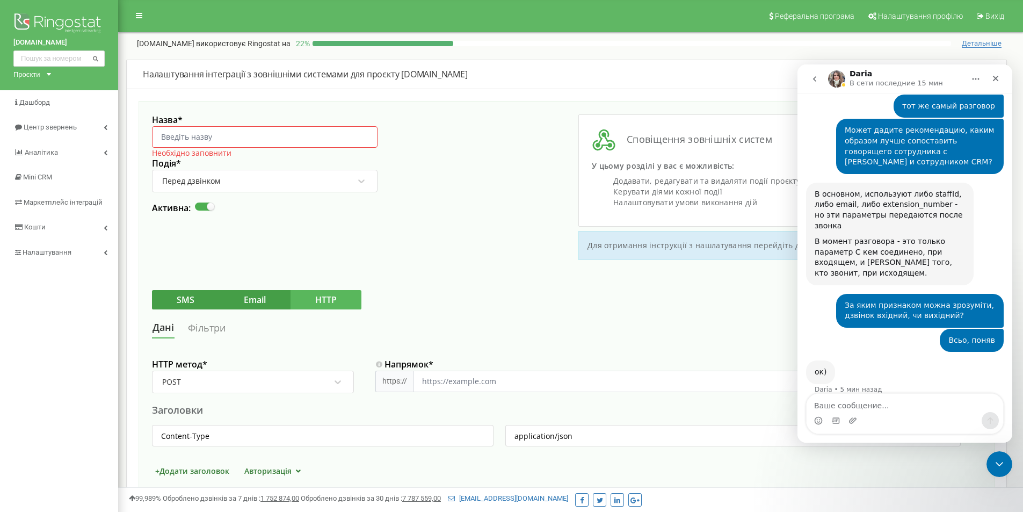
scroll to position [1501, 0]
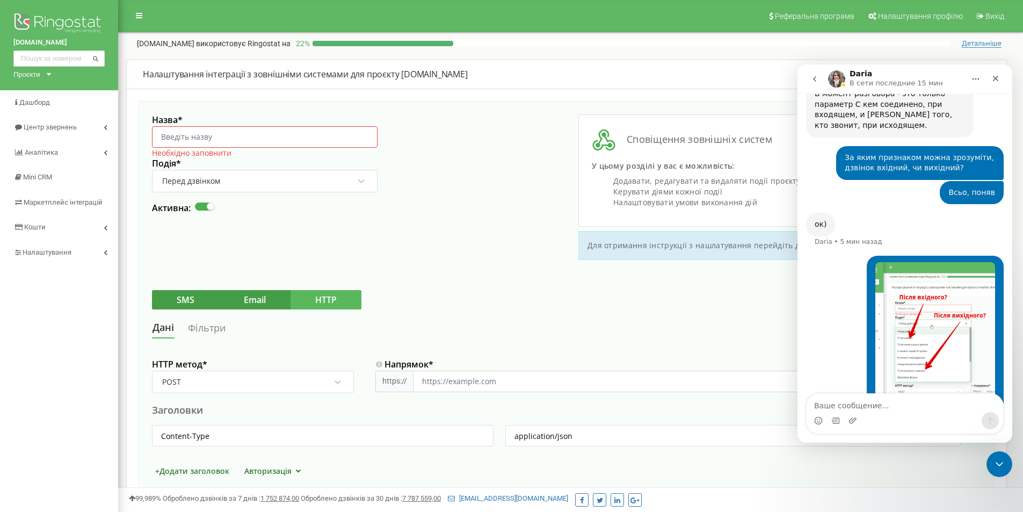
drag, startPoint x: 491, startPoint y: 144, endPoint x: 482, endPoint y: 145, distance: 9.3
click at [484, 145] on div "Назва * Необхідно заповнити Подія * Перед дзвінком Активна:" at bounding box center [359, 186] width 414 height 145
click at [1003, 468] on div "Закрыть службу сообщений Intercom" at bounding box center [997, 462] width 26 height 26
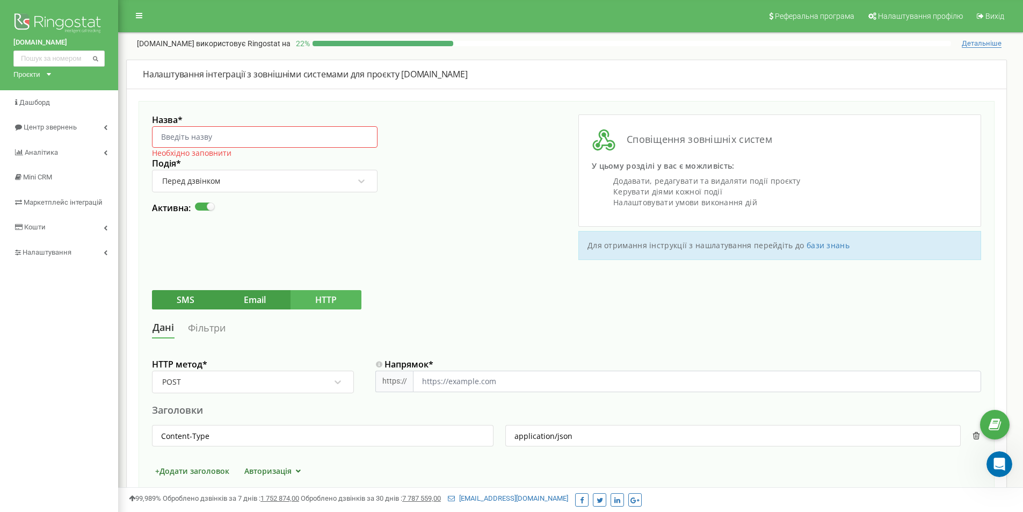
click at [449, 258] on div "Назва * Необхідно заповнити Подія * Перед дзвінком Активна:" at bounding box center [359, 186] width 414 height 145
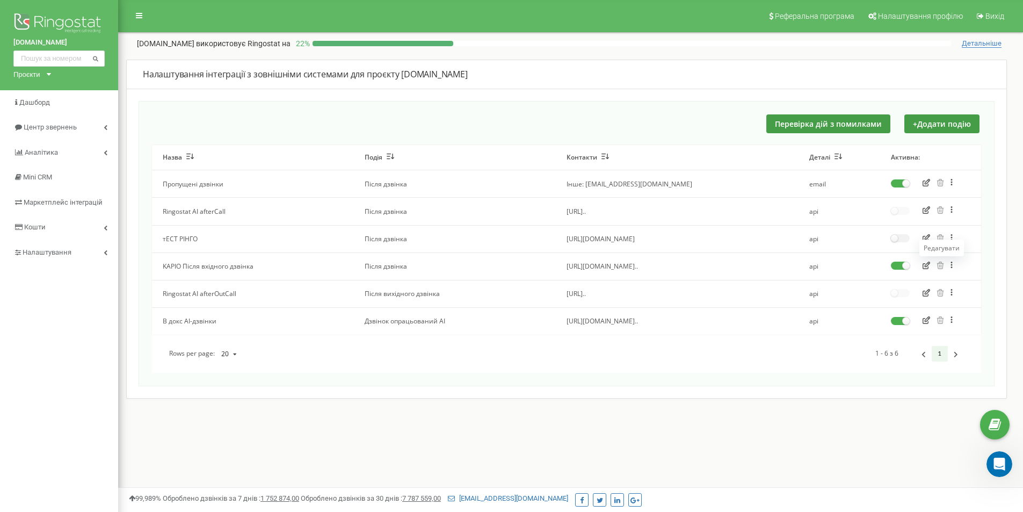
click at [928, 264] on icon "button" at bounding box center [926, 265] width 8 height 8
